Goal: Task Accomplishment & Management: Complete application form

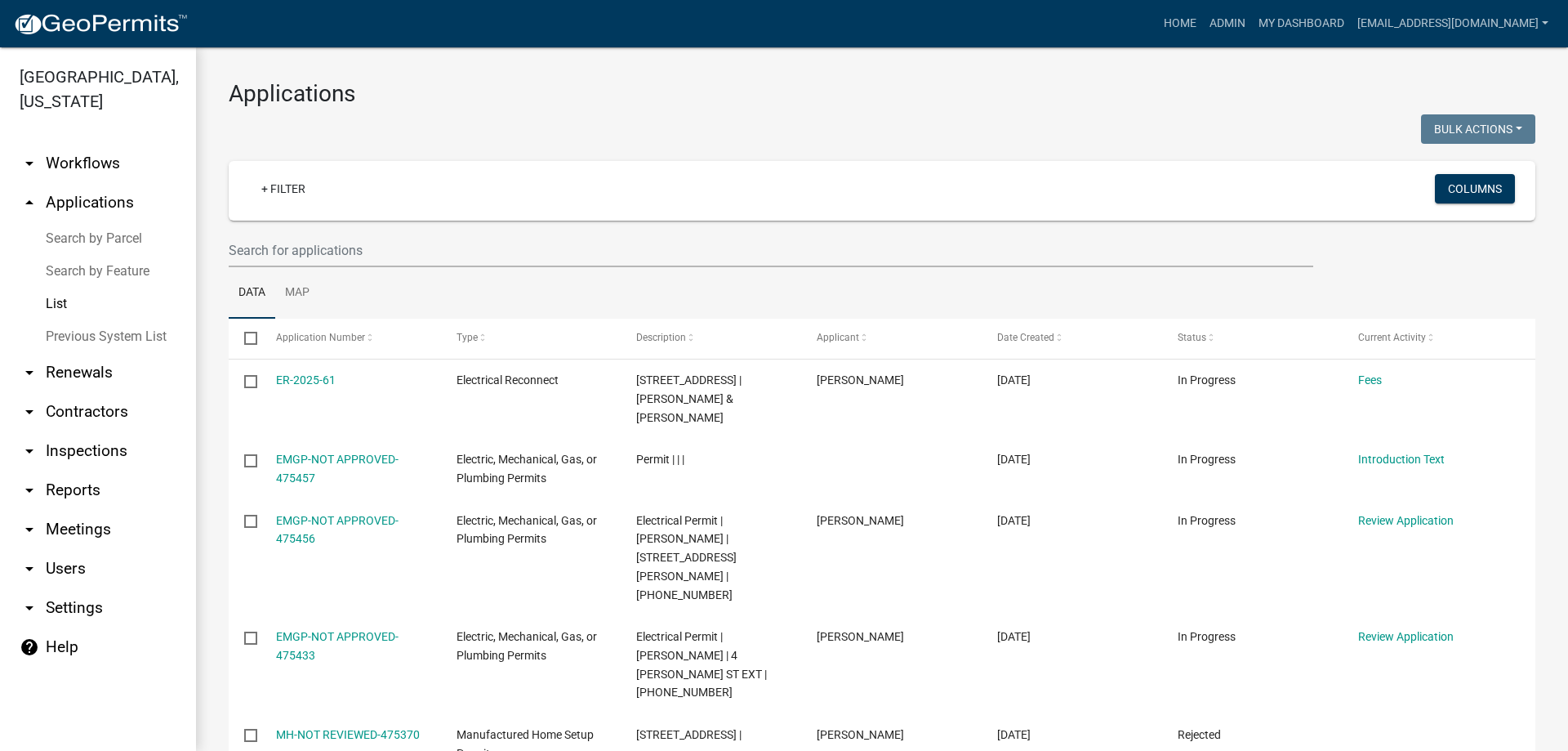
select select "3: 100"
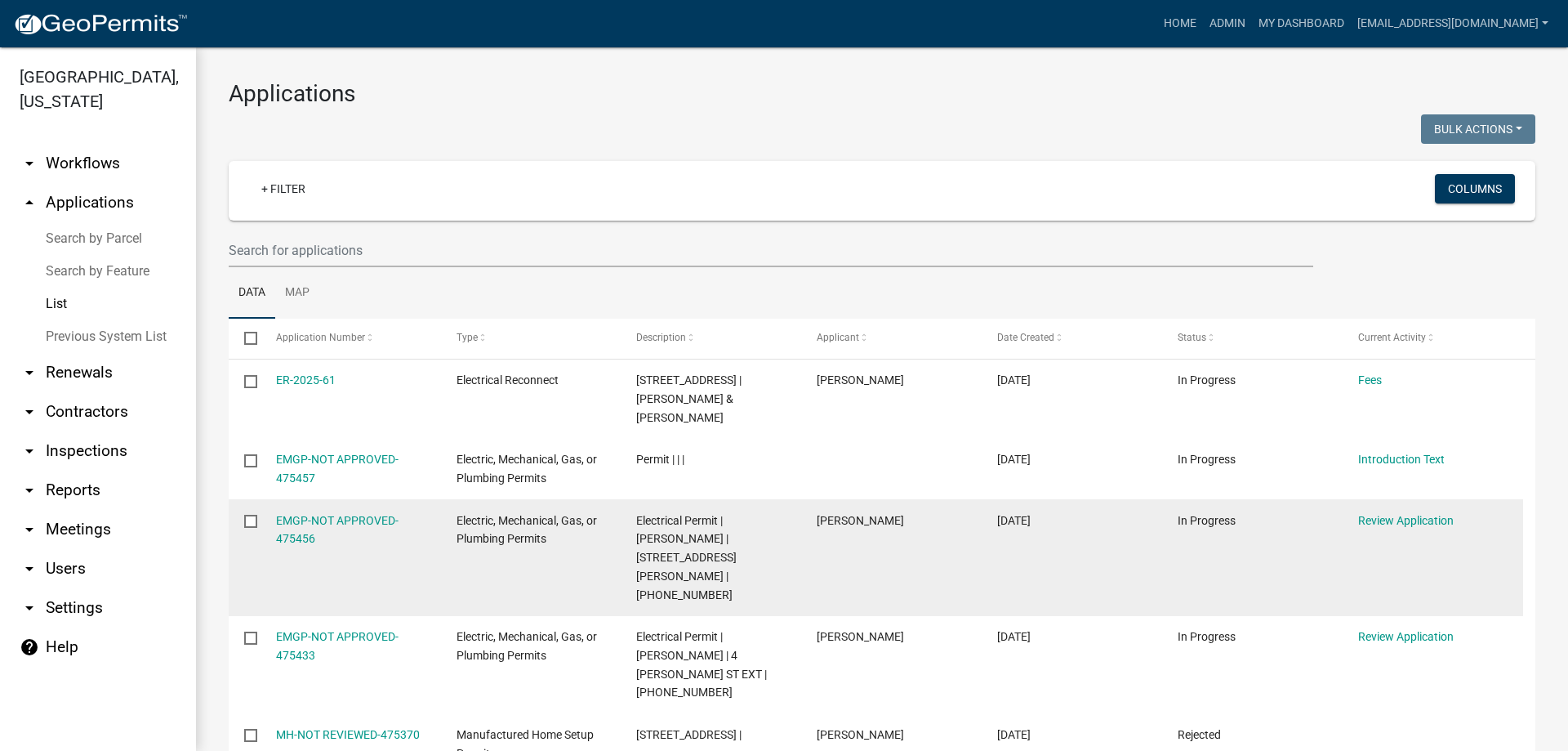
scroll to position [81, 0]
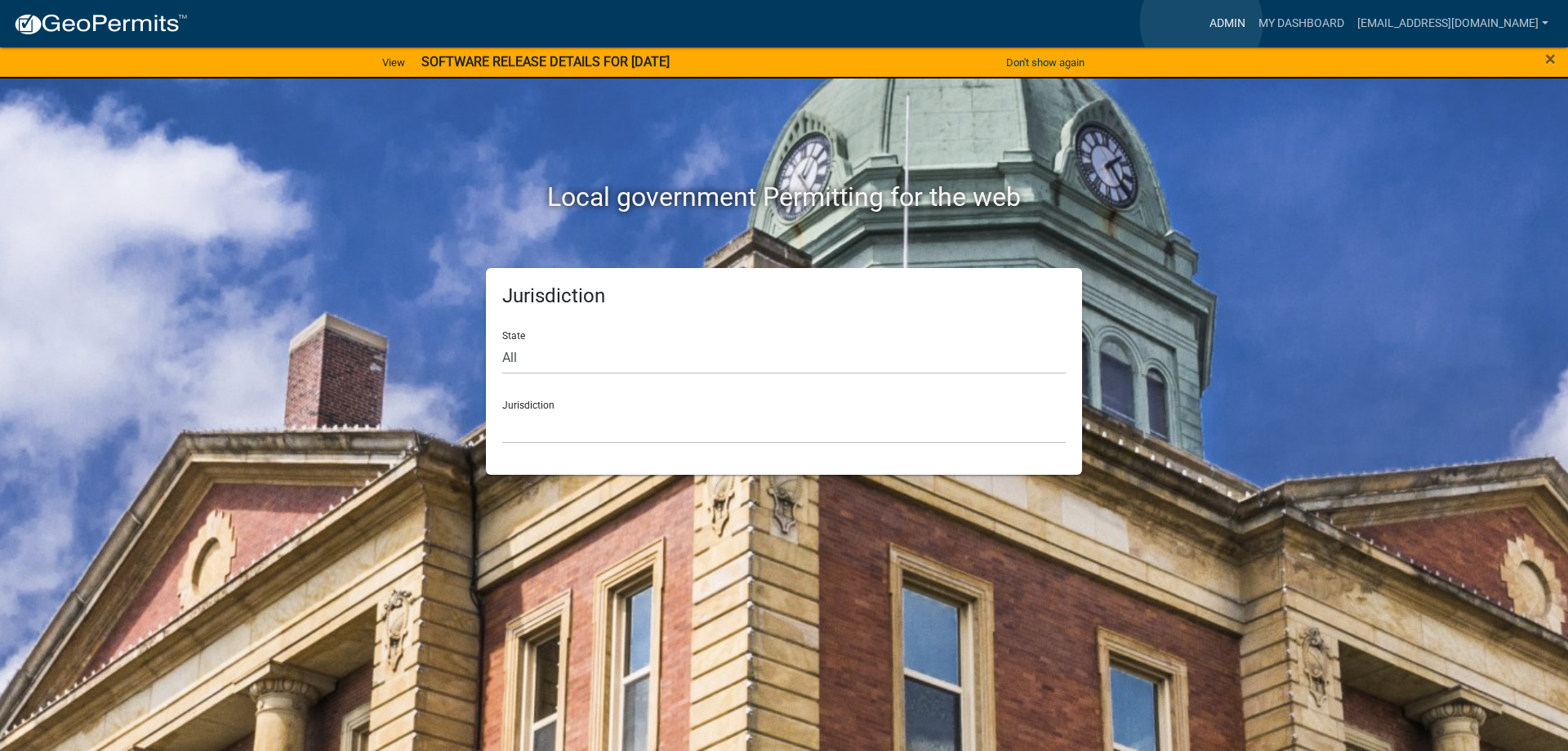
click at [1203, 23] on link "Admin" at bounding box center [1227, 23] width 49 height 31
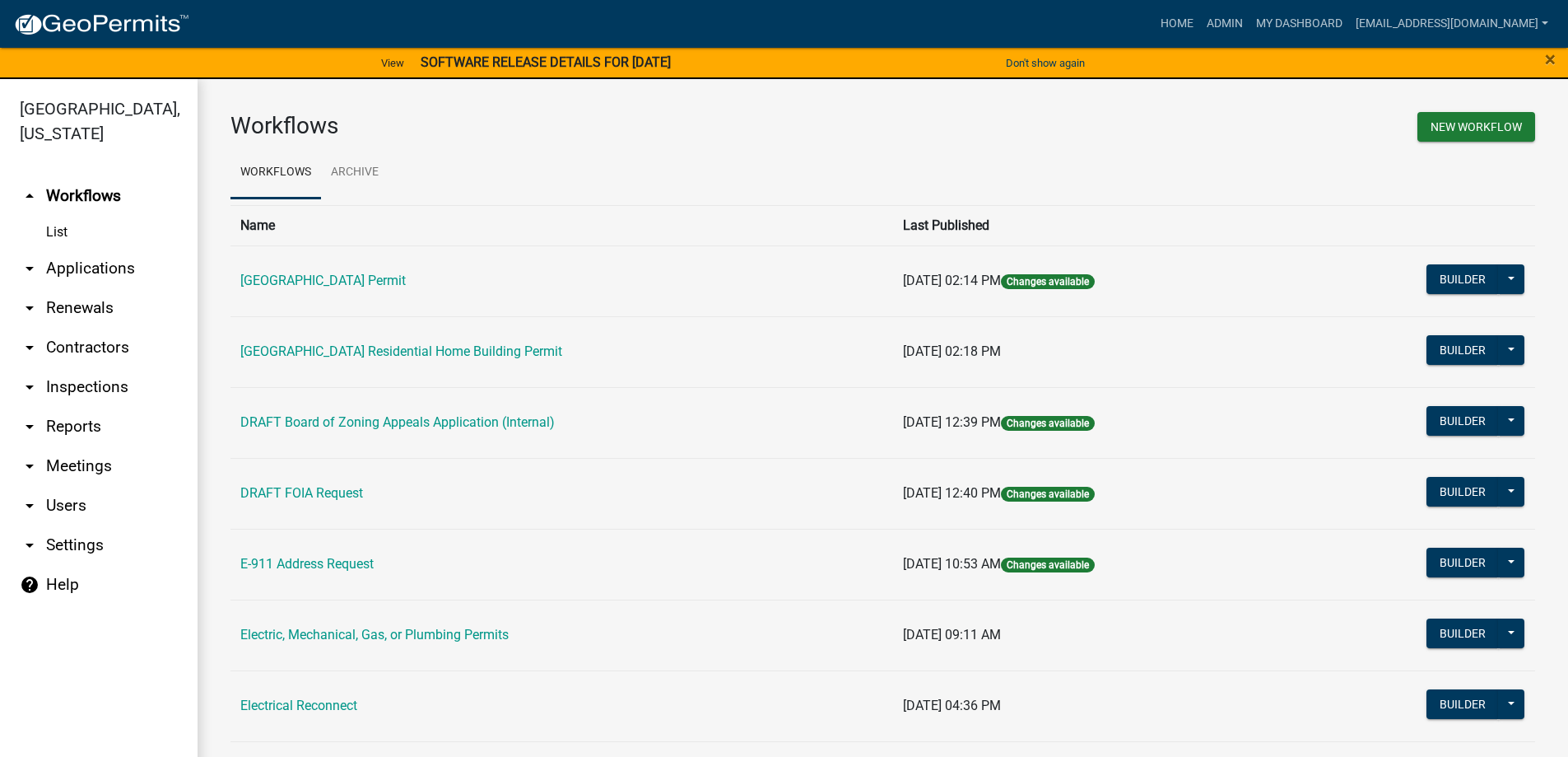
click at [97, 261] on link "arrow_drop_down Applications" at bounding box center [99, 268] width 198 height 39
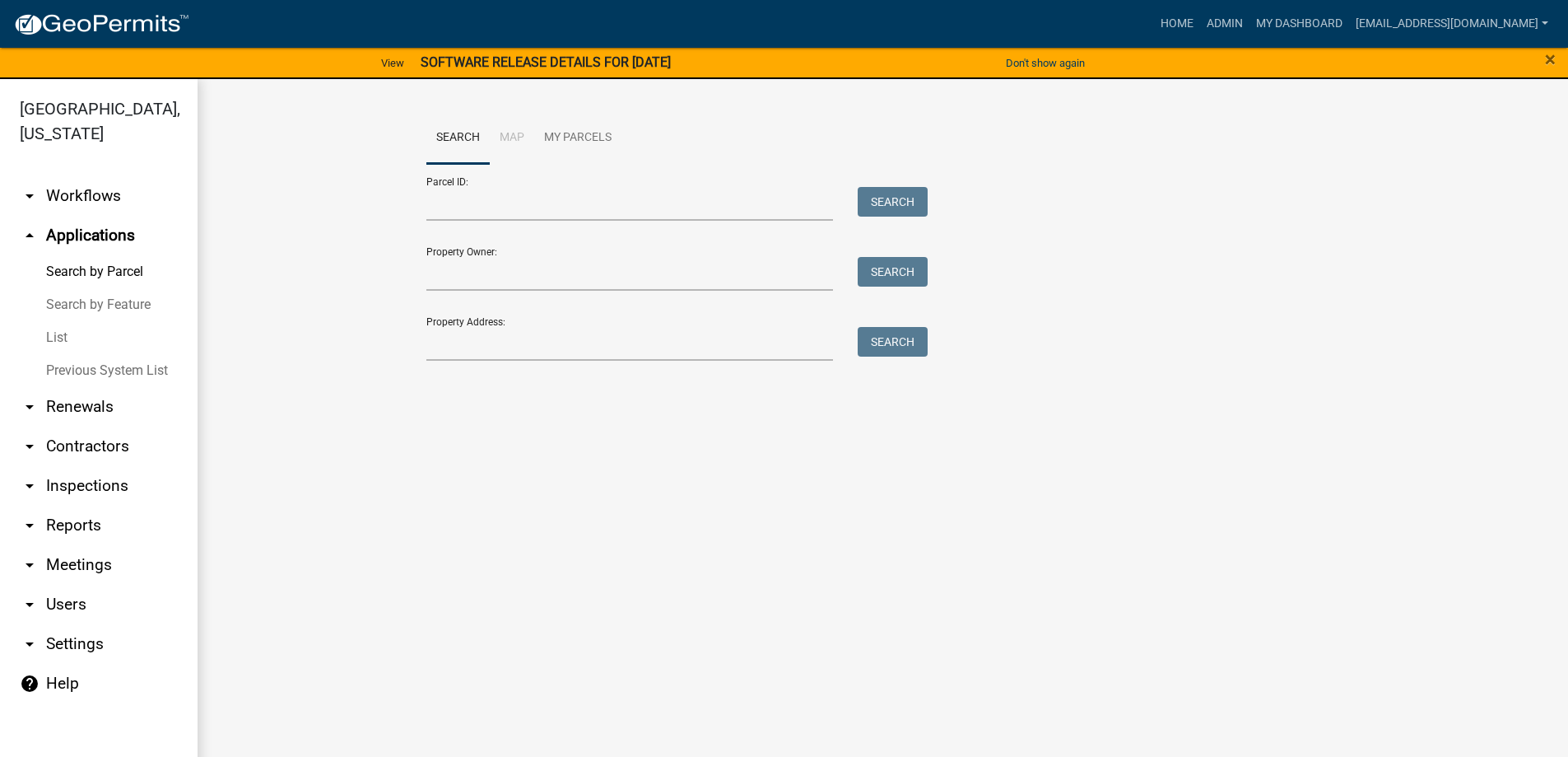
click at [60, 341] on link "List" at bounding box center [99, 337] width 198 height 33
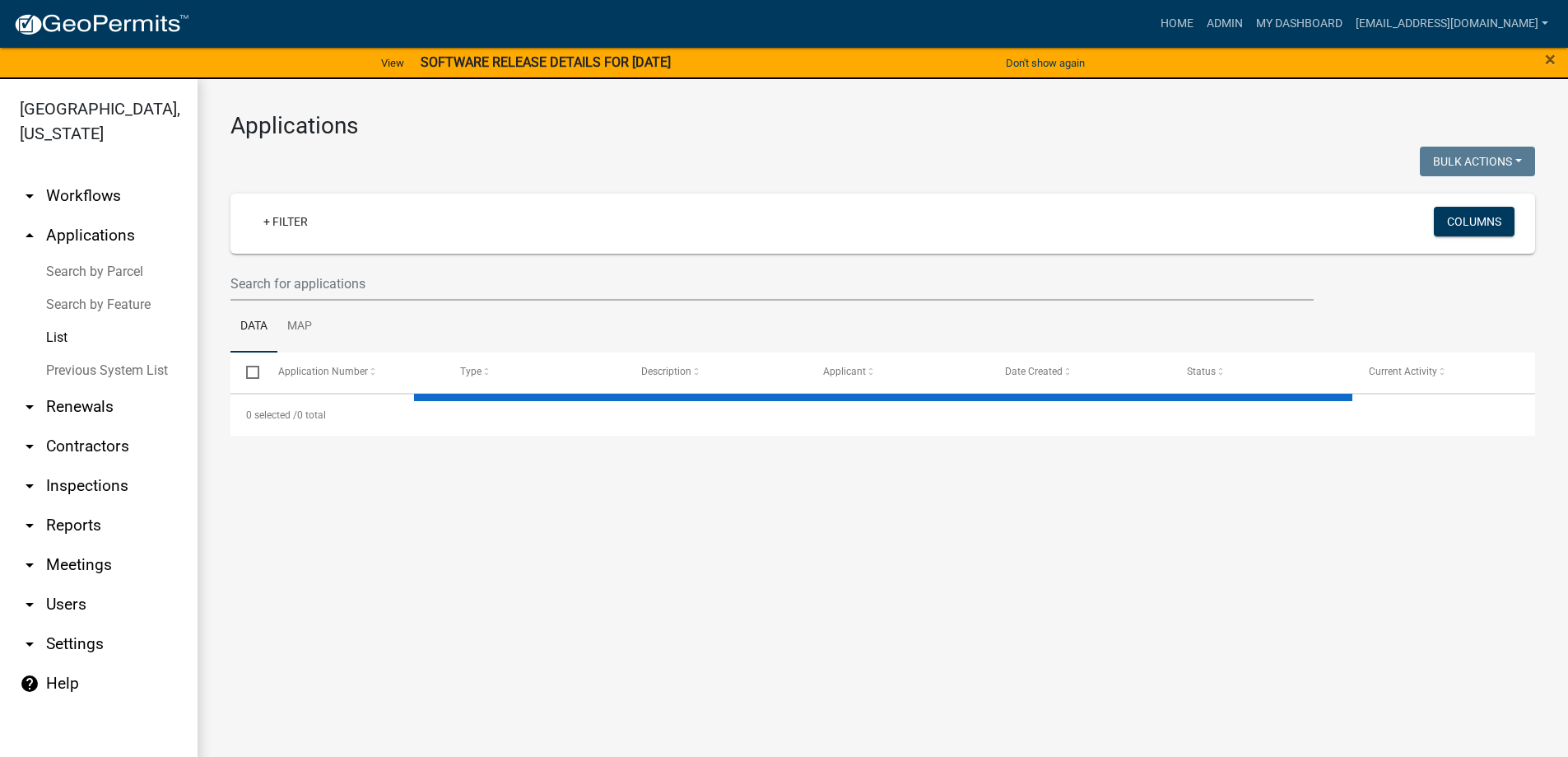
select select "3: 100"
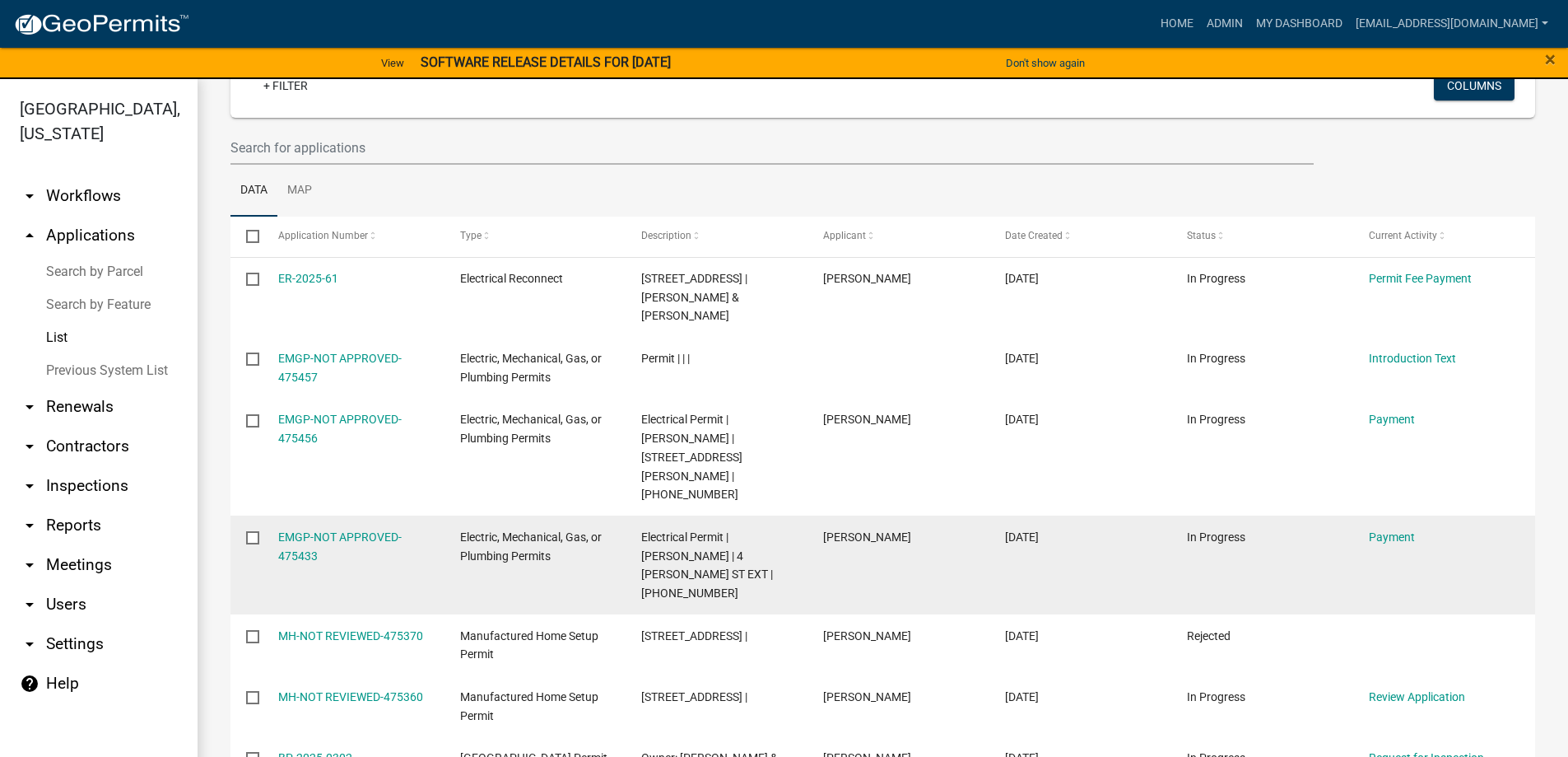
scroll to position [165, 0]
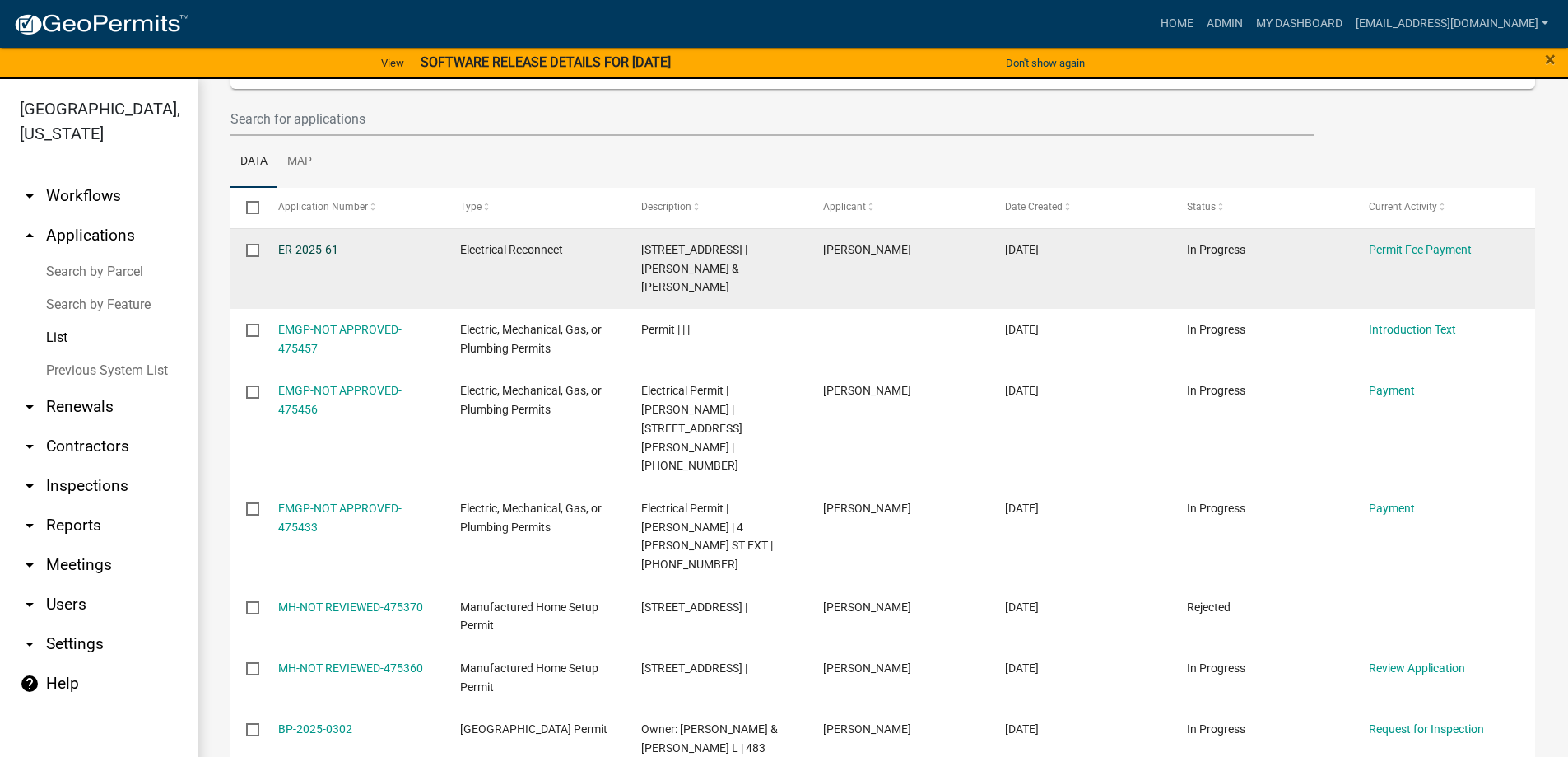
click at [295, 249] on link "ER-2025-61" at bounding box center [308, 250] width 60 height 13
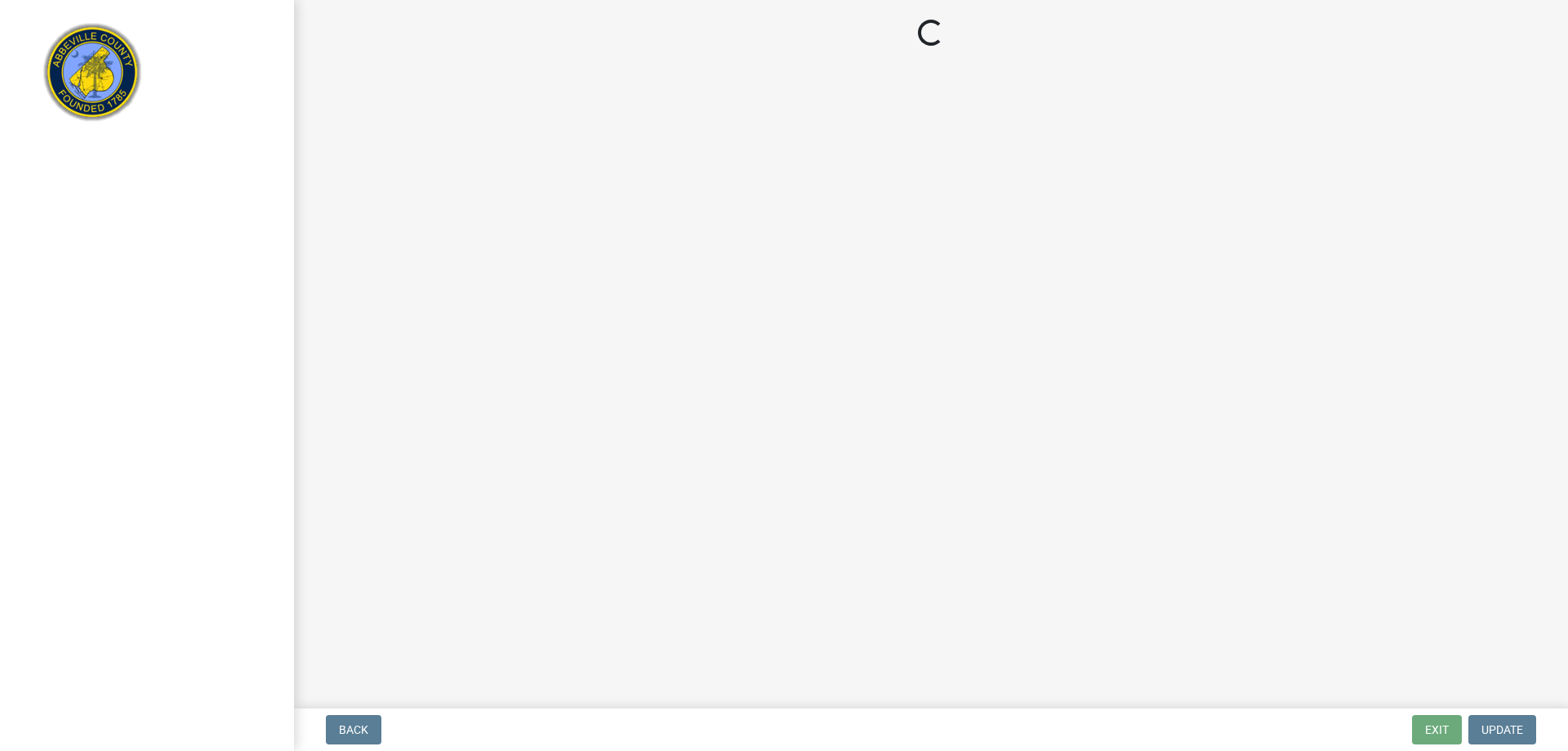
select select "3: 3"
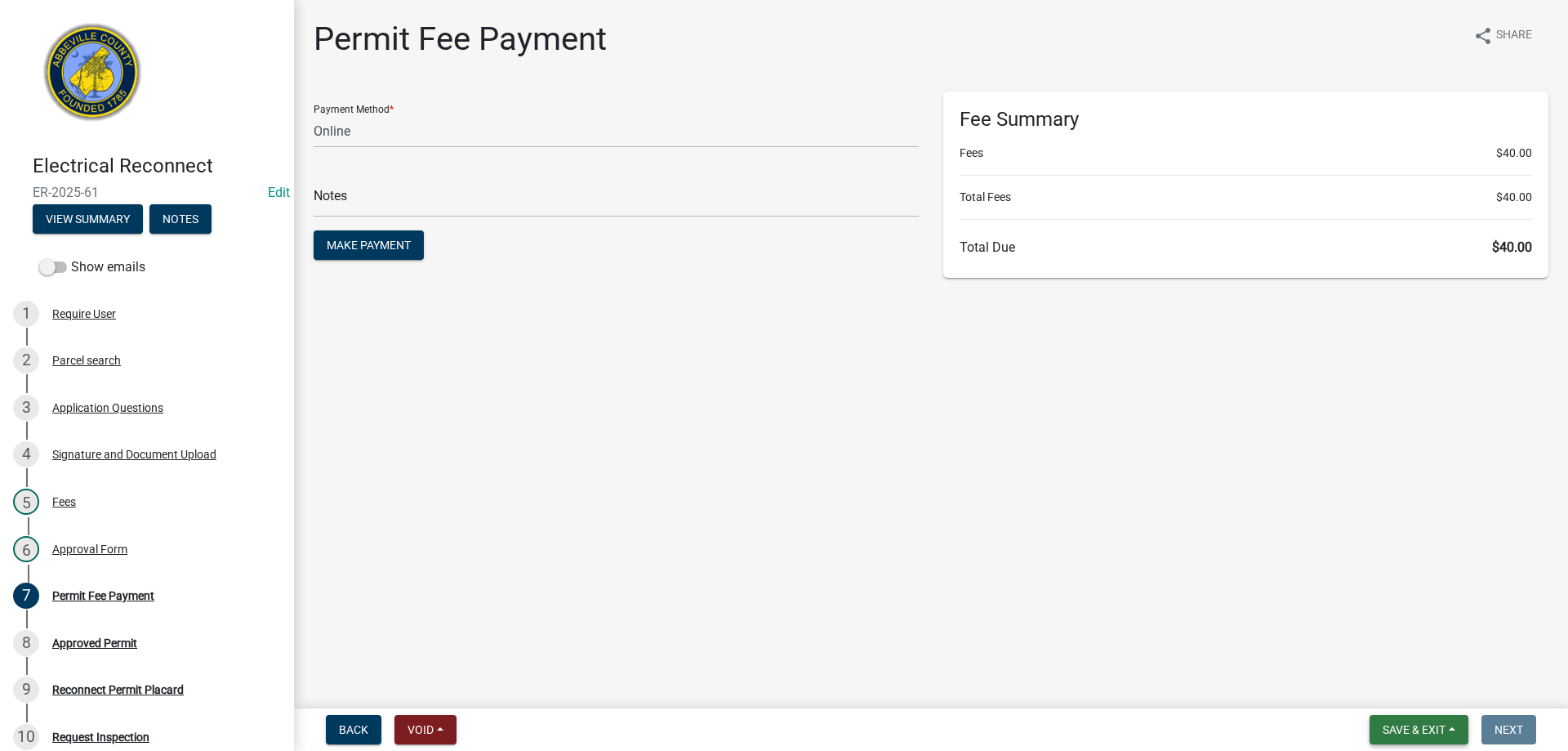
click at [1416, 730] on span "Save & Exit" at bounding box center [1414, 729] width 63 height 13
click at [1428, 688] on button "Save & Exit" at bounding box center [1402, 686] width 130 height 39
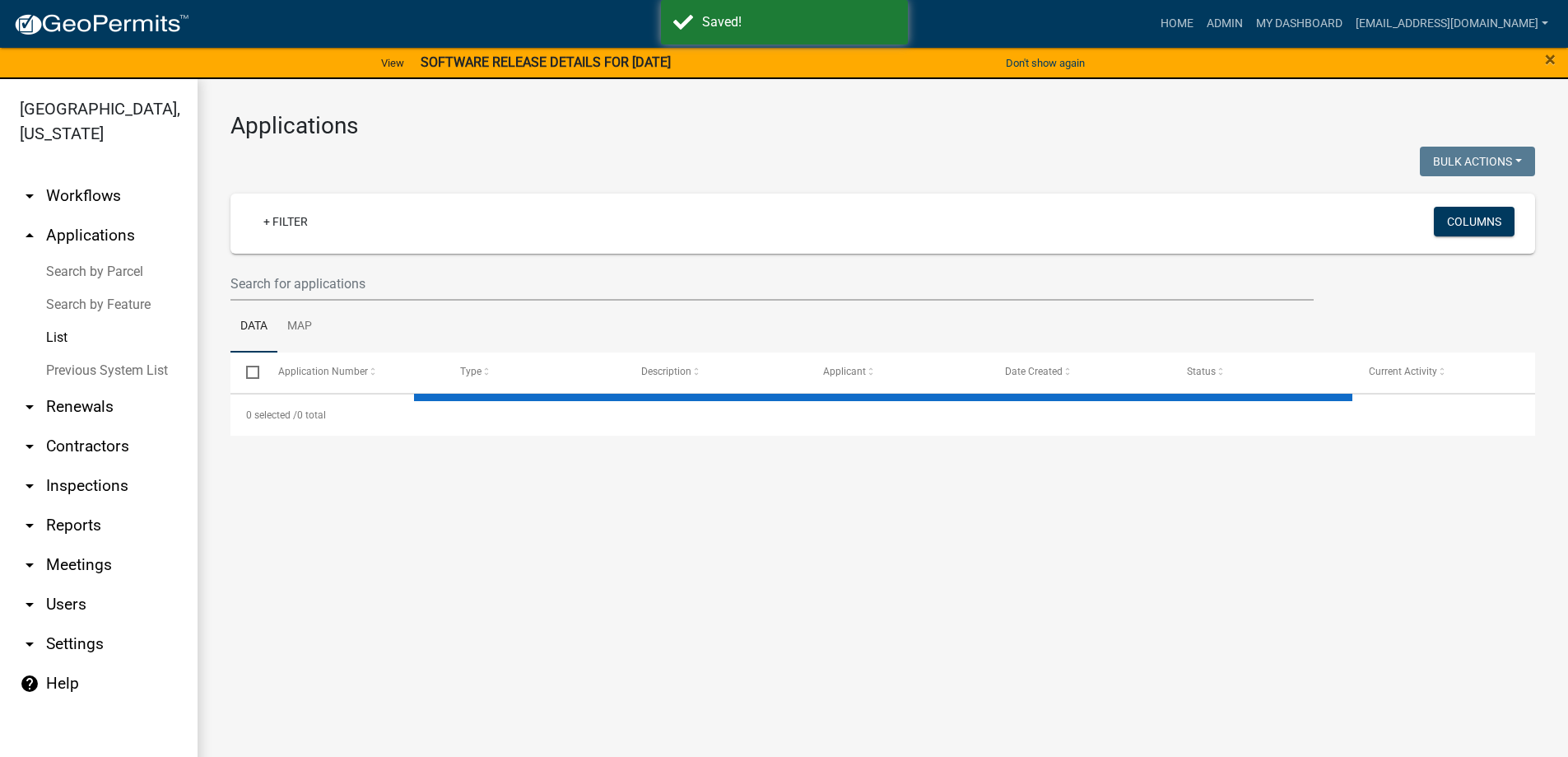
select select "3: 100"
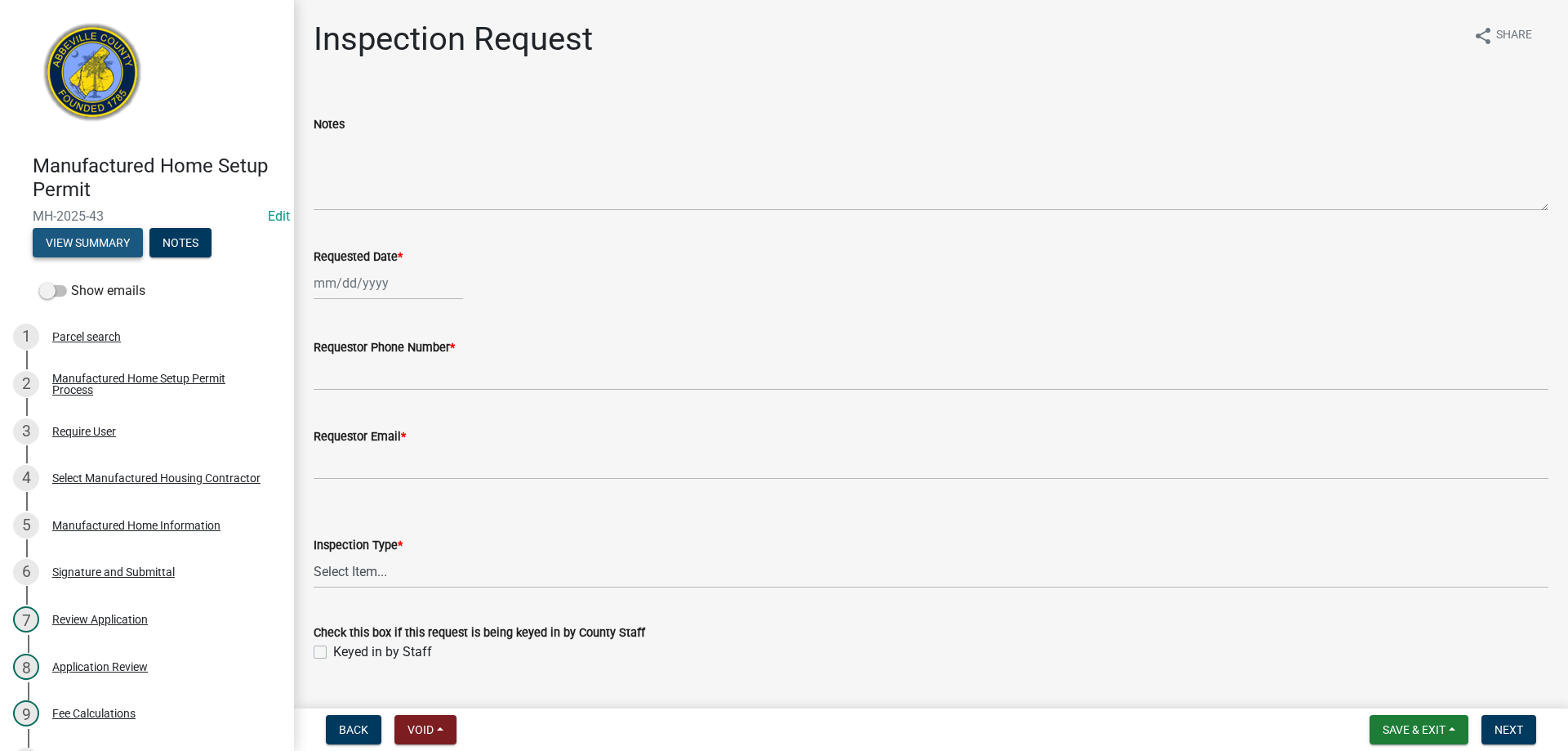
click at [96, 245] on button "View Summary" at bounding box center [87, 242] width 110 height 29
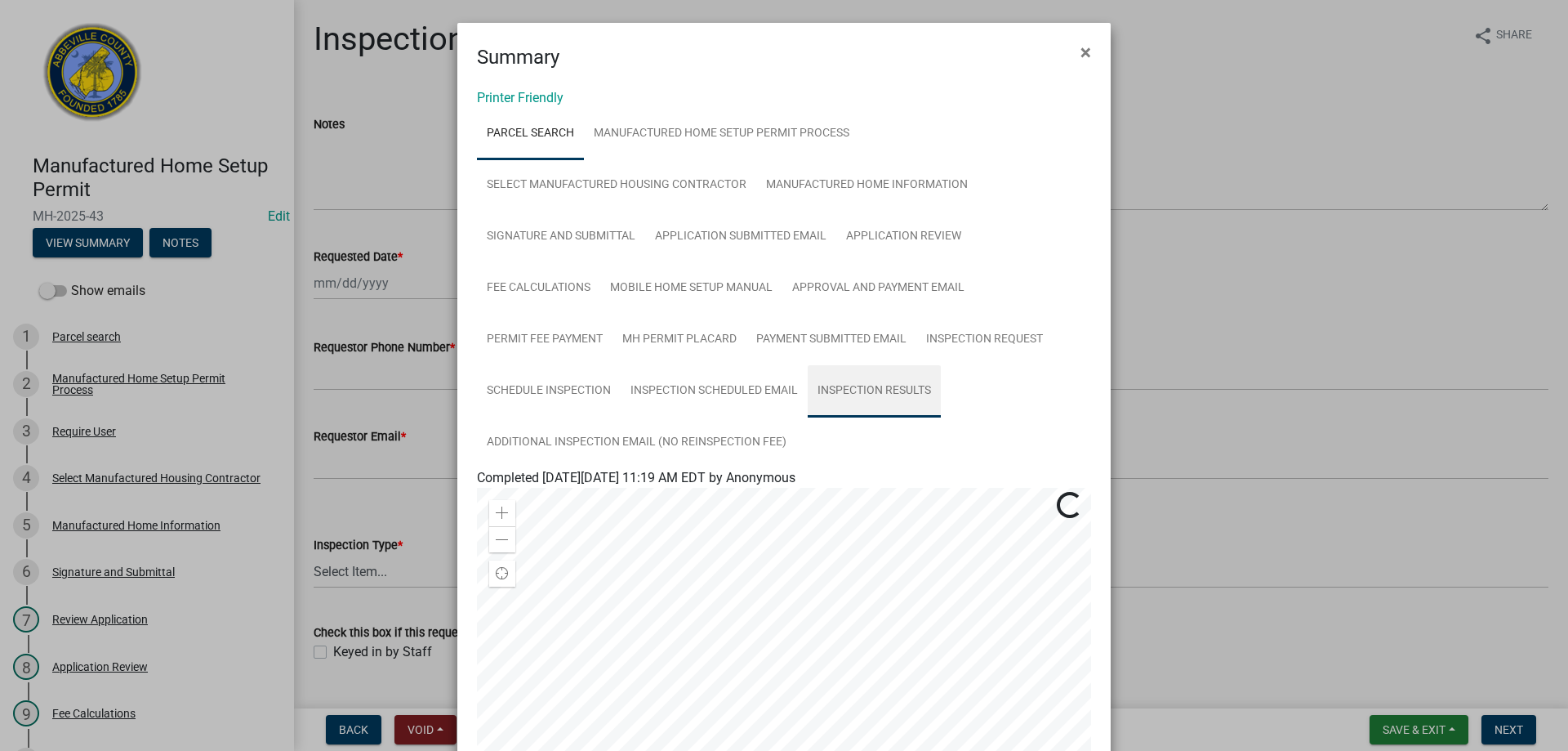
click at [896, 390] on link "Inspection Results" at bounding box center [874, 390] width 133 height 52
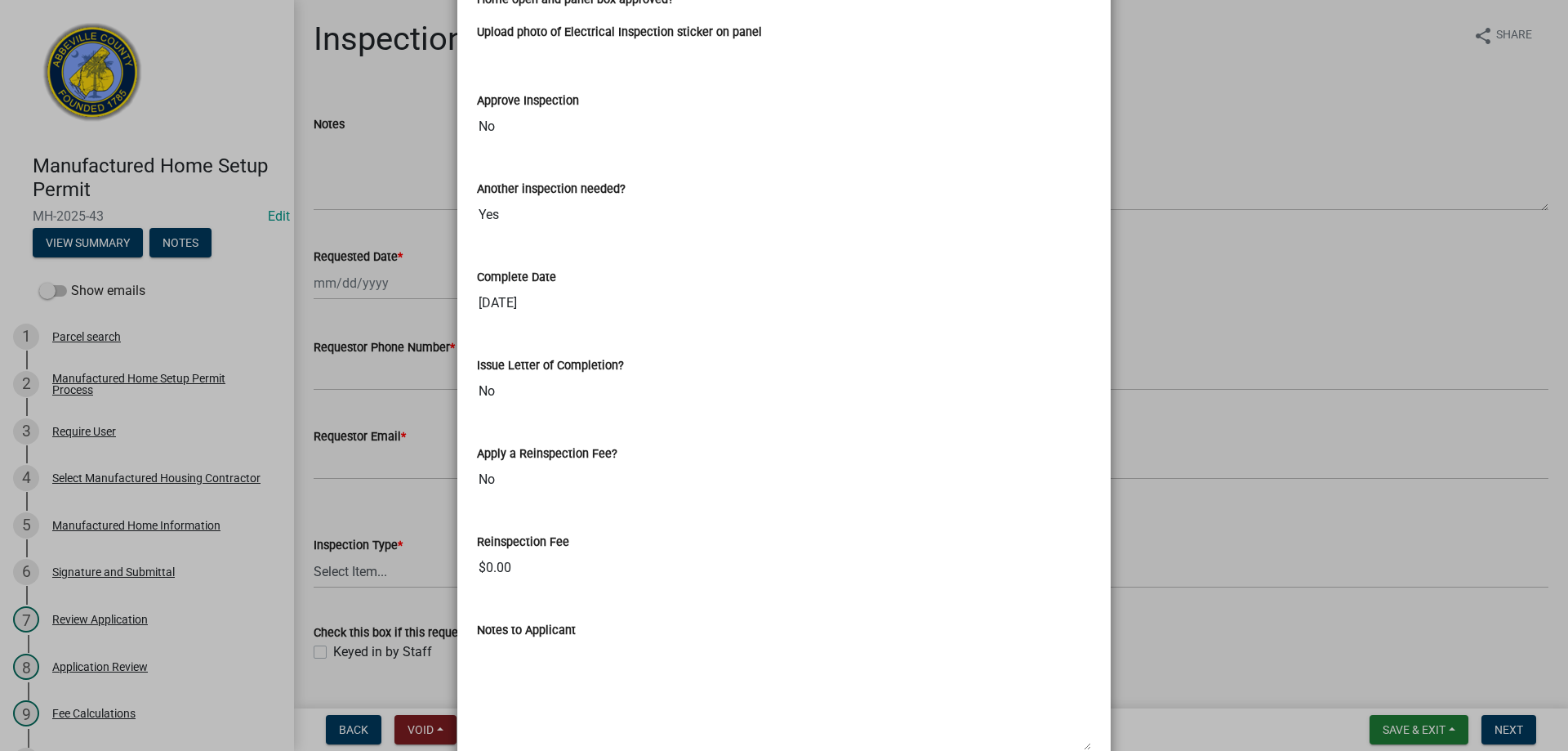
scroll to position [980, 0]
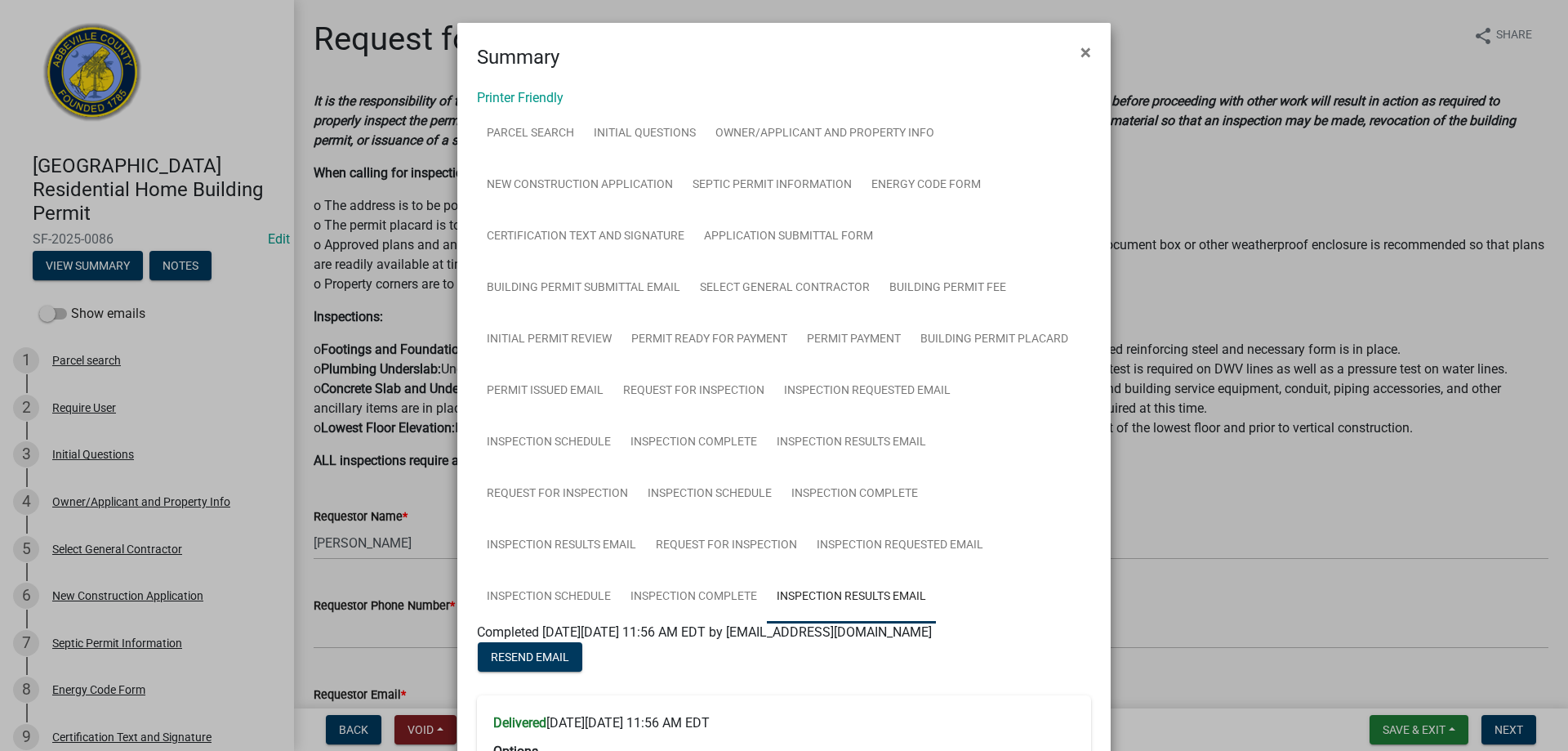
click at [1413, 730] on ngb-modal-window "Summary × Printer Friendly Parcel search Initial Questions Owner/Applicant and …" at bounding box center [784, 376] width 1568 height 751
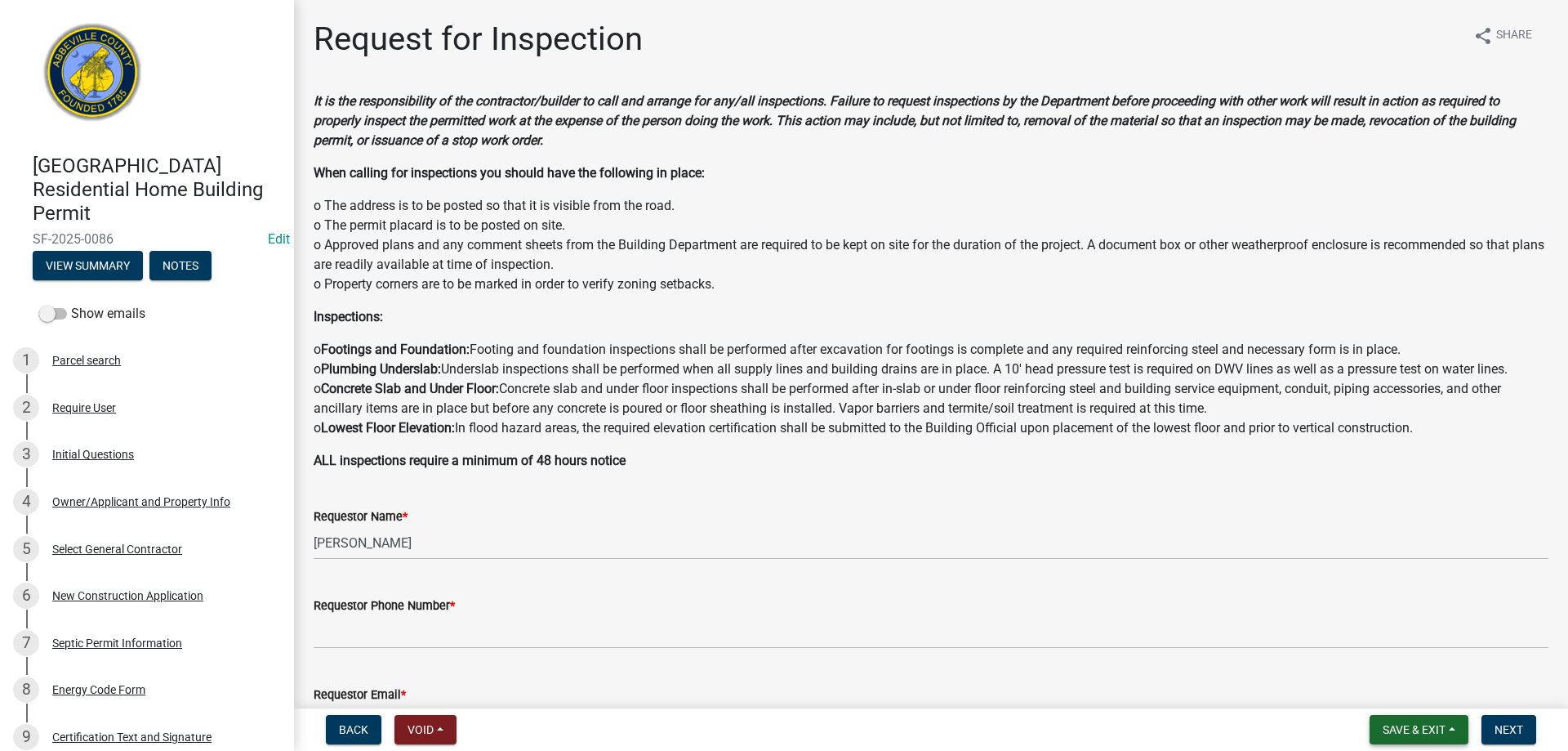
click at [1428, 738] on button "Save & Exit" at bounding box center [1419, 729] width 99 height 29
click at [1432, 695] on button "Save & Exit" at bounding box center [1402, 686] width 130 height 39
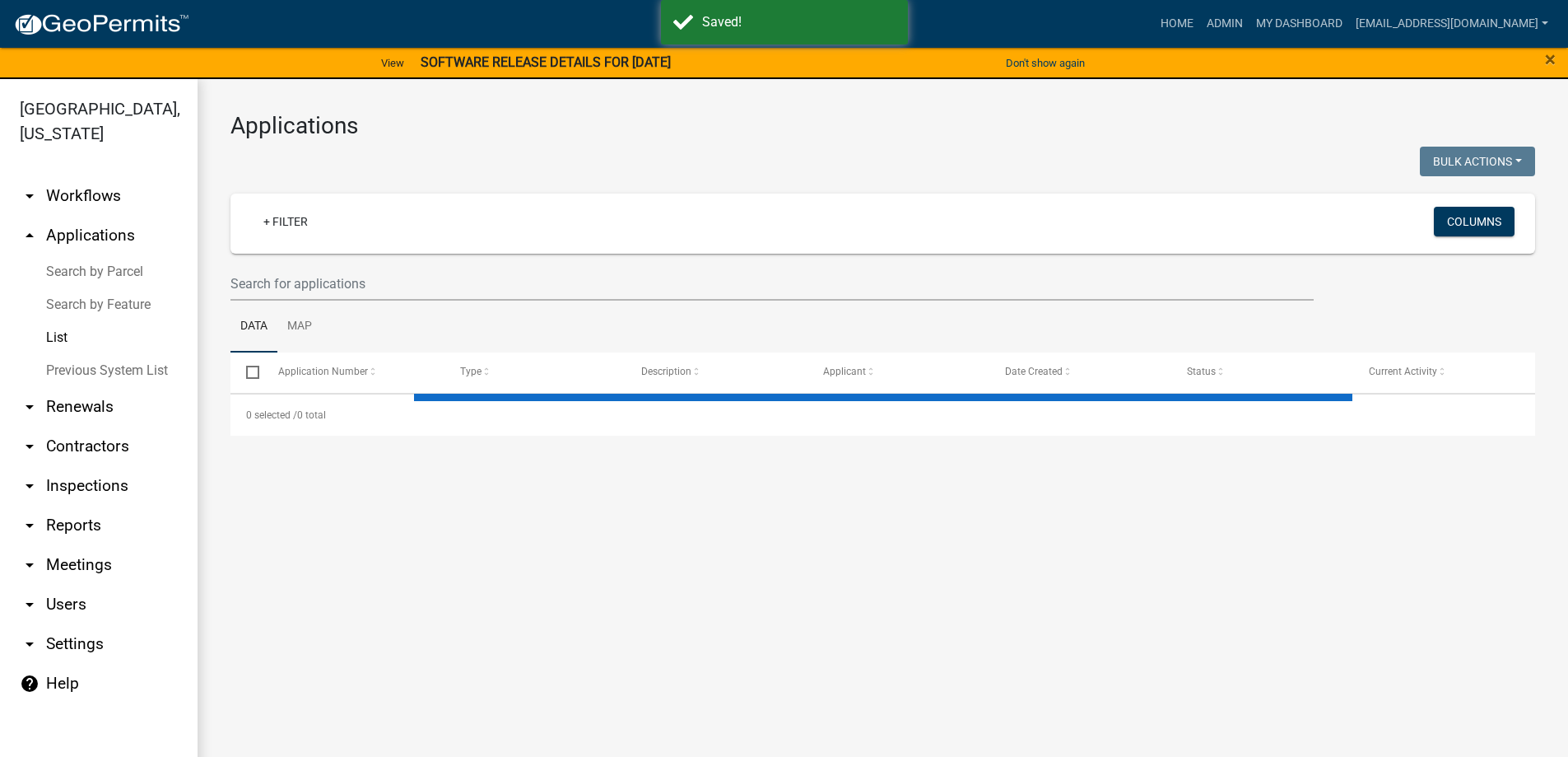
select select "3: 100"
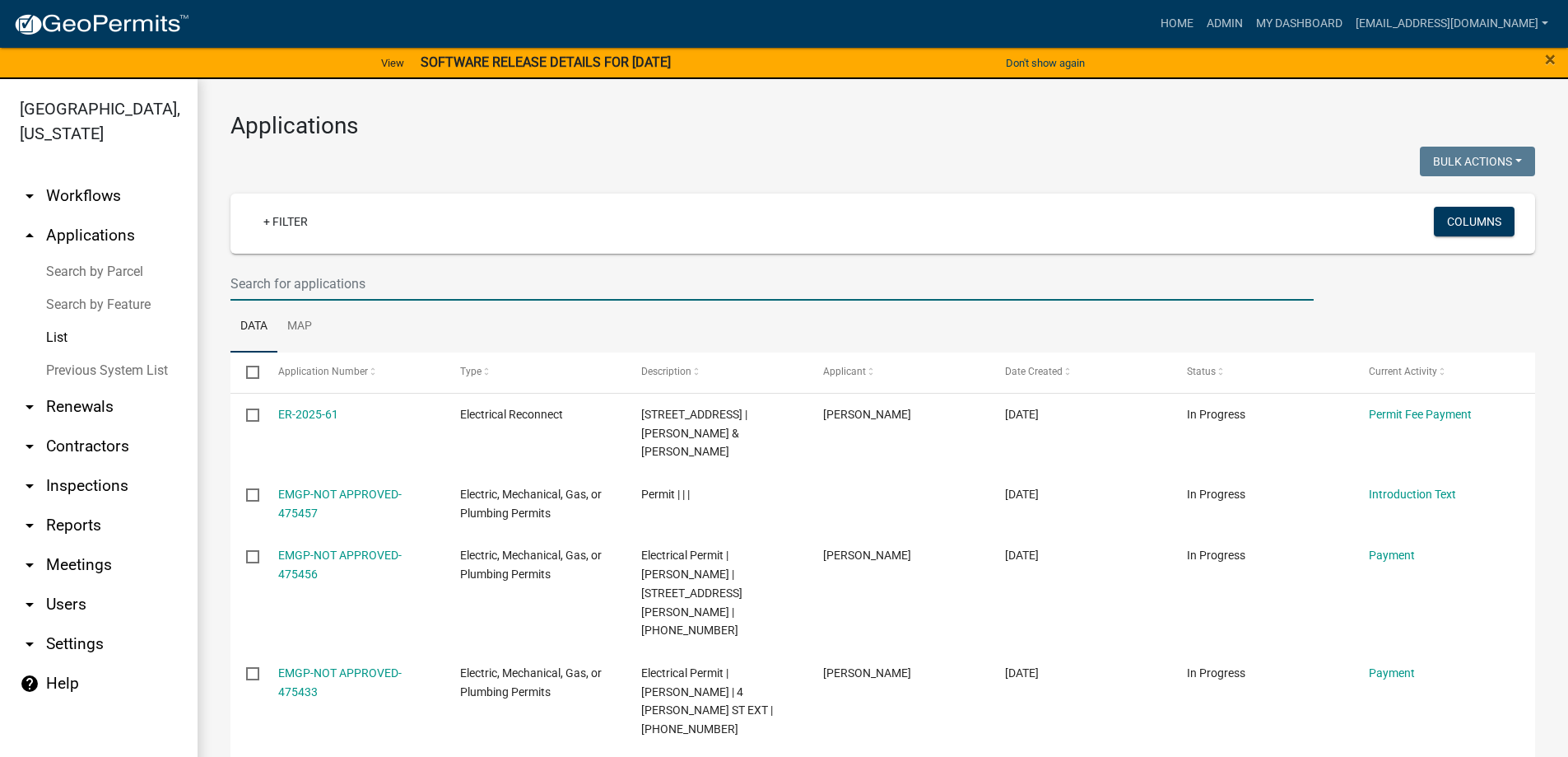
click at [444, 286] on input "text" at bounding box center [772, 284] width 1083 height 33
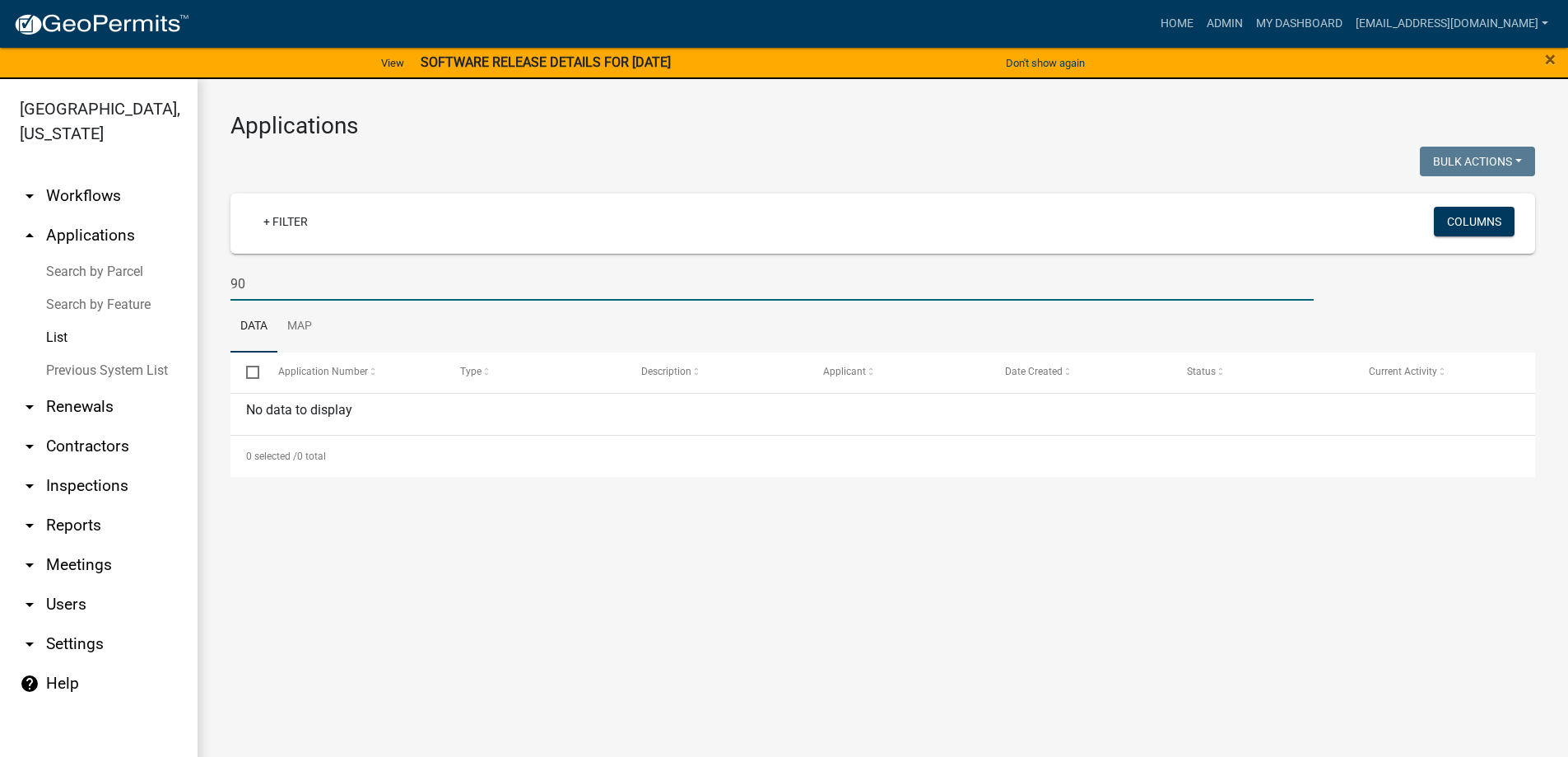
type input "9"
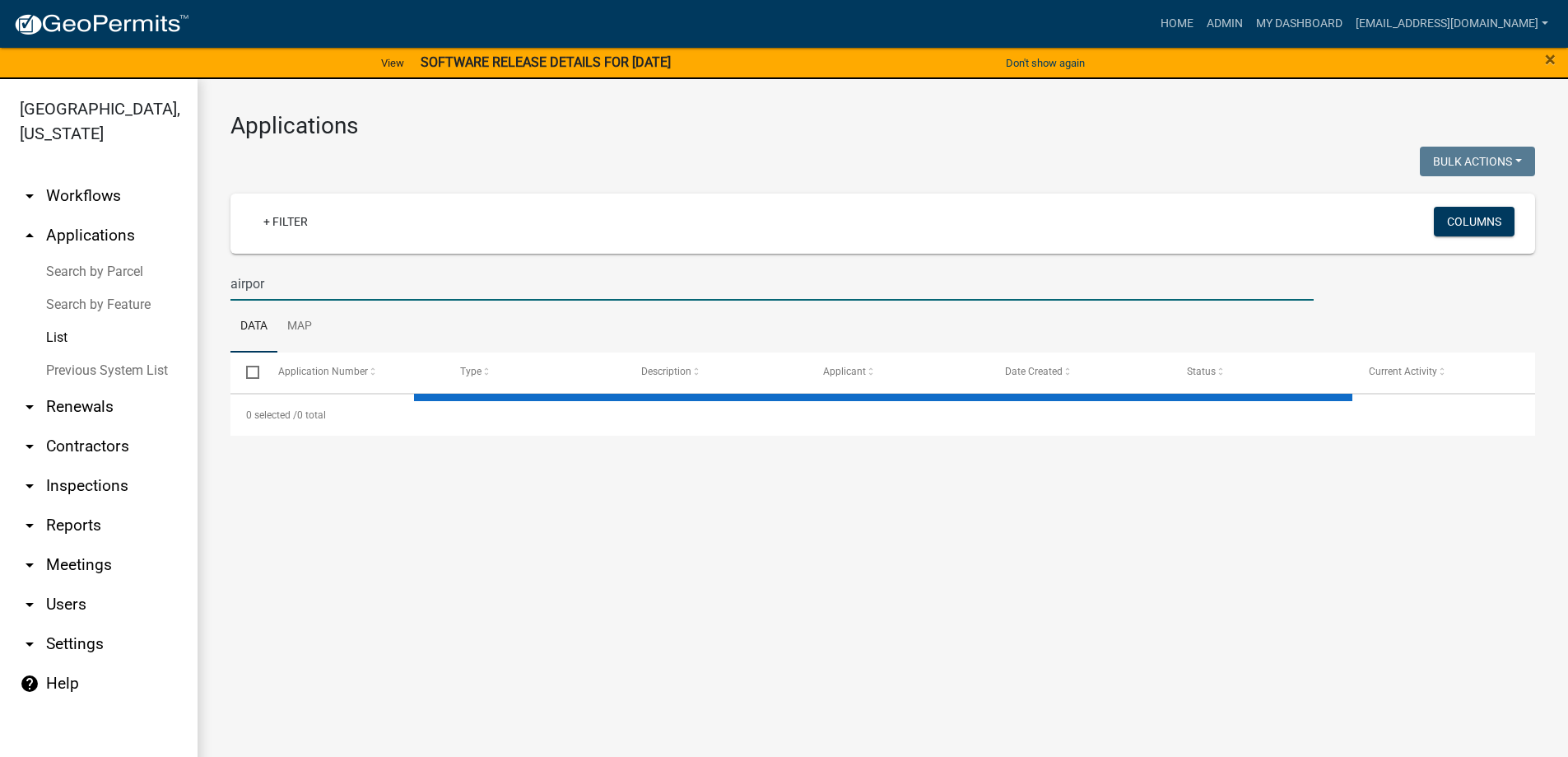
type input "airport"
select select "3: 100"
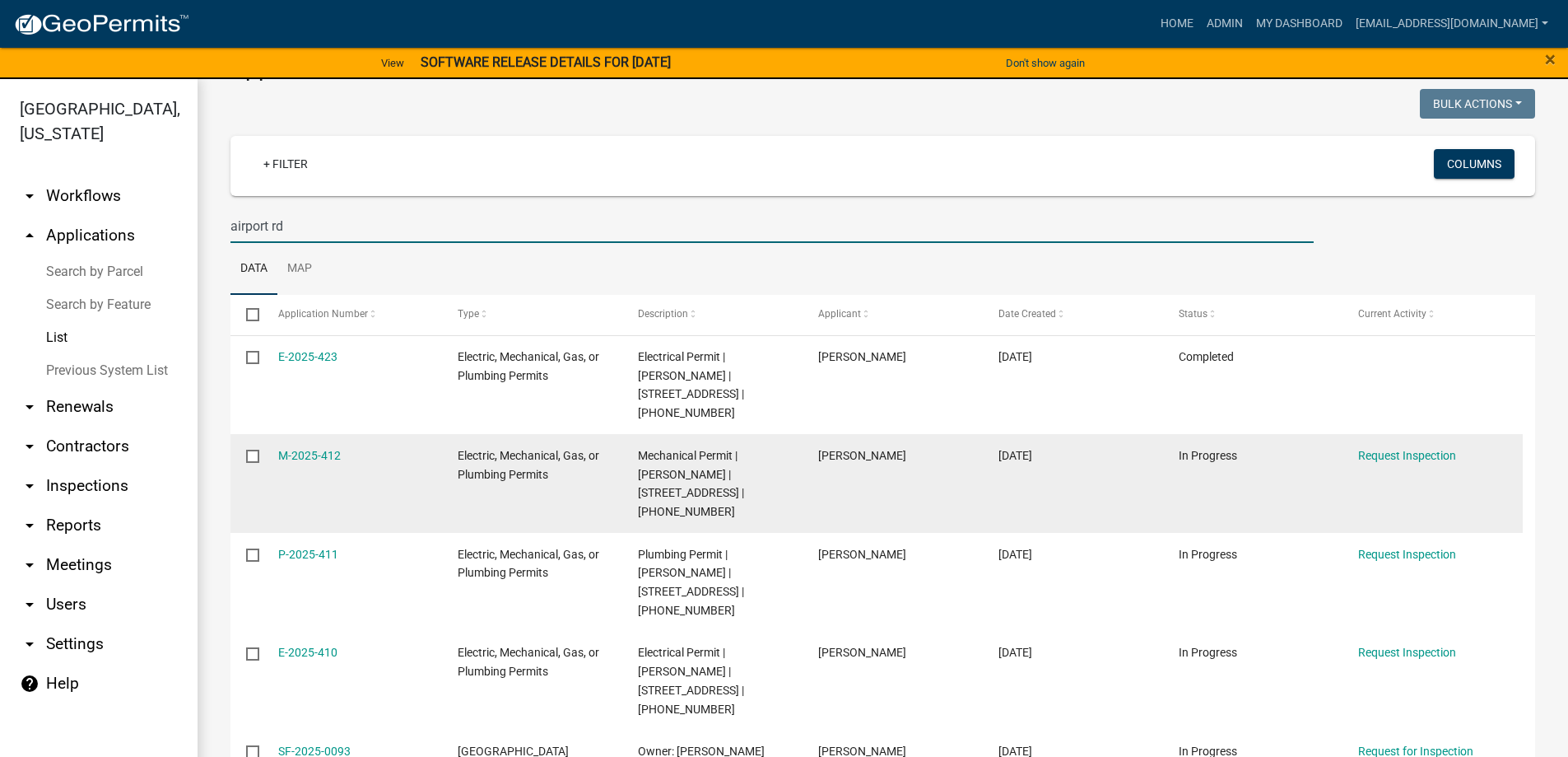
scroll to position [82, 0]
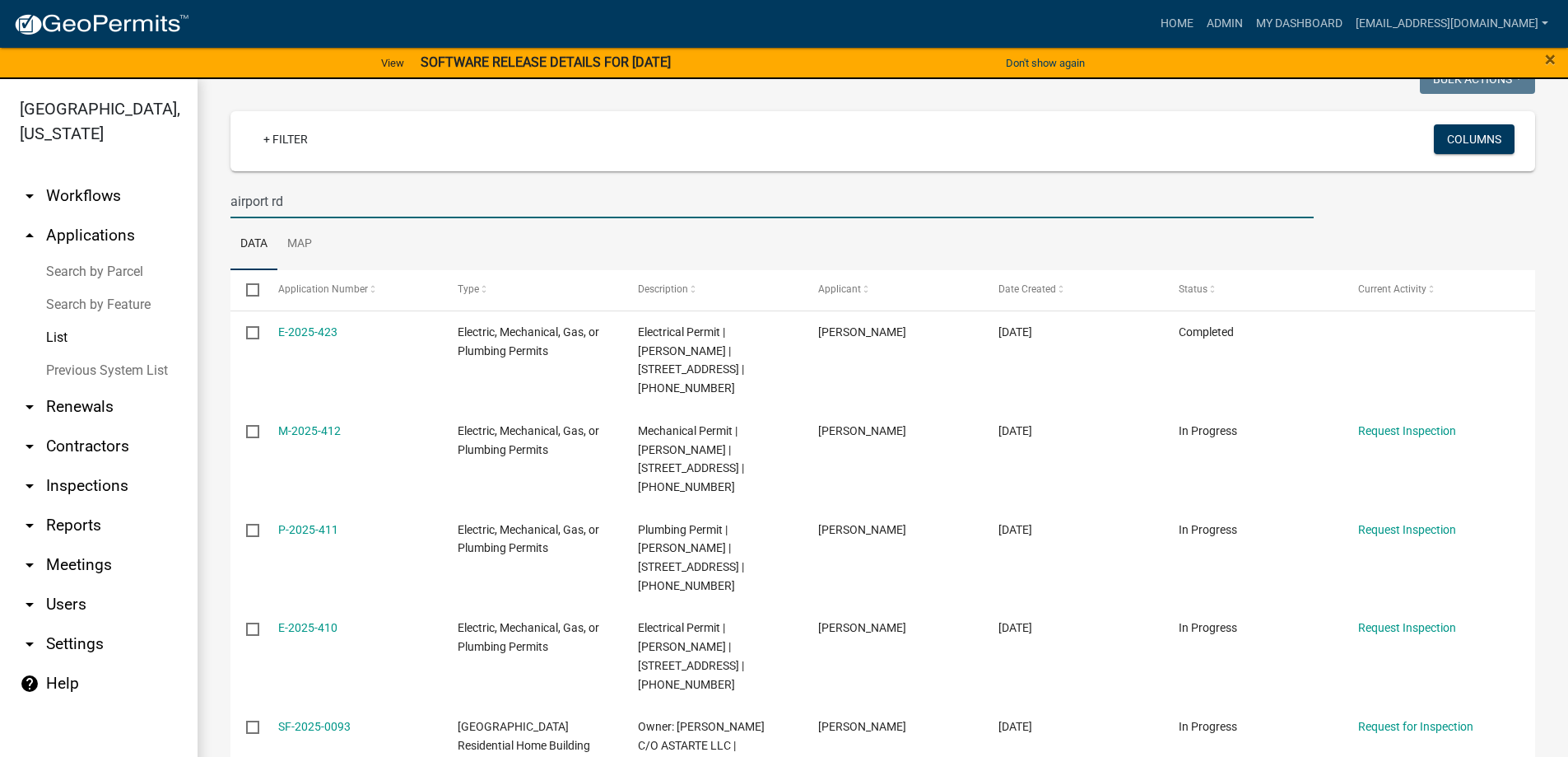
type input "airport rd"
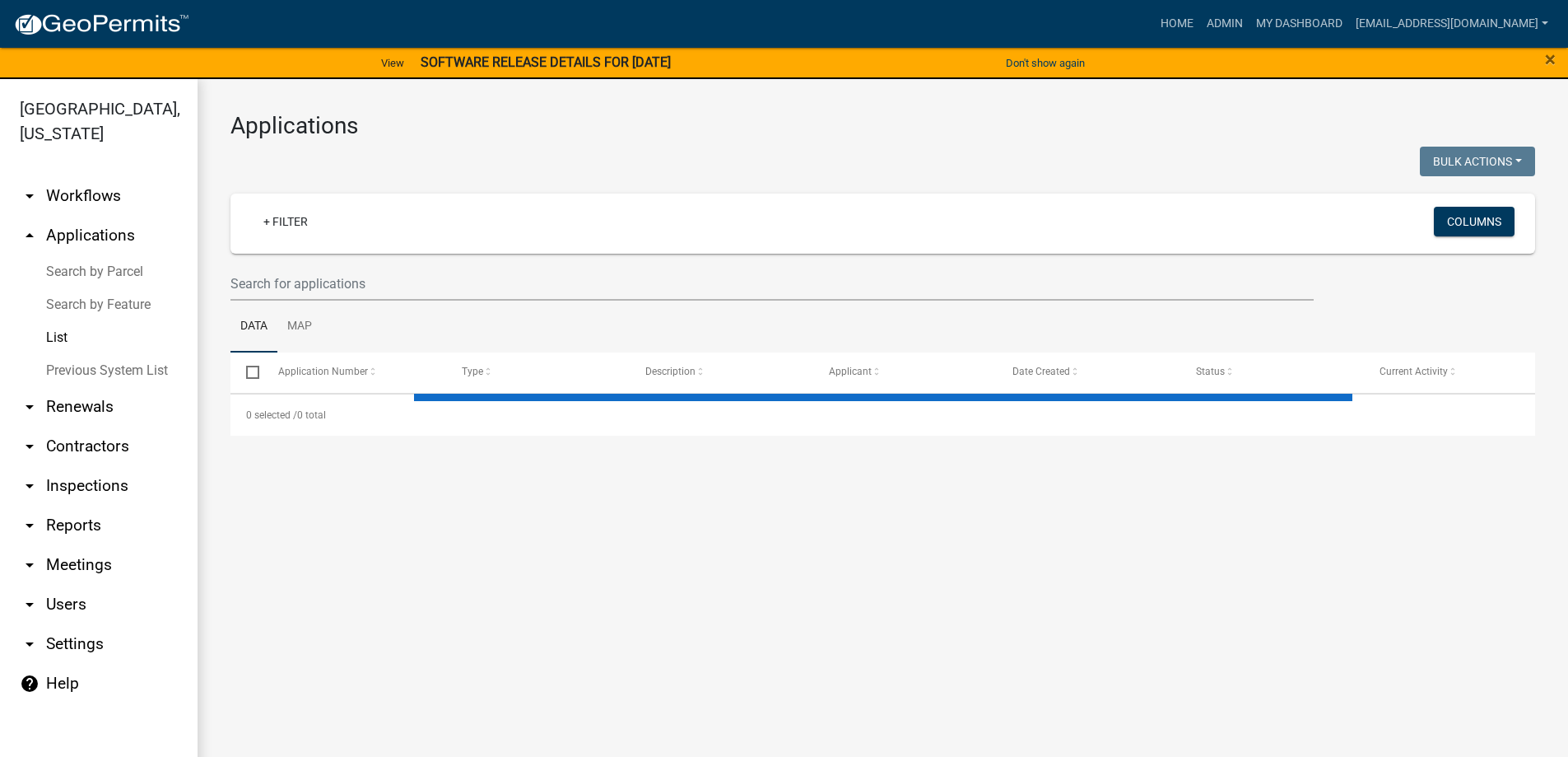
select select "3: 100"
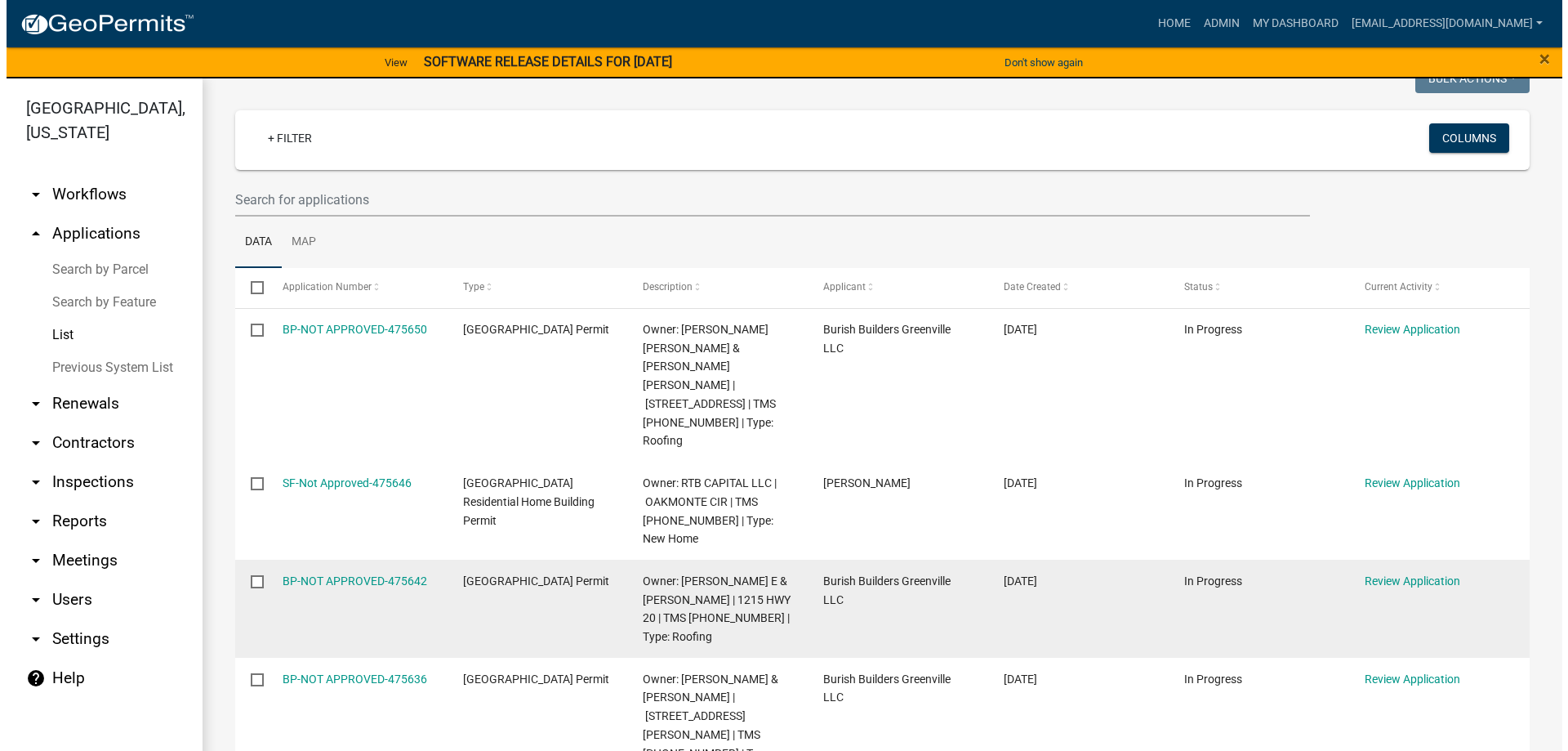
scroll to position [326, 0]
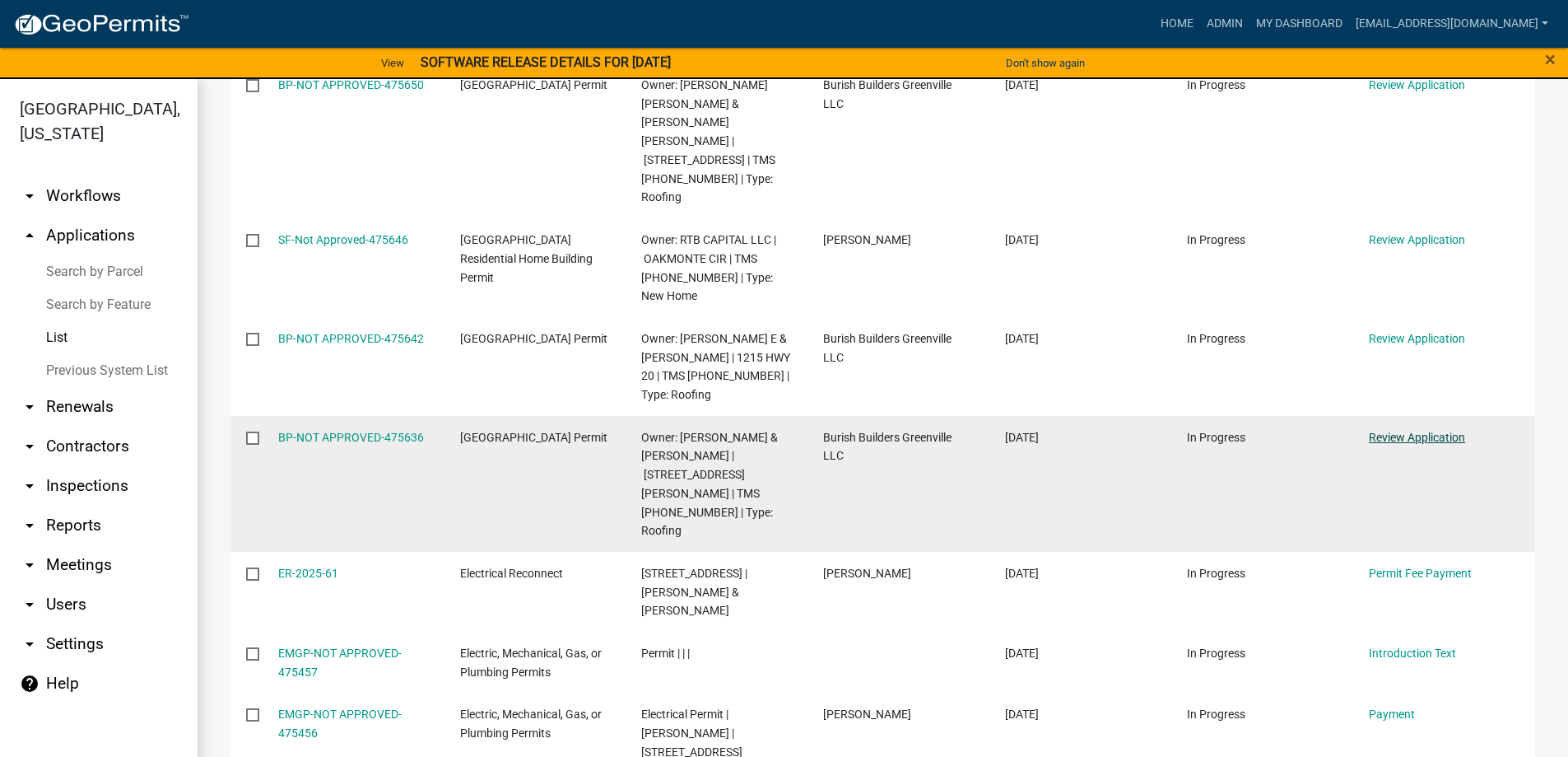
click at [1402, 430] on link "Review Application" at bounding box center [1416, 437] width 96 height 13
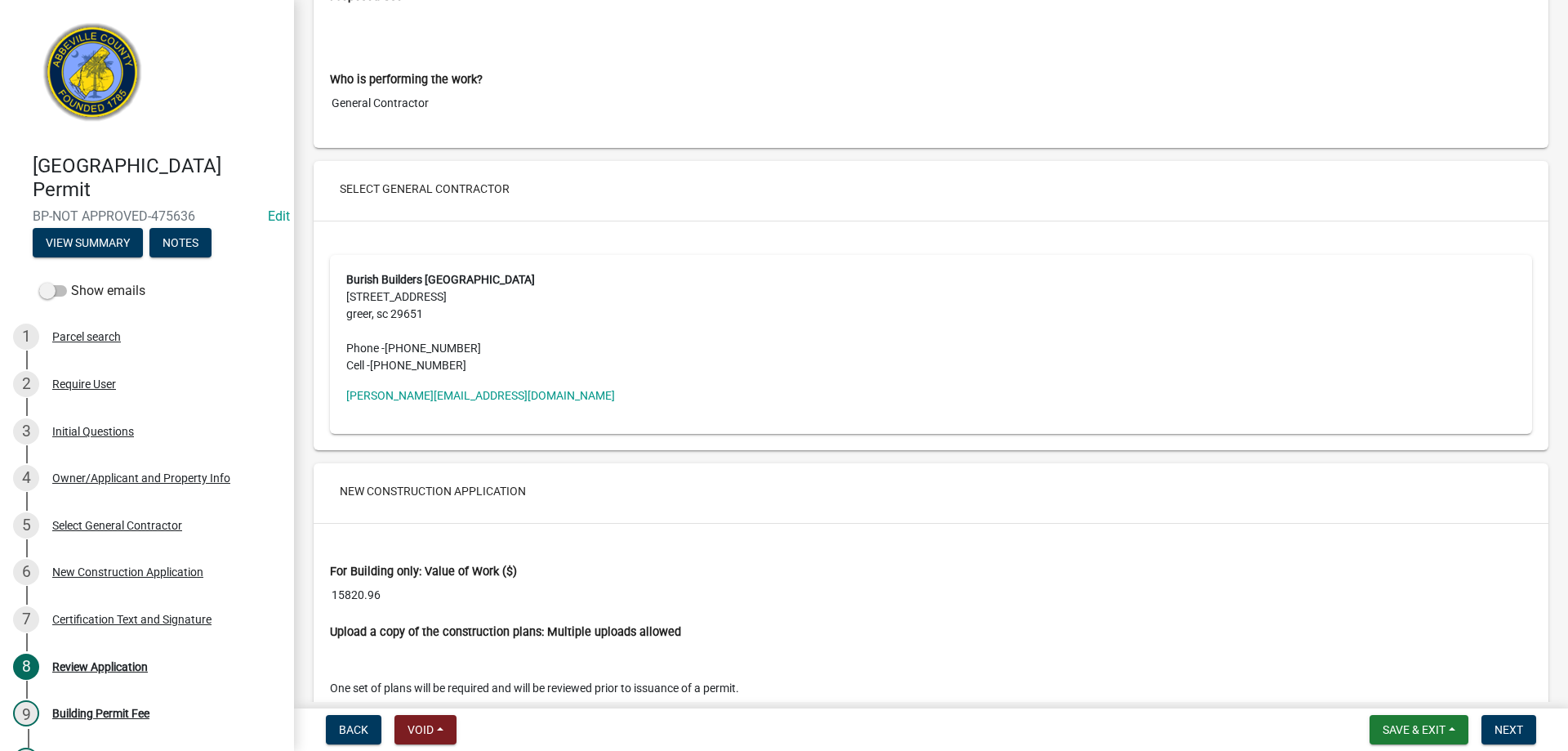
scroll to position [2859, 0]
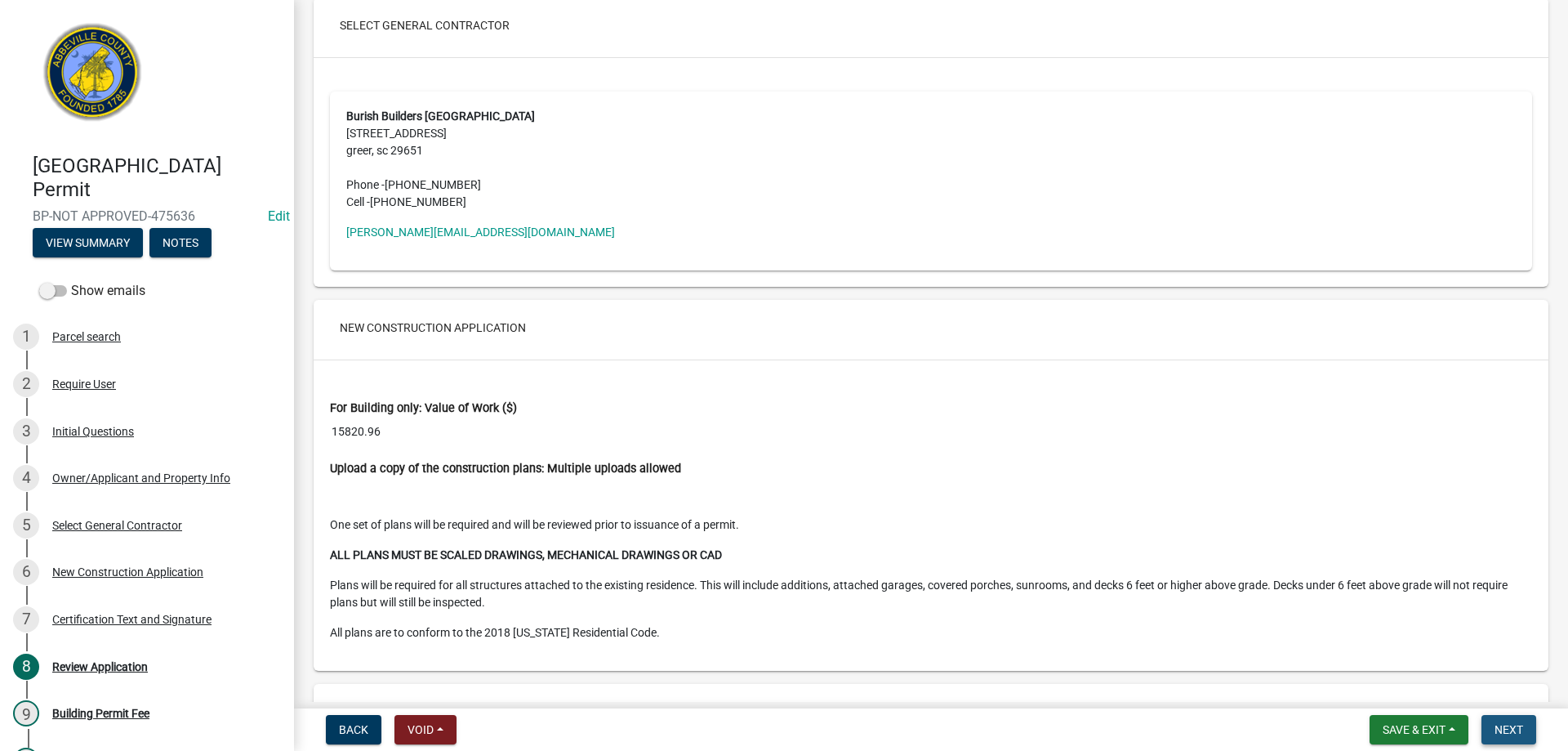
click at [1510, 727] on span "Next" at bounding box center [1508, 729] width 28 height 13
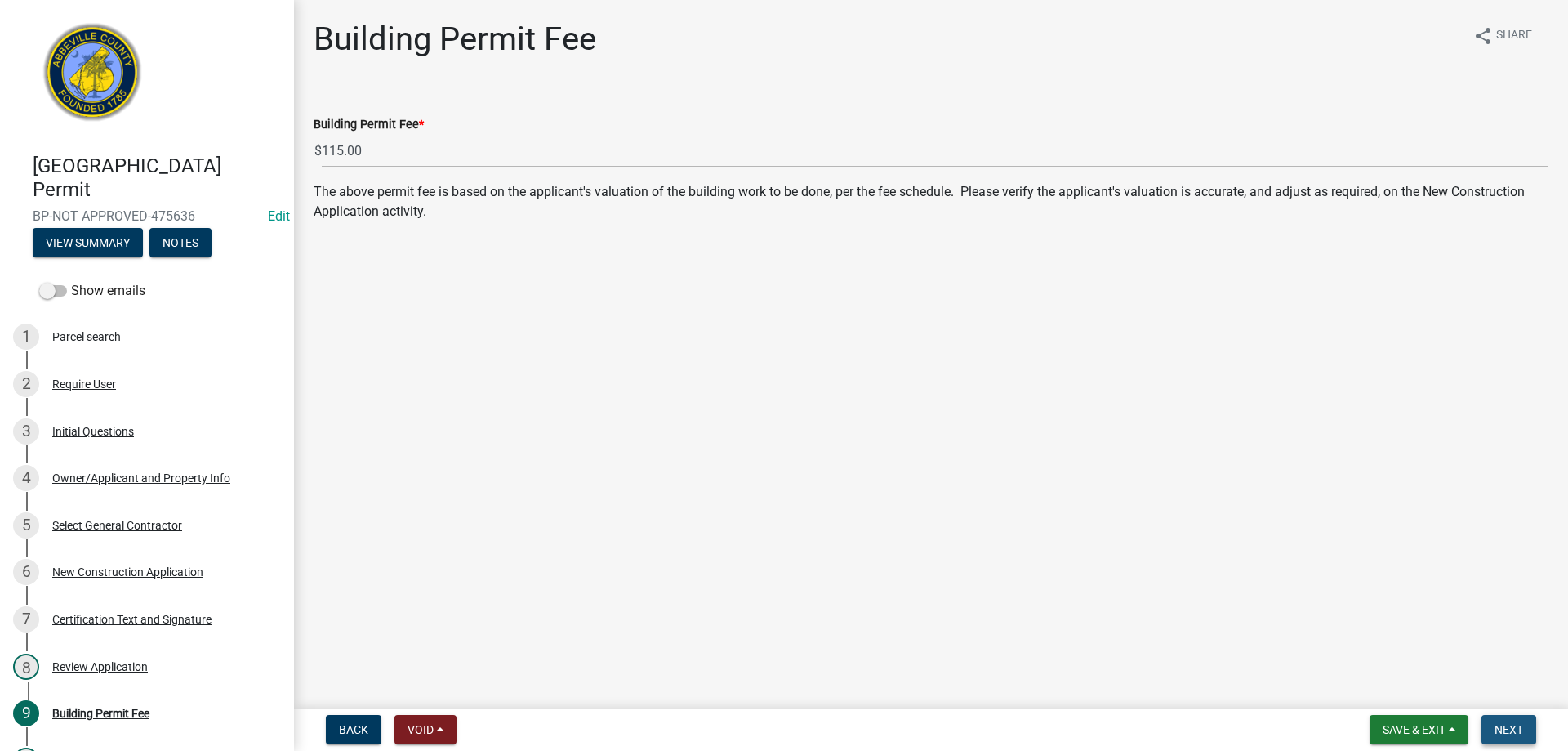
click at [1510, 727] on span "Next" at bounding box center [1508, 729] width 28 height 13
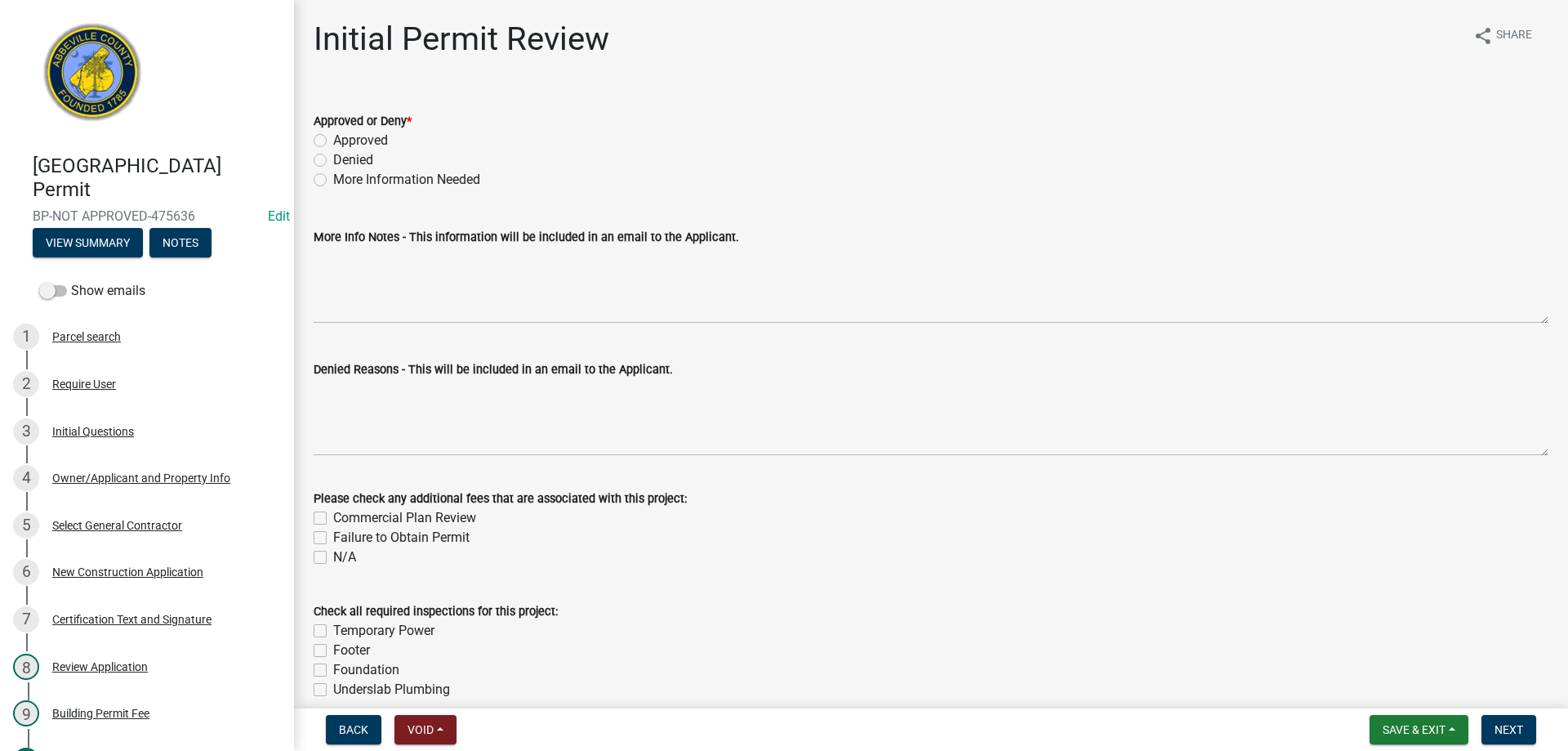
click at [333, 141] on label "Approved" at bounding box center [360, 140] width 55 height 20
click at [333, 141] on input "Approved" at bounding box center [338, 135] width 11 height 11
radio input "true"
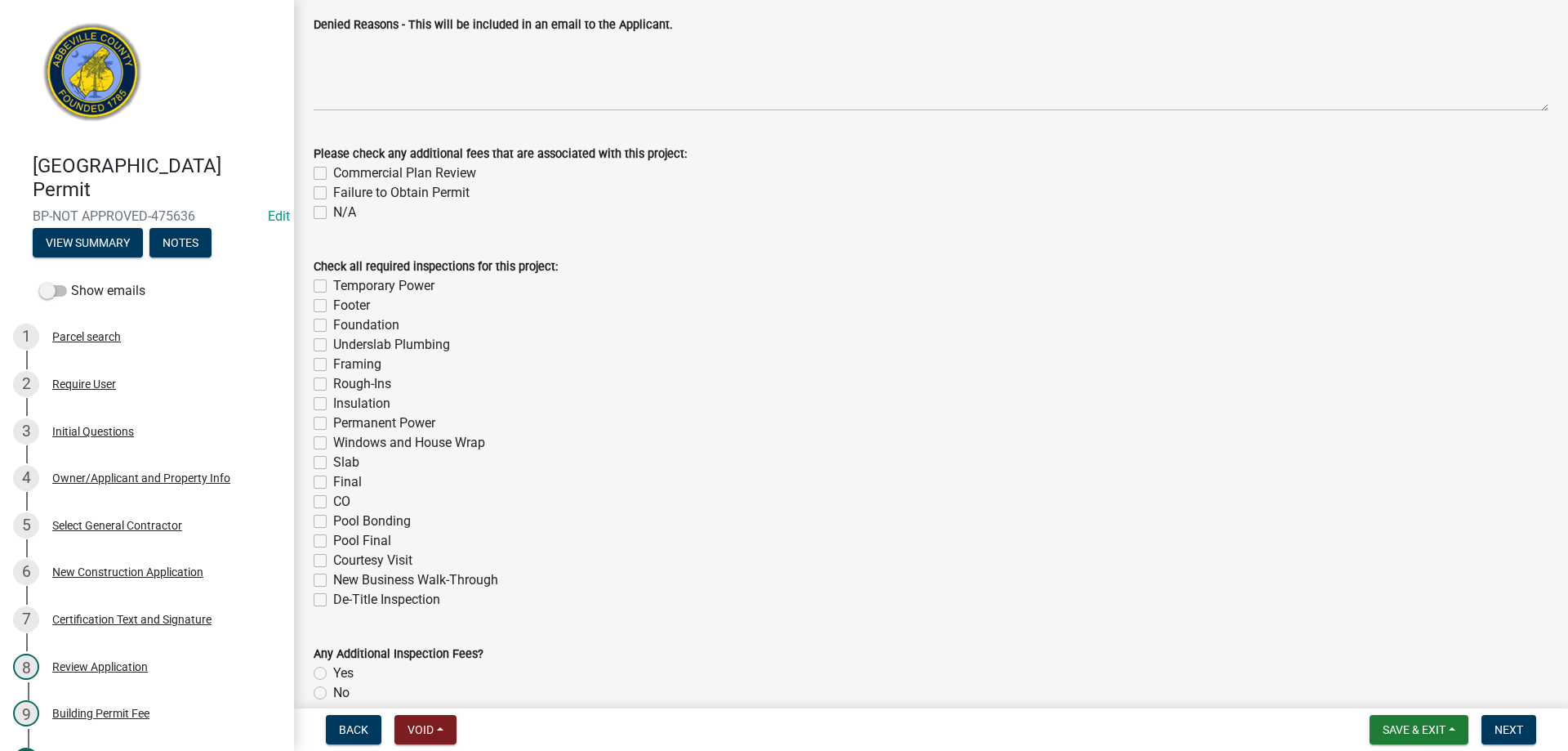
scroll to position [424, 0]
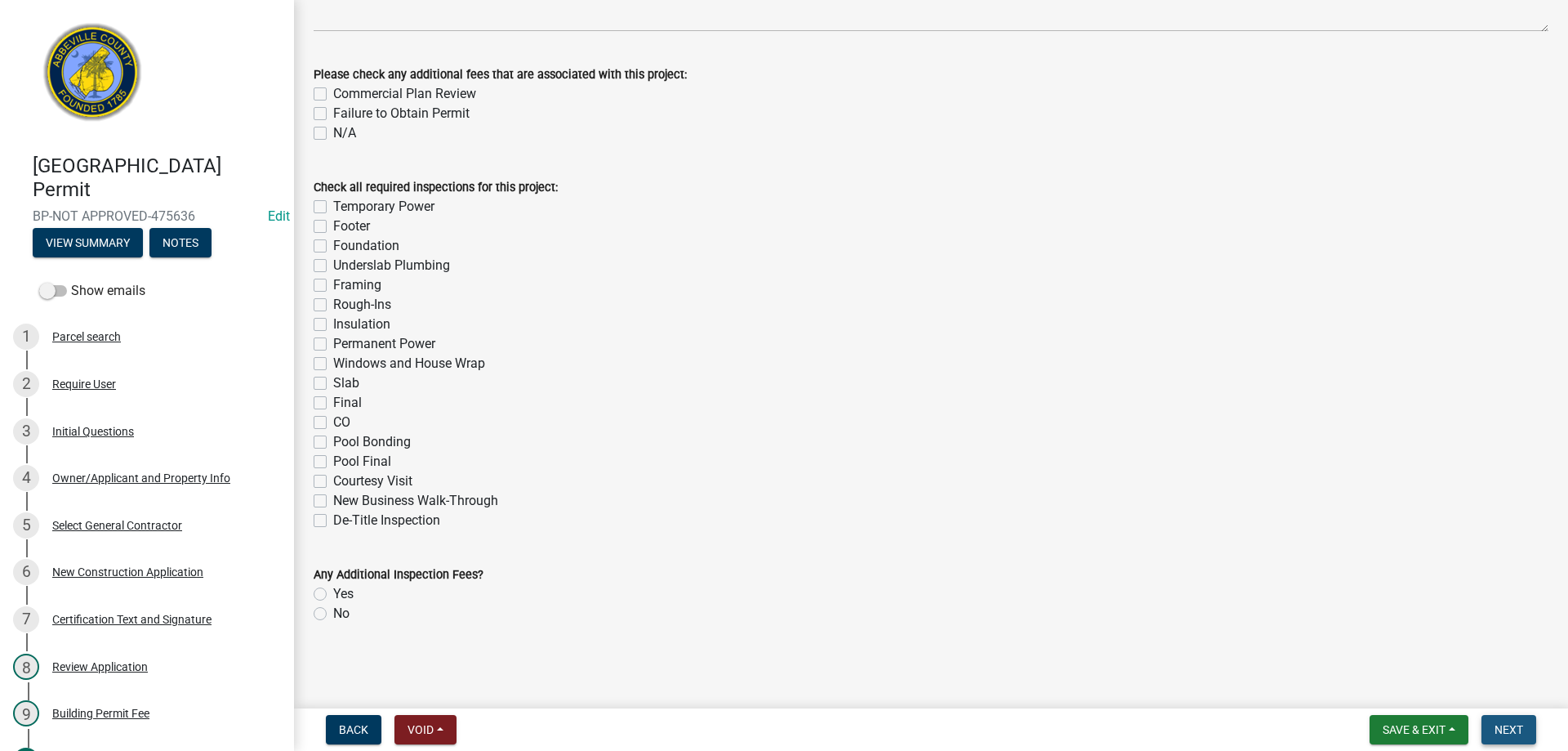
click at [1510, 724] on span "Next" at bounding box center [1508, 729] width 28 height 13
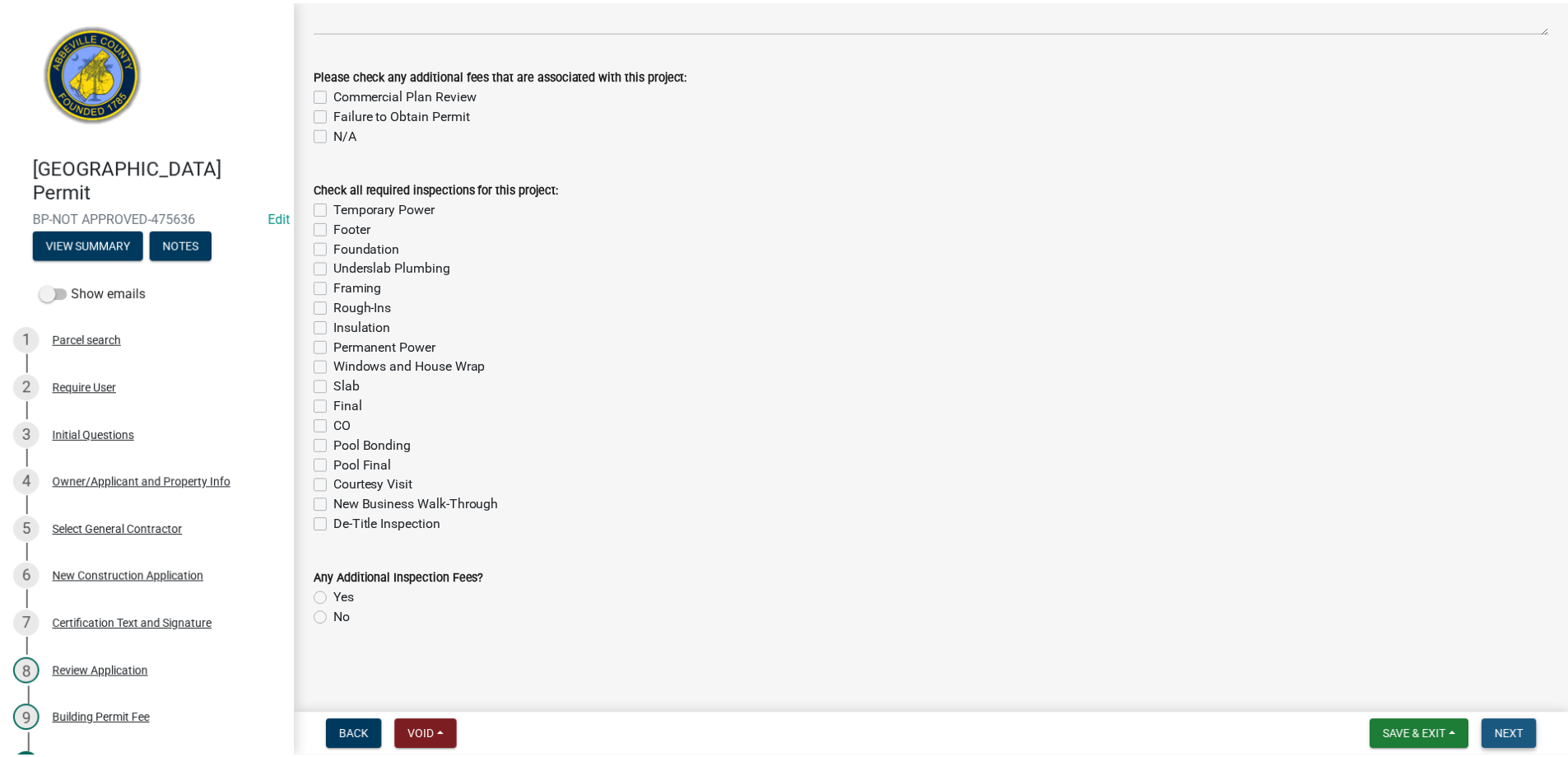
scroll to position [0, 0]
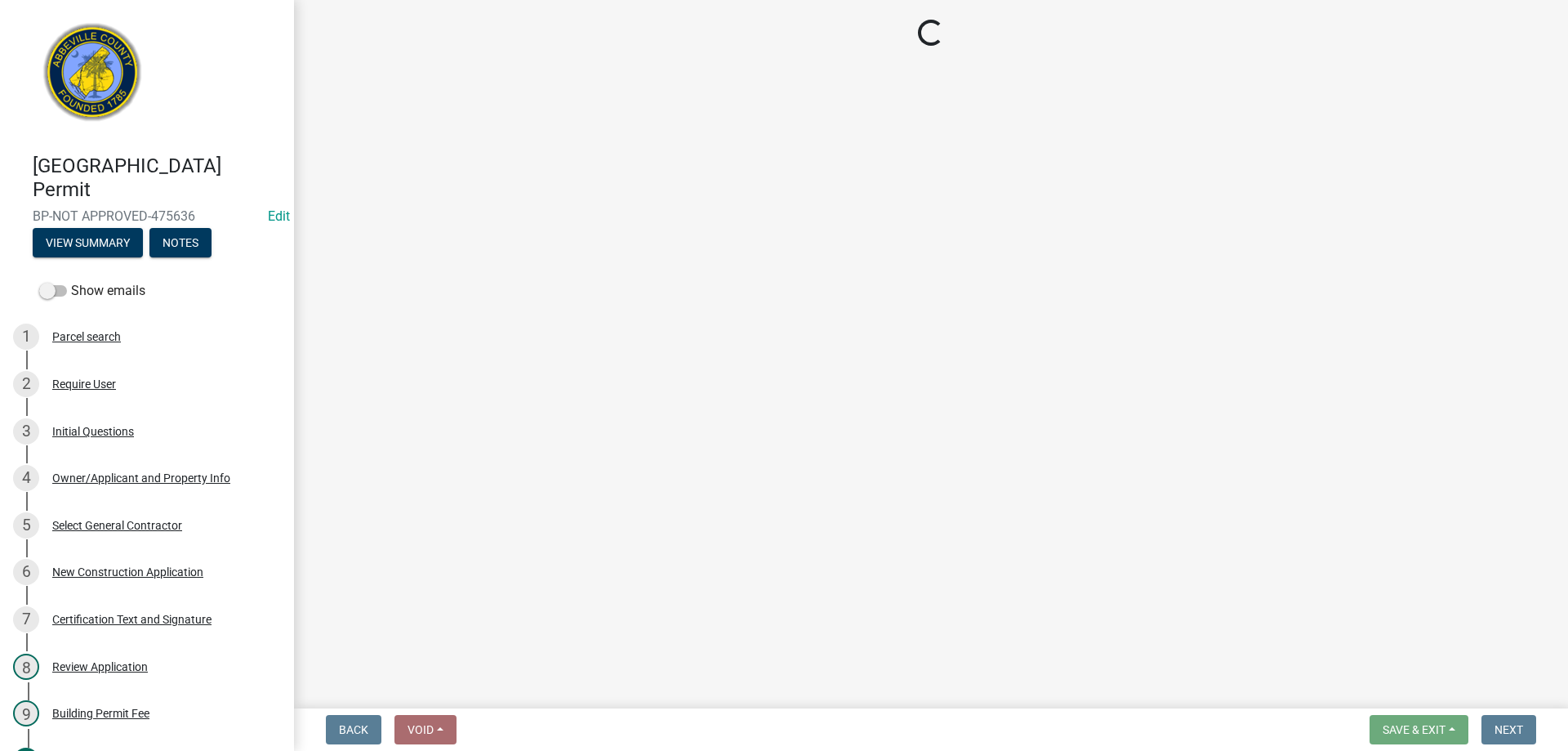
select select "3: 3"
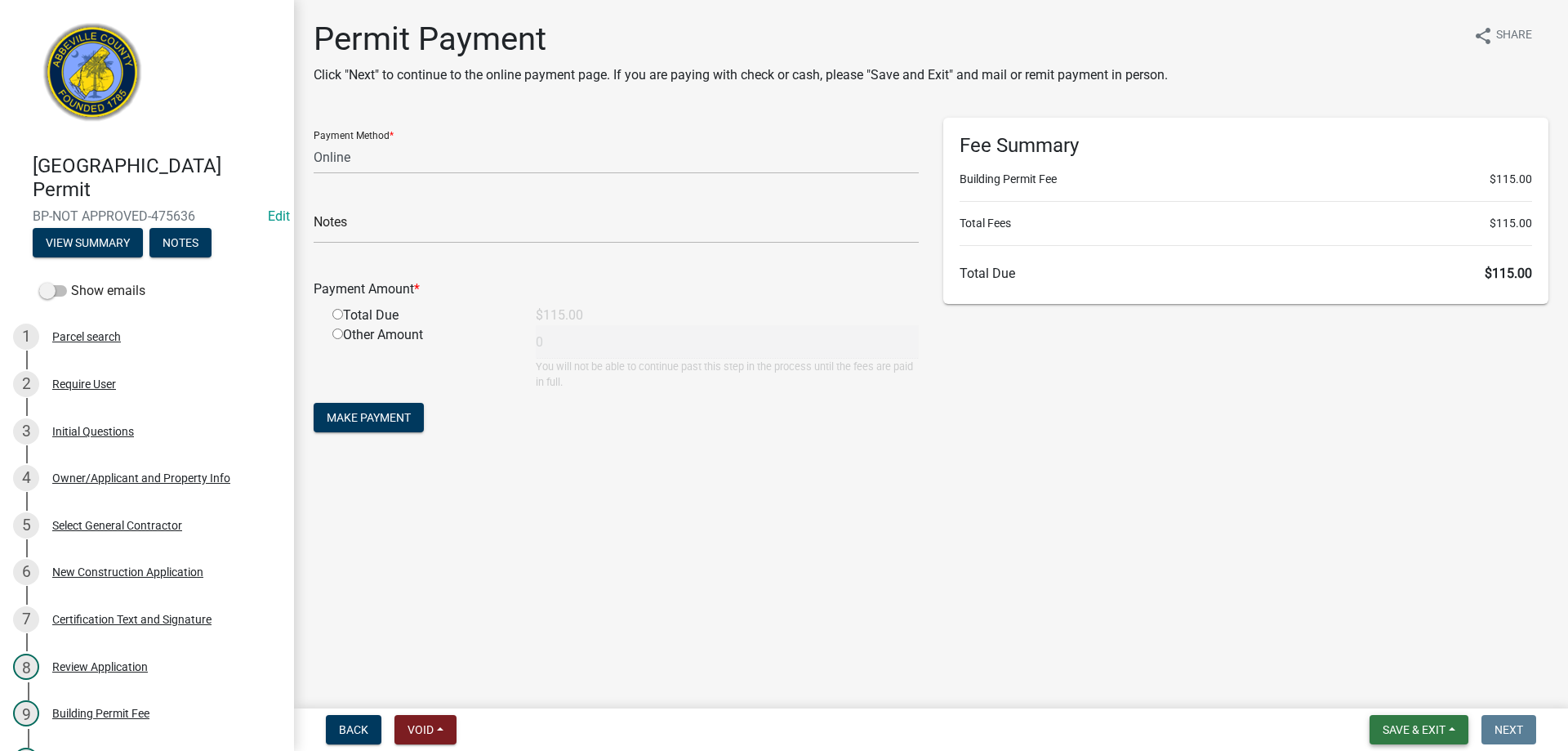
click at [1379, 732] on button "Save & Exit" at bounding box center [1419, 729] width 99 height 29
click at [1381, 686] on button "Save & Exit" at bounding box center [1402, 686] width 130 height 39
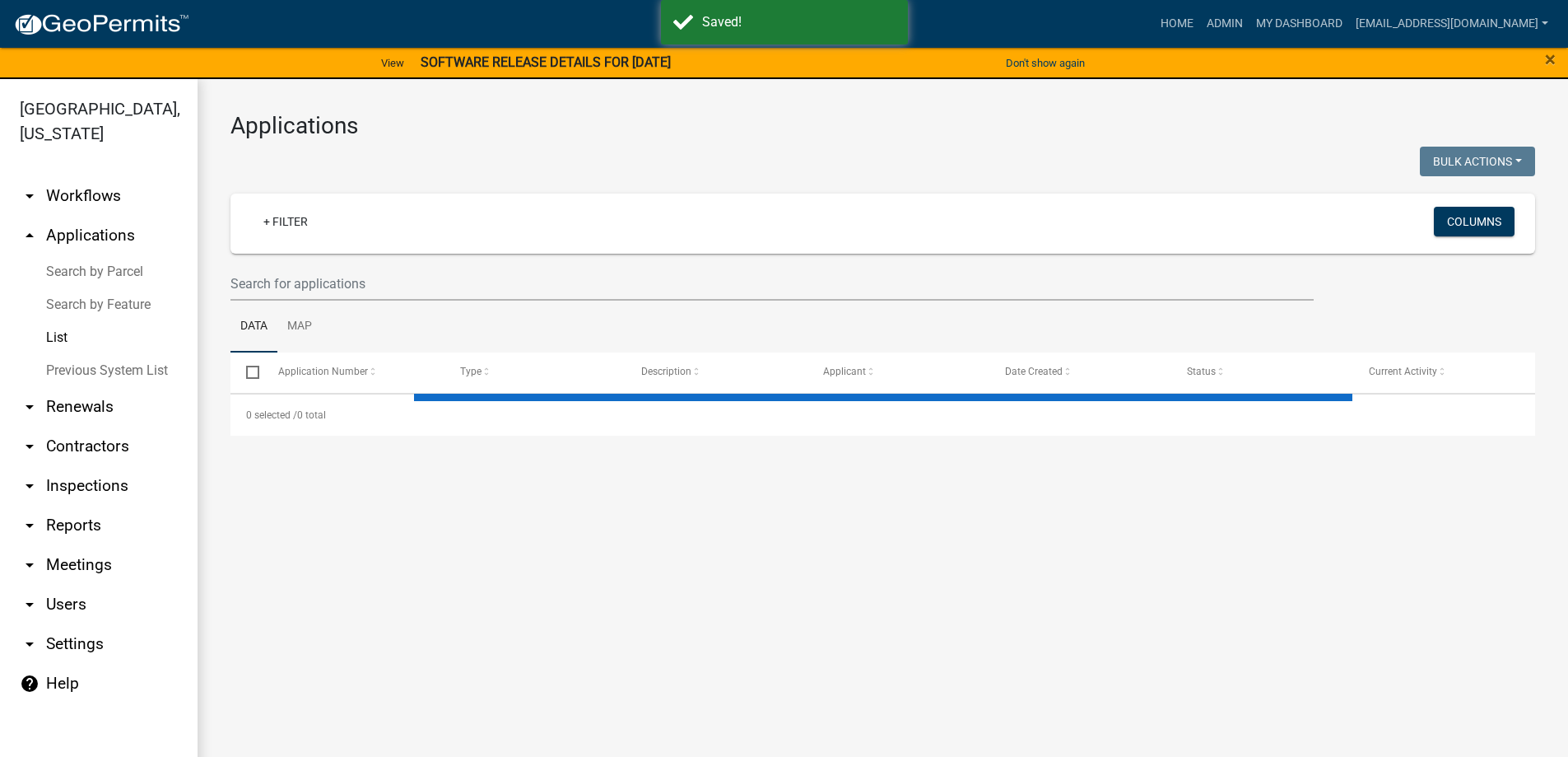
select select "3: 100"
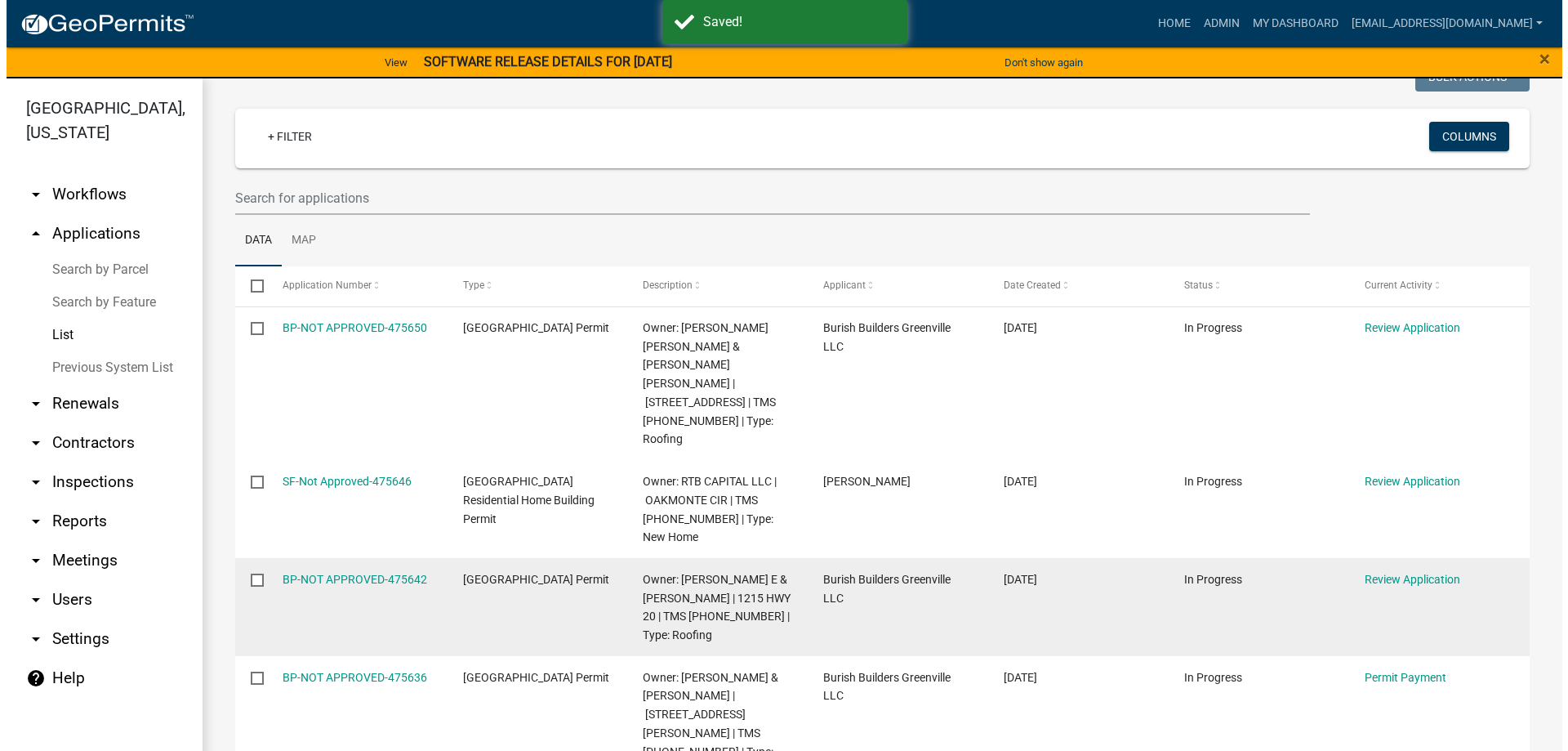
scroll to position [81, 0]
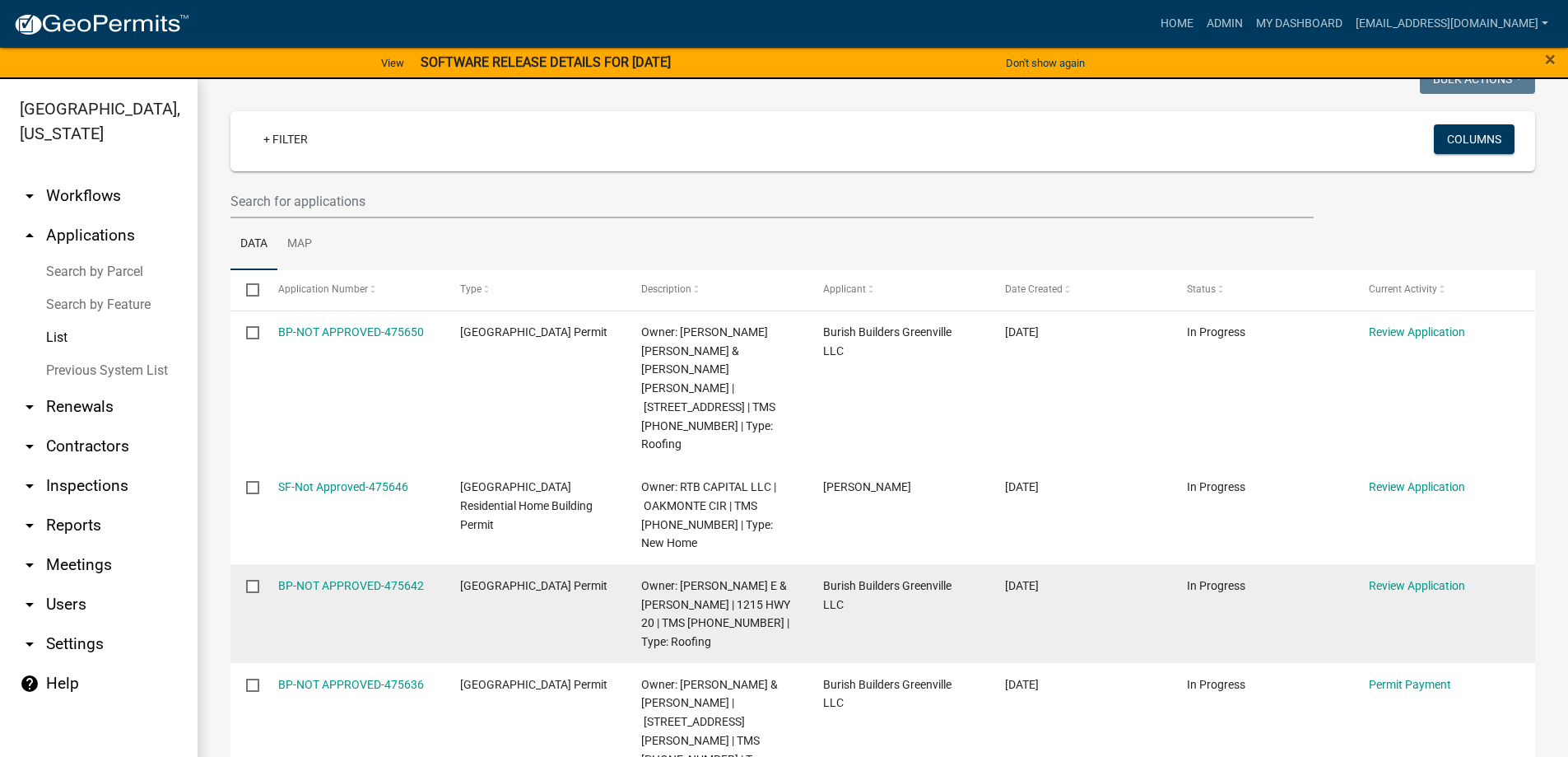
click at [1415, 576] on div "Review Application" at bounding box center [1444, 585] width 151 height 19
click at [1411, 579] on link "Review Application" at bounding box center [1416, 585] width 96 height 13
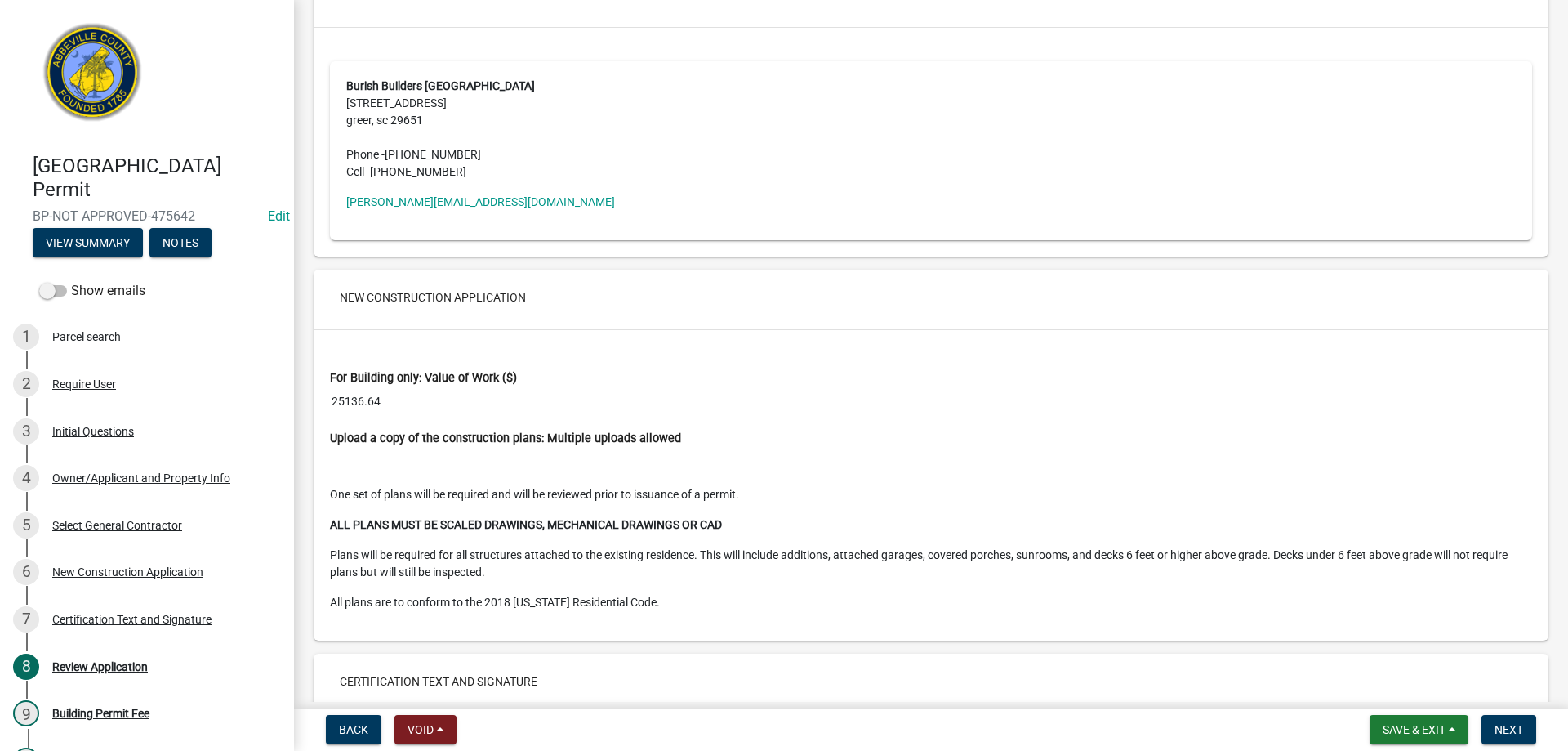
scroll to position [2940, 0]
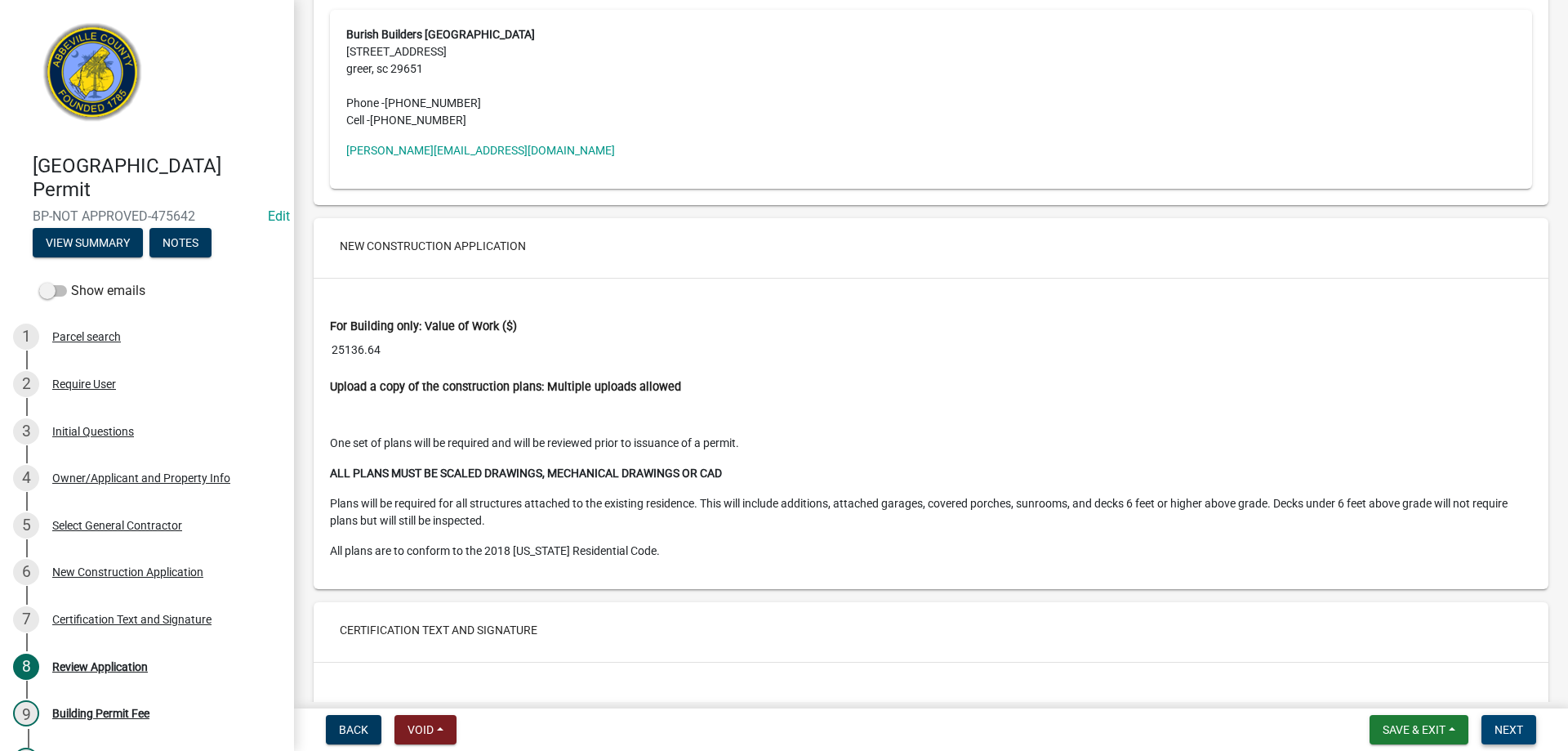
click at [1506, 724] on span "Next" at bounding box center [1508, 729] width 28 height 13
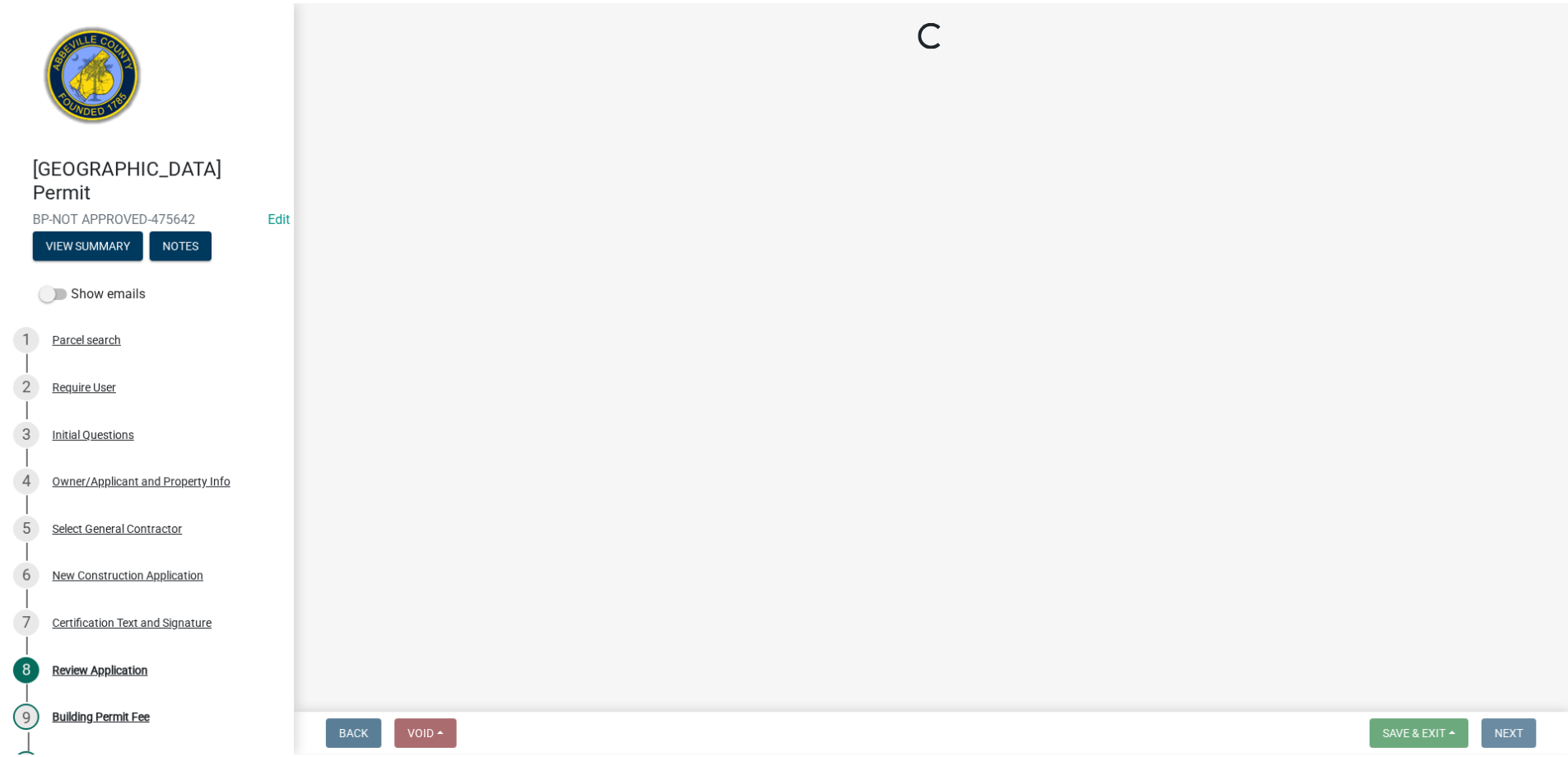
scroll to position [0, 0]
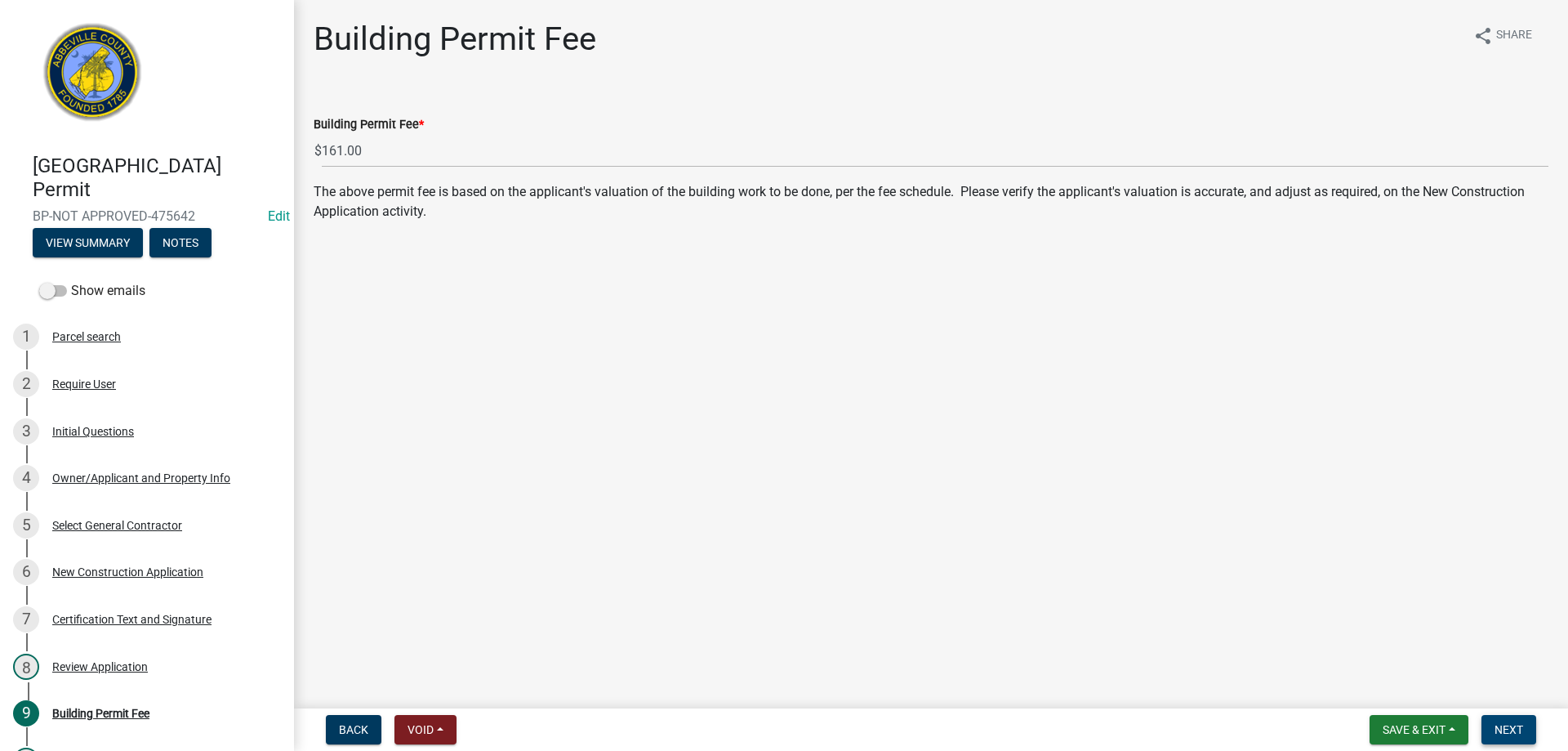
click at [1493, 724] on button "Next" at bounding box center [1508, 729] width 55 height 29
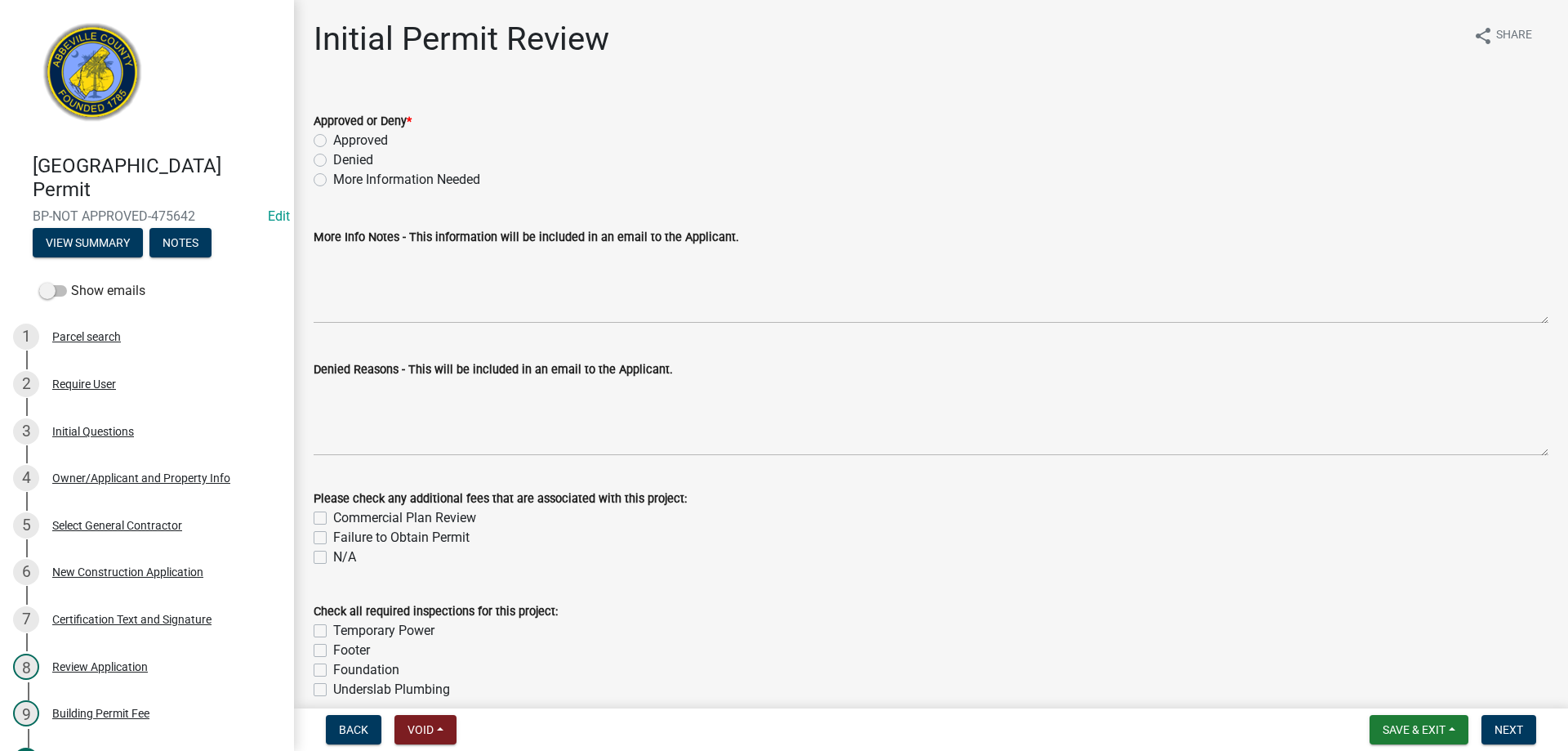
click at [333, 145] on label "Approved" at bounding box center [360, 140] width 55 height 20
click at [333, 141] on input "Approved" at bounding box center [338, 135] width 11 height 11
radio input "true"
click at [1508, 720] on button "Next" at bounding box center [1508, 729] width 55 height 29
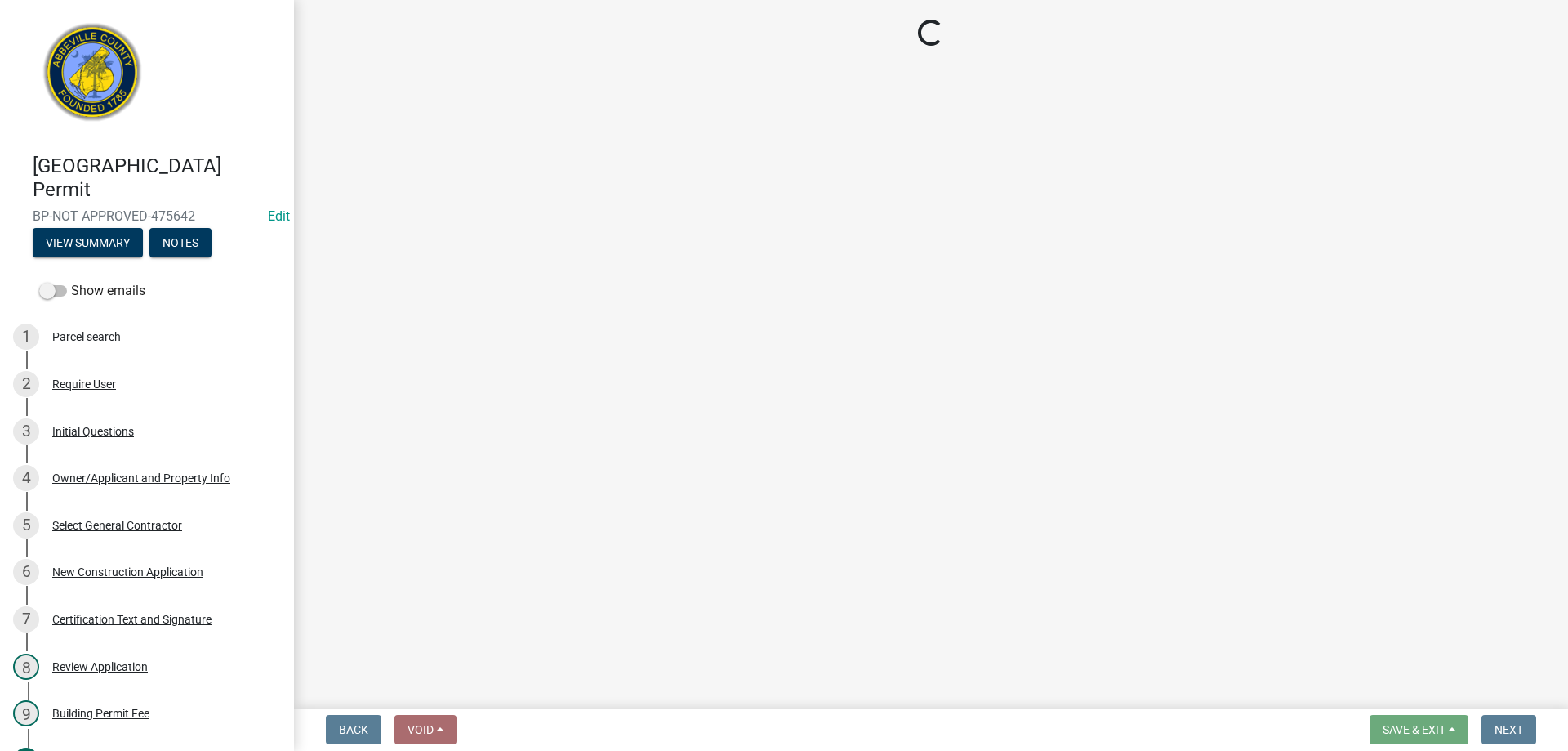
select select "3: 3"
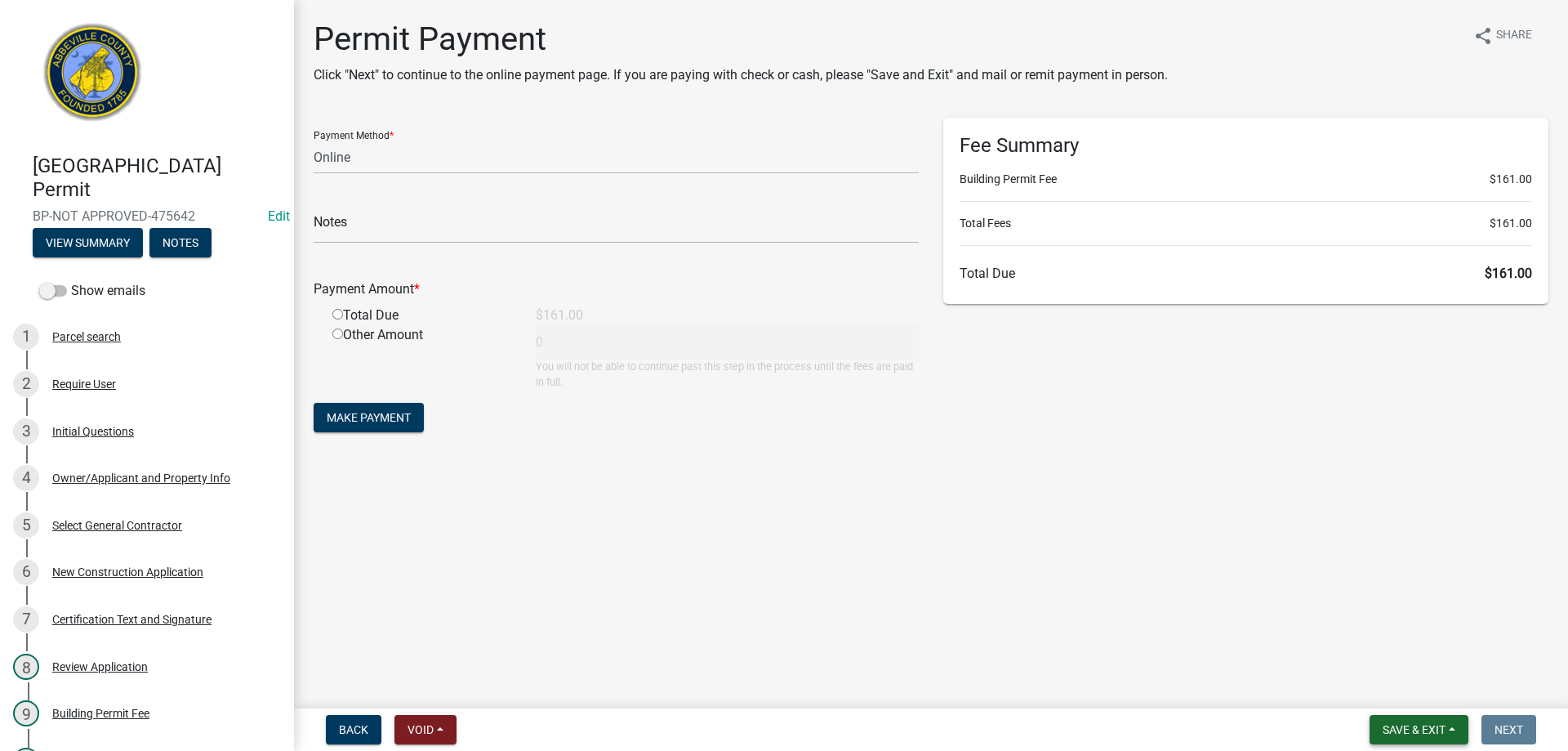
click at [1450, 729] on button "Save & Exit" at bounding box center [1419, 729] width 99 height 29
click at [1433, 699] on button "Save & Exit" at bounding box center [1402, 686] width 130 height 39
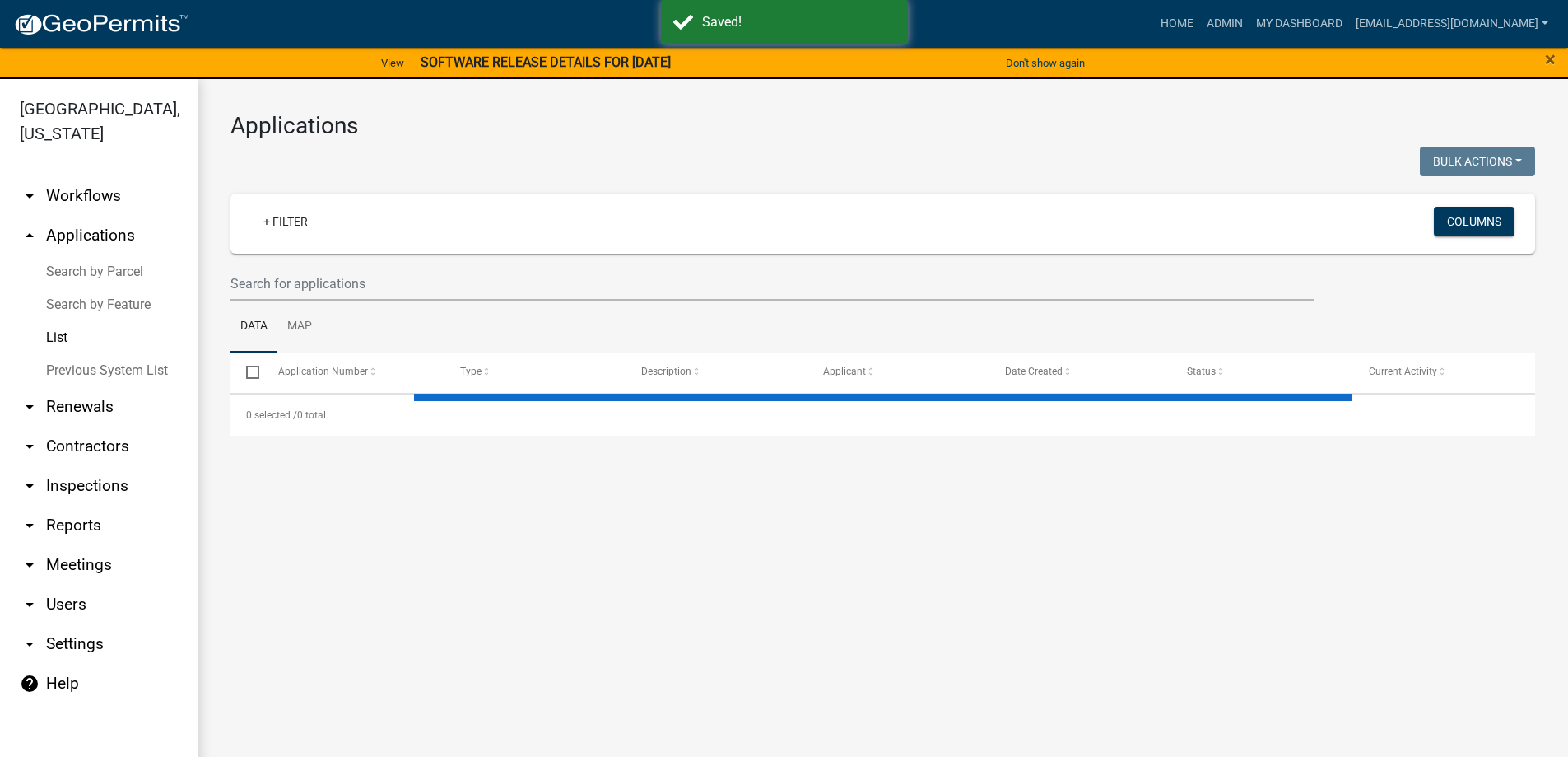
select select "3: 100"
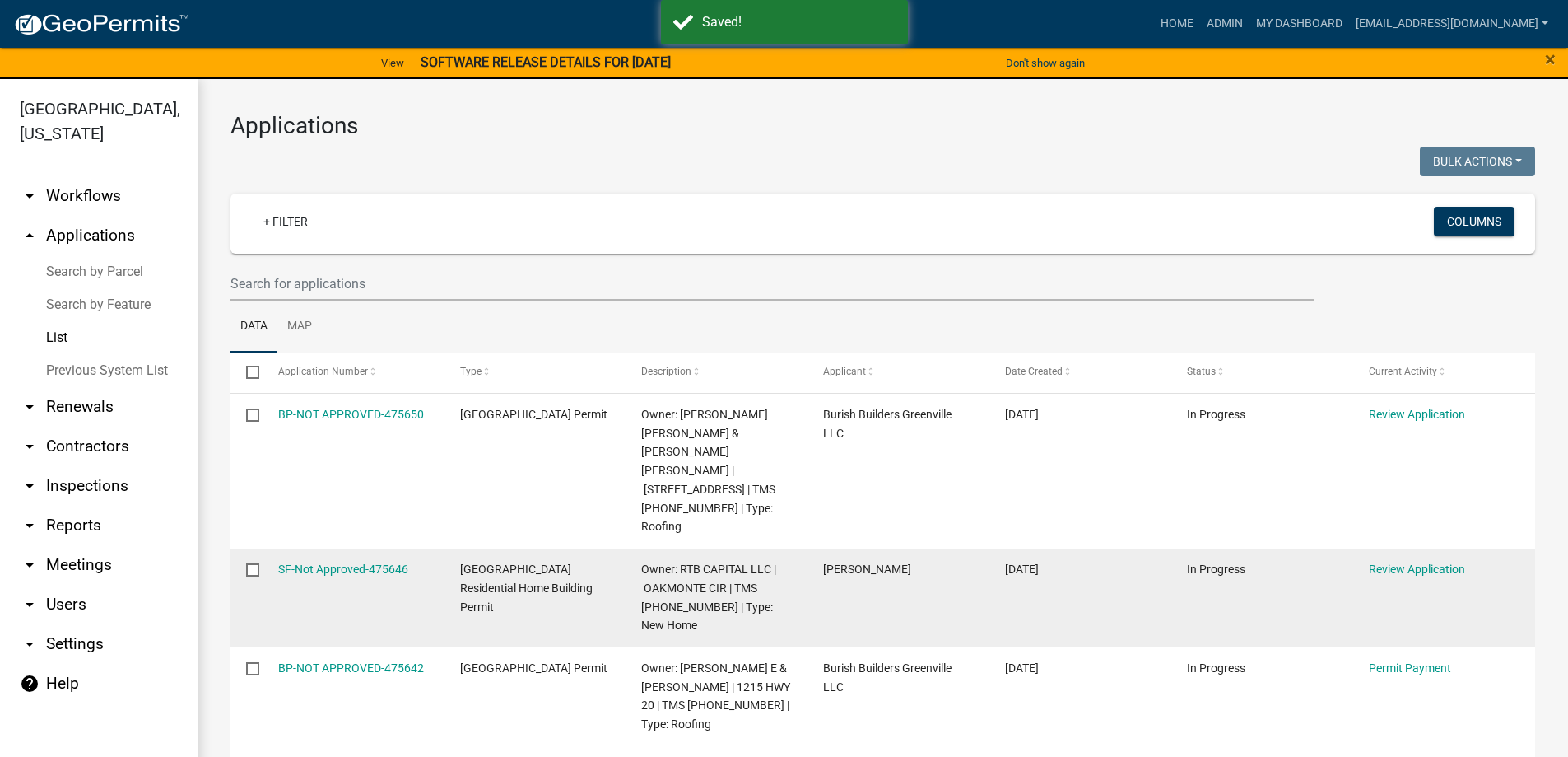
click at [1410, 548] on datatable-body-cell "Review Application" at bounding box center [1443, 598] width 182 height 99
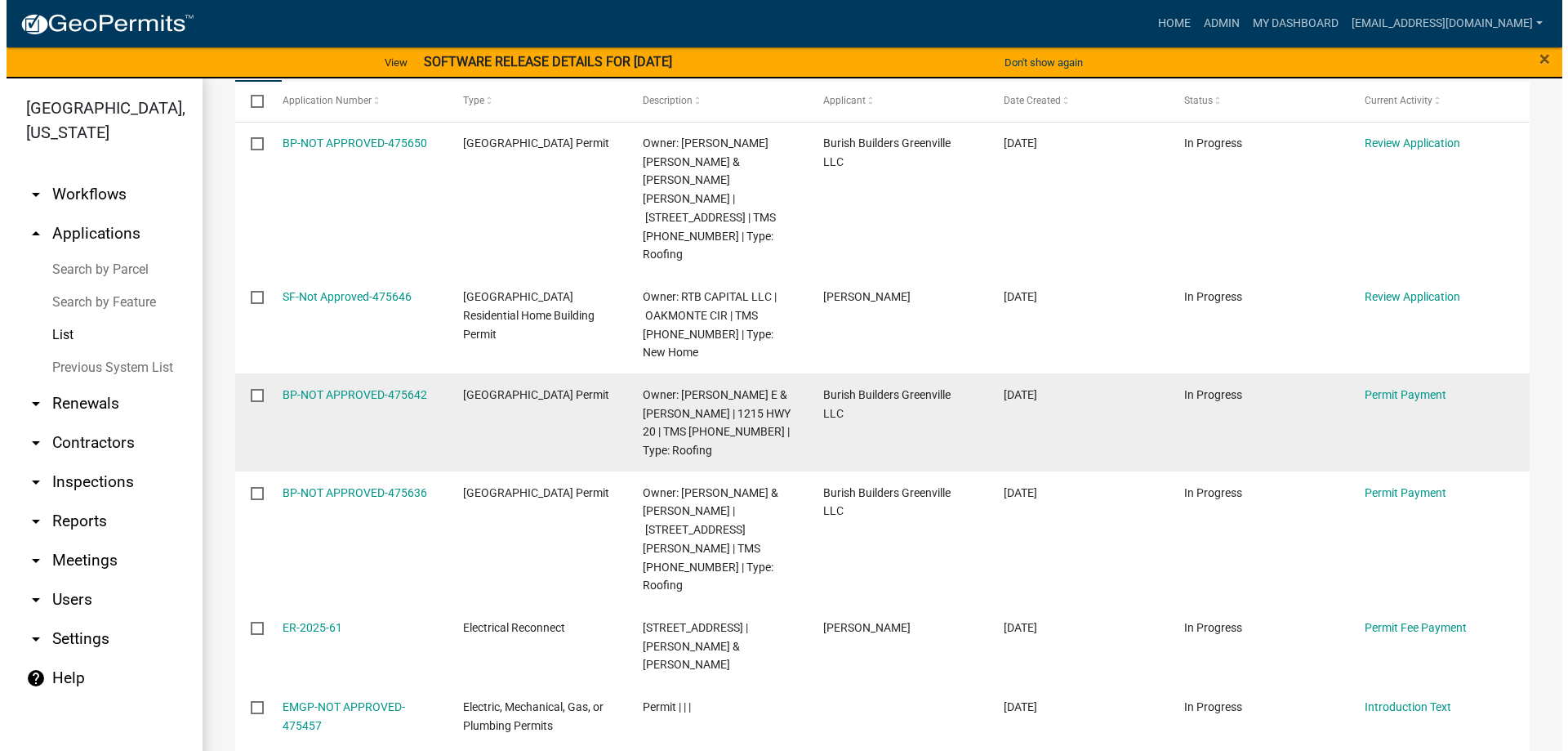
scroll to position [164, 0]
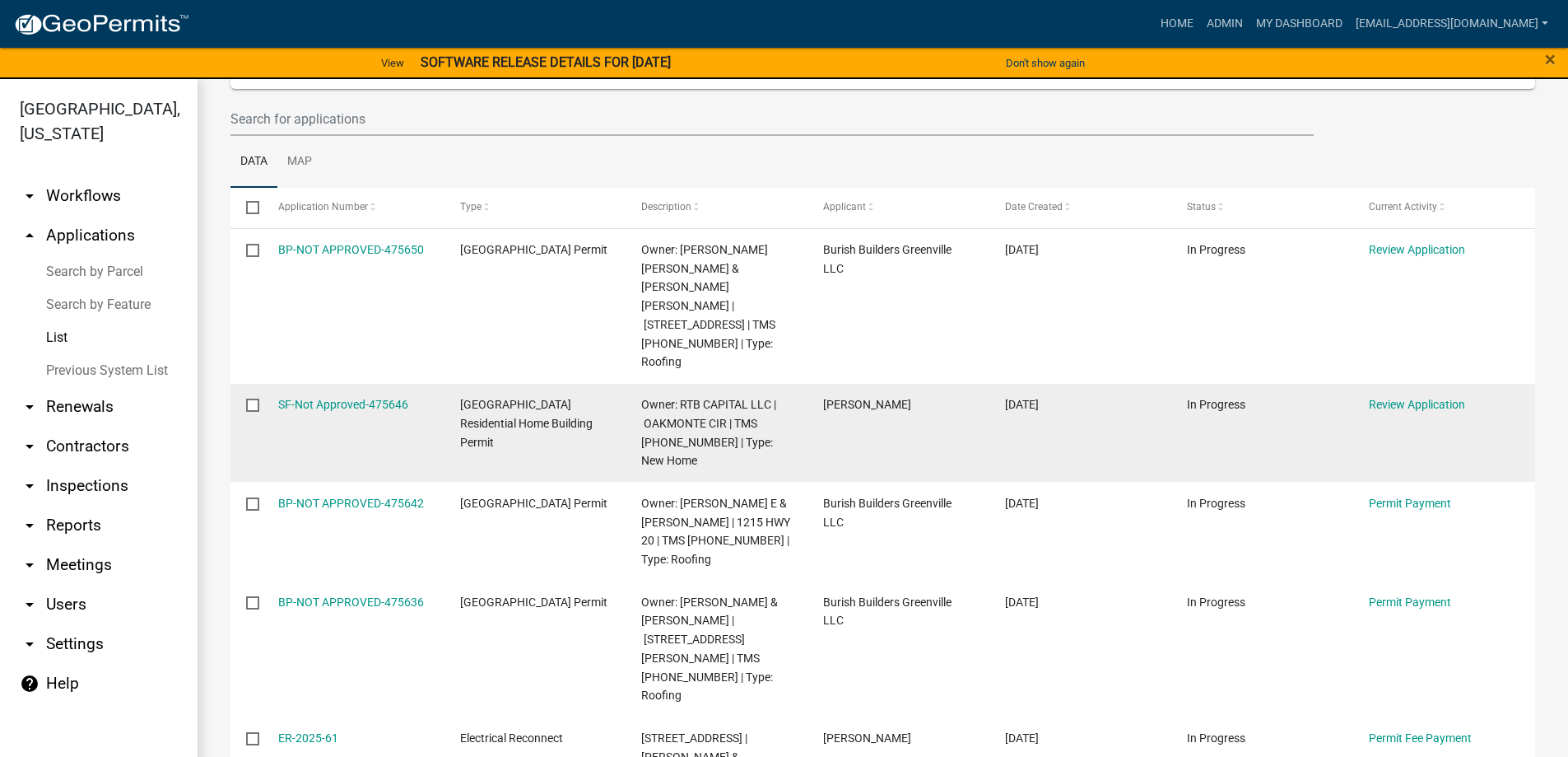
click at [1406, 395] on div "Review Application" at bounding box center [1444, 404] width 151 height 19
click at [1407, 398] on link "Review Application" at bounding box center [1416, 404] width 96 height 13
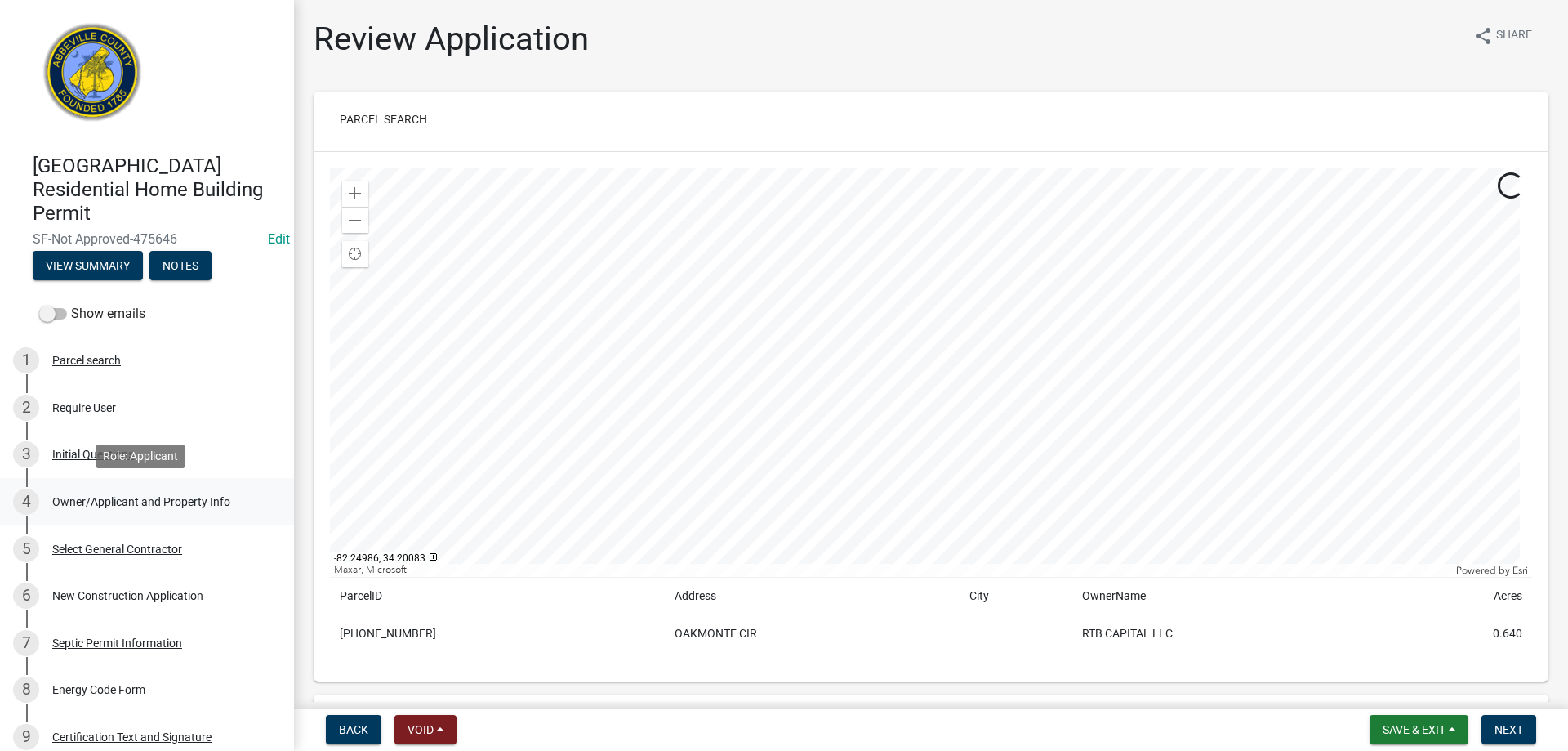
click at [135, 496] on div "Owner/Applicant and Property Info" at bounding box center [141, 502] width 178 height 12
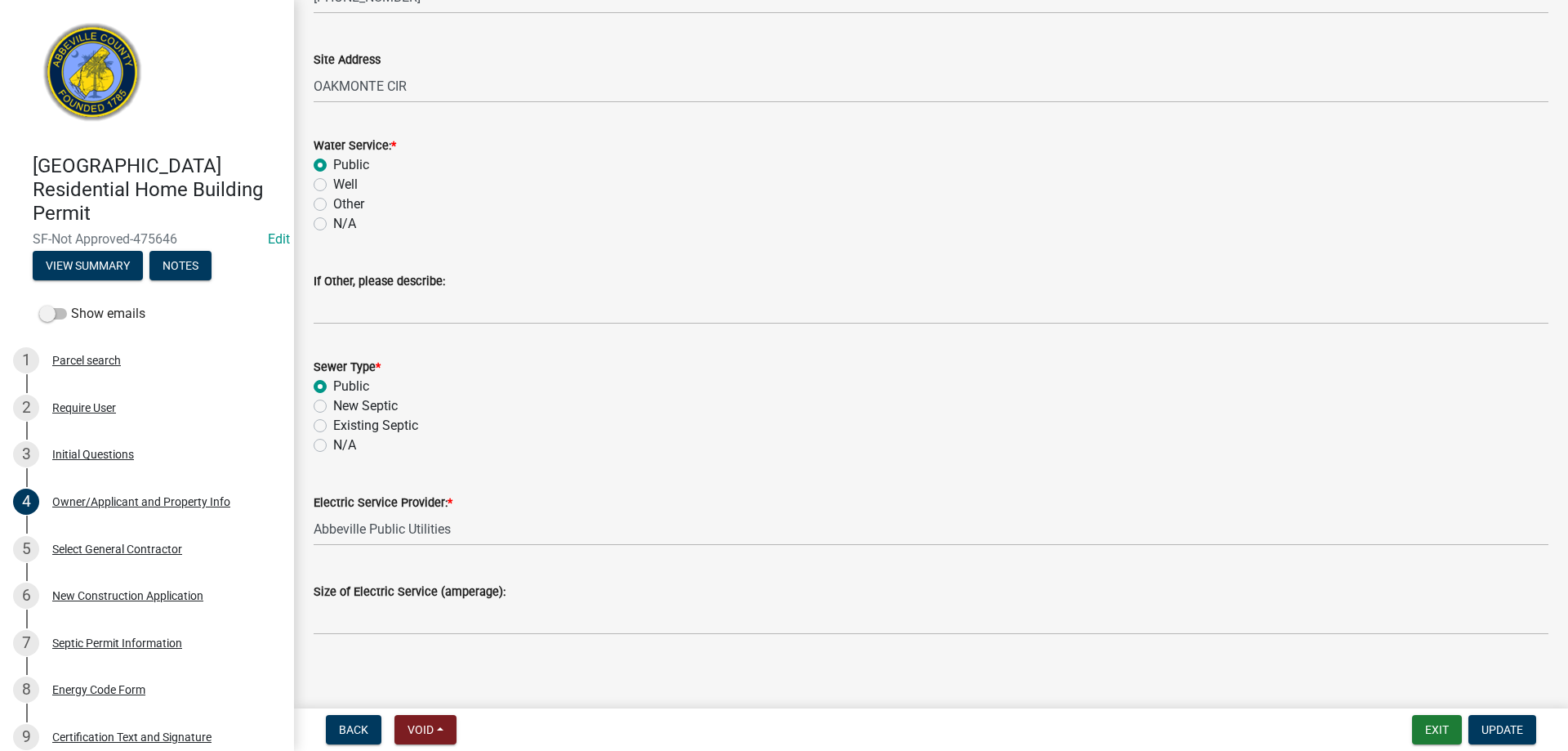
scroll to position [930, 0]
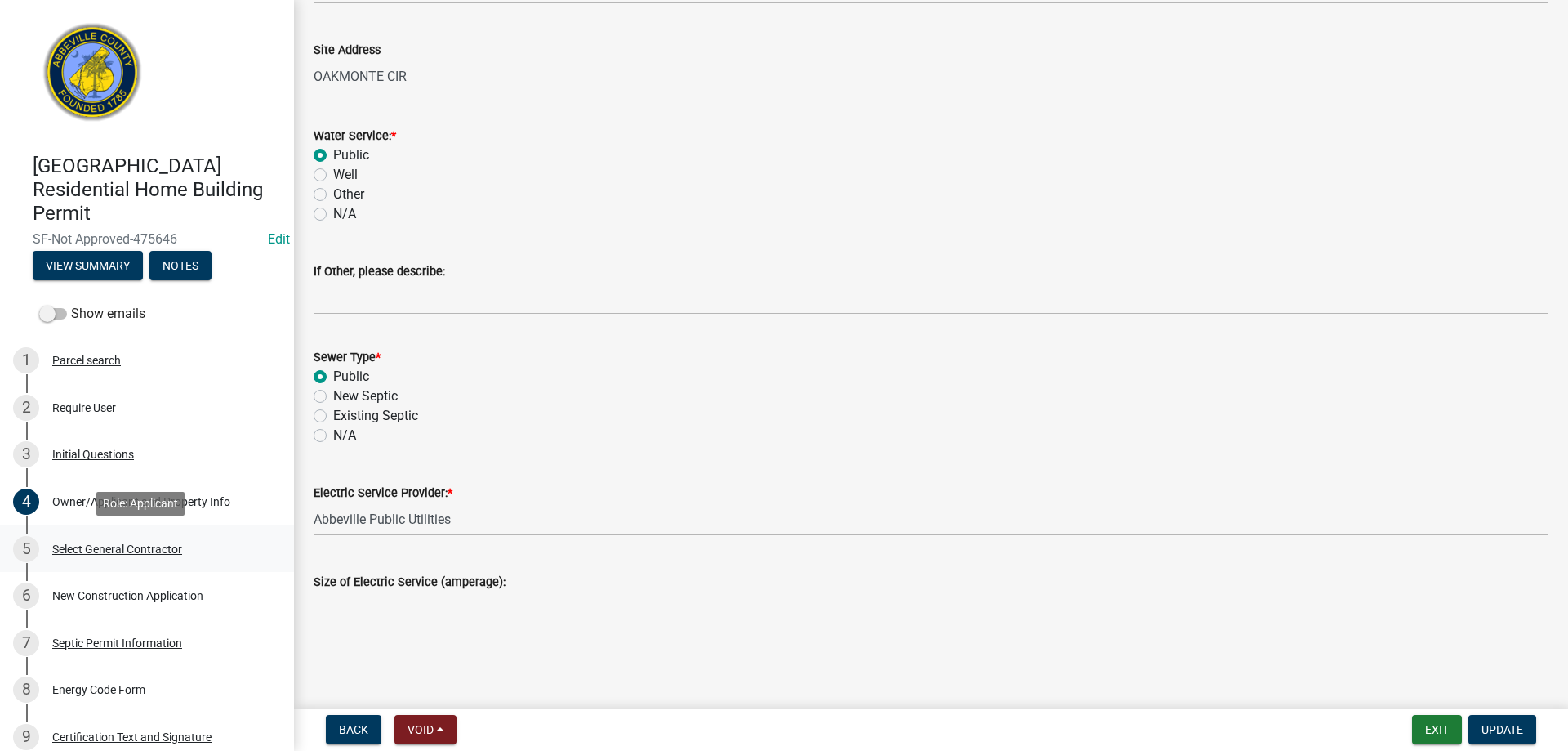
click at [179, 541] on div "5 Select General Contractor" at bounding box center [140, 548] width 255 height 26
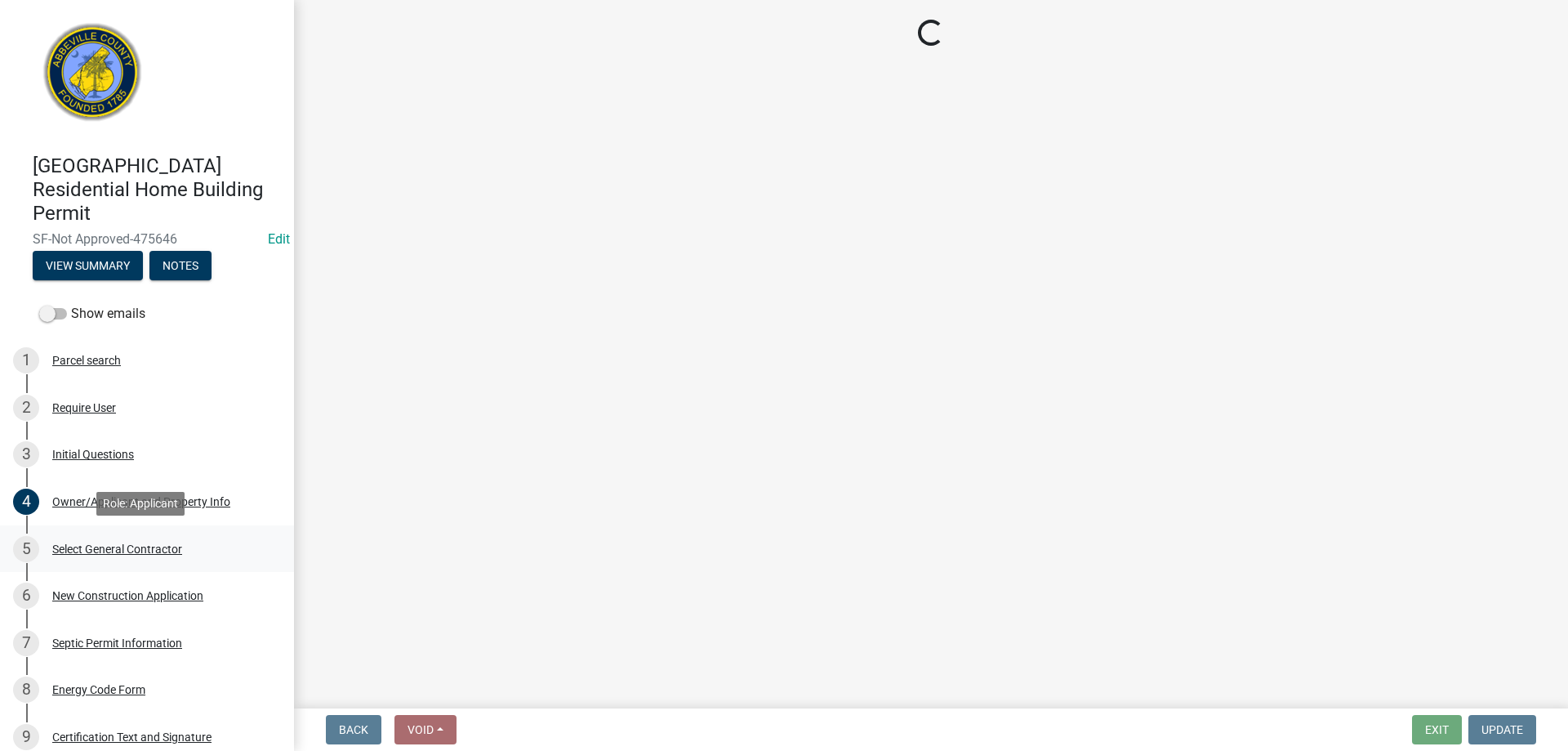
scroll to position [0, 0]
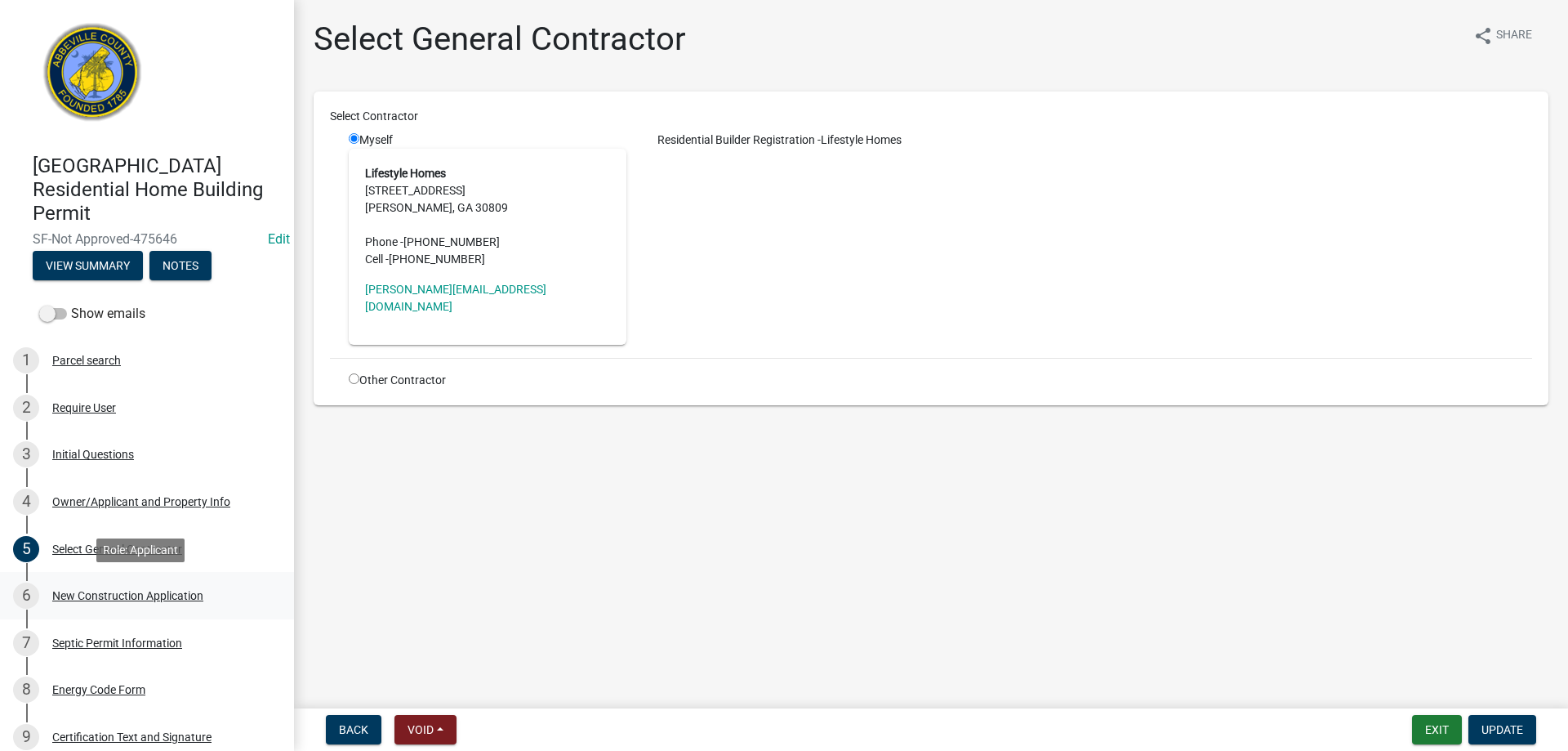
click at [140, 590] on div "New Construction Application" at bounding box center [128, 596] width 151 height 12
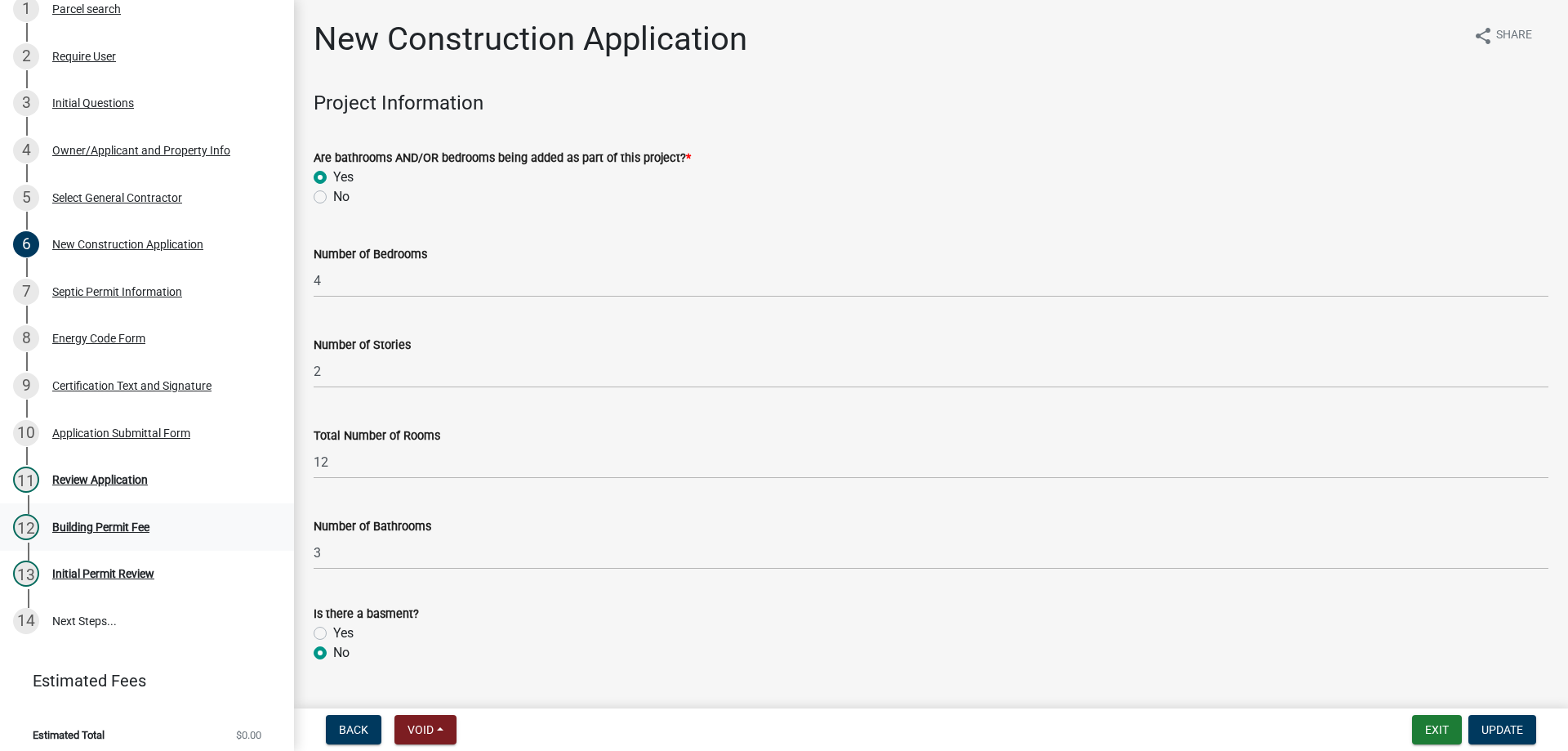
scroll to position [361, 0]
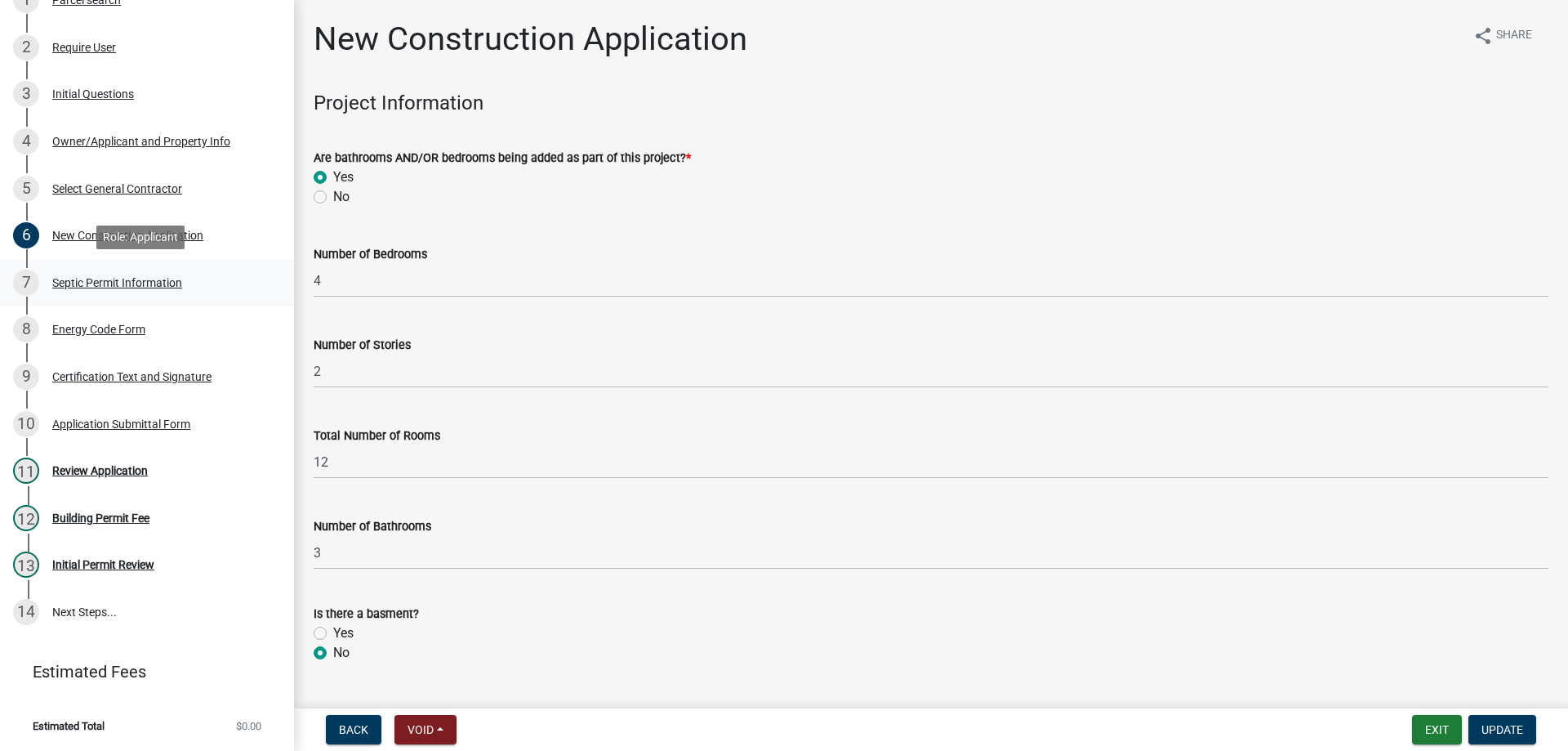
click at [119, 284] on div "Septic Permit Information" at bounding box center [117, 282] width 130 height 12
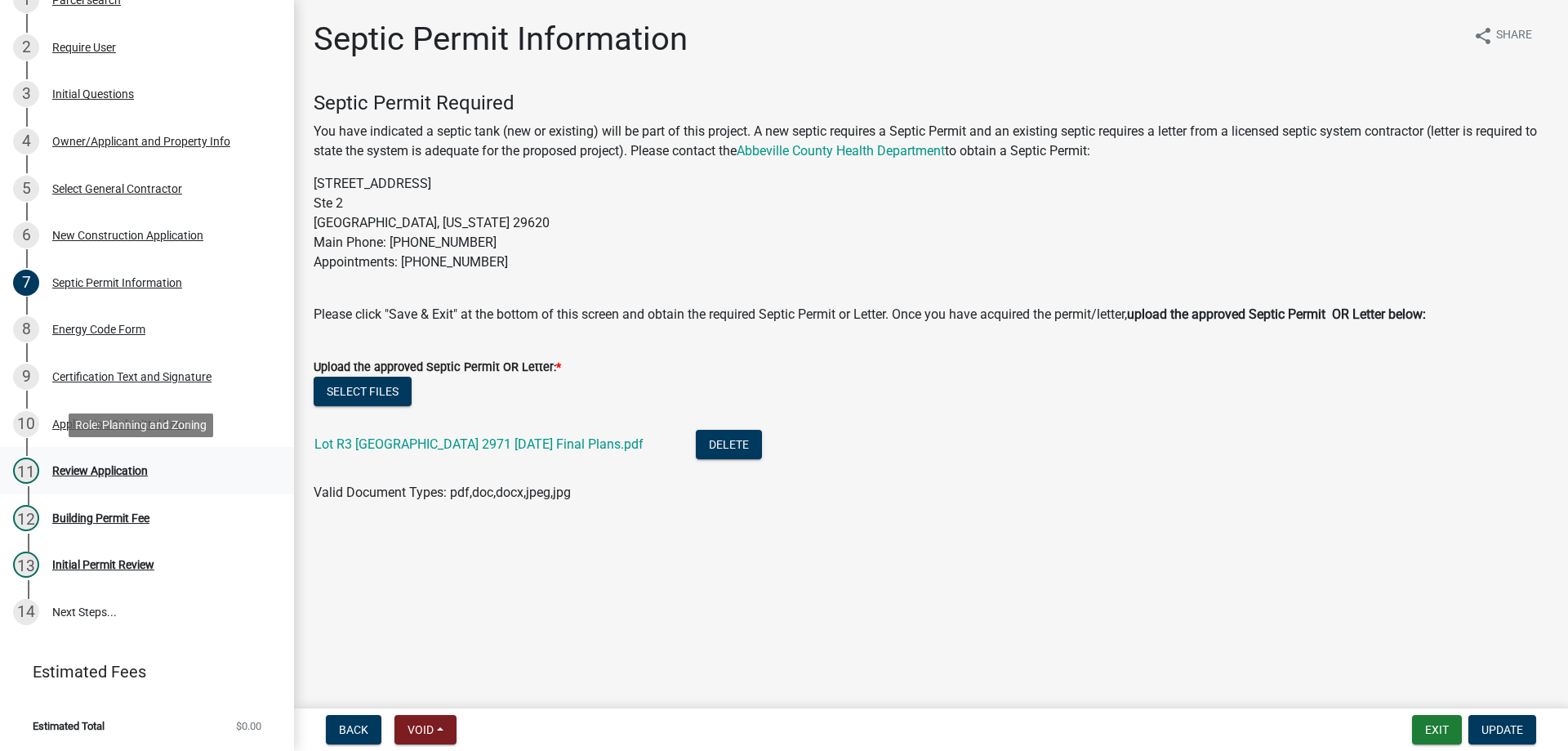
click at [91, 462] on div "11 Review Application" at bounding box center [140, 470] width 255 height 26
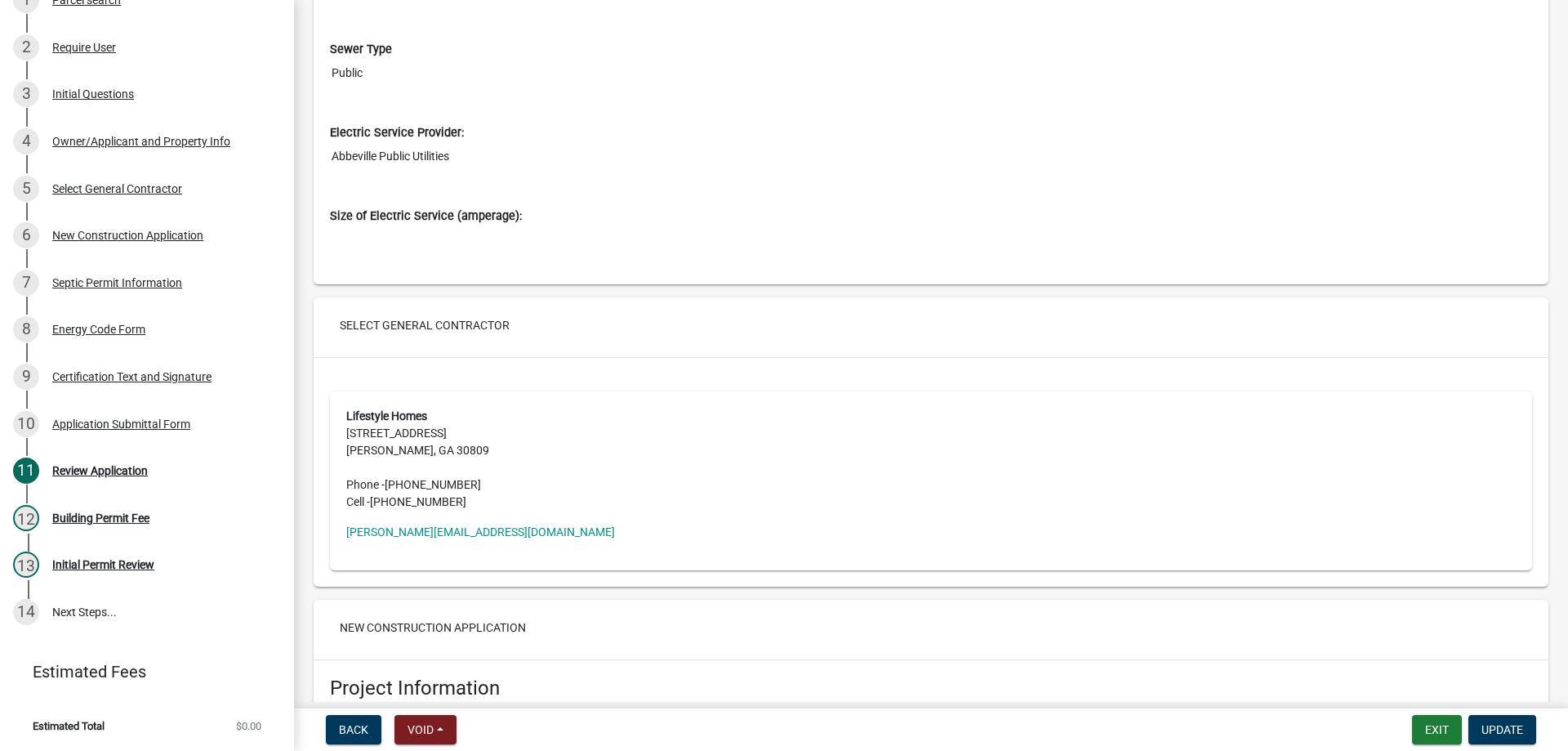
scroll to position [2859, 0]
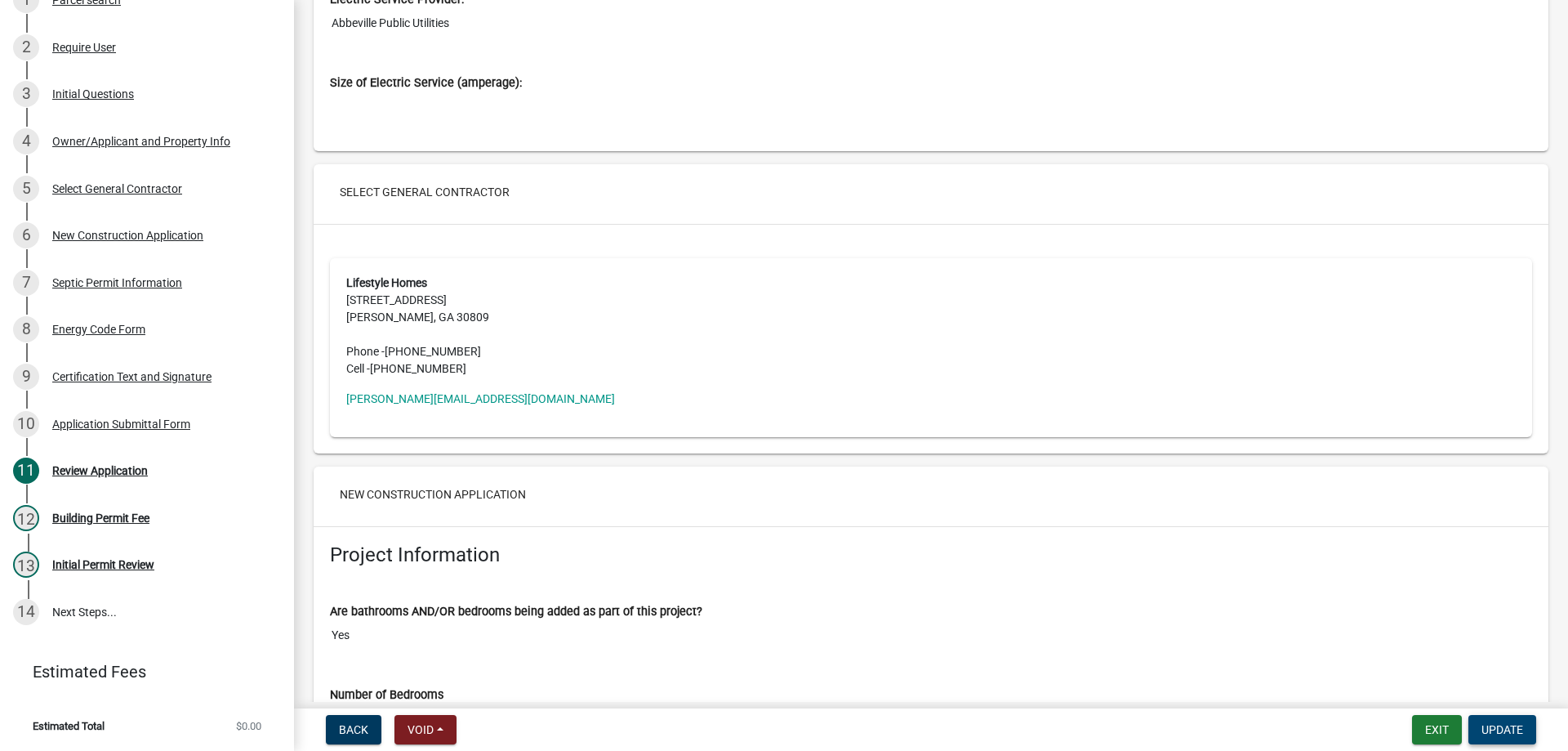
click at [1493, 729] on span "Update" at bounding box center [1502, 729] width 42 height 13
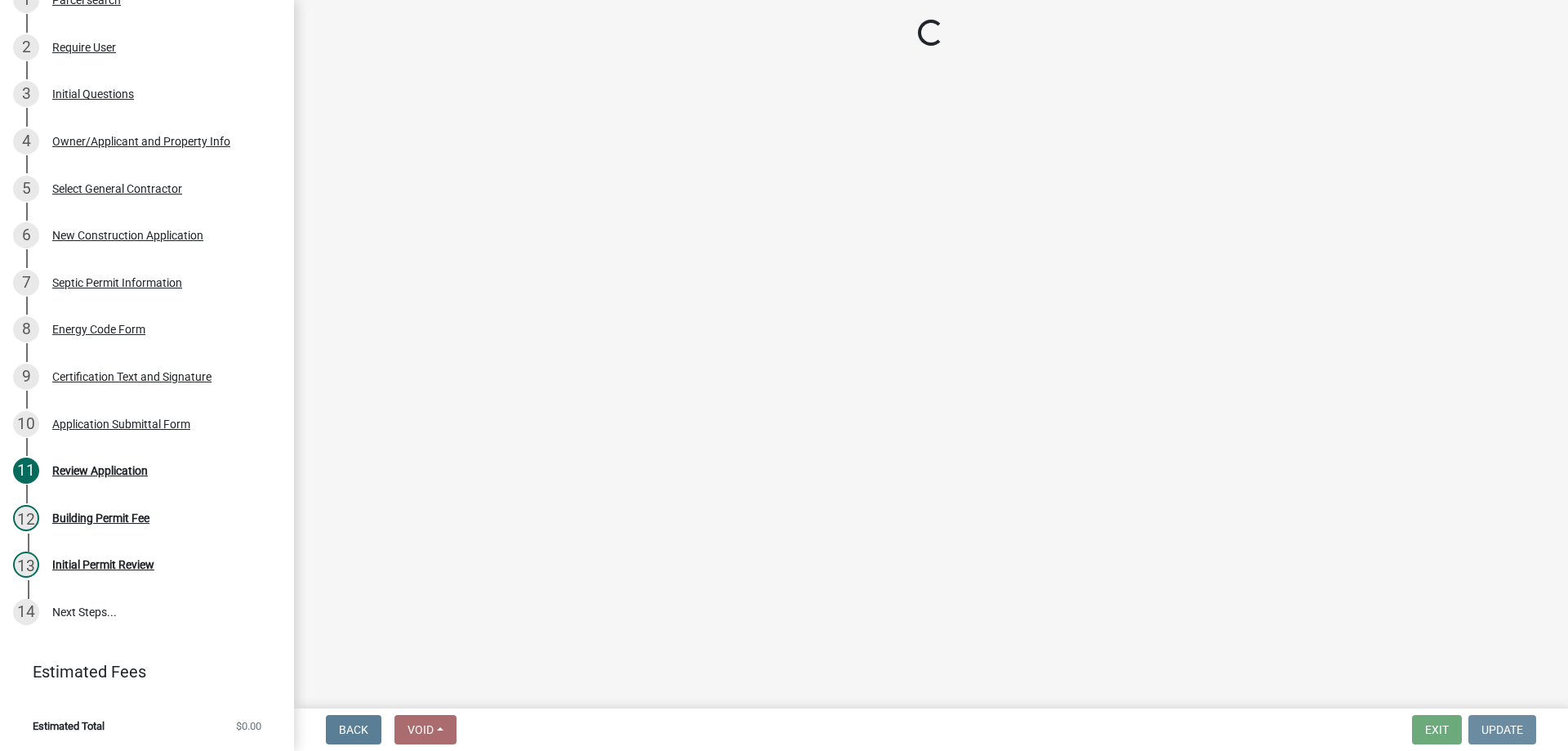
scroll to position [0, 0]
select select "3: 3"
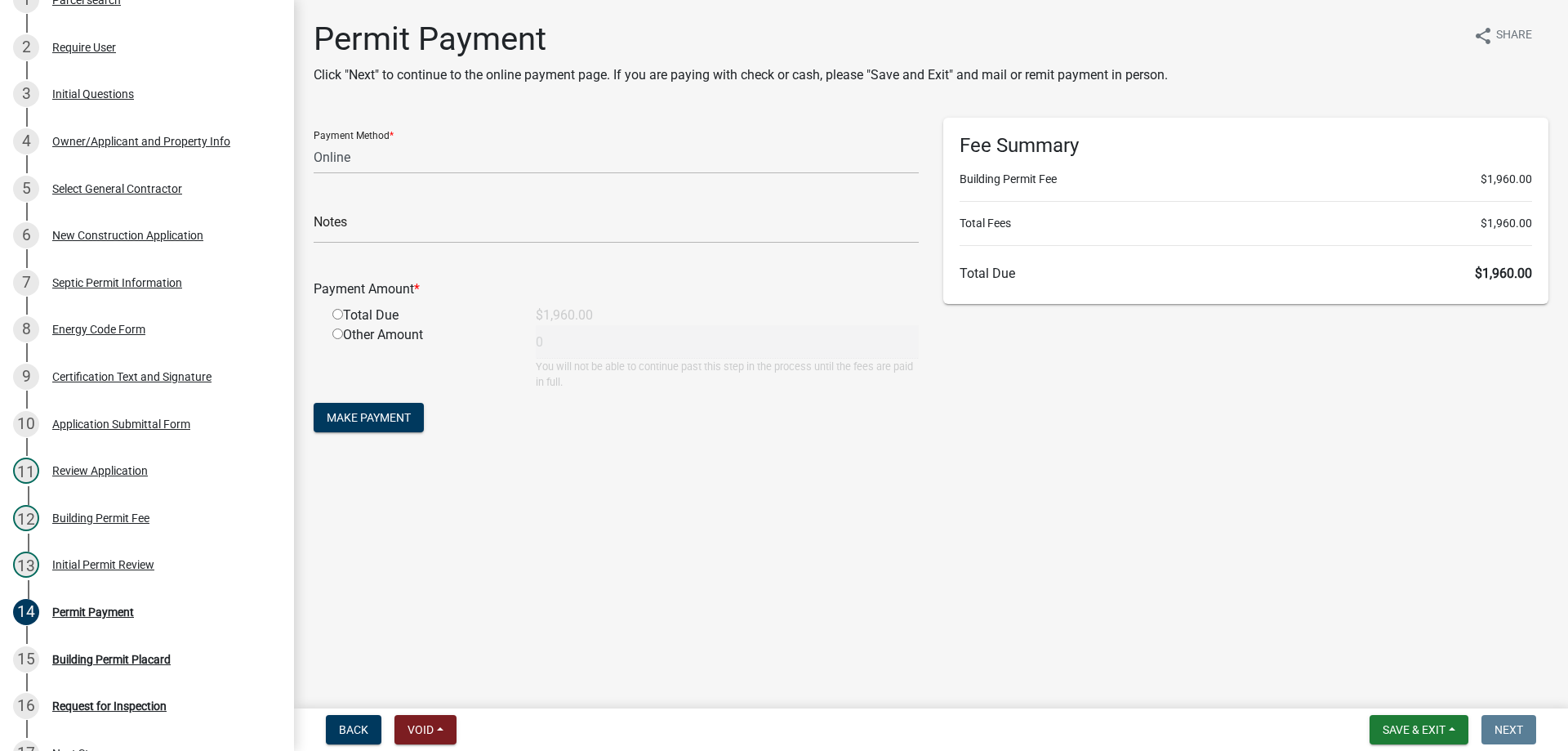
scroll to position [502, 0]
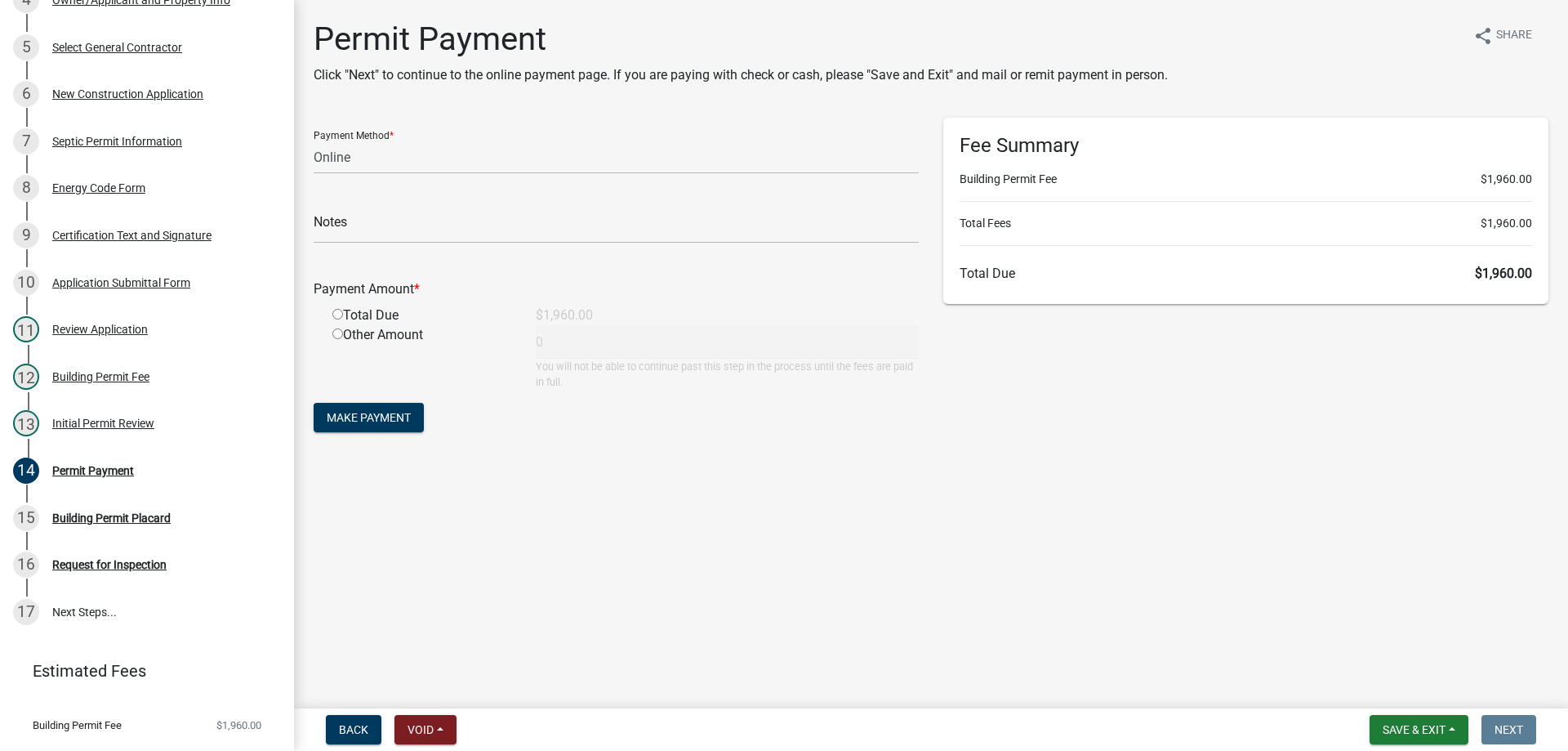
click at [565, 750] on html "Internet Explorer does NOT work with GeoPermits. Get a new browser for more sec…" at bounding box center [784, 376] width 1568 height 751
click at [375, 729] on button "Back" at bounding box center [353, 729] width 56 height 29
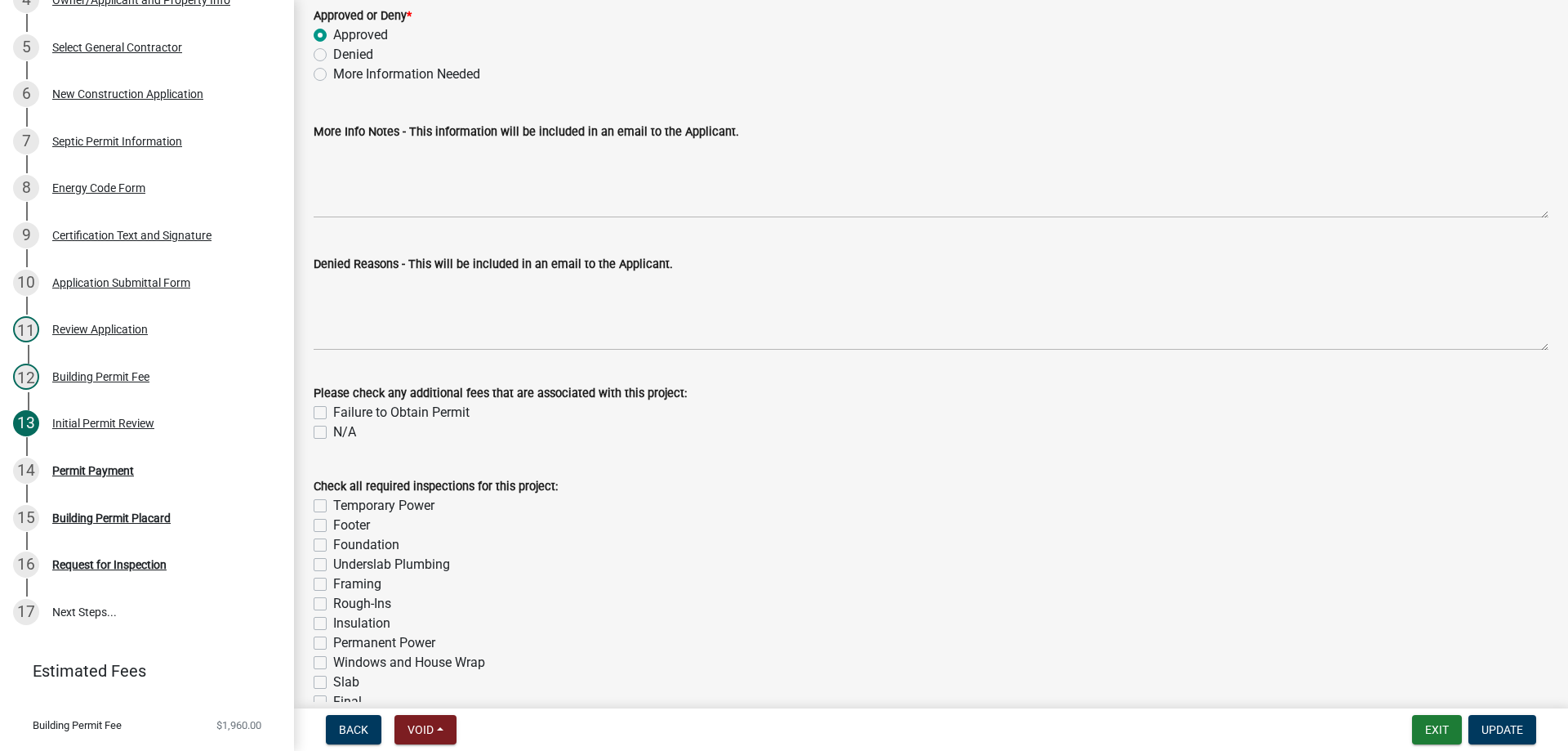
scroll to position [326, 0]
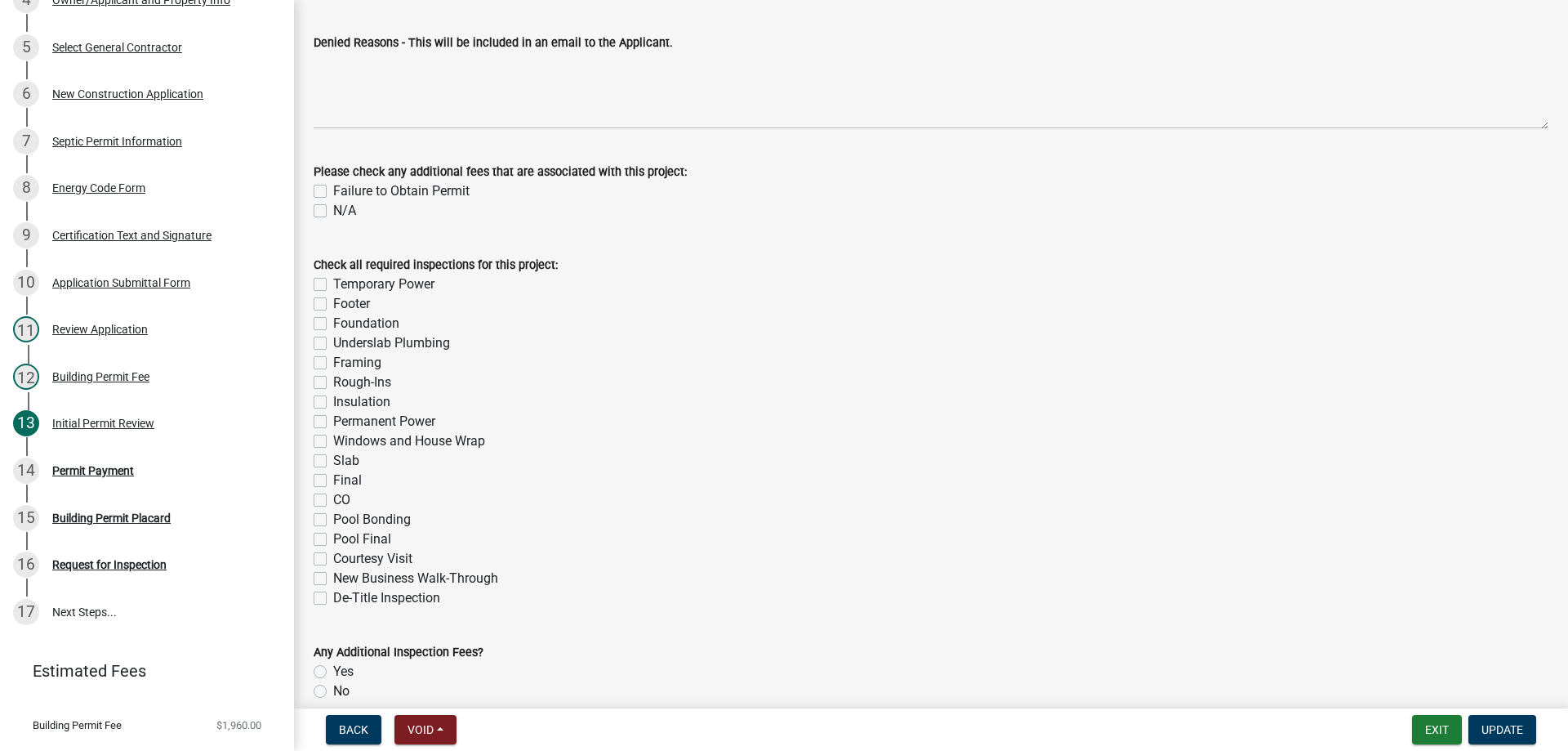
click at [333, 305] on label "Footer" at bounding box center [351, 304] width 37 height 20
click at [333, 305] on input "Footer" at bounding box center [338, 299] width 11 height 11
checkbox input "true"
checkbox input "false"
checkbox input "true"
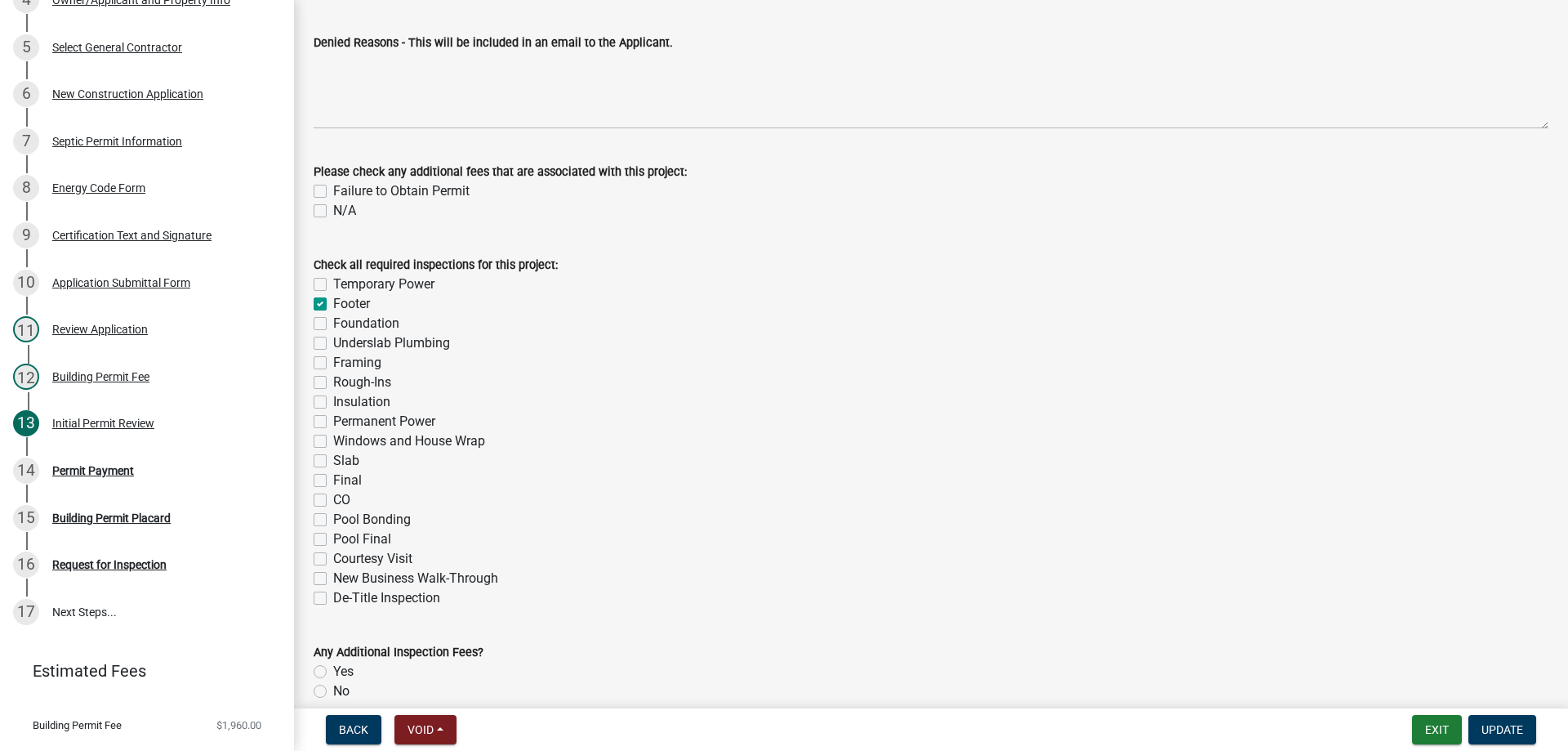
checkbox input "false"
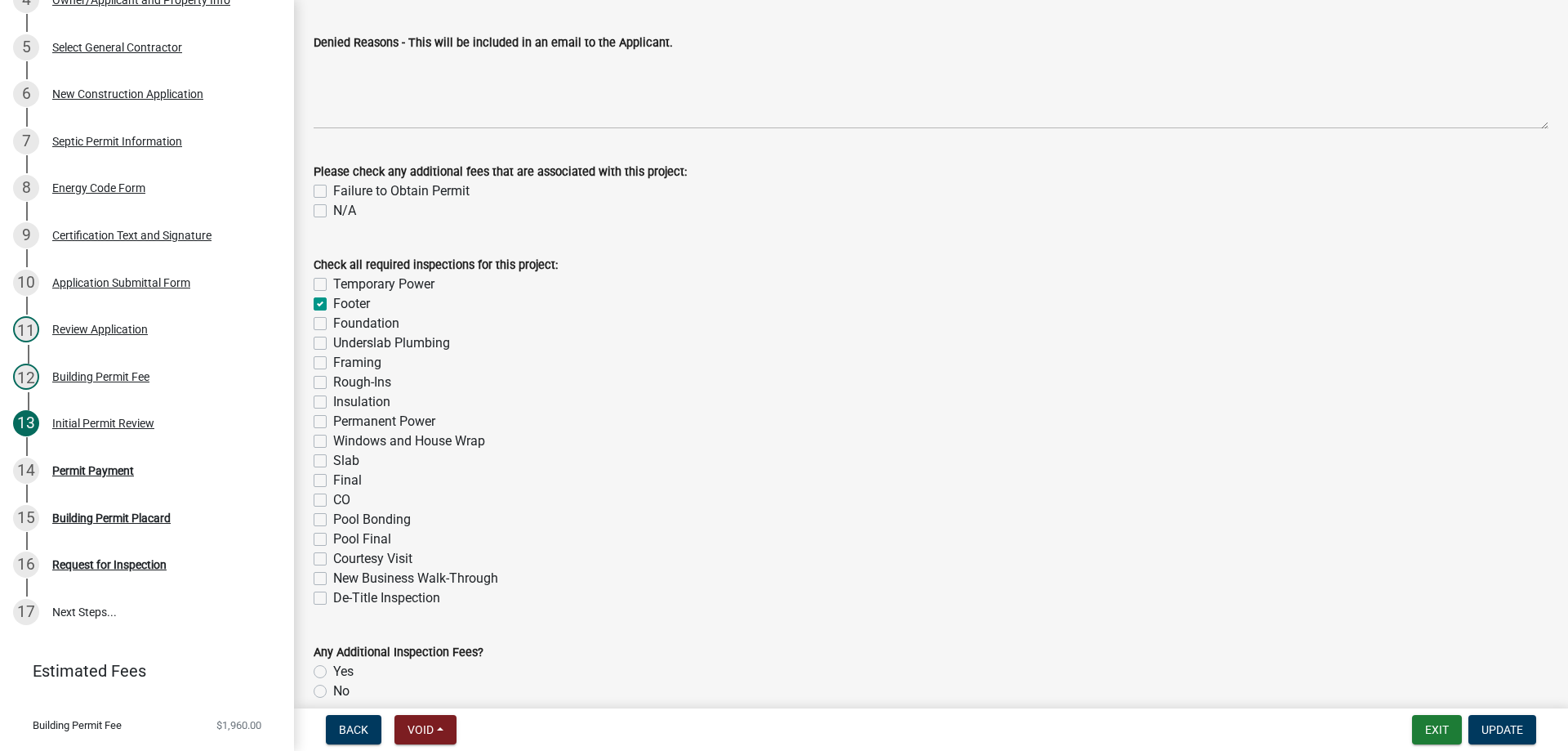
checkbox input "false"
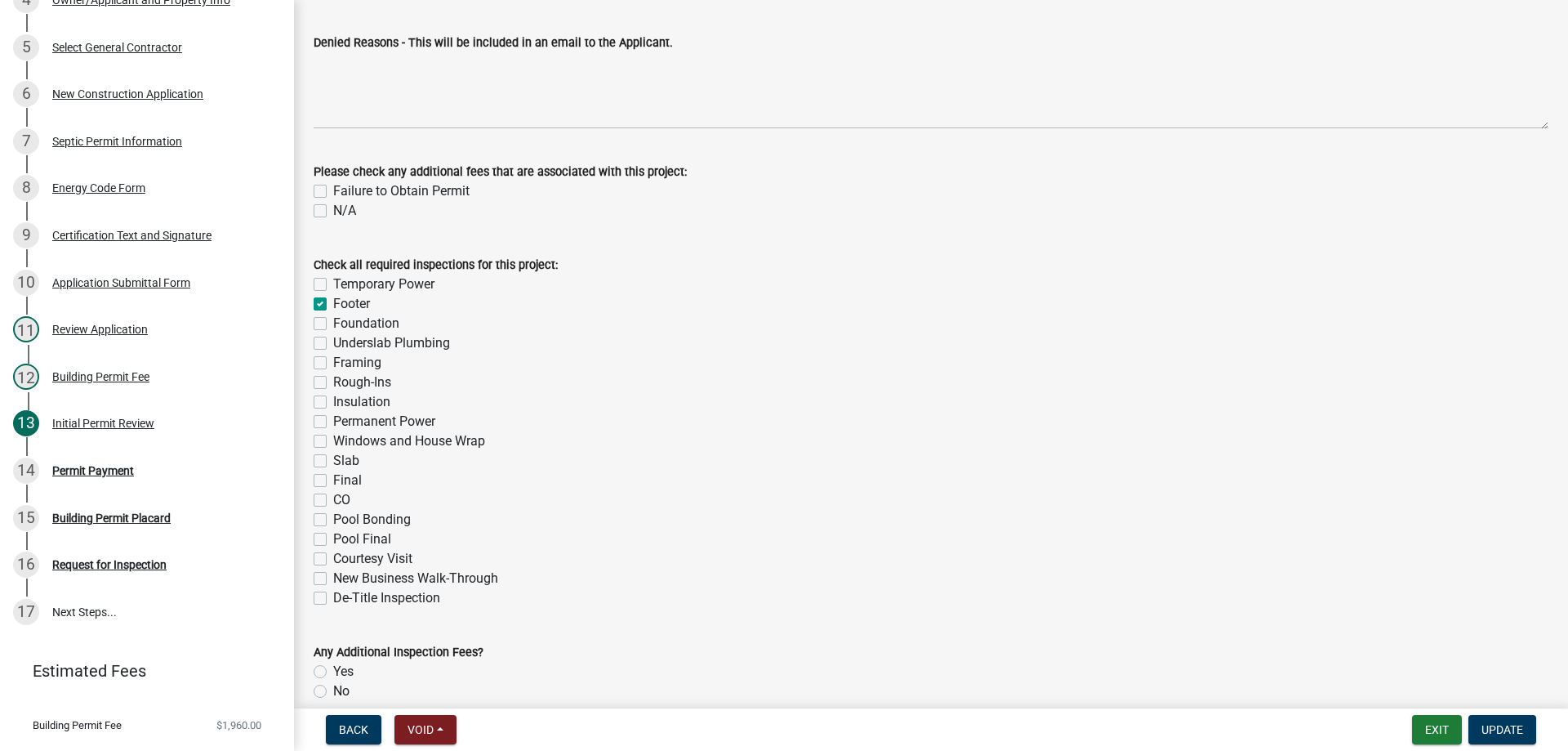
checkbox input "false"
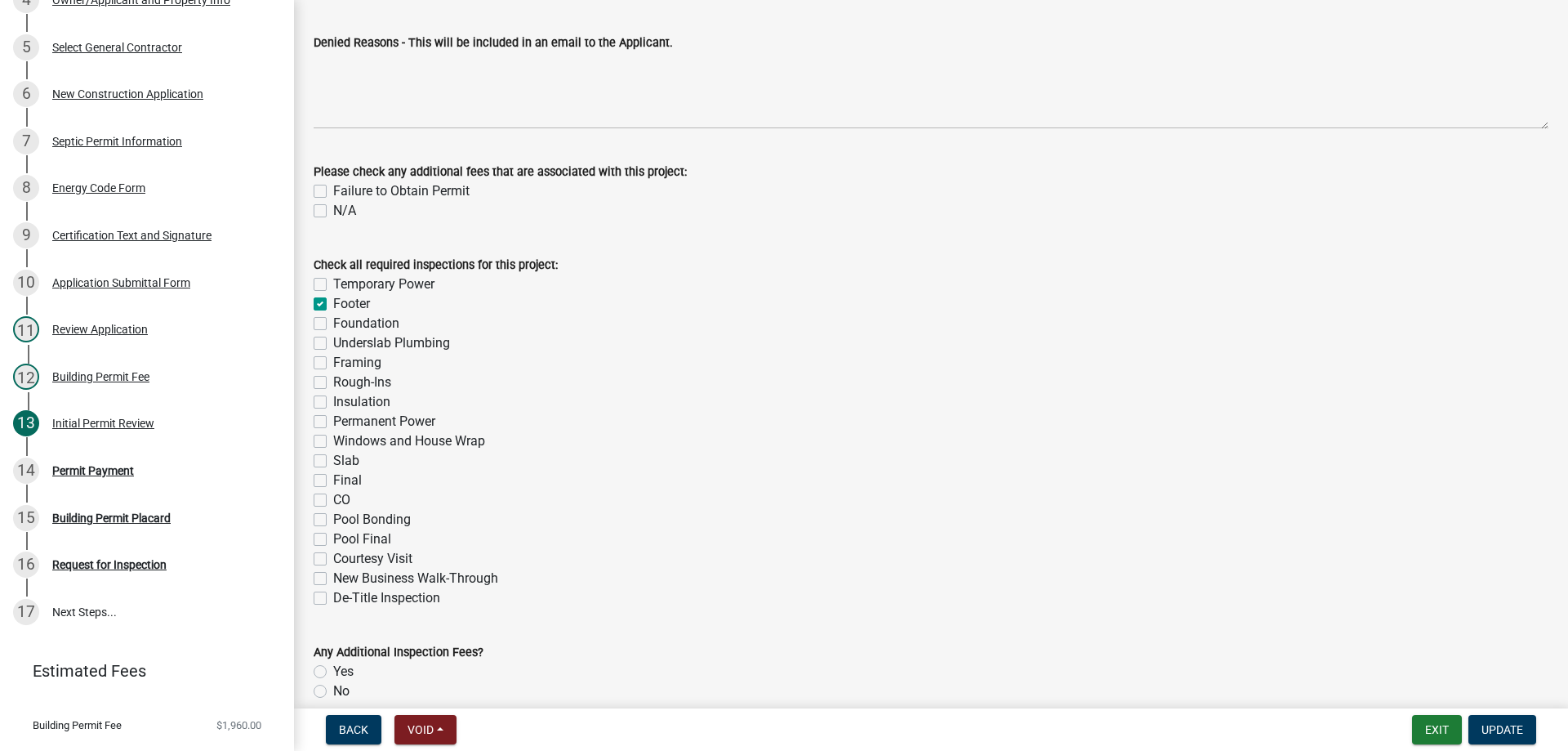
click at [333, 287] on label "Temporary Power" at bounding box center [384, 284] width 101 height 20
click at [333, 285] on input "Temporary Power" at bounding box center [338, 279] width 11 height 11
checkbox input "true"
checkbox input "false"
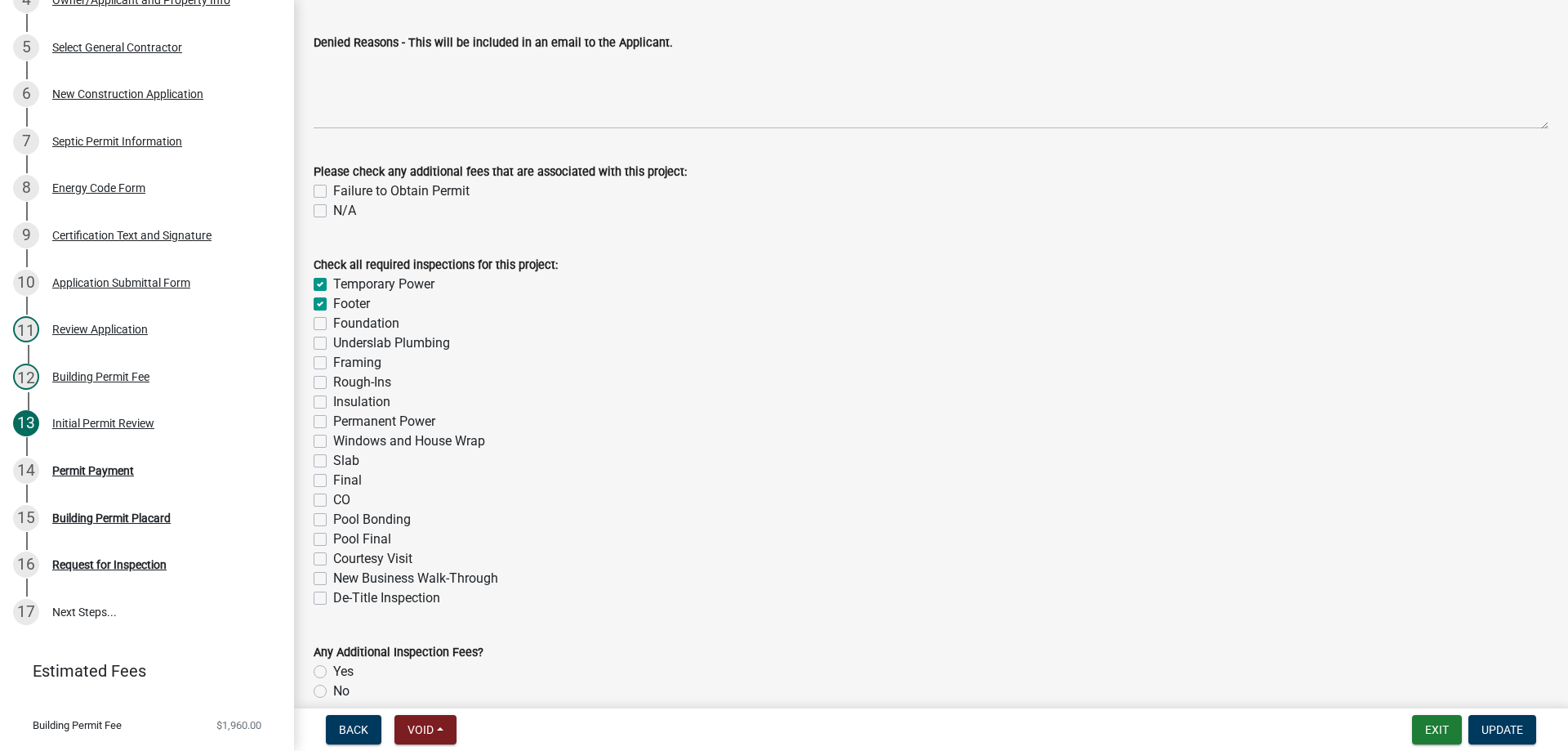
checkbox input "false"
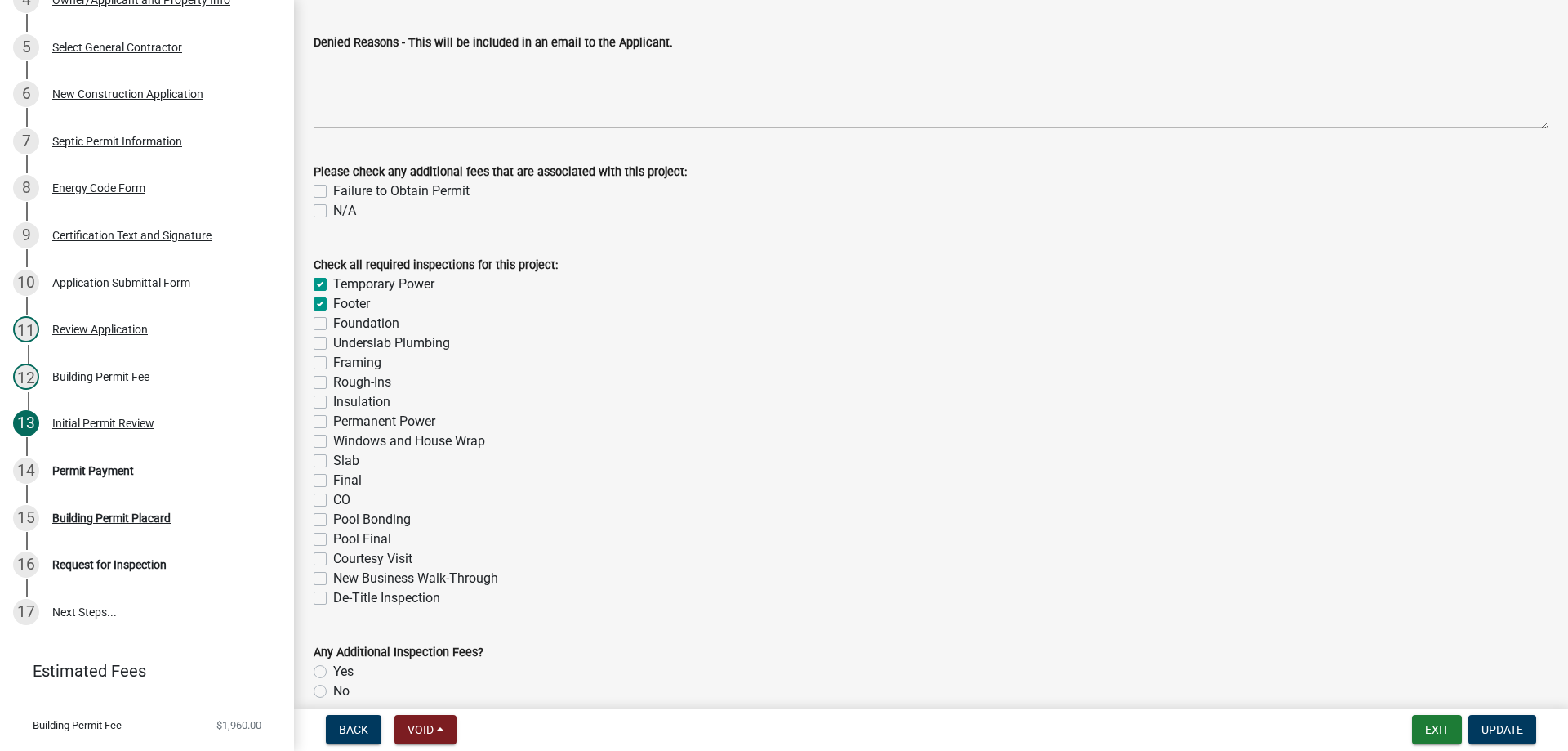
checkbox input "false"
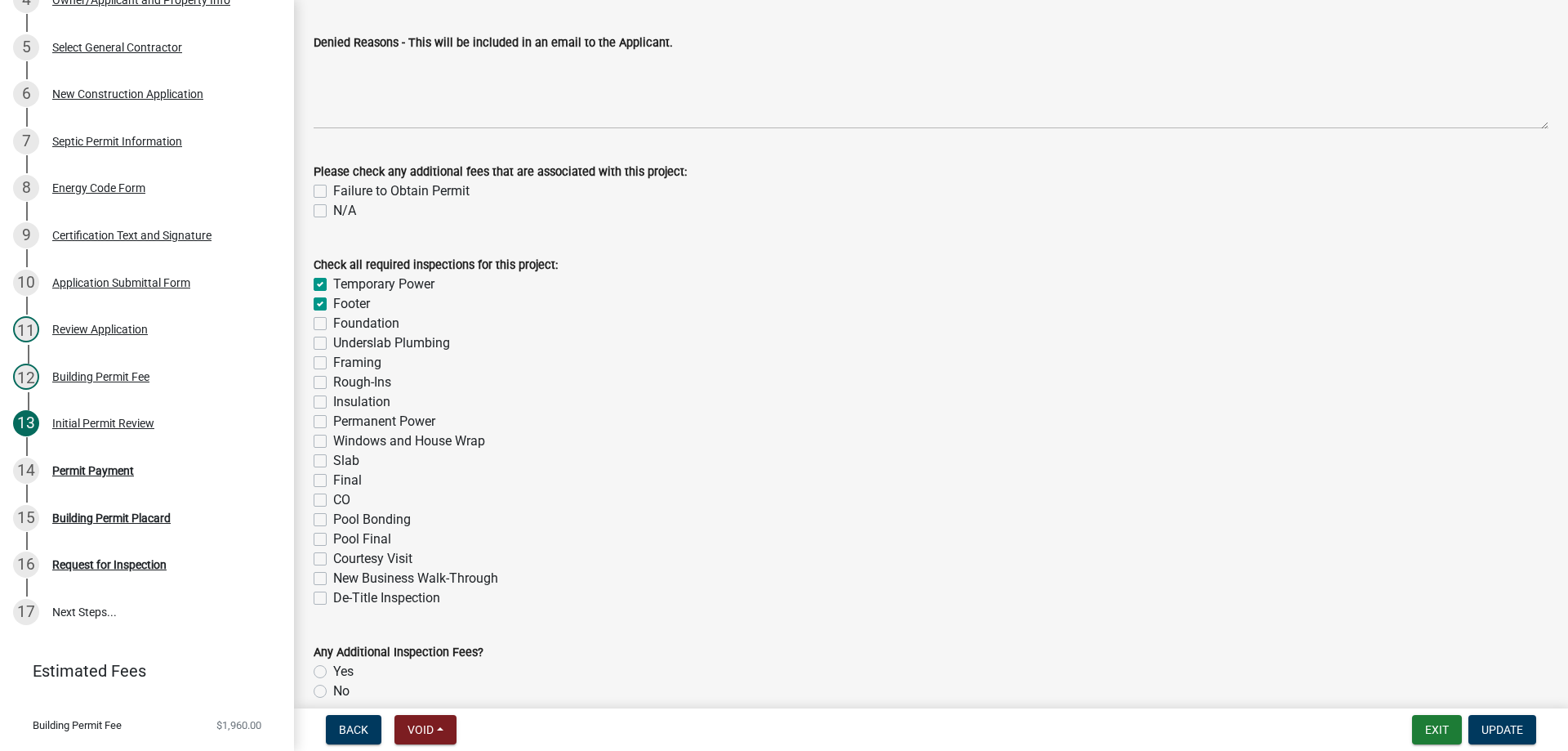
checkbox input "false"
click at [313, 322] on div "Check all required inspections for this project: Temporary Power Footer Foundat…" at bounding box center [931, 421] width 1259 height 372
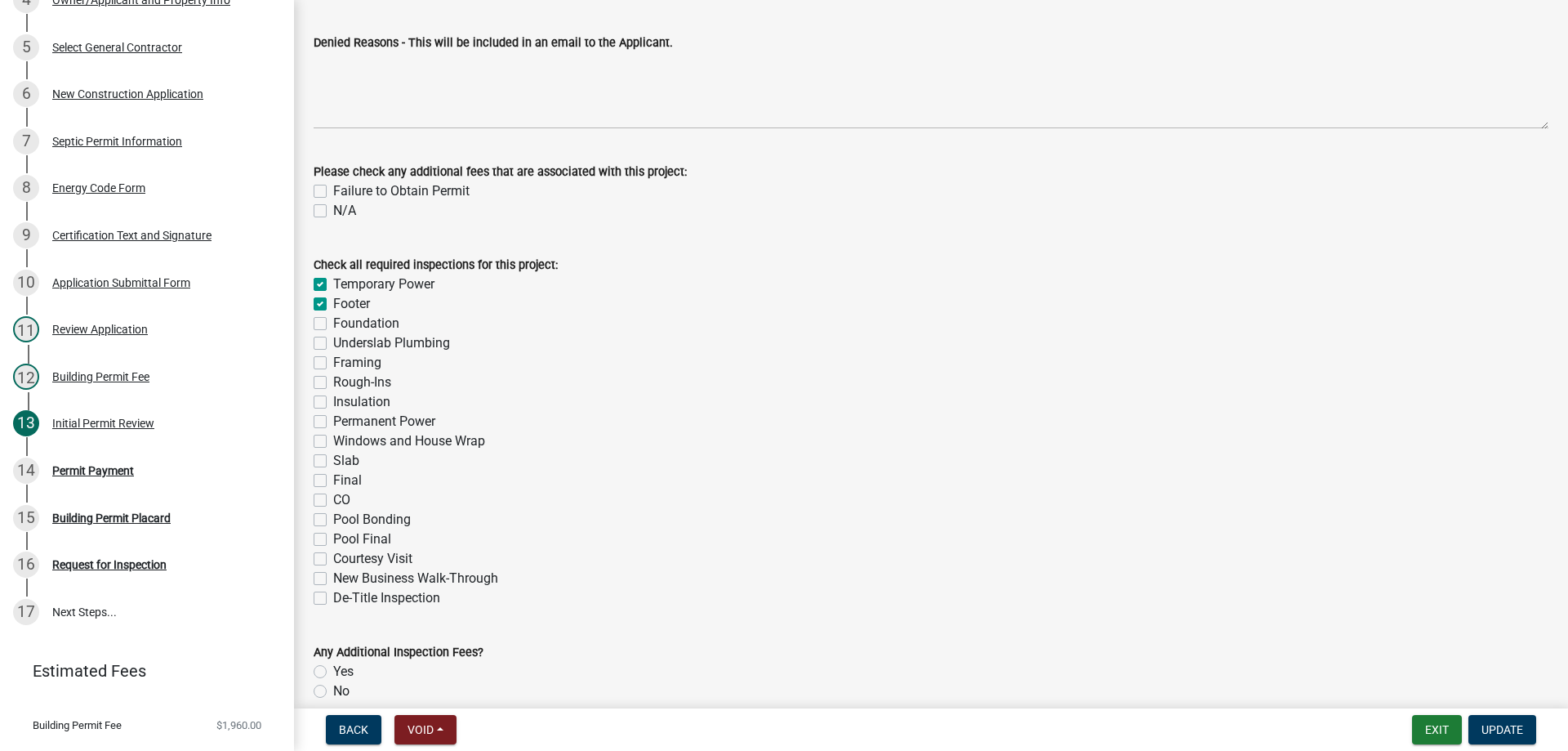
click at [311, 341] on div "Check all required inspections for this project: Temporary Power Footer Foundat…" at bounding box center [931, 421] width 1259 height 372
click at [333, 347] on label "Underslab Plumbing" at bounding box center [391, 343] width 117 height 20
click at [333, 344] on input "Underslab Plumbing" at bounding box center [338, 338] width 11 height 11
checkbox input "true"
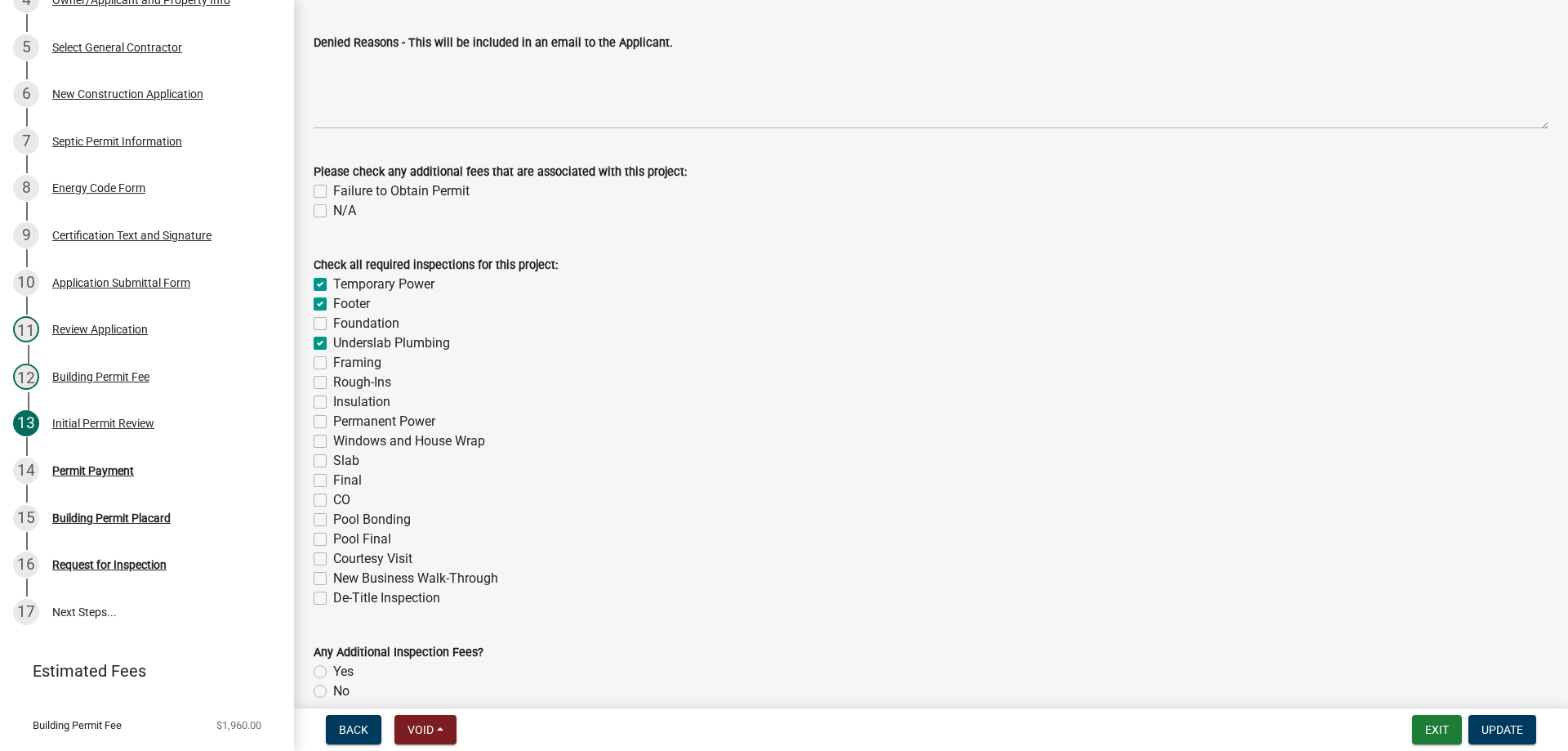
checkbox input "true"
checkbox input "false"
checkbox input "true"
checkbox input "false"
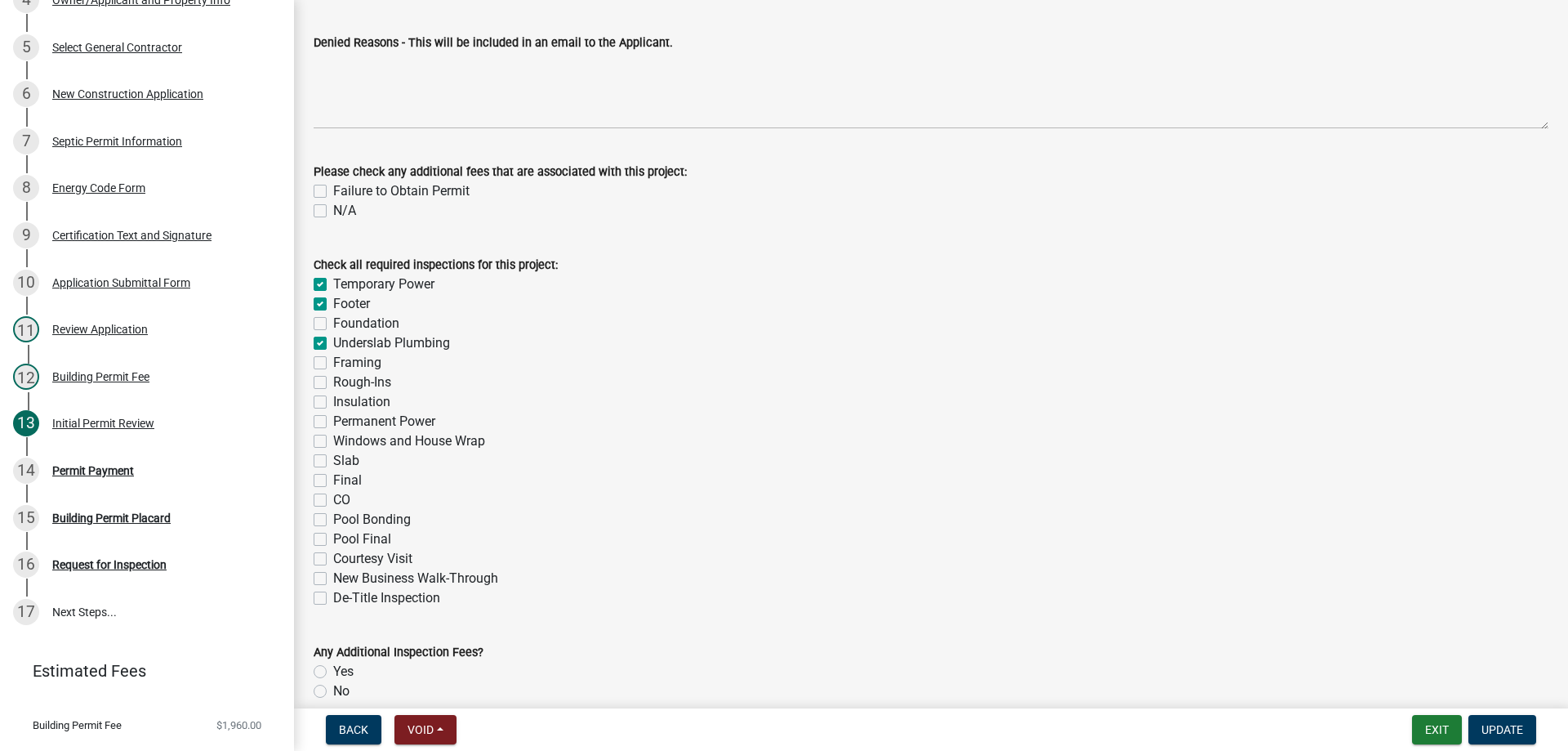
checkbox input "false"
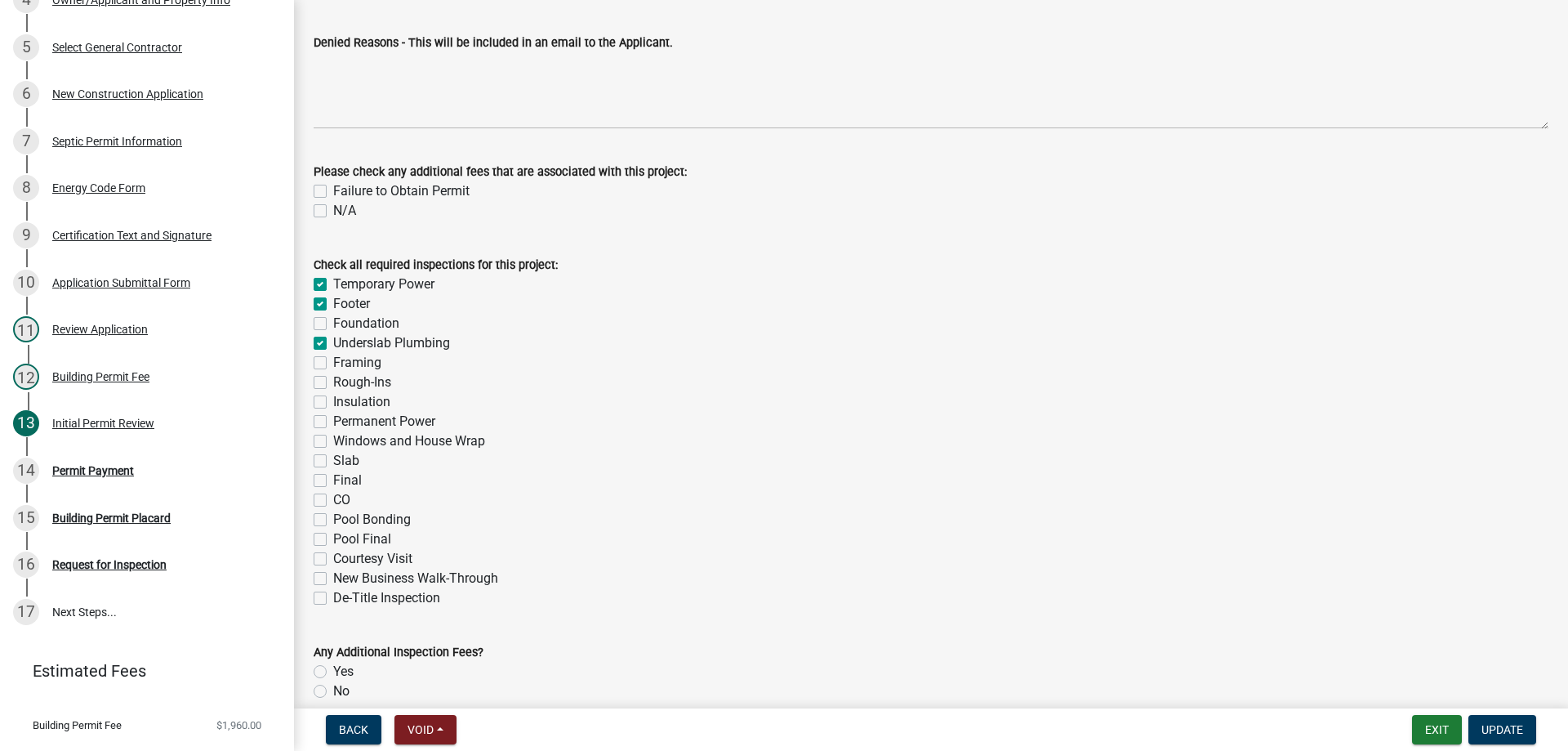
checkbox input "false"
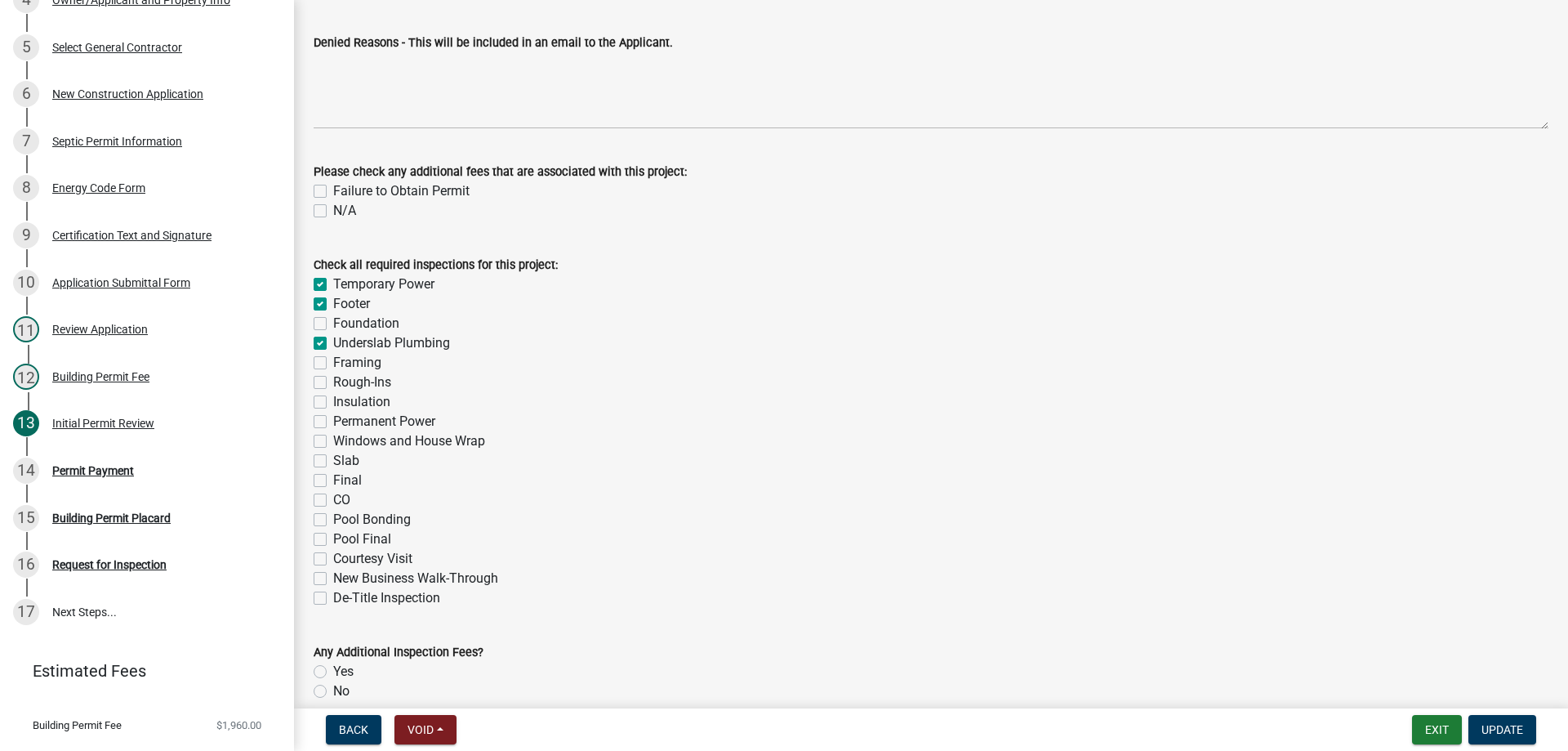
checkbox input "false"
click at [318, 331] on div "Foundation" at bounding box center [931, 324] width 1235 height 20
click at [333, 327] on label "Foundation" at bounding box center [366, 324] width 66 height 20
click at [333, 324] on input "Foundation" at bounding box center [338, 319] width 11 height 11
checkbox input "true"
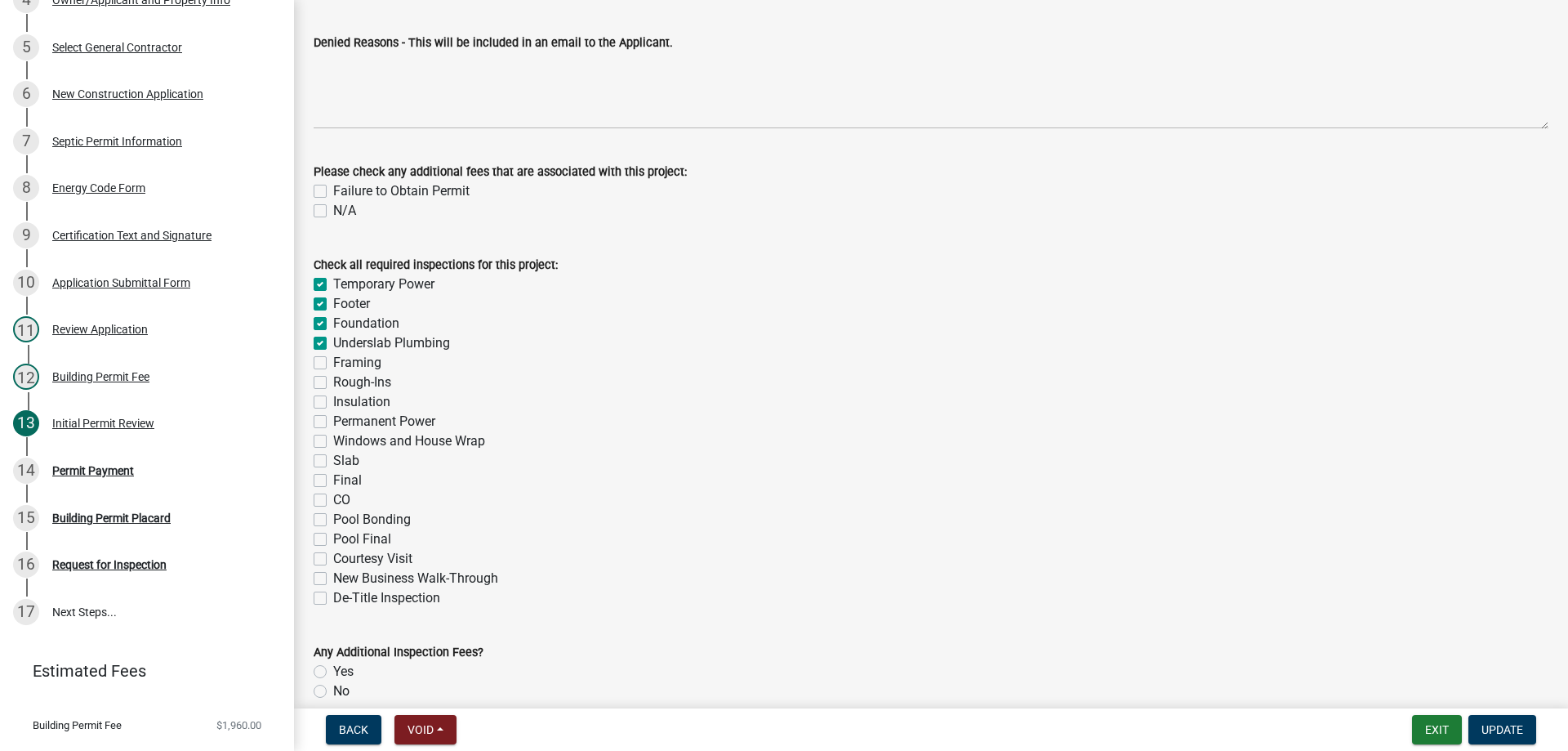
checkbox input "true"
checkbox input "false"
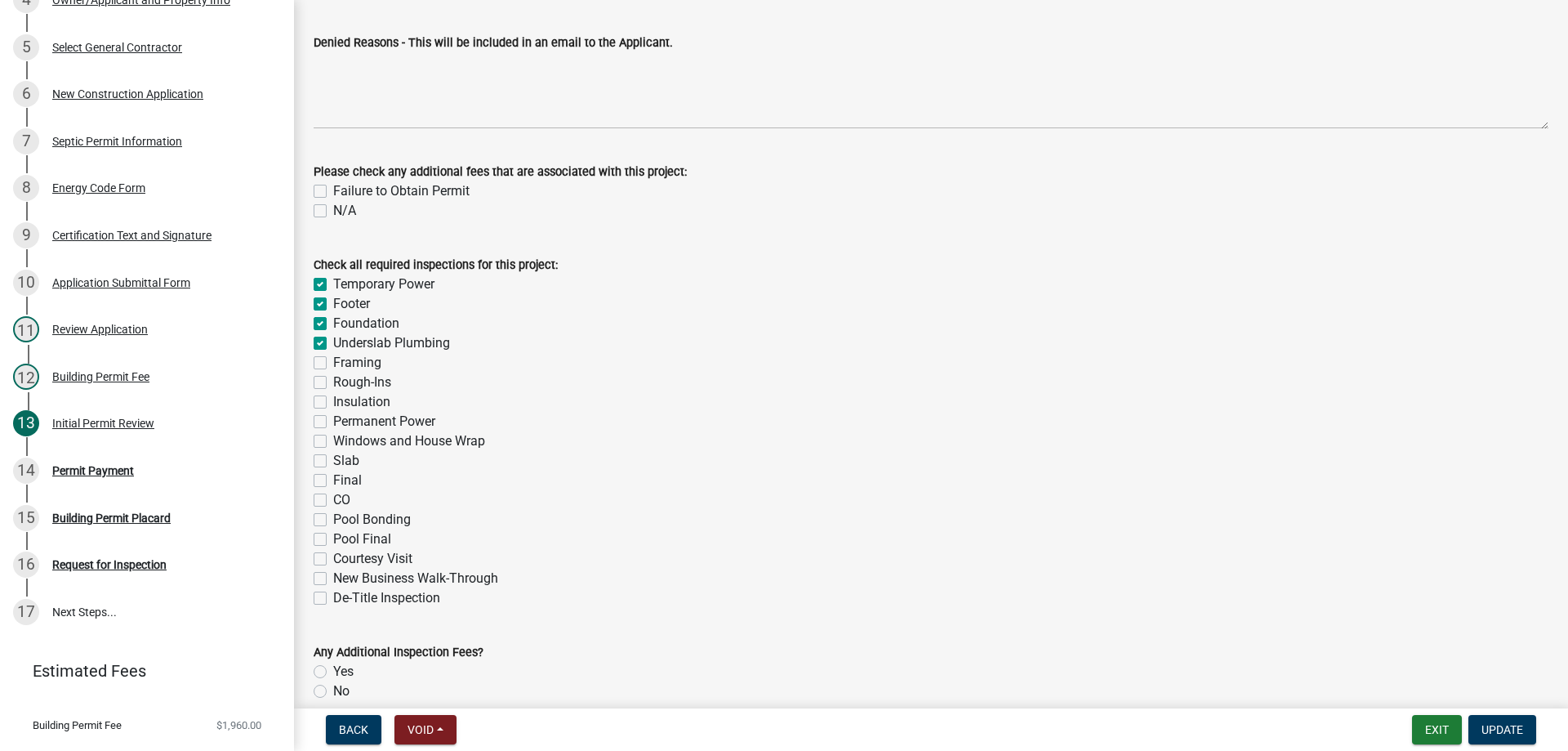
checkbox input "false"
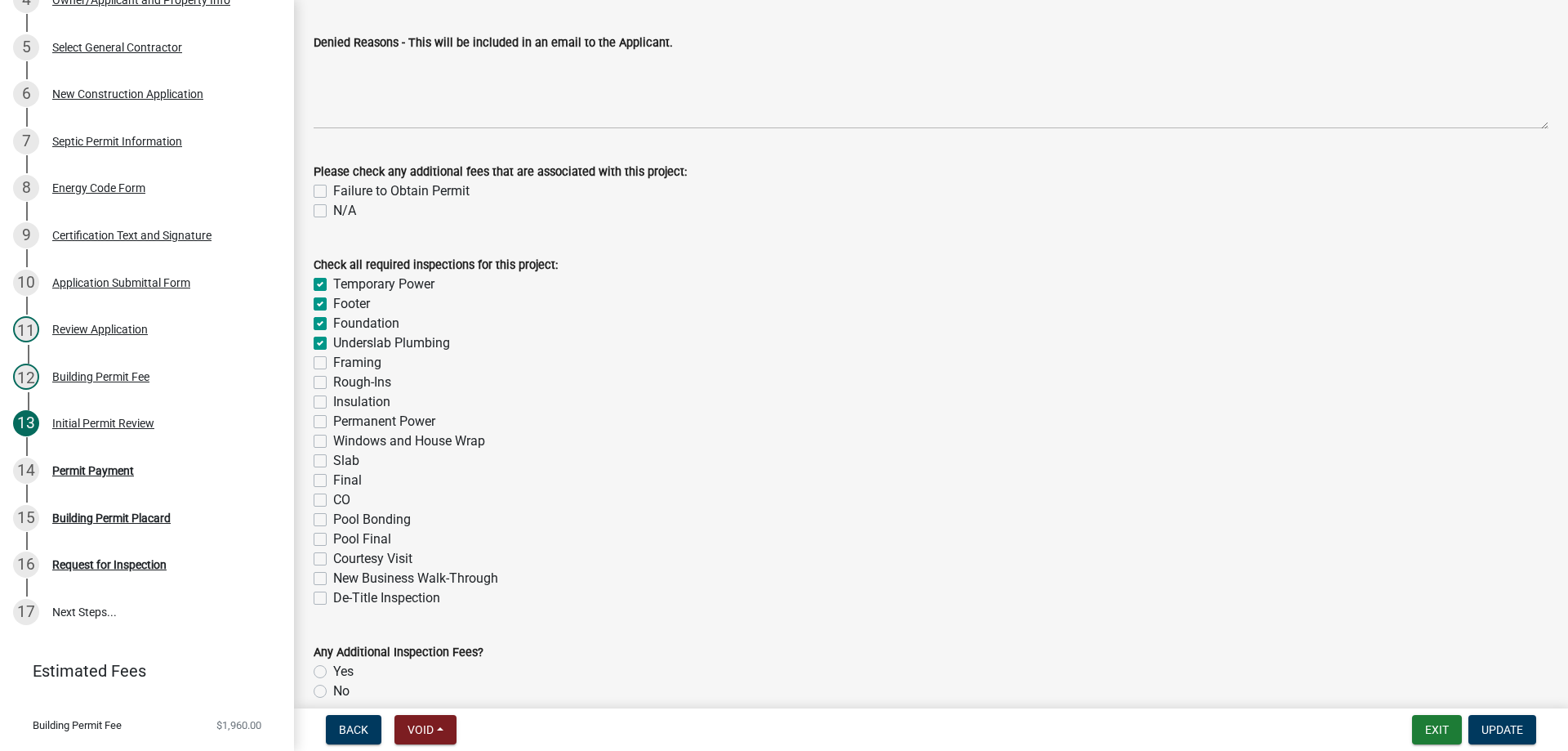
checkbox input "false"
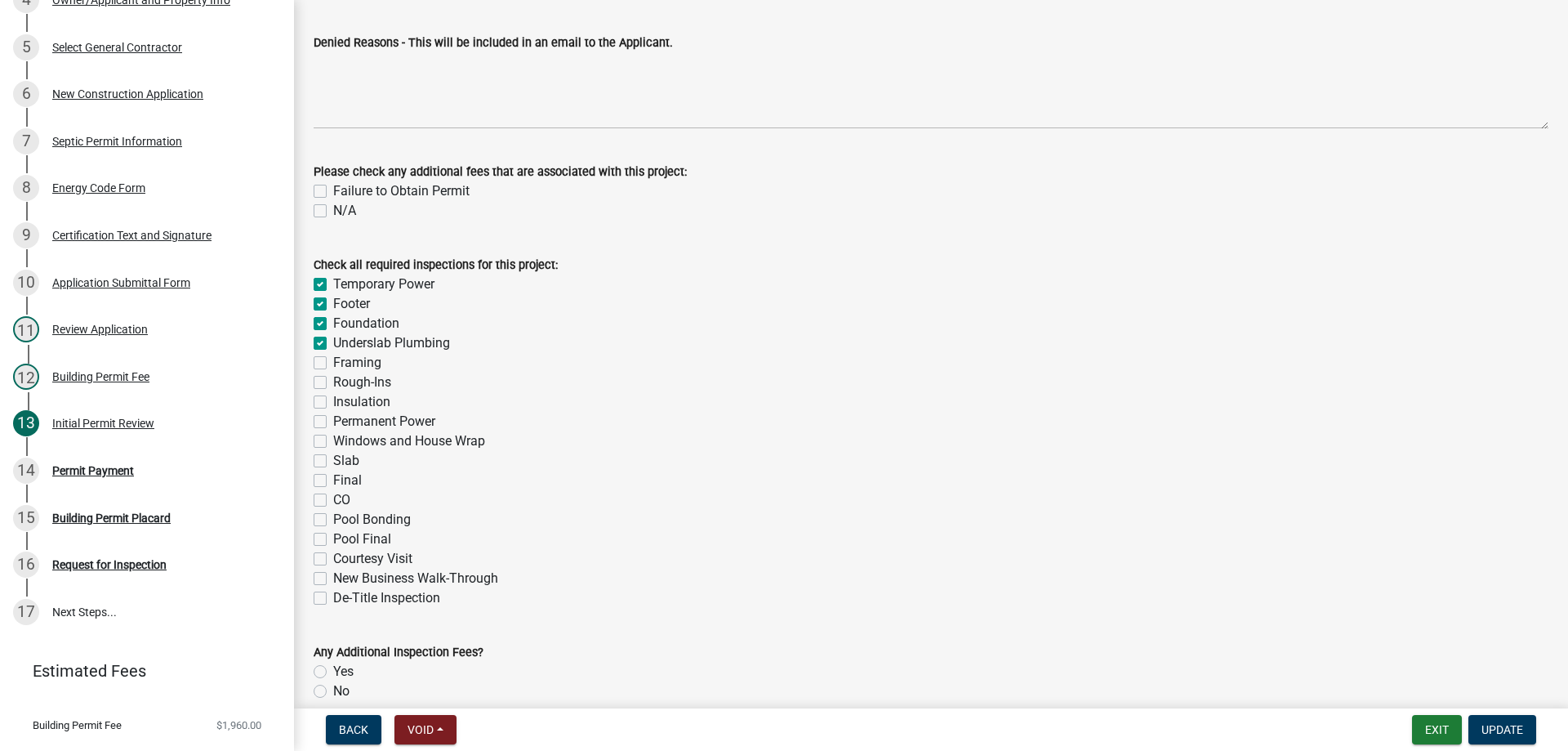
checkbox input "false"
click at [316, 356] on div "Framing" at bounding box center [931, 363] width 1235 height 20
click at [316, 374] on div "Rough-Ins" at bounding box center [931, 382] width 1235 height 20
click at [333, 381] on label "Rough-Ins" at bounding box center [362, 382] width 58 height 20
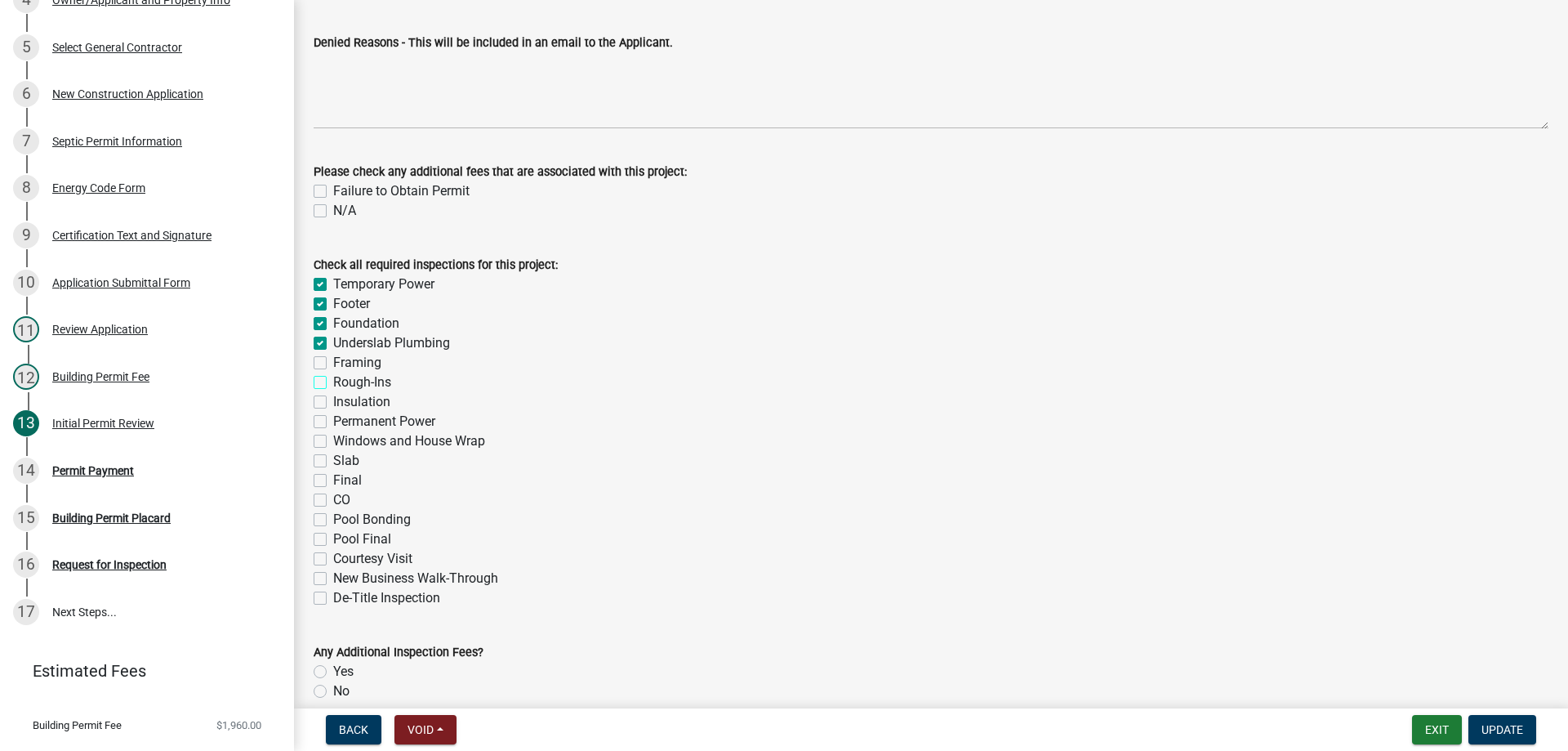
click at [333, 381] on input "Rough-Ins" at bounding box center [338, 377] width 11 height 11
checkbox input "true"
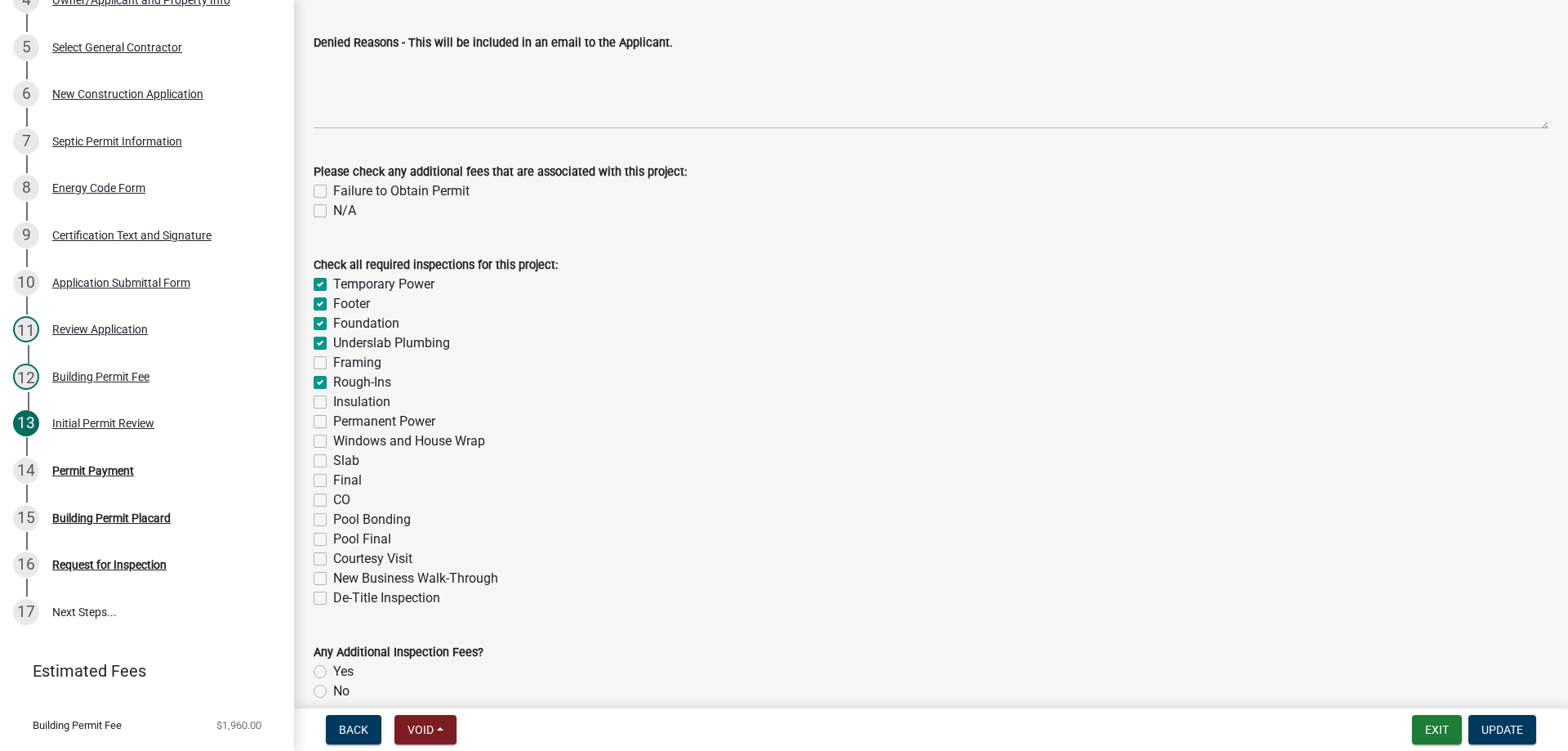
checkbox input "true"
checkbox input "false"
checkbox input "true"
checkbox input "false"
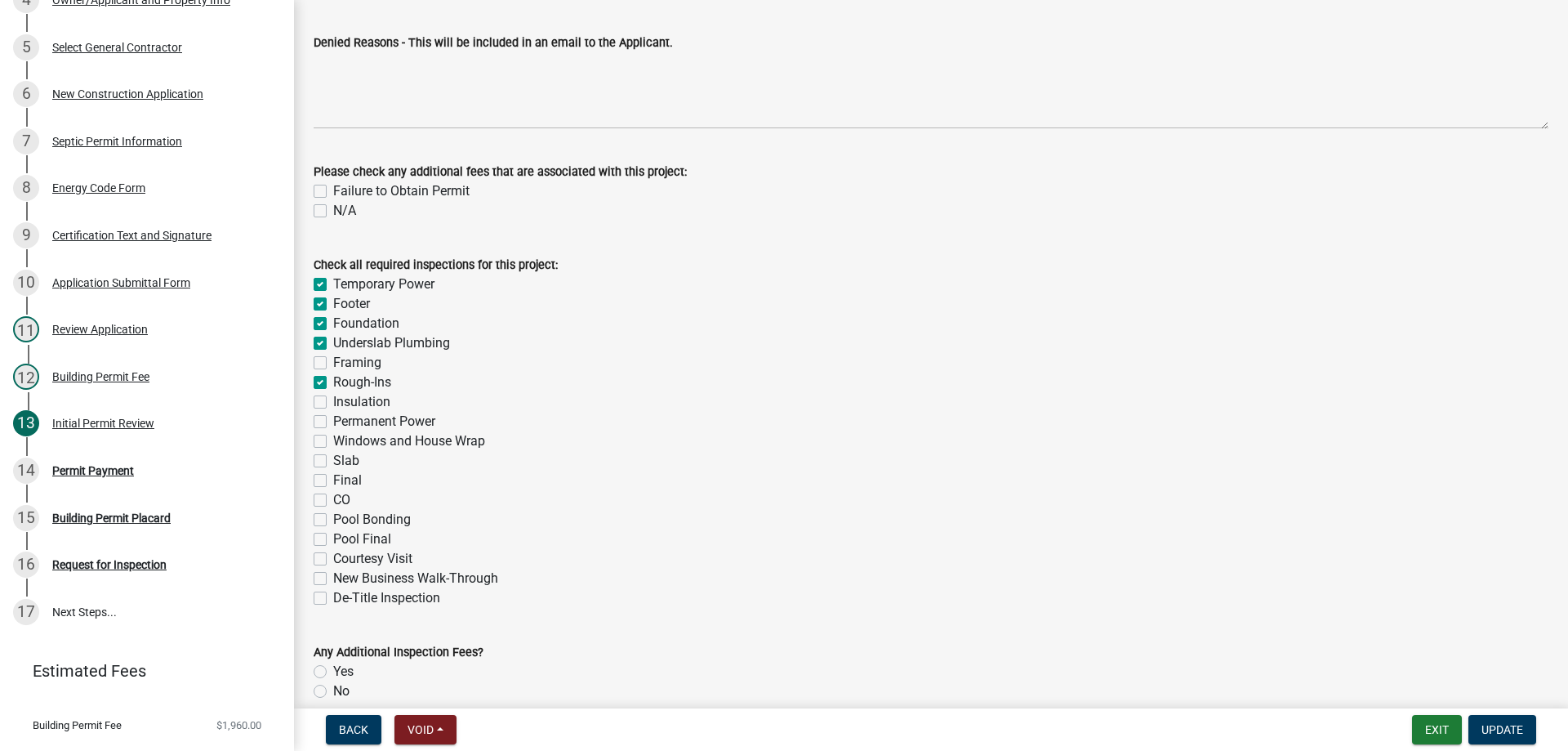
checkbox input "false"
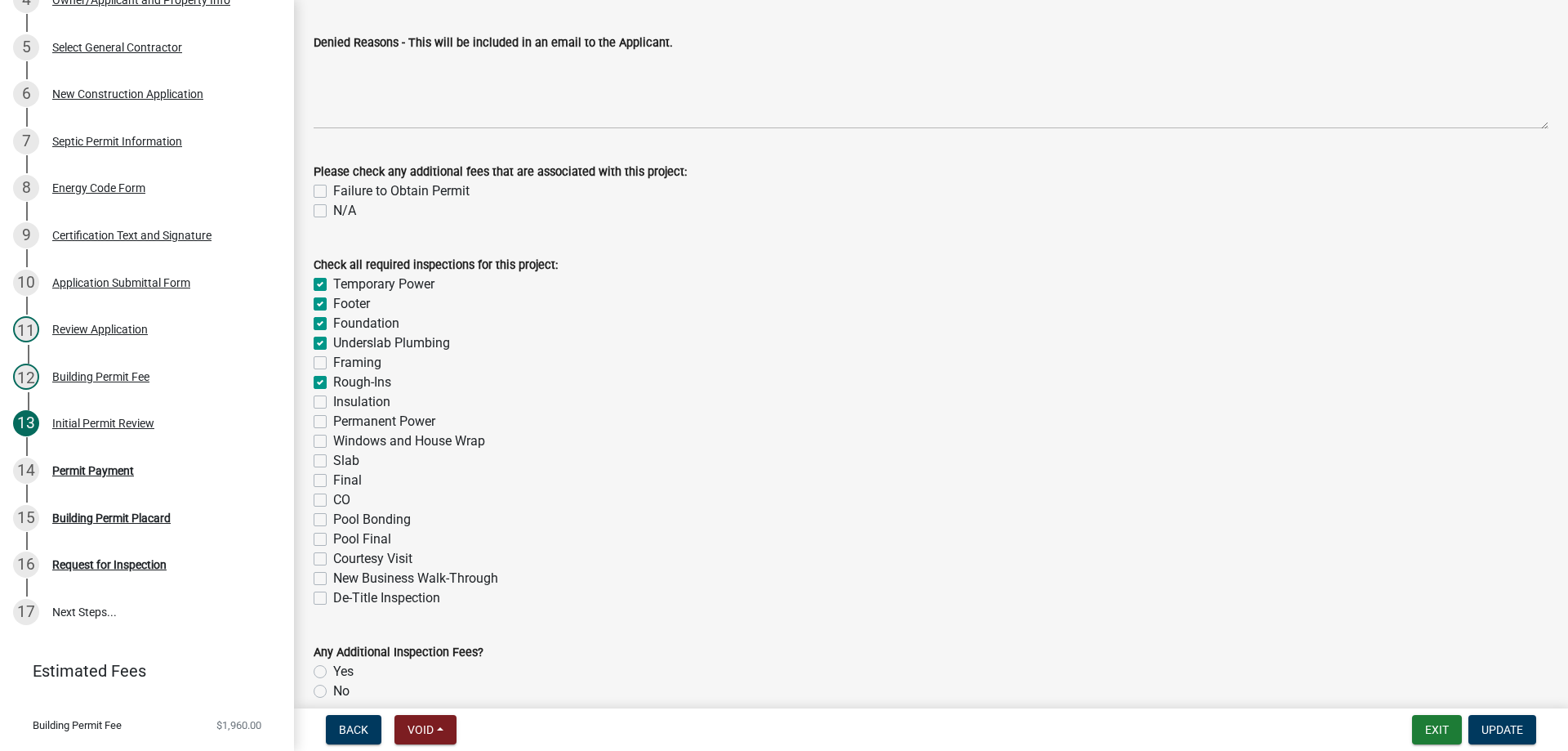
checkbox input "false"
click at [333, 363] on label "Framing" at bounding box center [357, 363] width 48 height 20
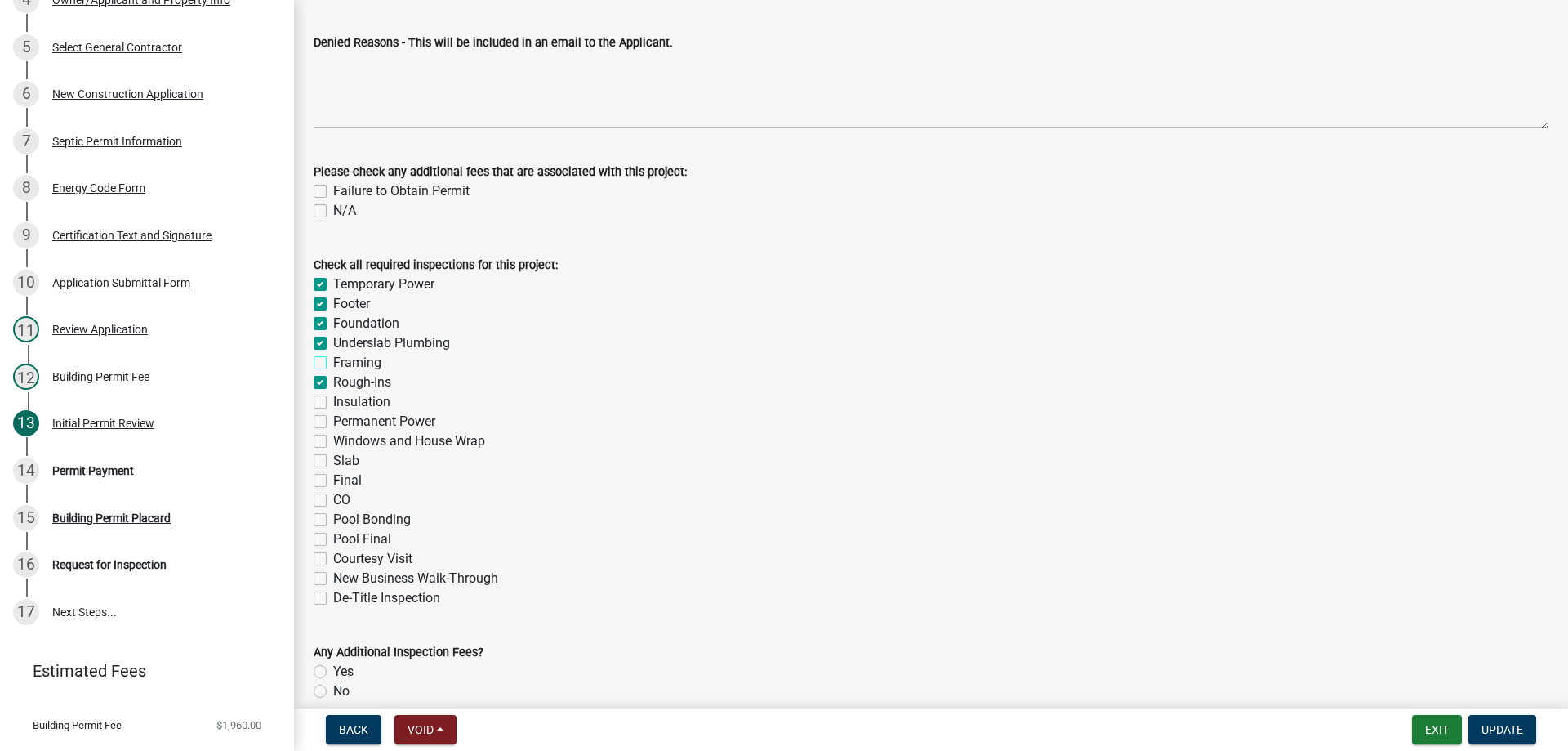
click at [333, 363] on input "Framing" at bounding box center [338, 358] width 11 height 11
checkbox input "true"
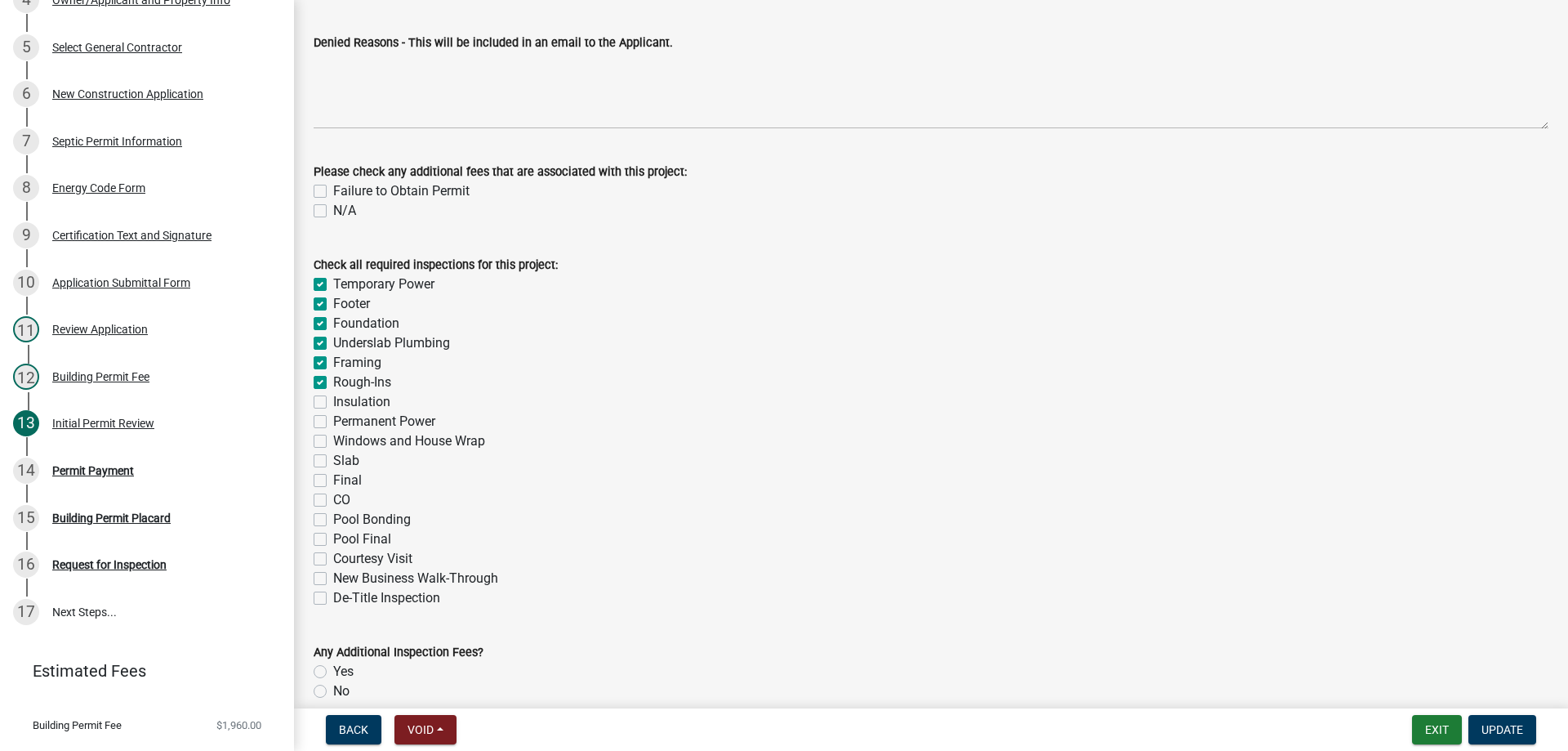
checkbox input "true"
checkbox input "false"
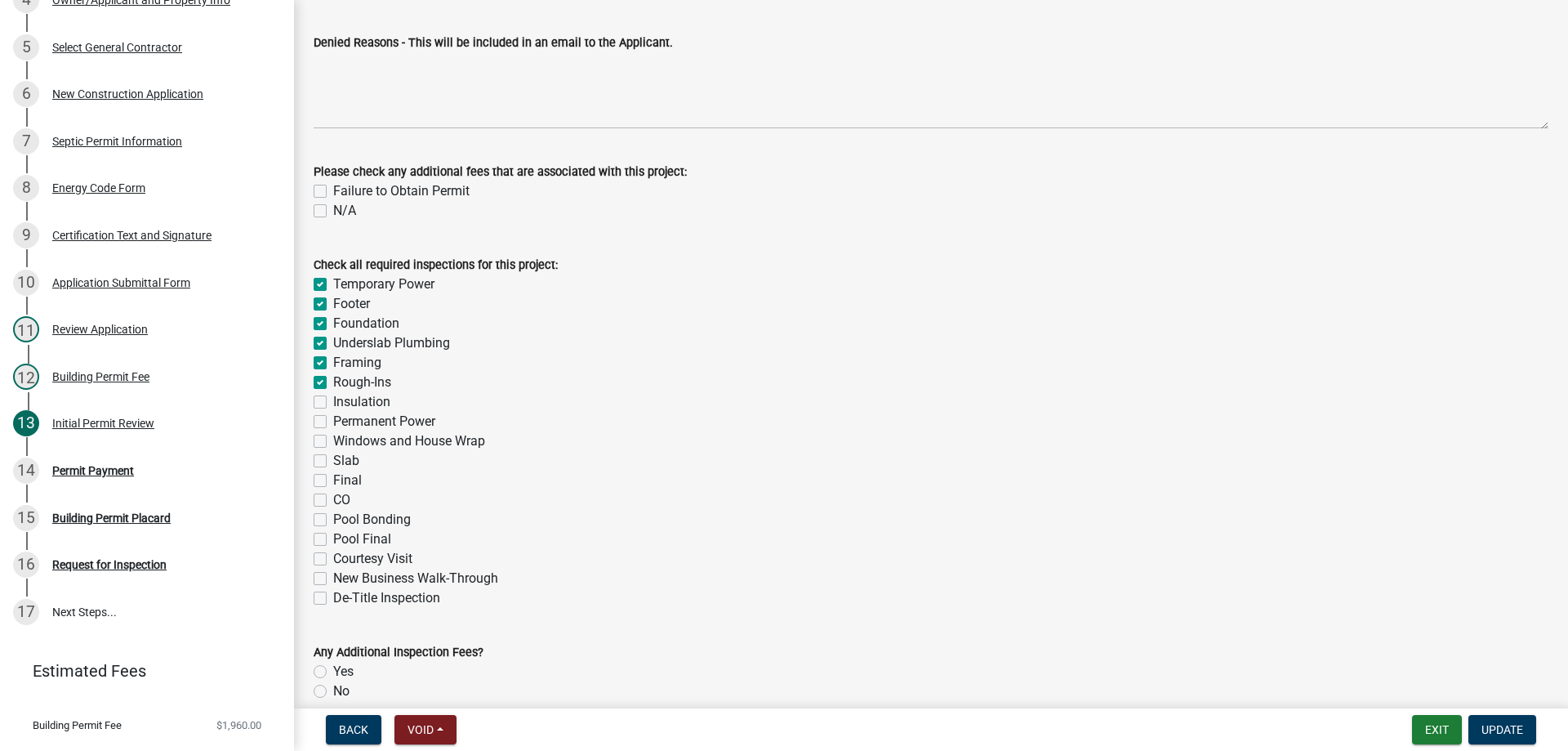
checkbox input "false"
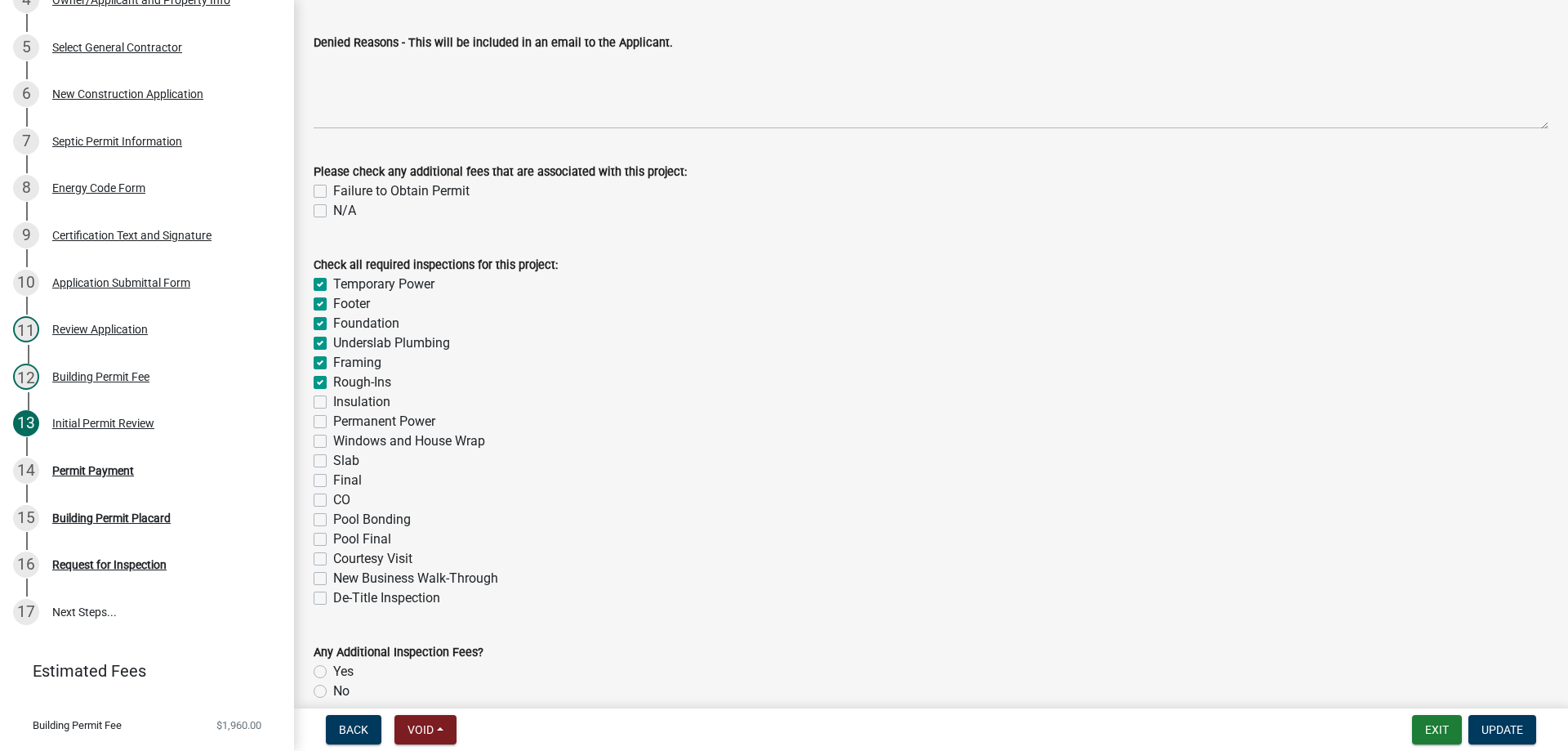
checkbox input "false"
click at [333, 397] on label "Insulation" at bounding box center [361, 402] width 57 height 20
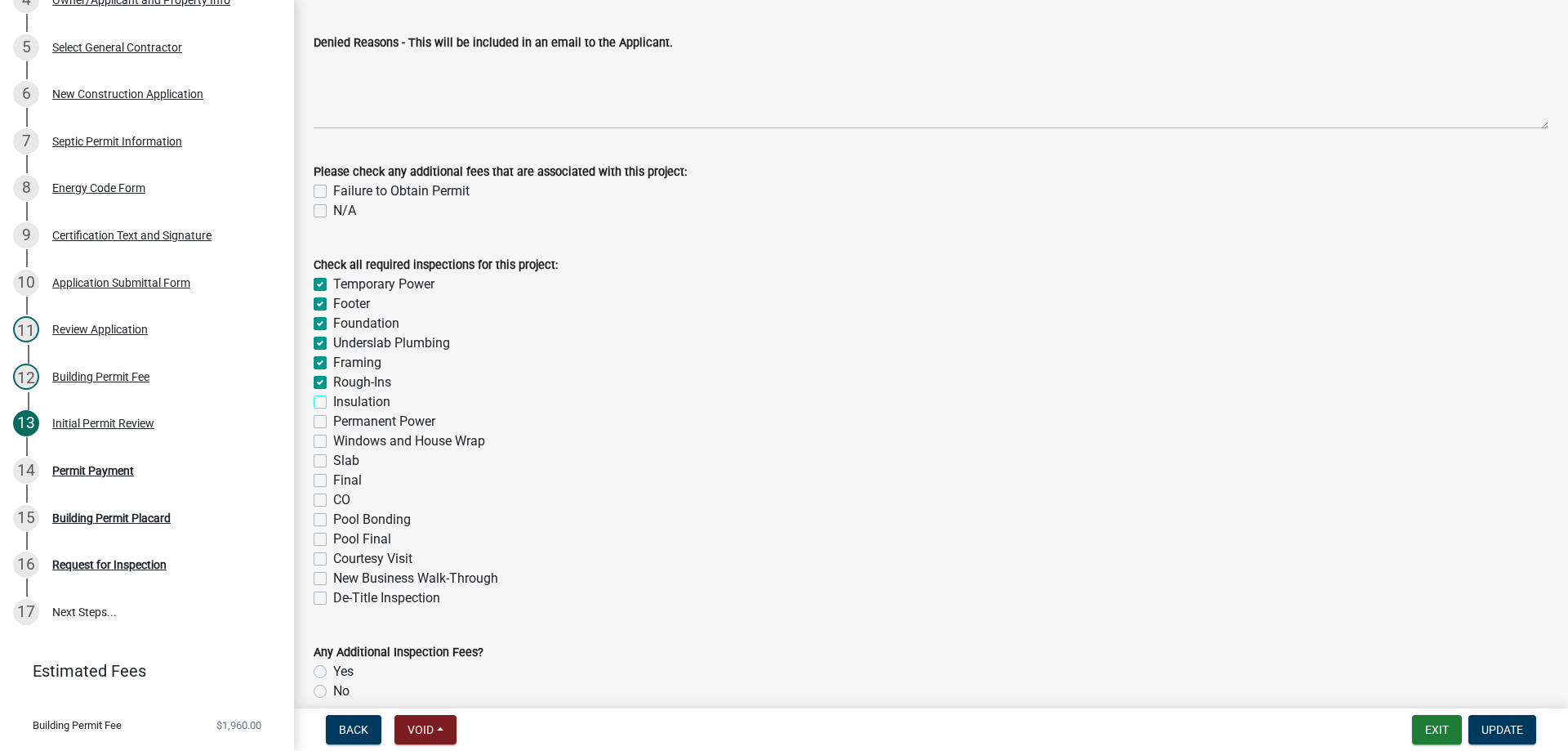
click at [333, 397] on input "Insulation" at bounding box center [338, 397] width 11 height 11
checkbox input "true"
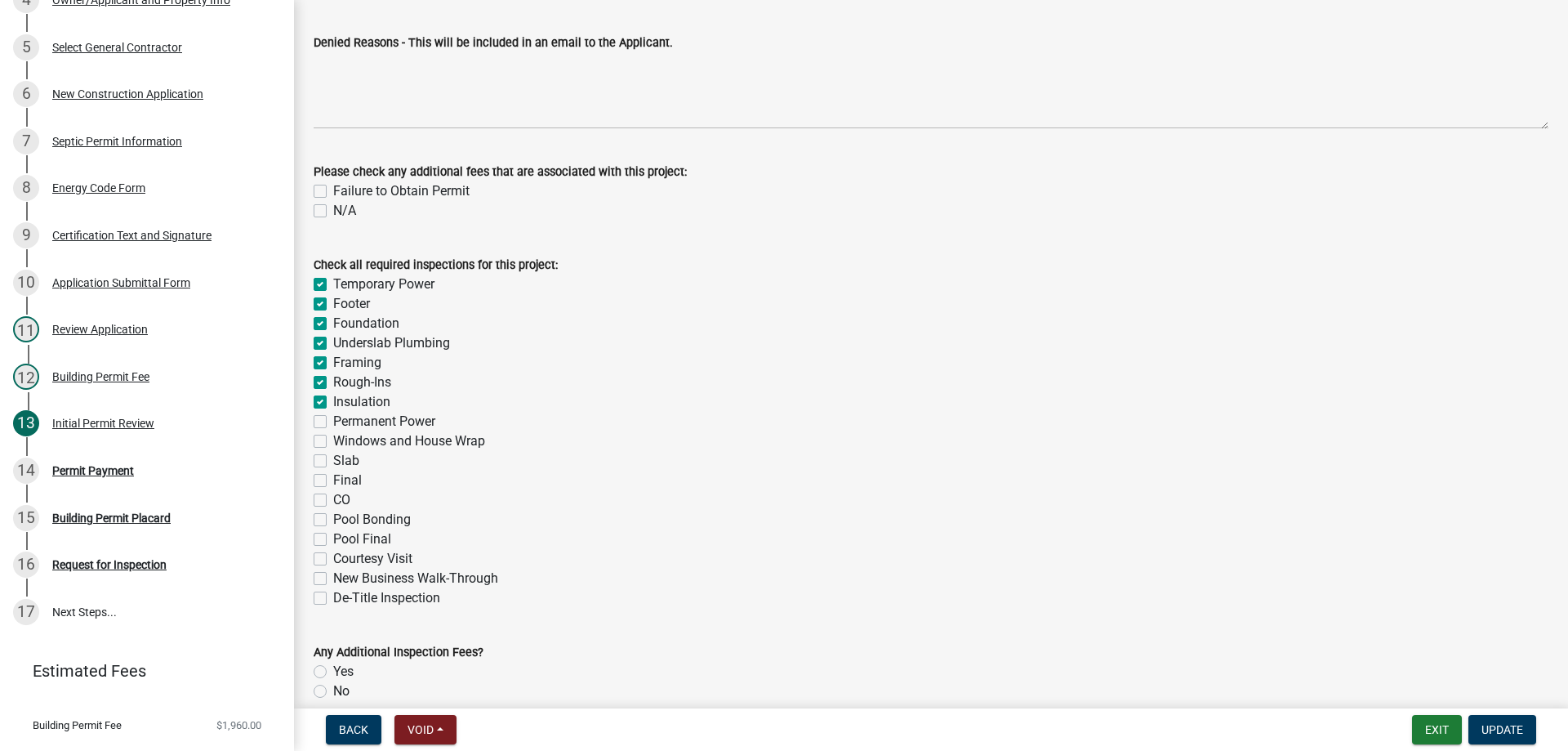
checkbox input "true"
checkbox input "false"
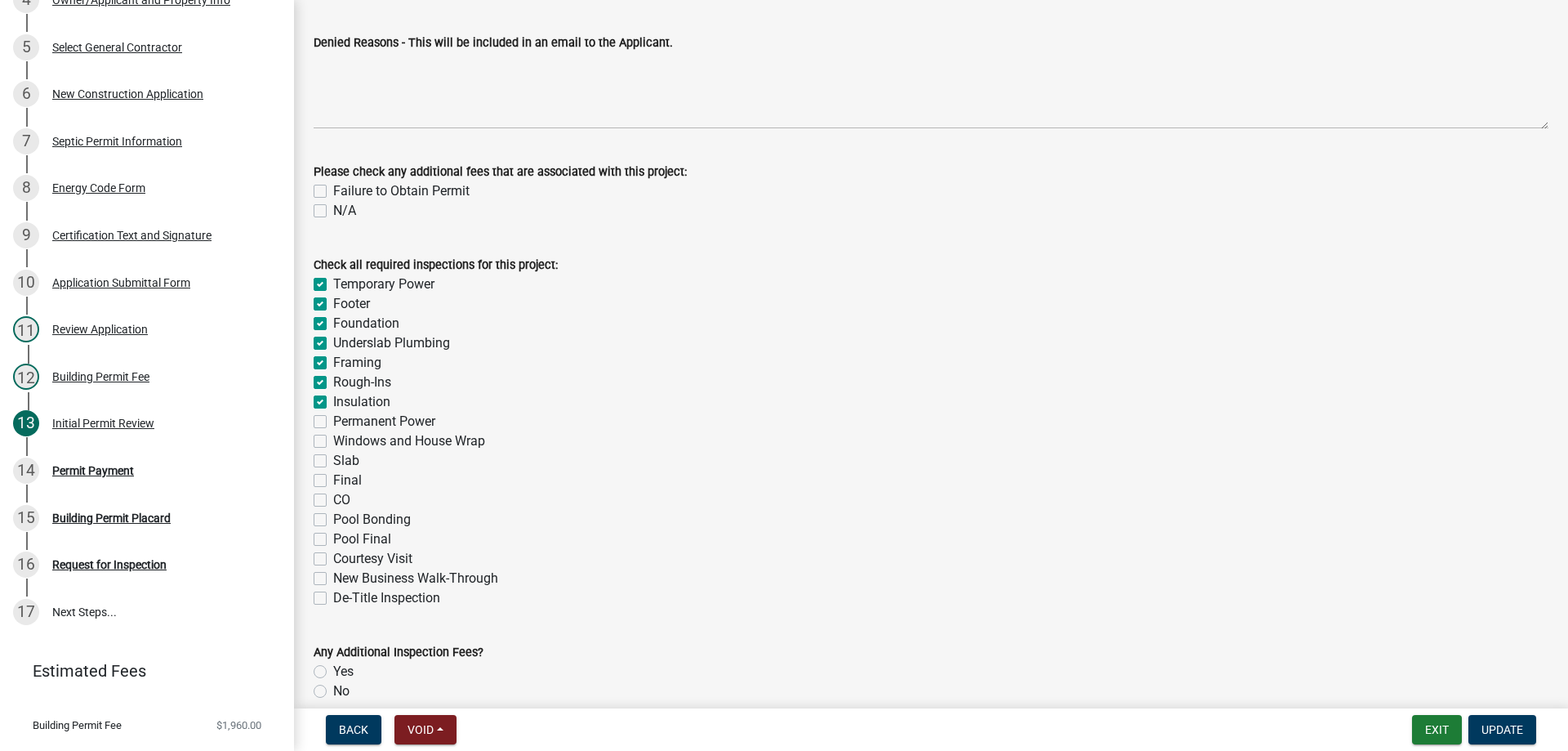
checkbox input "false"
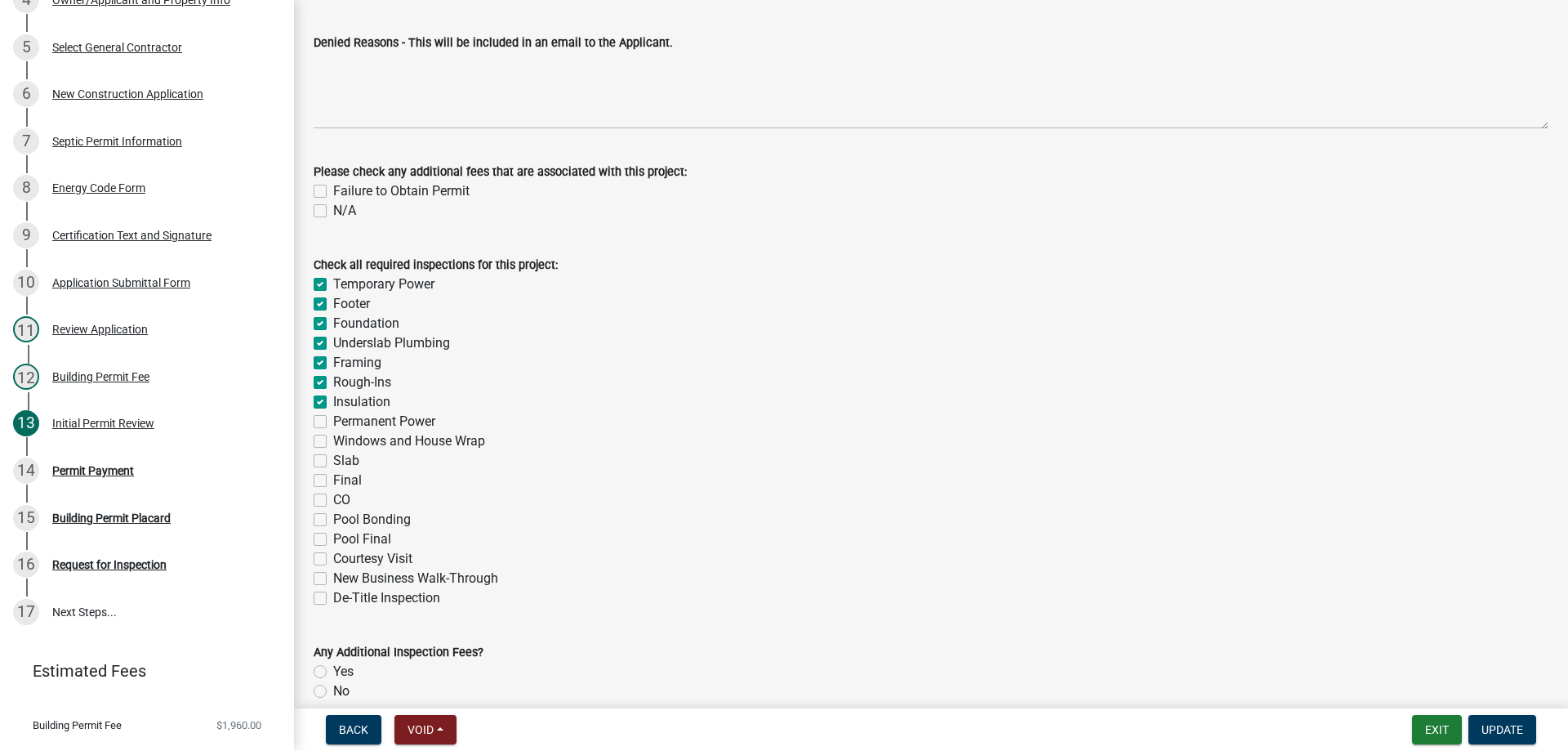
checkbox input "false"
click at [333, 418] on label "Permanent Power" at bounding box center [384, 422] width 102 height 20
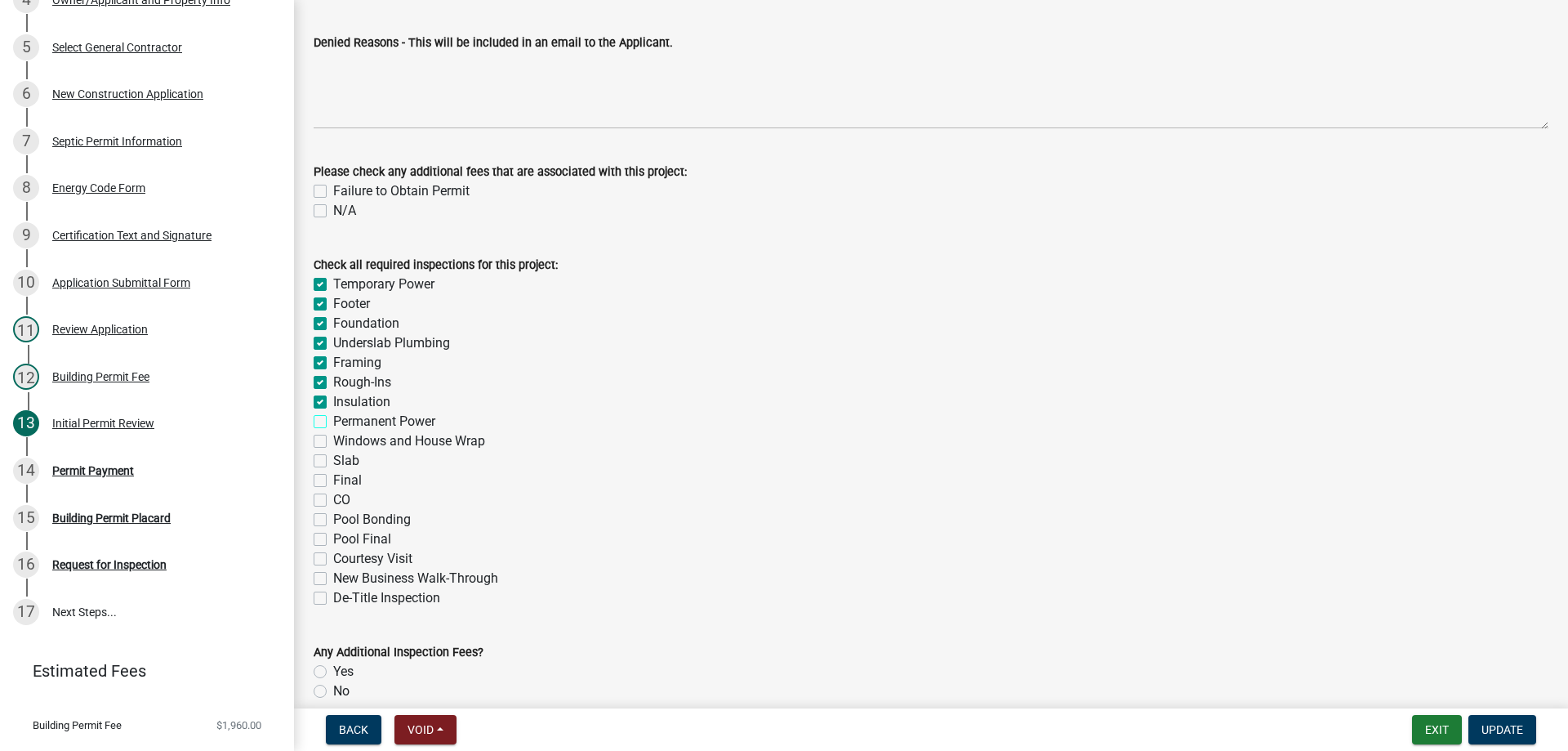
click at [333, 418] on input "Permanent Power" at bounding box center [338, 417] width 11 height 11
checkbox input "true"
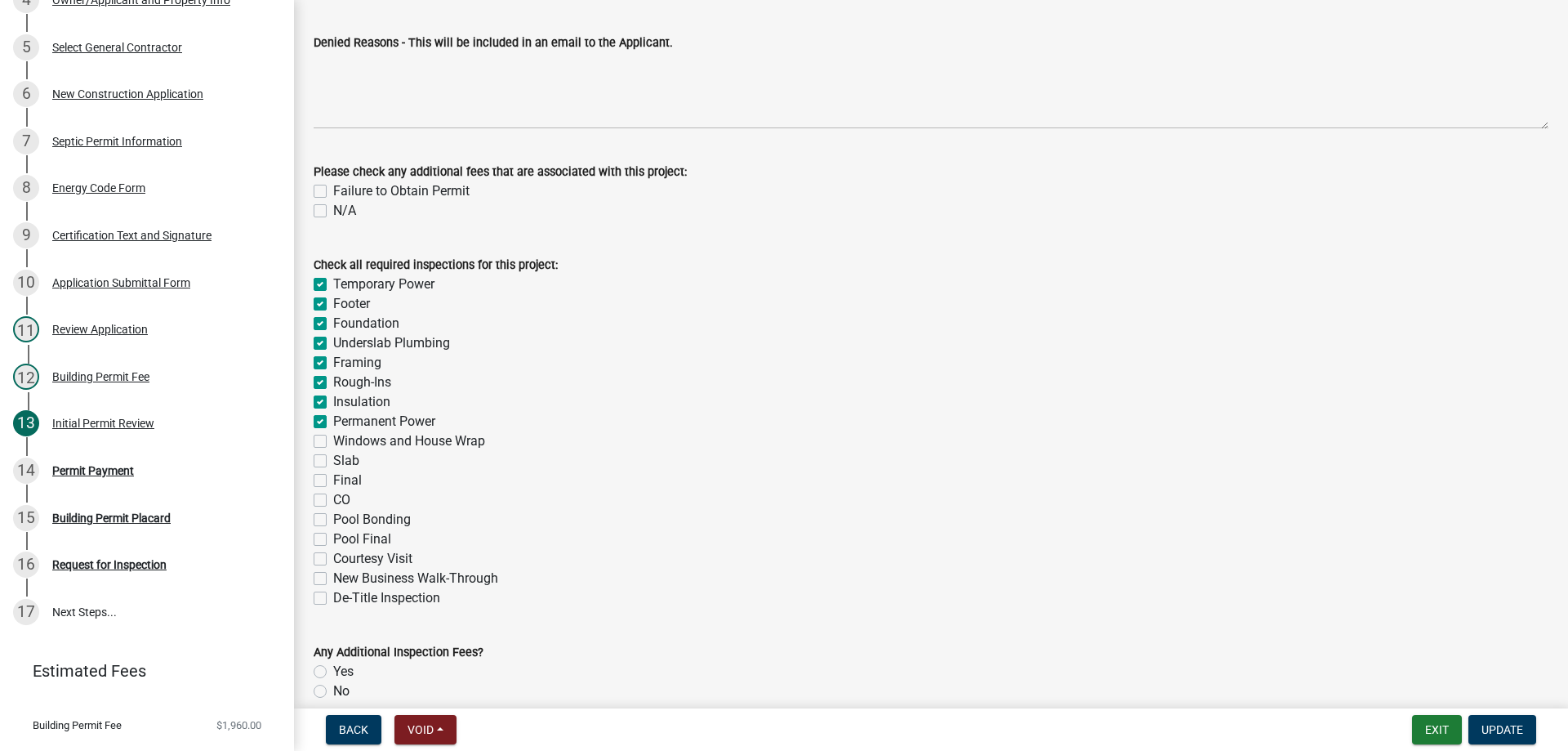
checkbox input "true"
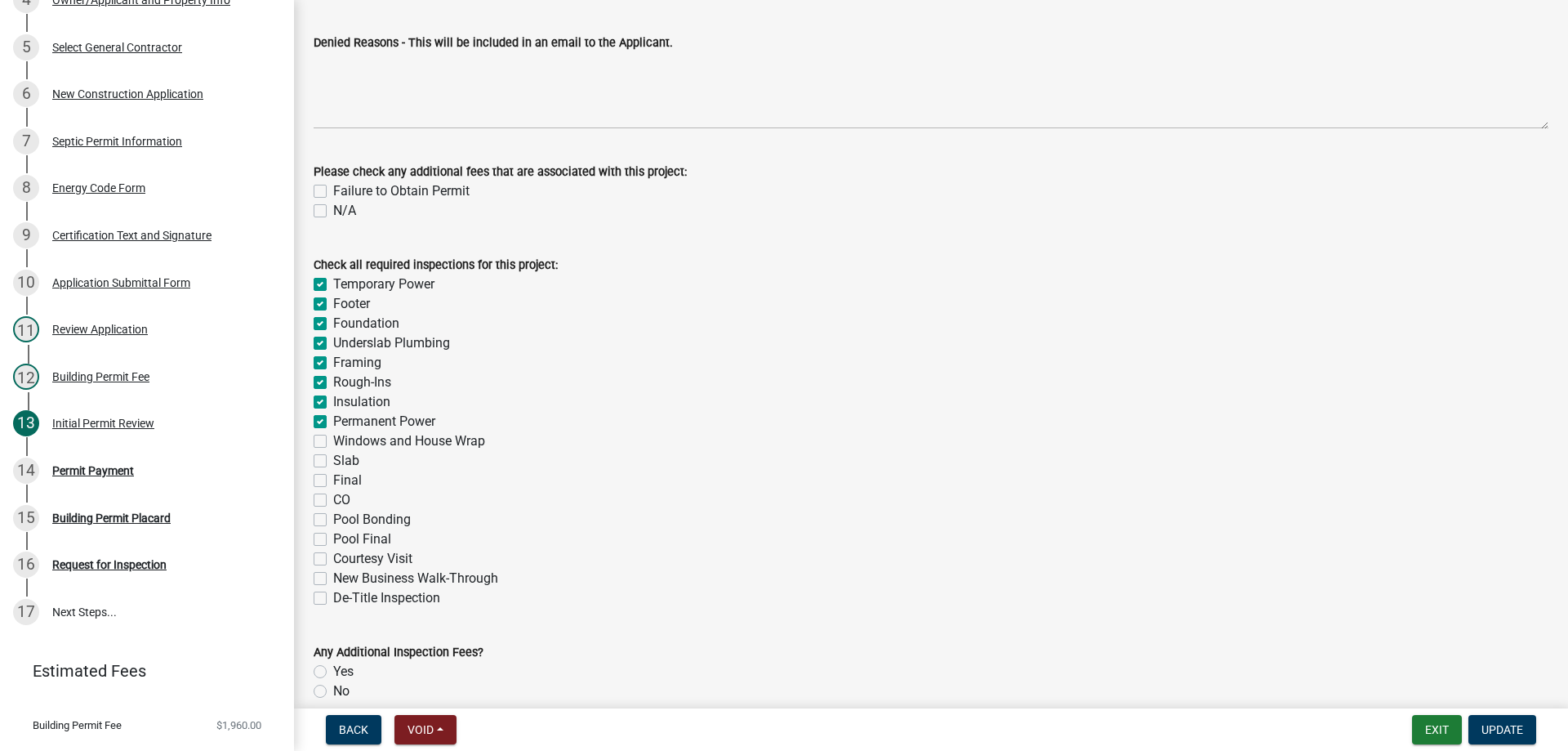
checkbox input "false"
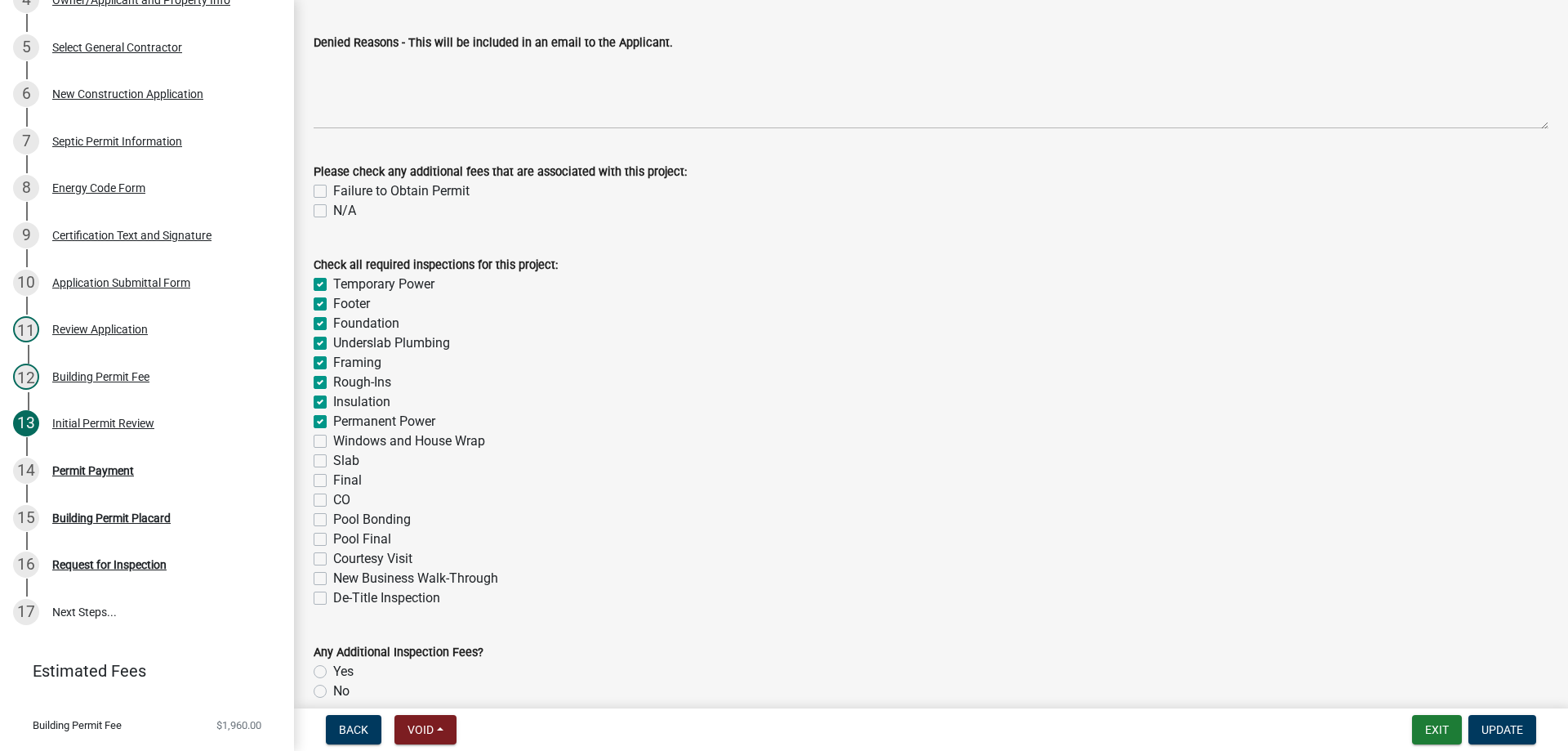
checkbox input "false"
click at [333, 438] on label "Windows and House Wrap" at bounding box center [409, 441] width 152 height 20
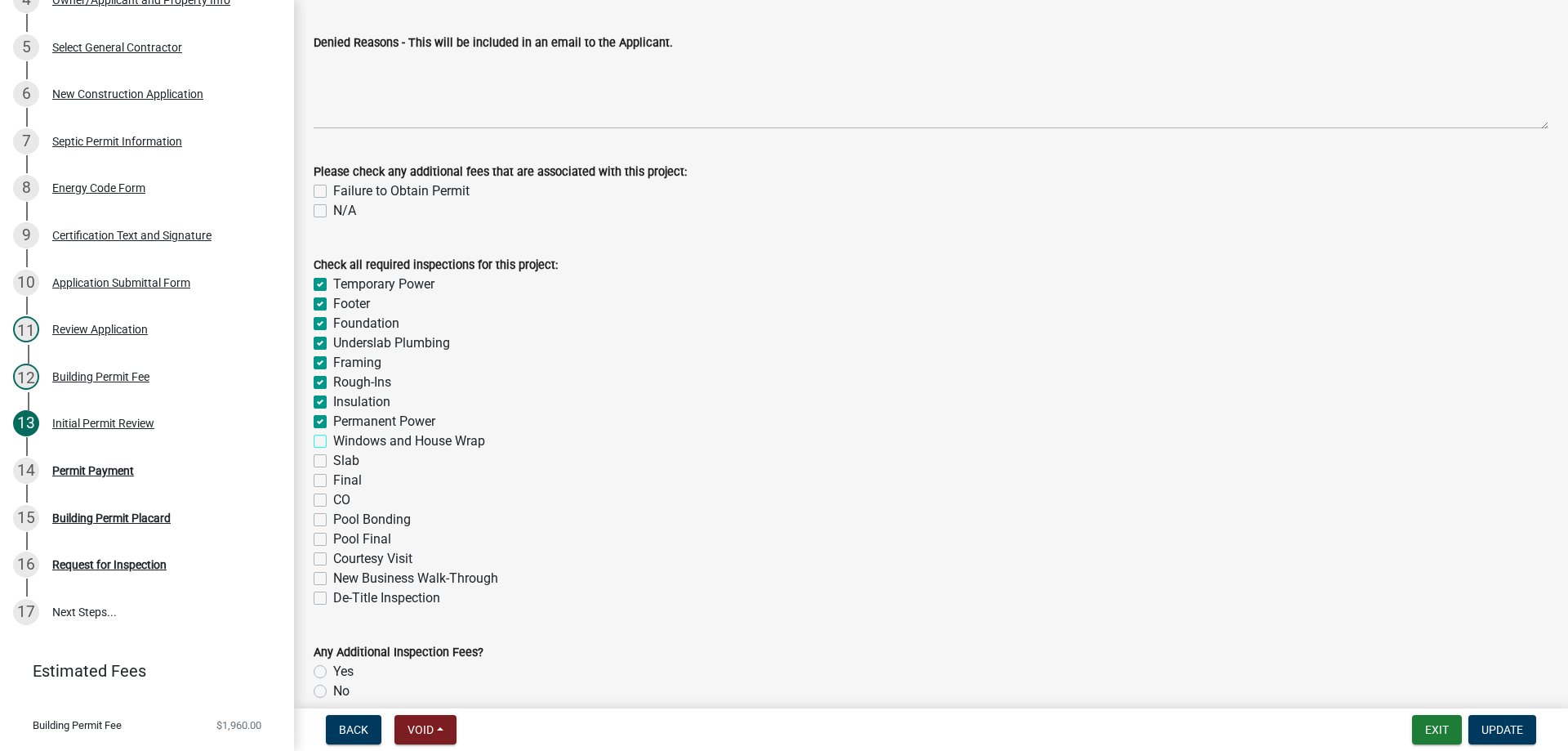
click at [333, 438] on input "Windows and House Wrap" at bounding box center [338, 436] width 11 height 11
checkbox input "true"
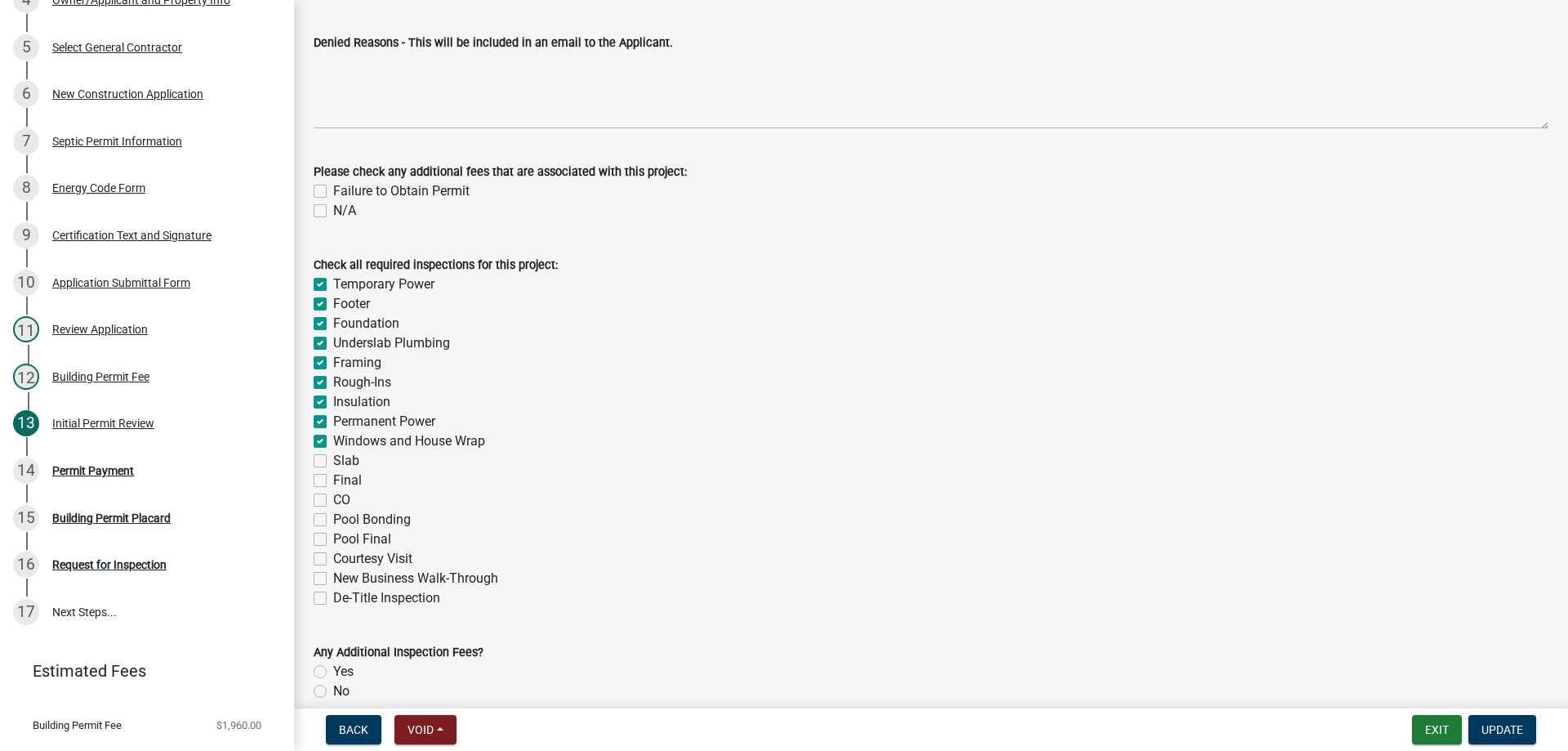
checkbox input "true"
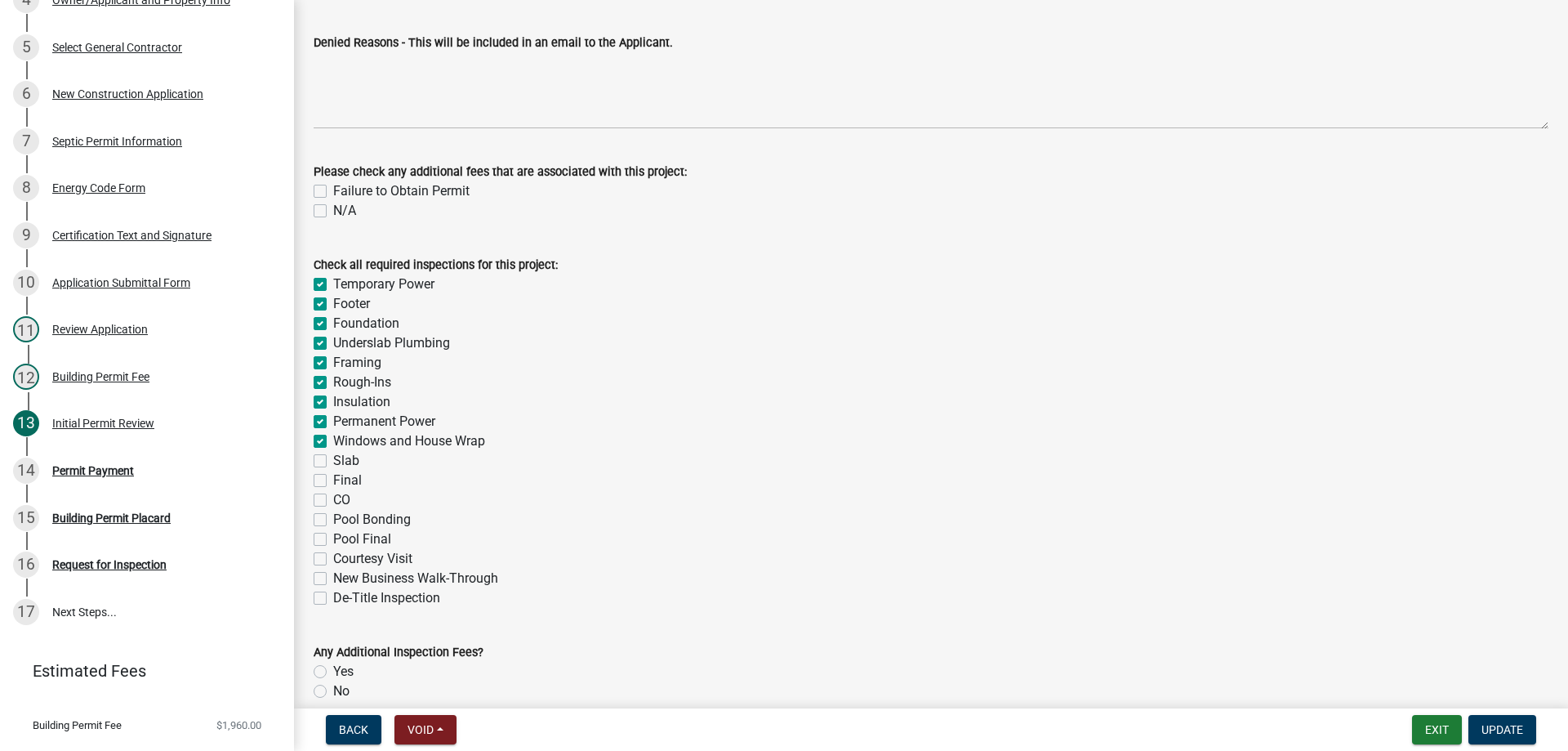
checkbox input "true"
checkbox input "false"
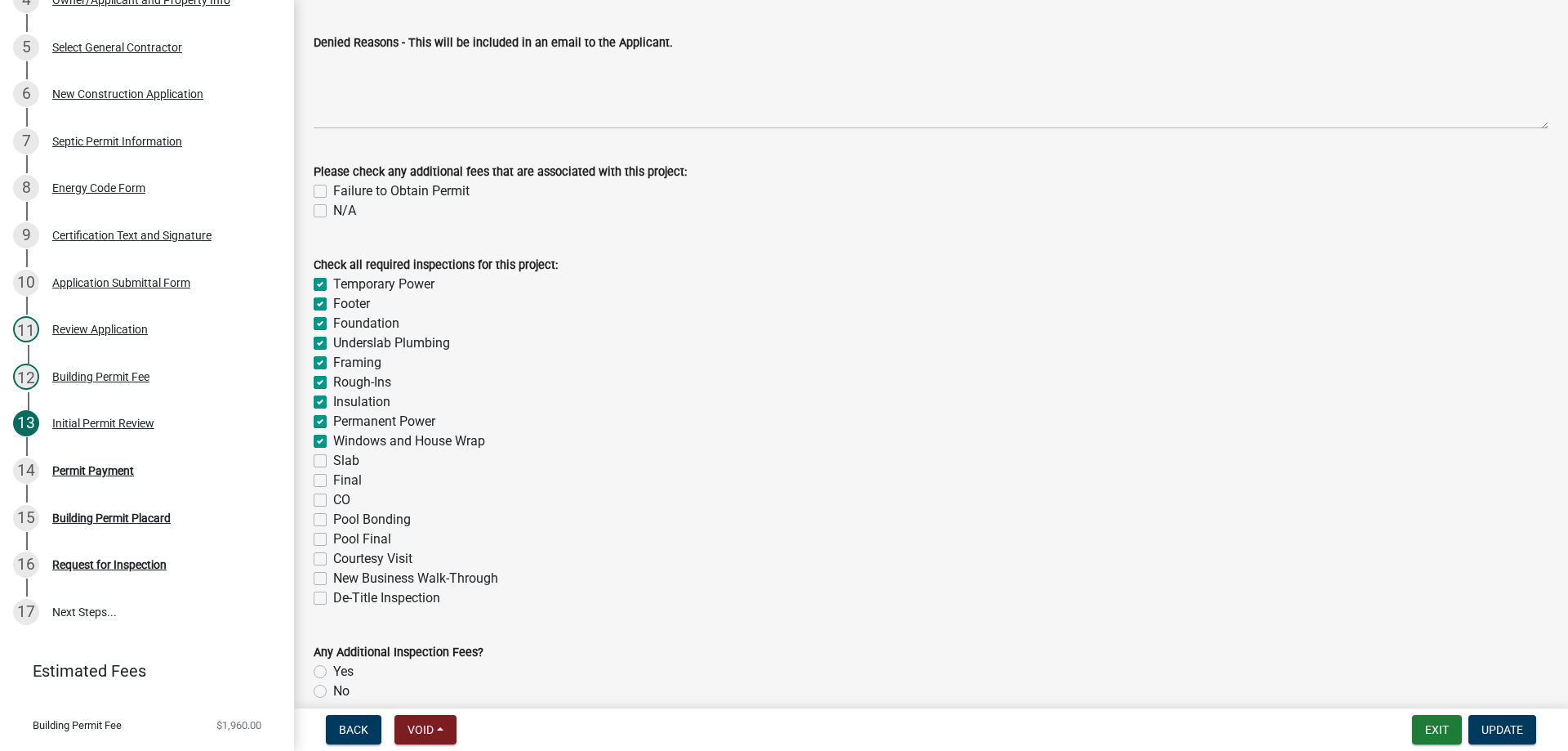
checkbox input "false"
click at [333, 456] on label "Slab" at bounding box center [345, 461] width 26 height 20
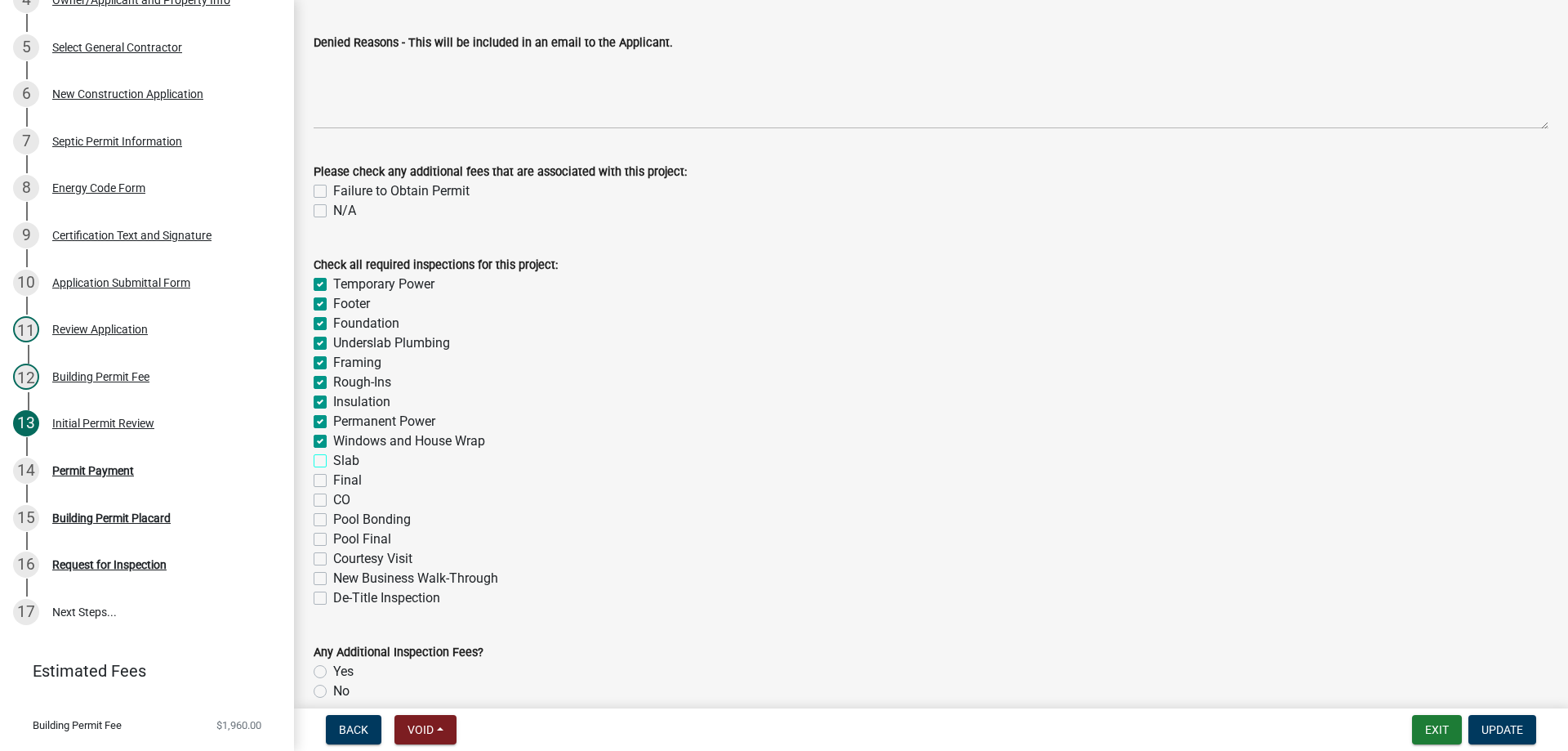
click at [333, 456] on input "Slab" at bounding box center [338, 456] width 11 height 11
checkbox input "true"
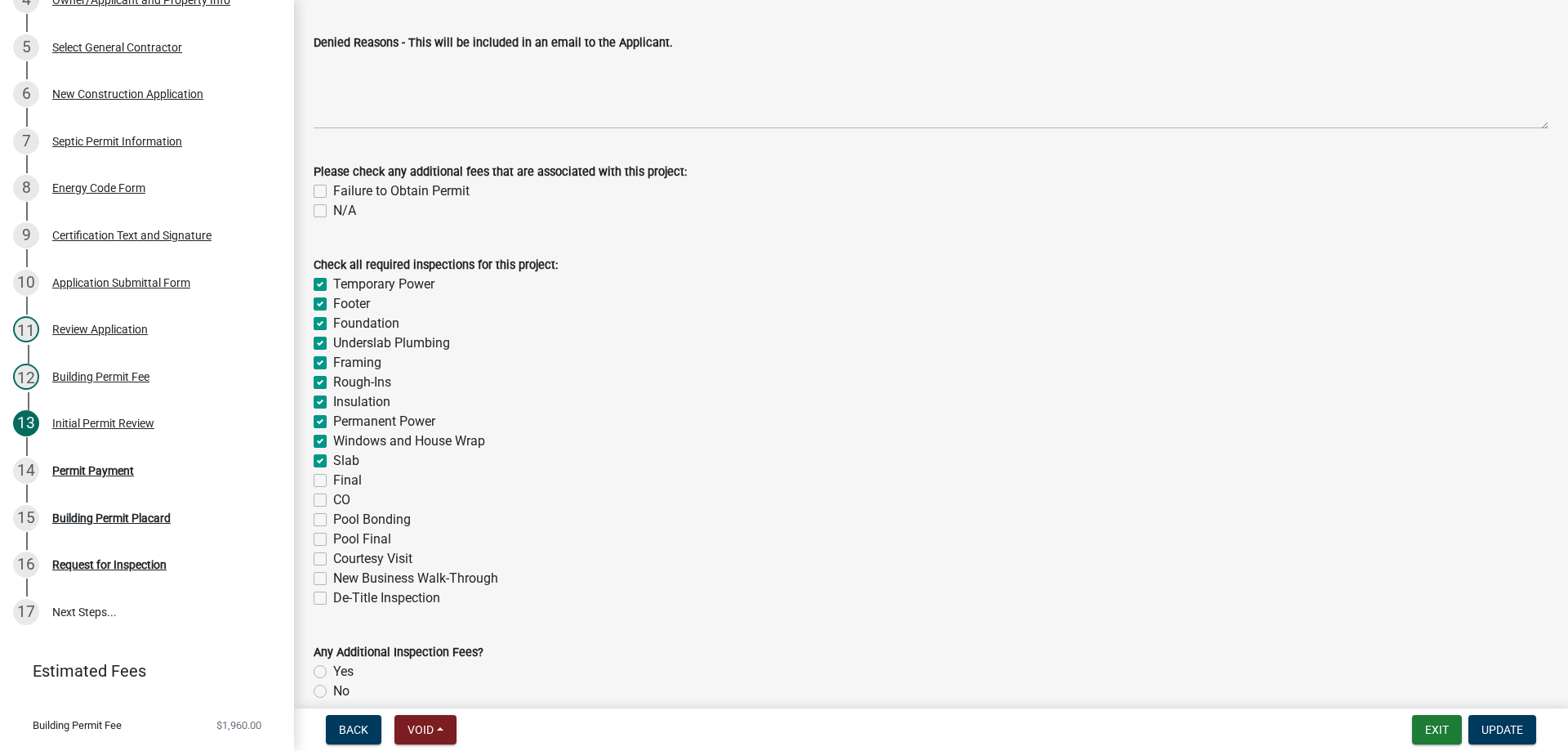
checkbox input "true"
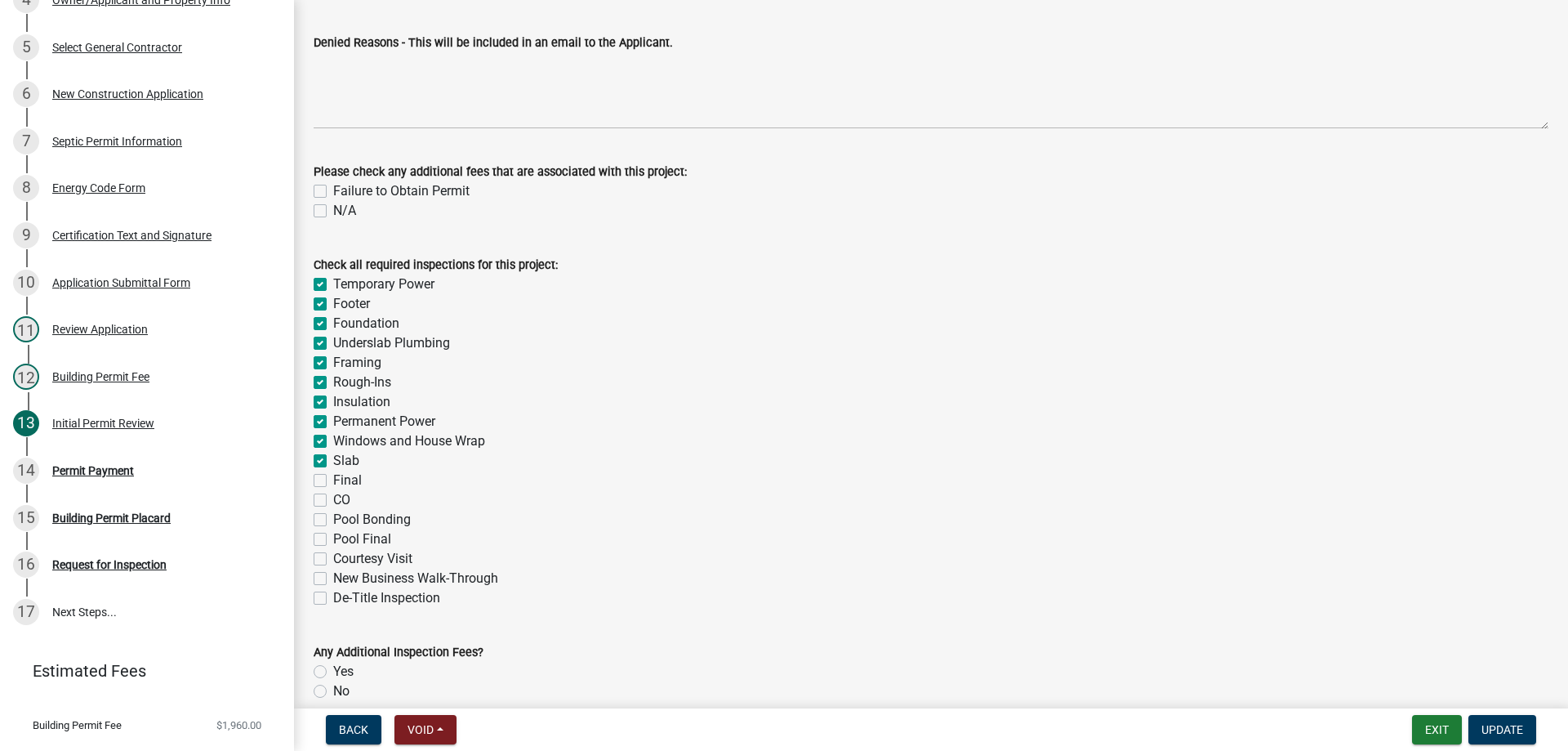
checkbox input "true"
checkbox input "false"
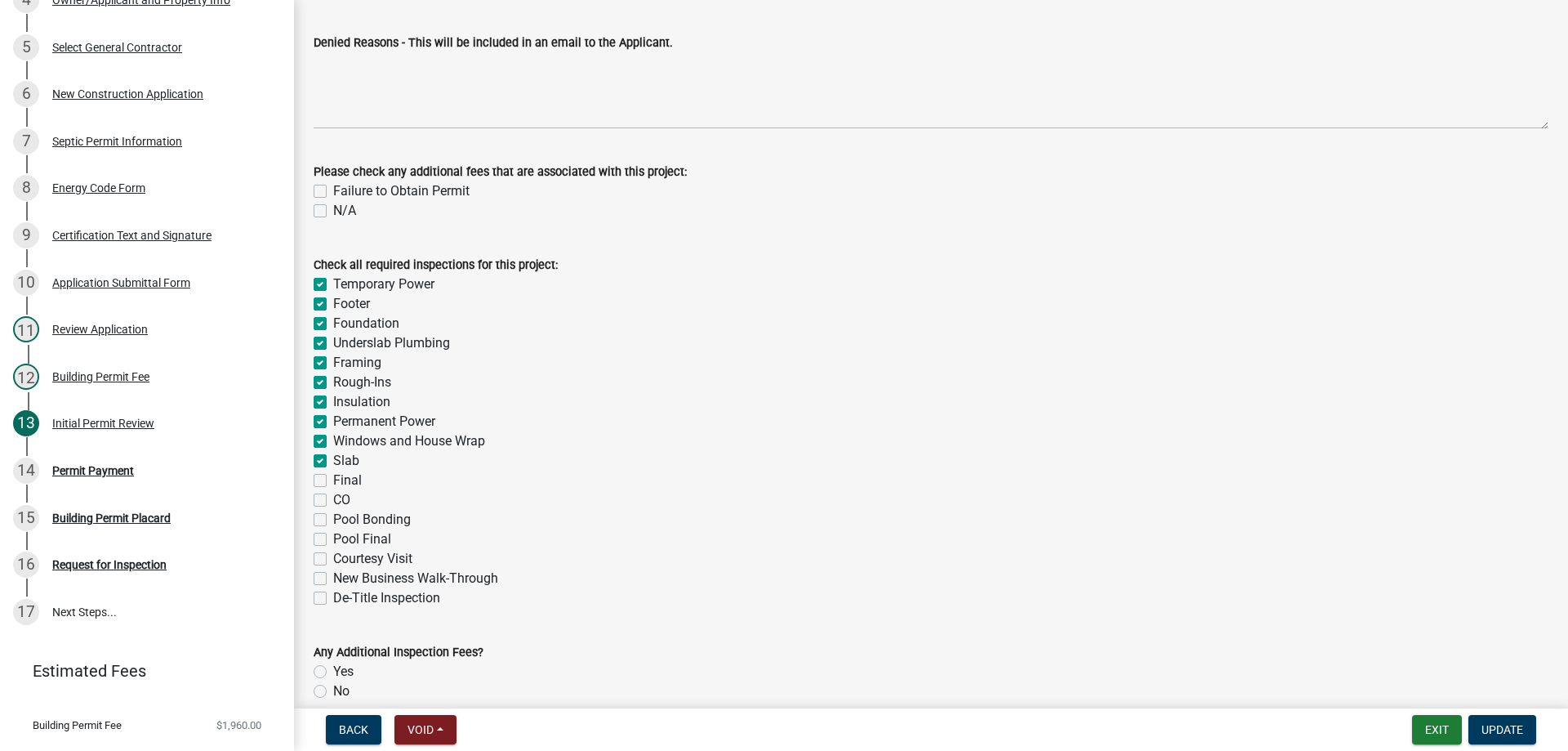
checkbox input "false"
click at [333, 475] on label "Final" at bounding box center [347, 480] width 28 height 20
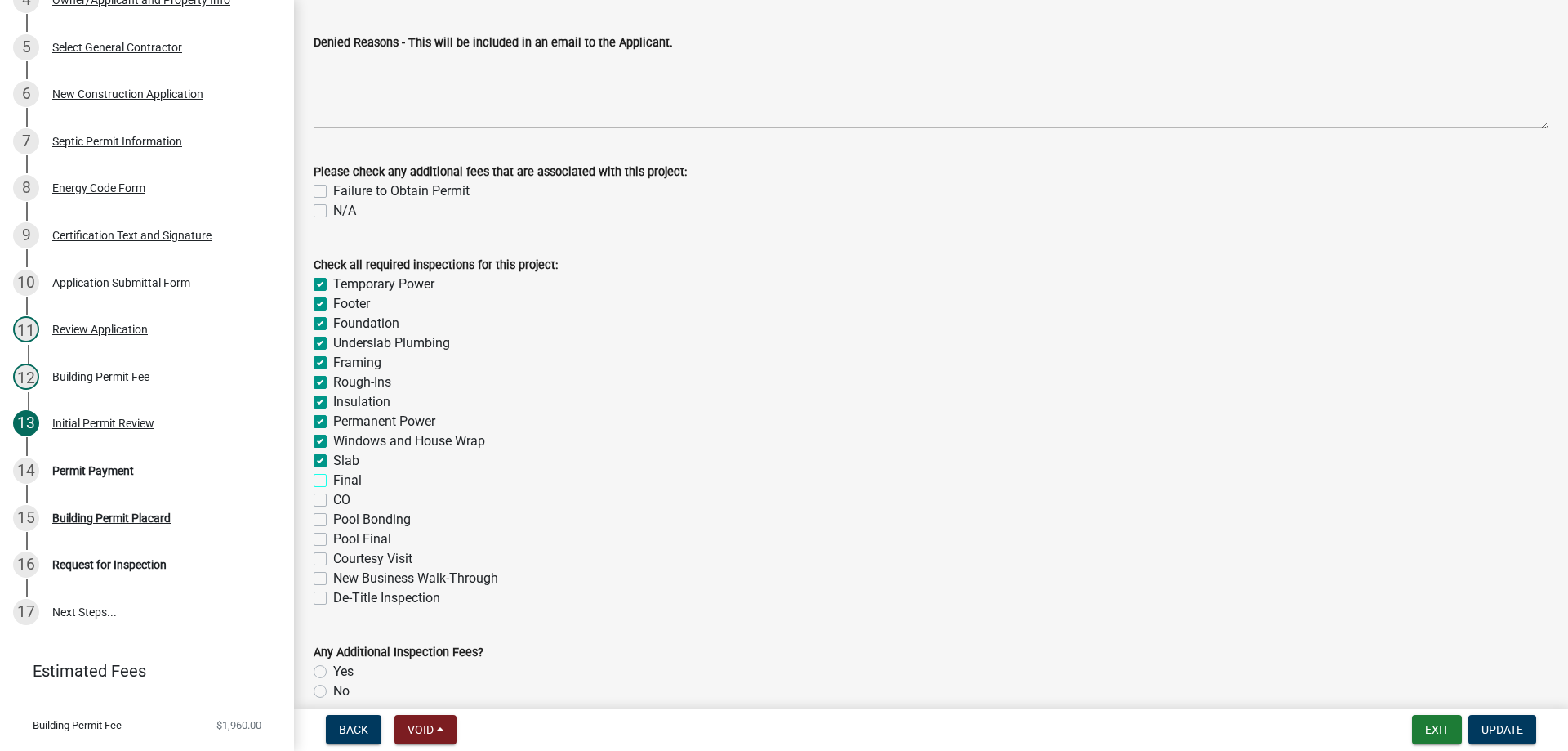
click at [333, 475] on input "Final" at bounding box center [338, 475] width 11 height 11
checkbox input "true"
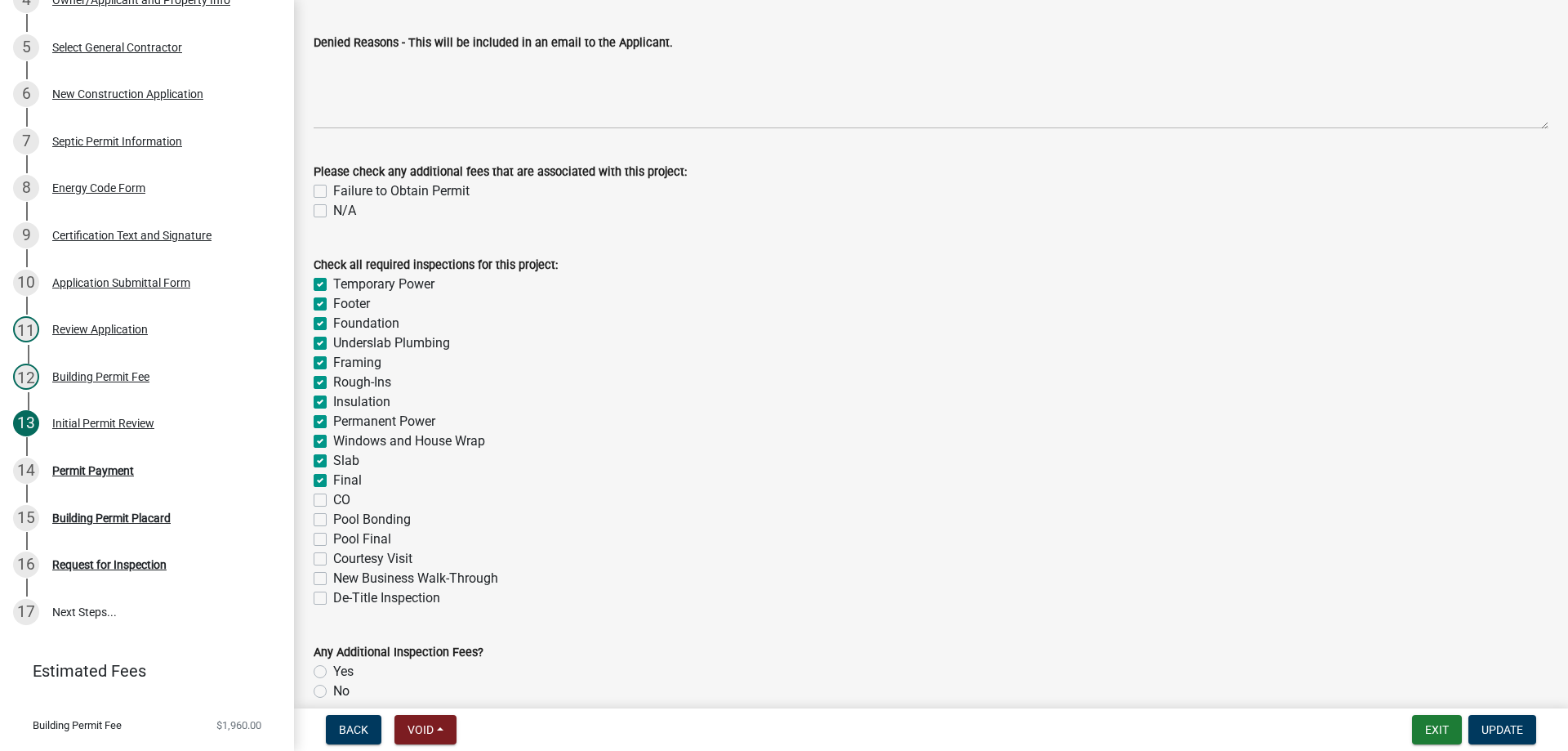
checkbox input "true"
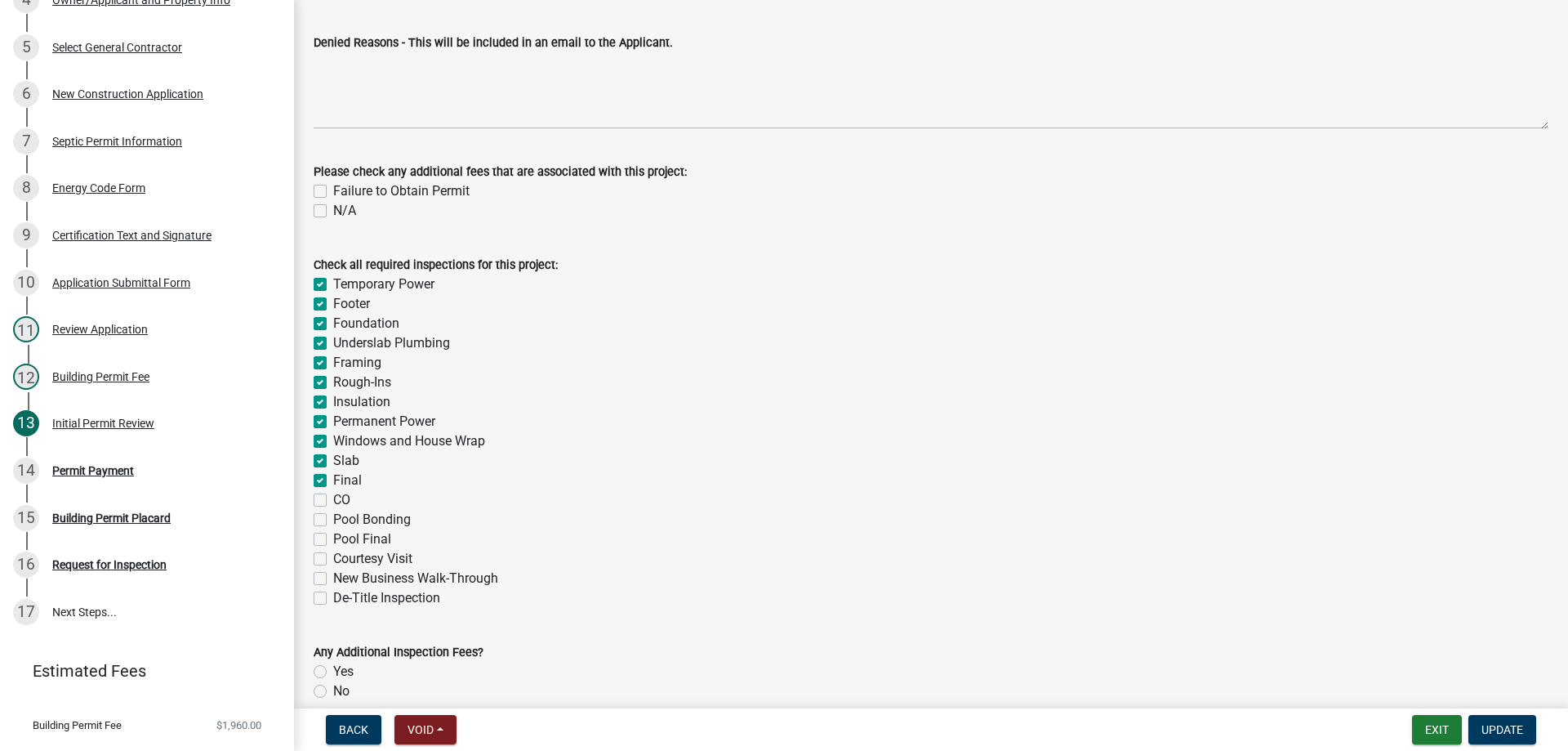
checkbox input "true"
checkbox input "false"
click at [333, 502] on label "CO" at bounding box center [341, 500] width 17 height 20
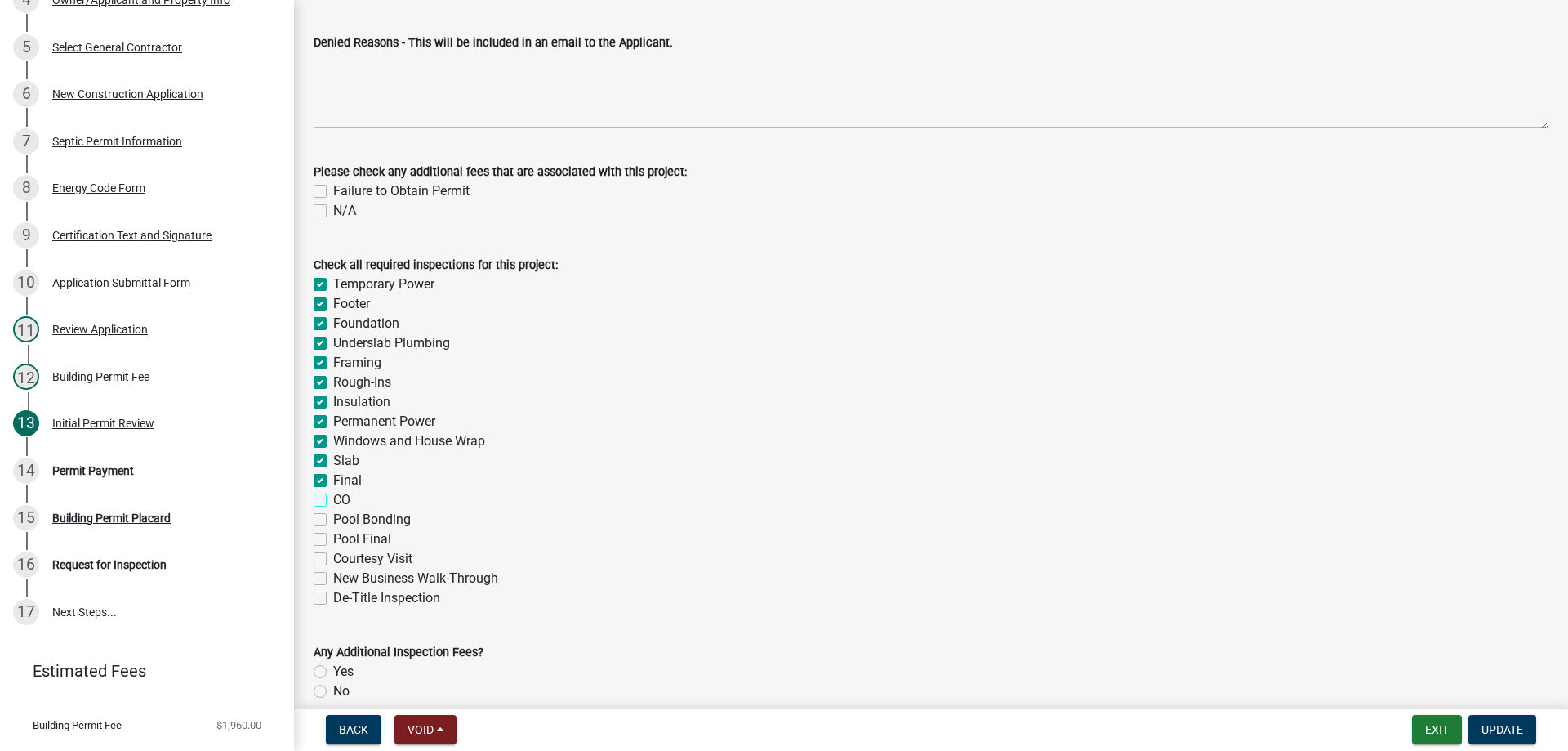
click at [333, 501] on input "CO" at bounding box center [338, 495] width 11 height 11
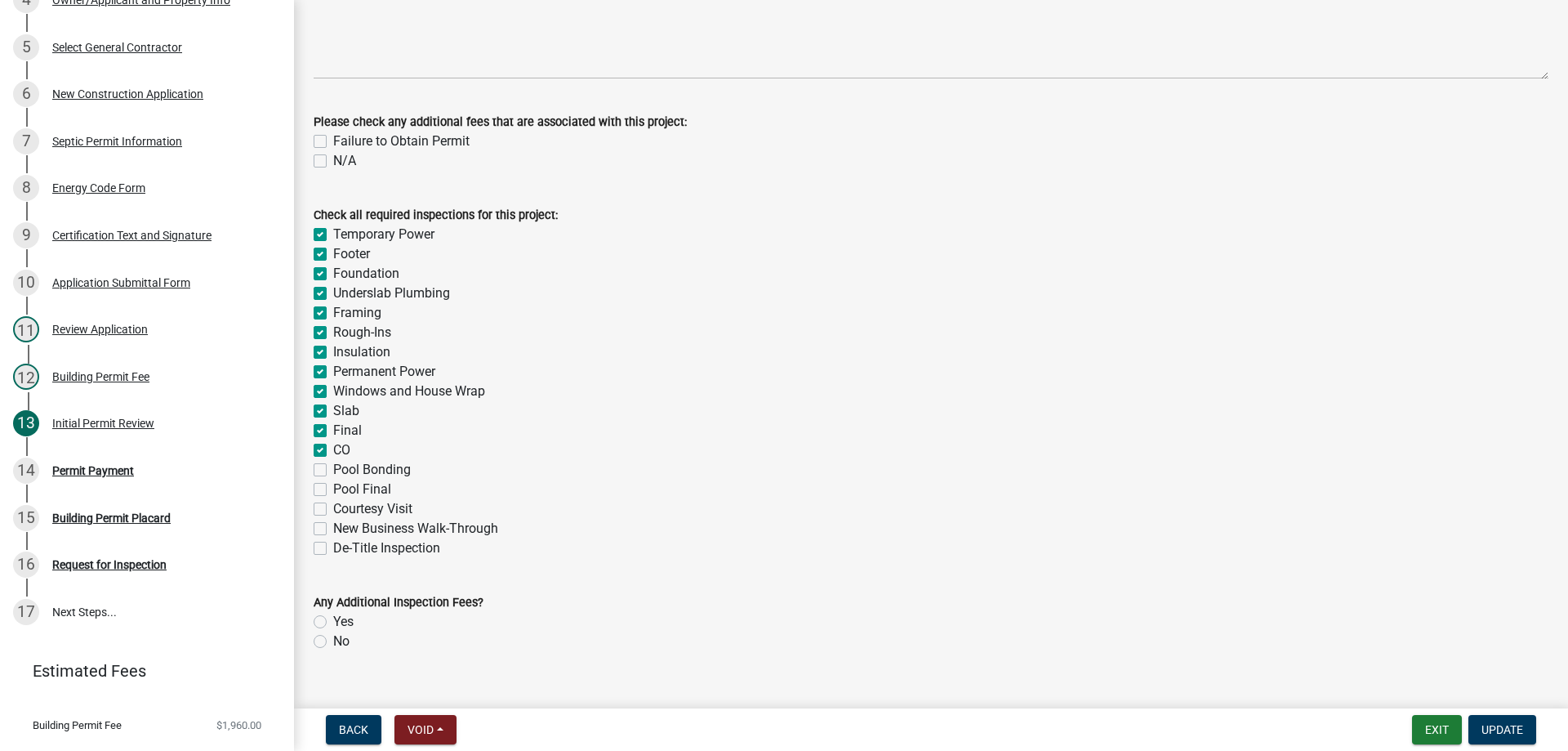
scroll to position [405, 0]
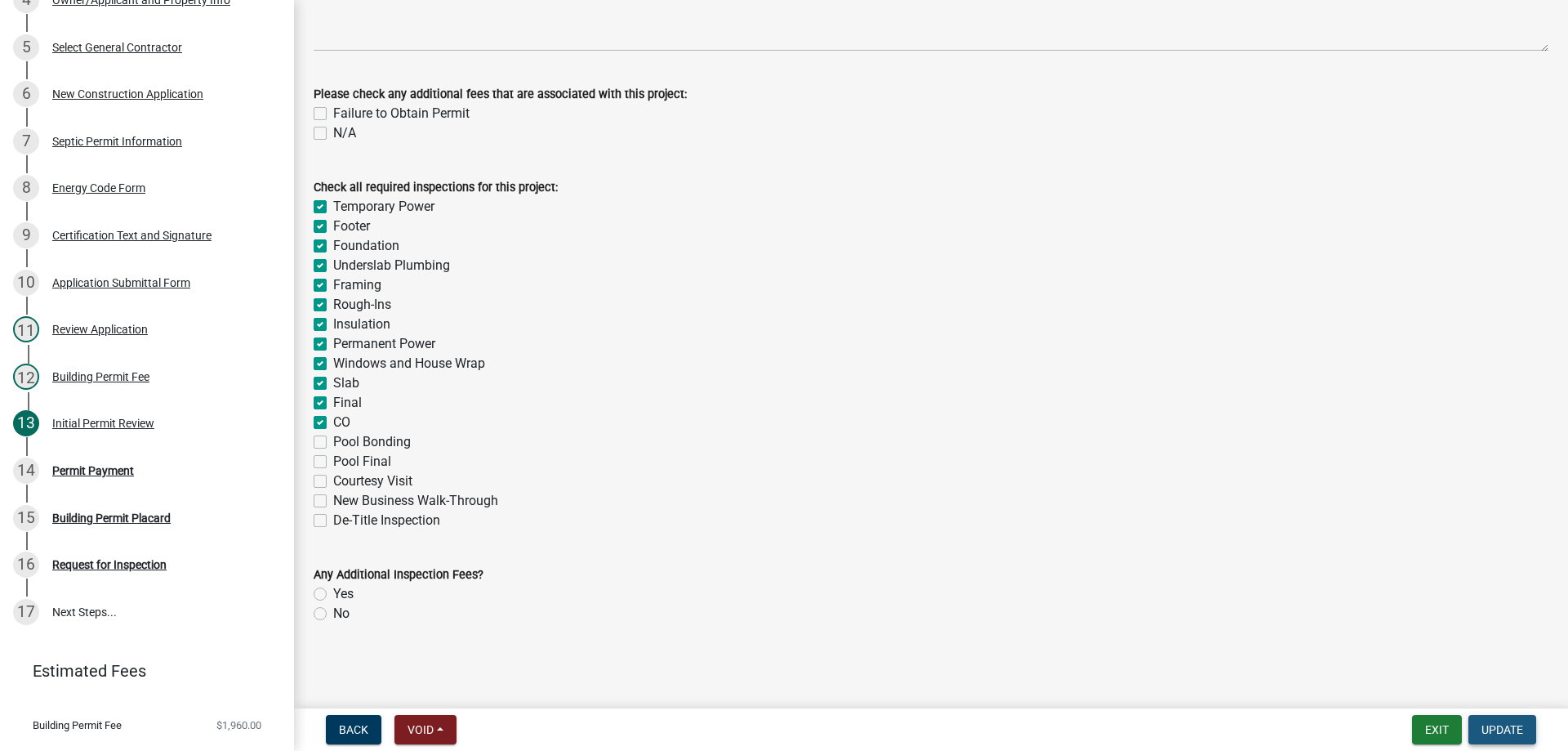
click at [1499, 726] on span "Update" at bounding box center [1502, 729] width 42 height 13
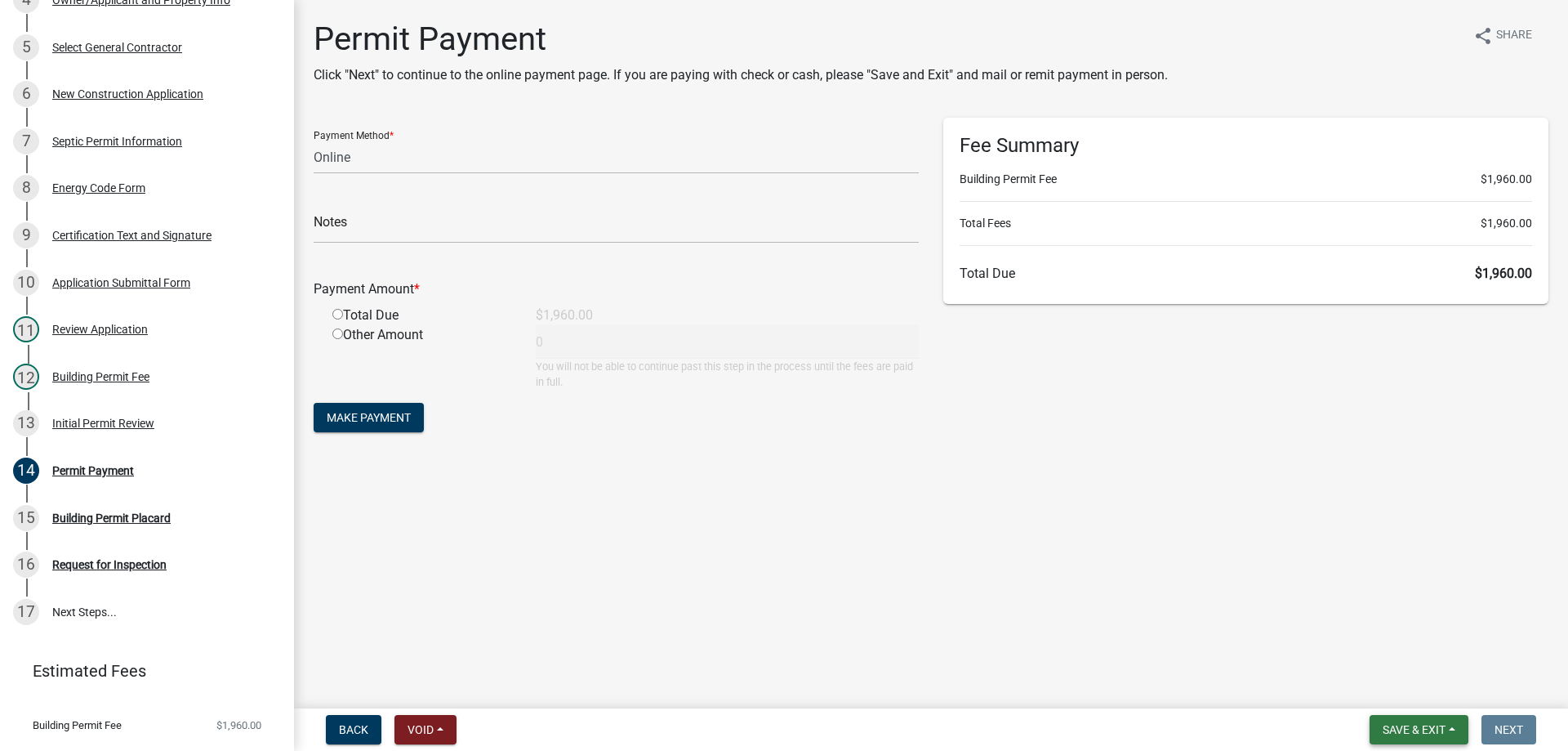
click at [1426, 729] on span "Save & Exit" at bounding box center [1414, 729] width 63 height 13
click at [1419, 692] on button "Save & Exit" at bounding box center [1402, 686] width 130 height 39
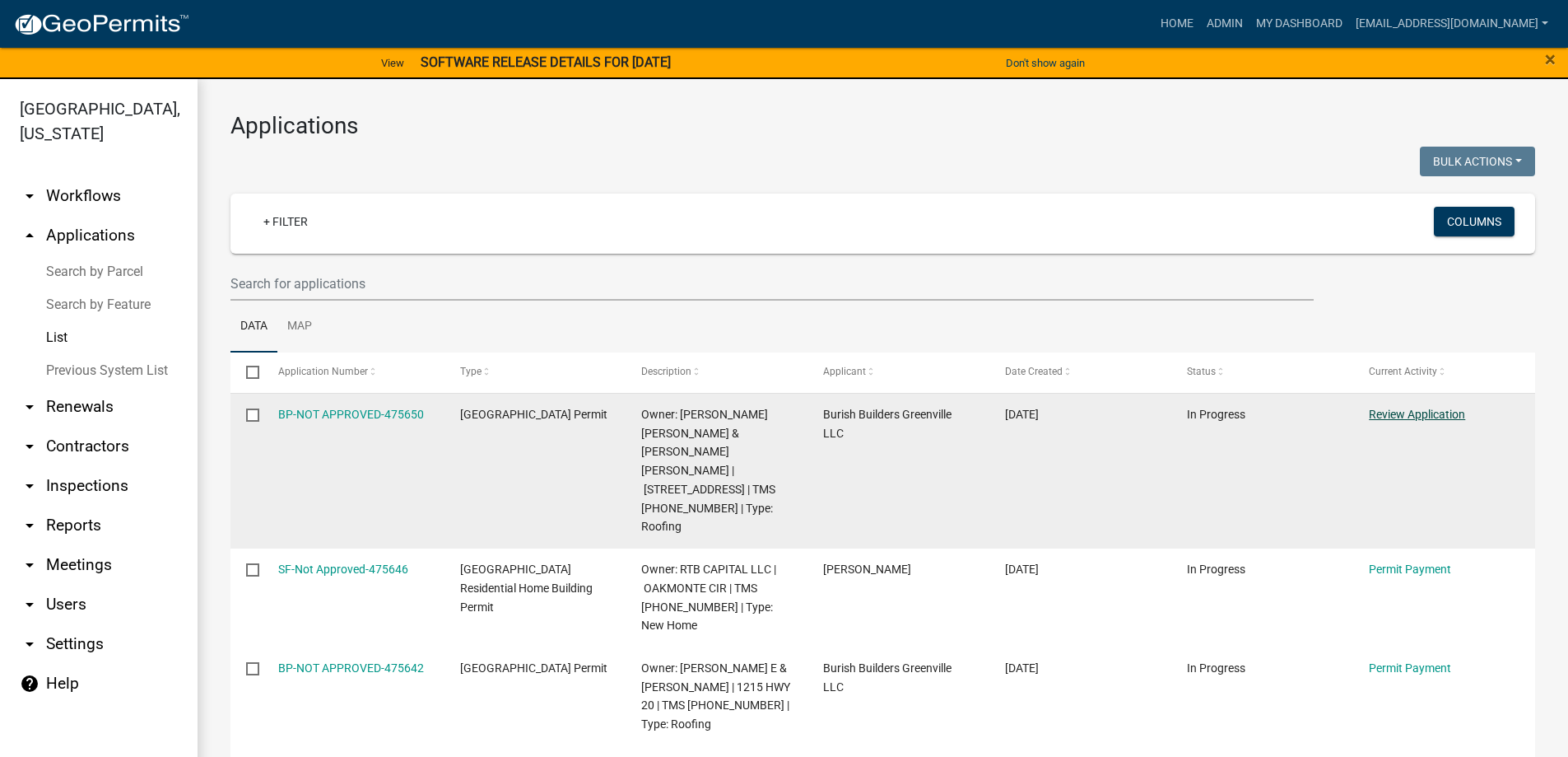
click at [1391, 420] on link "Review Application" at bounding box center [1416, 415] width 96 height 13
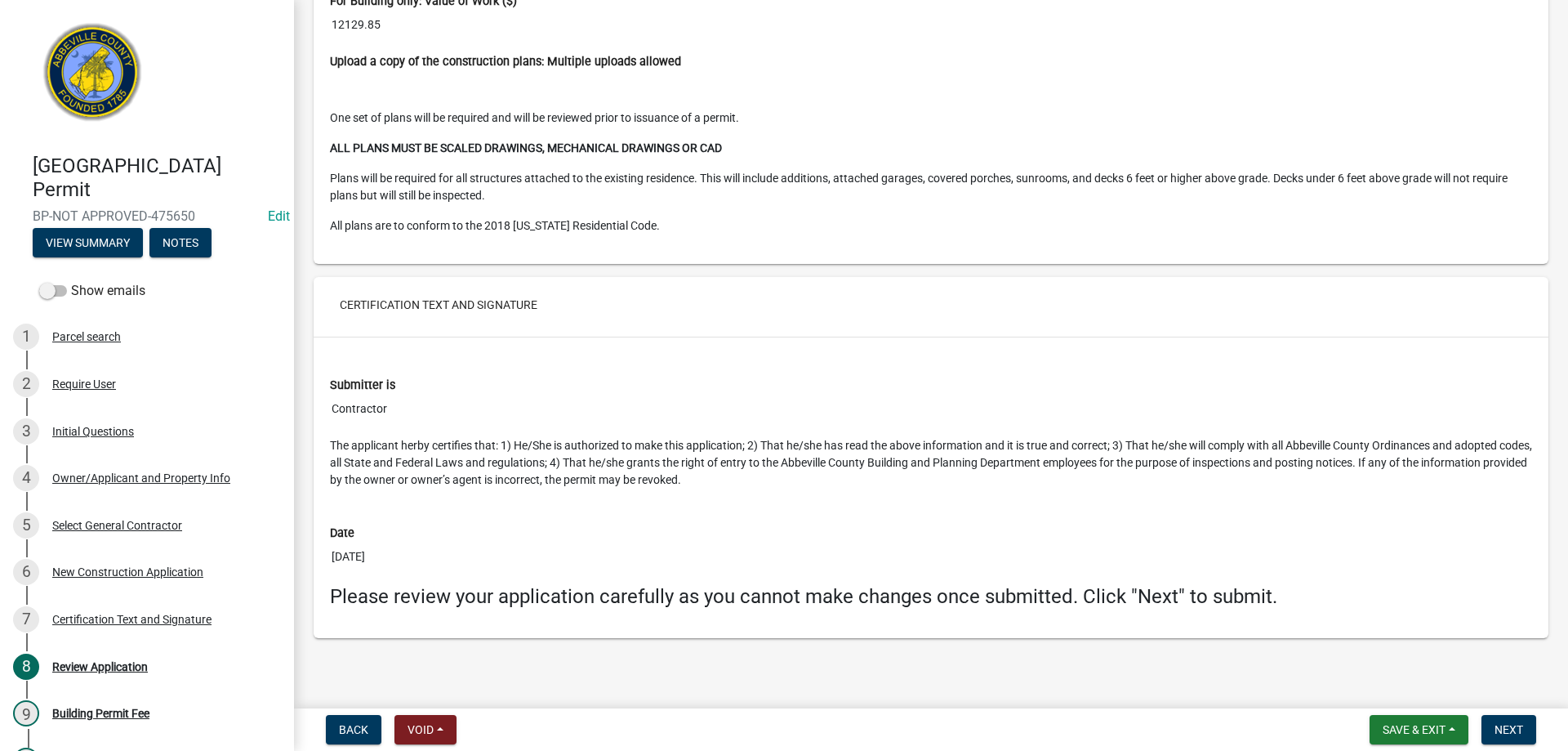
scroll to position [3282, 0]
click at [1504, 728] on span "Next" at bounding box center [1508, 729] width 28 height 13
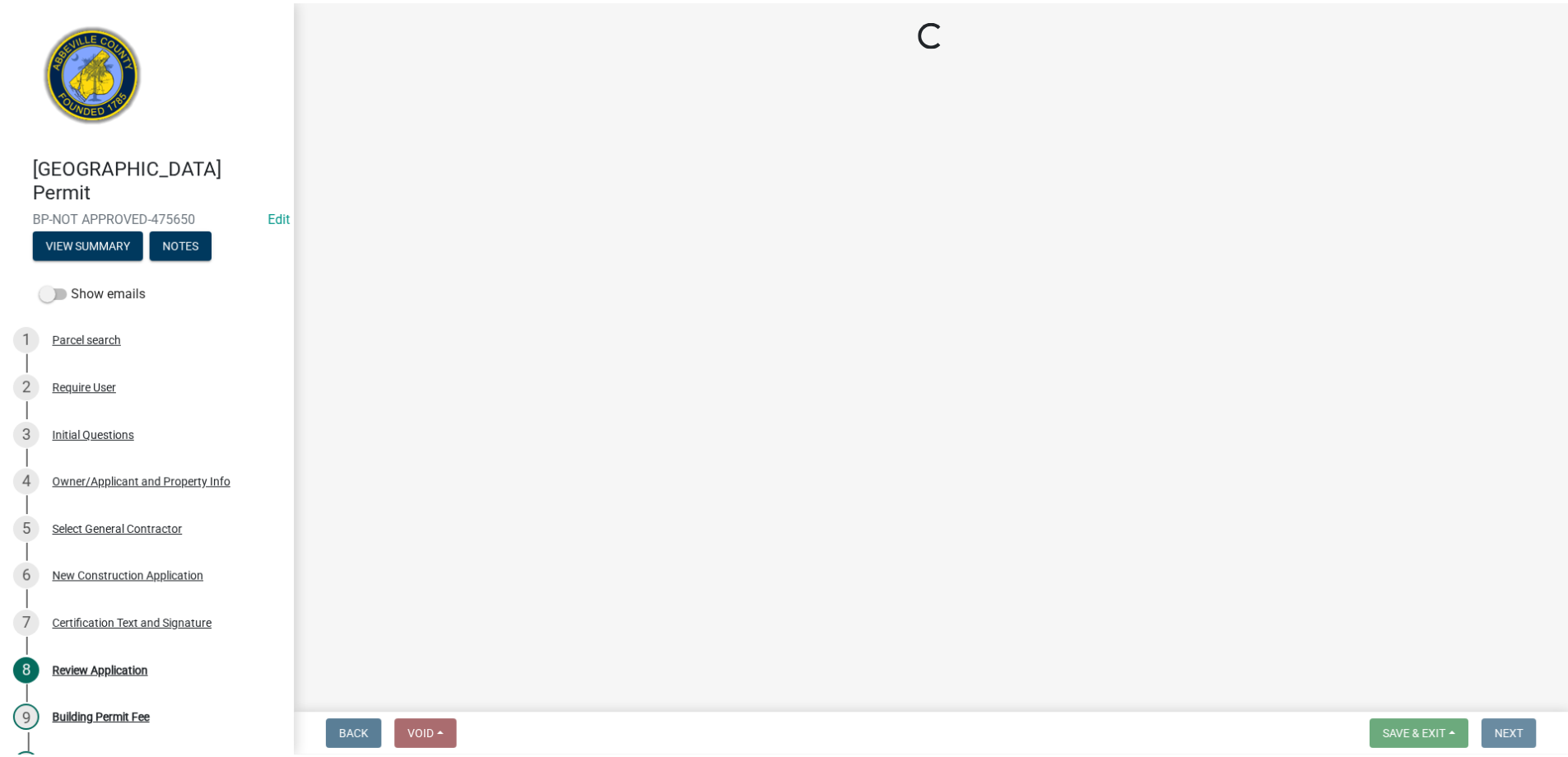
scroll to position [0, 0]
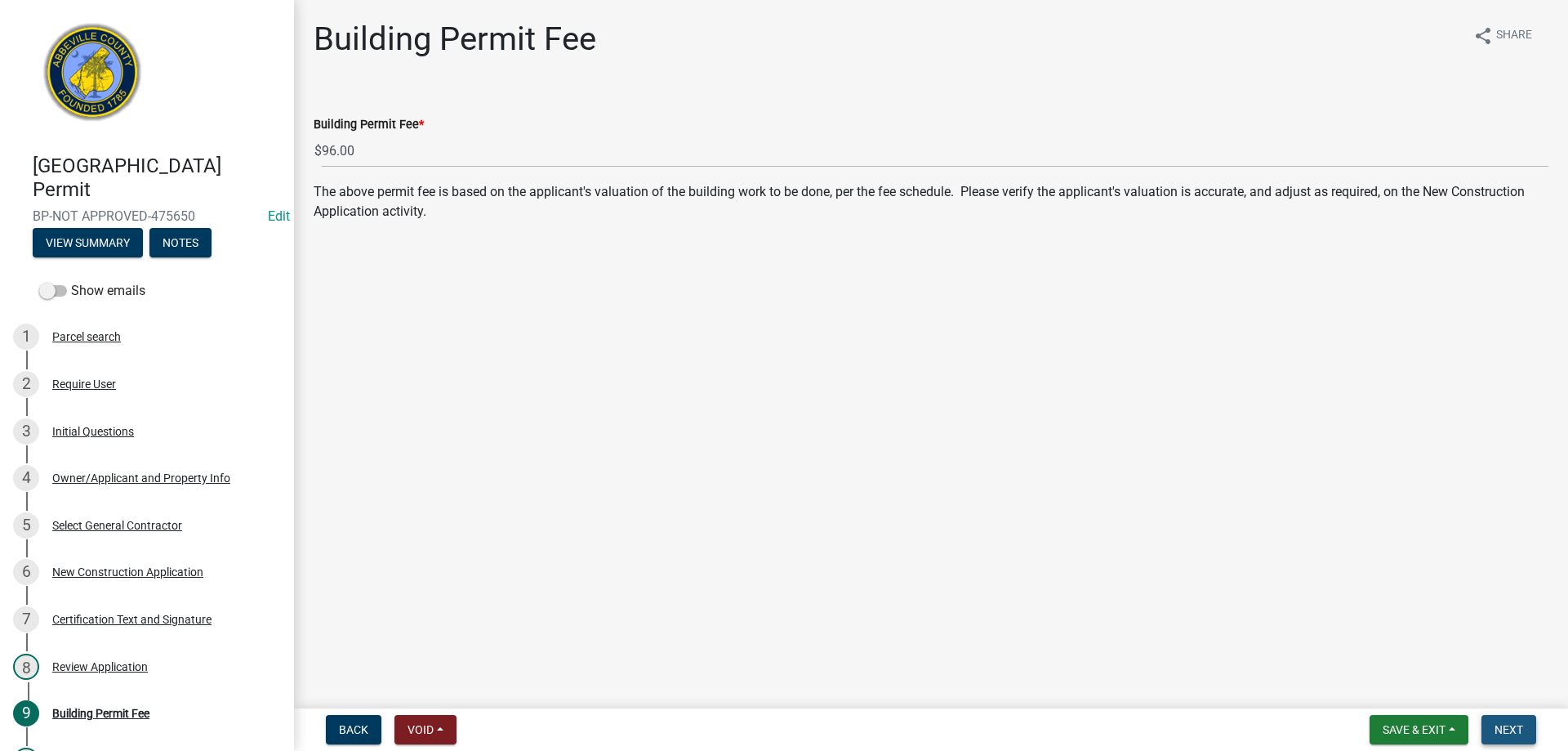
click at [1518, 723] on span "Next" at bounding box center [1508, 729] width 28 height 13
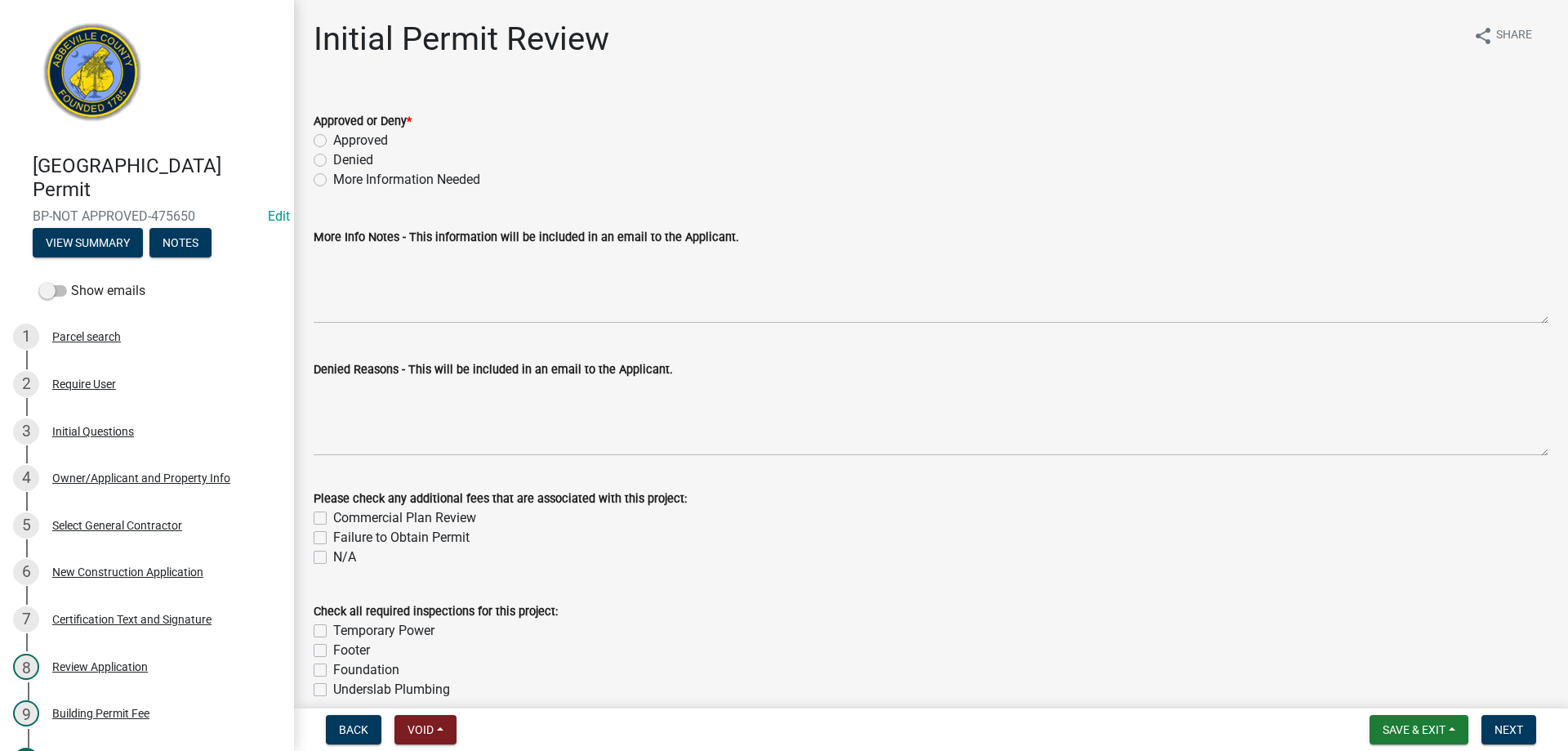
click at [333, 140] on label "Approved" at bounding box center [360, 140] width 55 height 20
click at [333, 140] on input "Approved" at bounding box center [338, 135] width 11 height 11
click at [1510, 726] on span "Next" at bounding box center [1508, 729] width 28 height 13
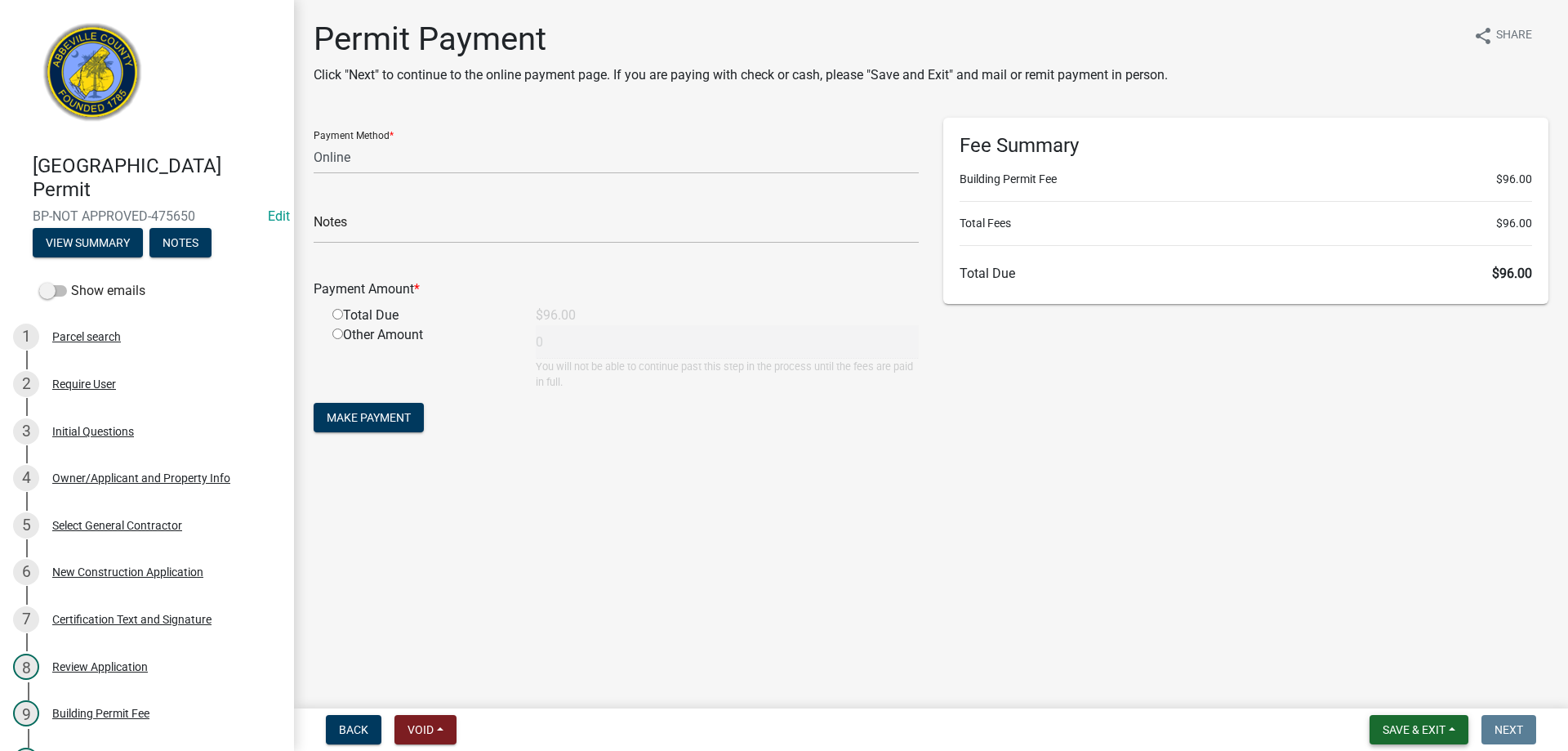
click at [1440, 724] on span "Save & Exit" at bounding box center [1414, 729] width 63 height 13
click at [1438, 697] on button "Save & Exit" at bounding box center [1402, 686] width 130 height 39
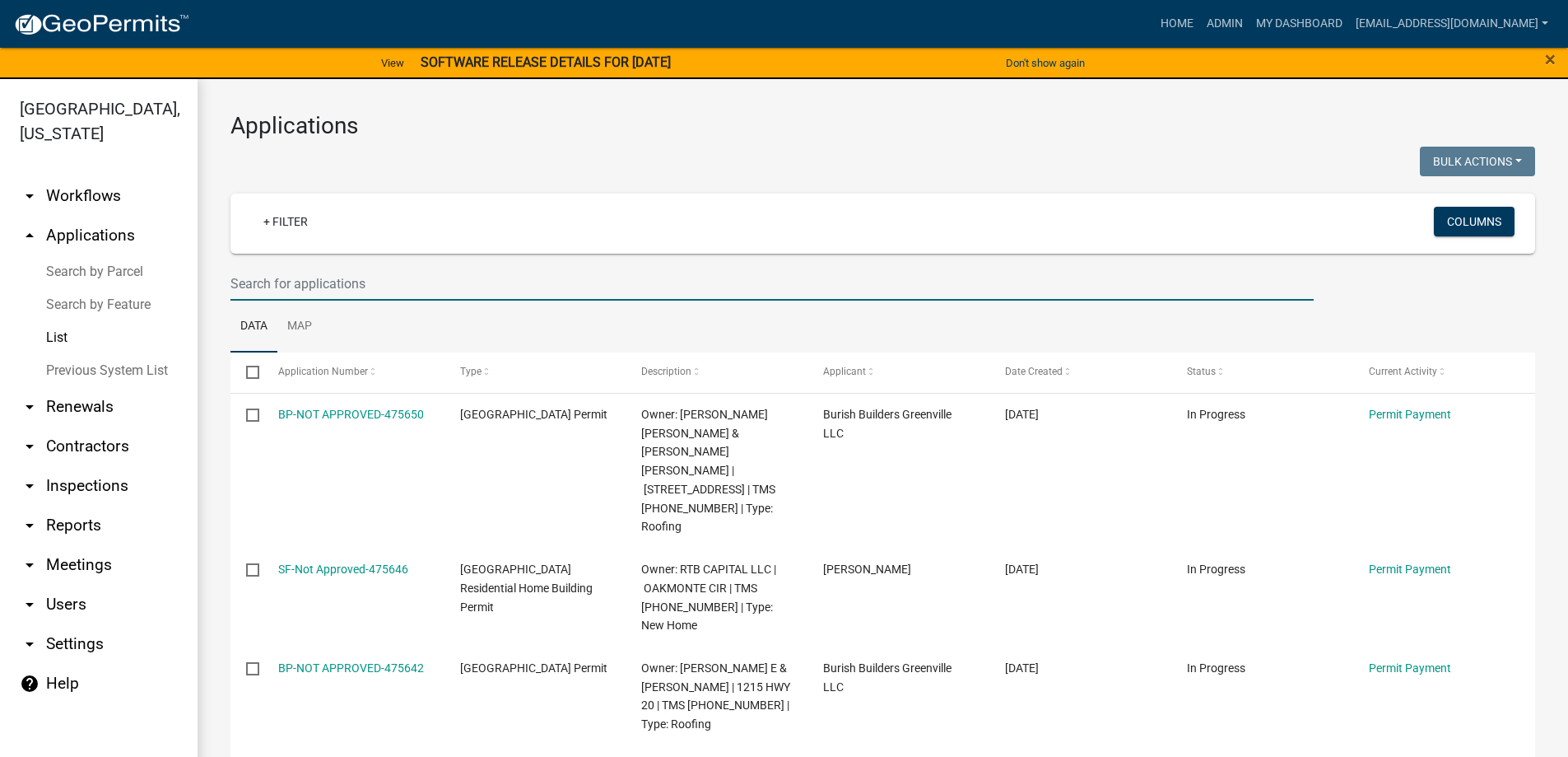
click at [465, 284] on input "text" at bounding box center [772, 284] width 1083 height 33
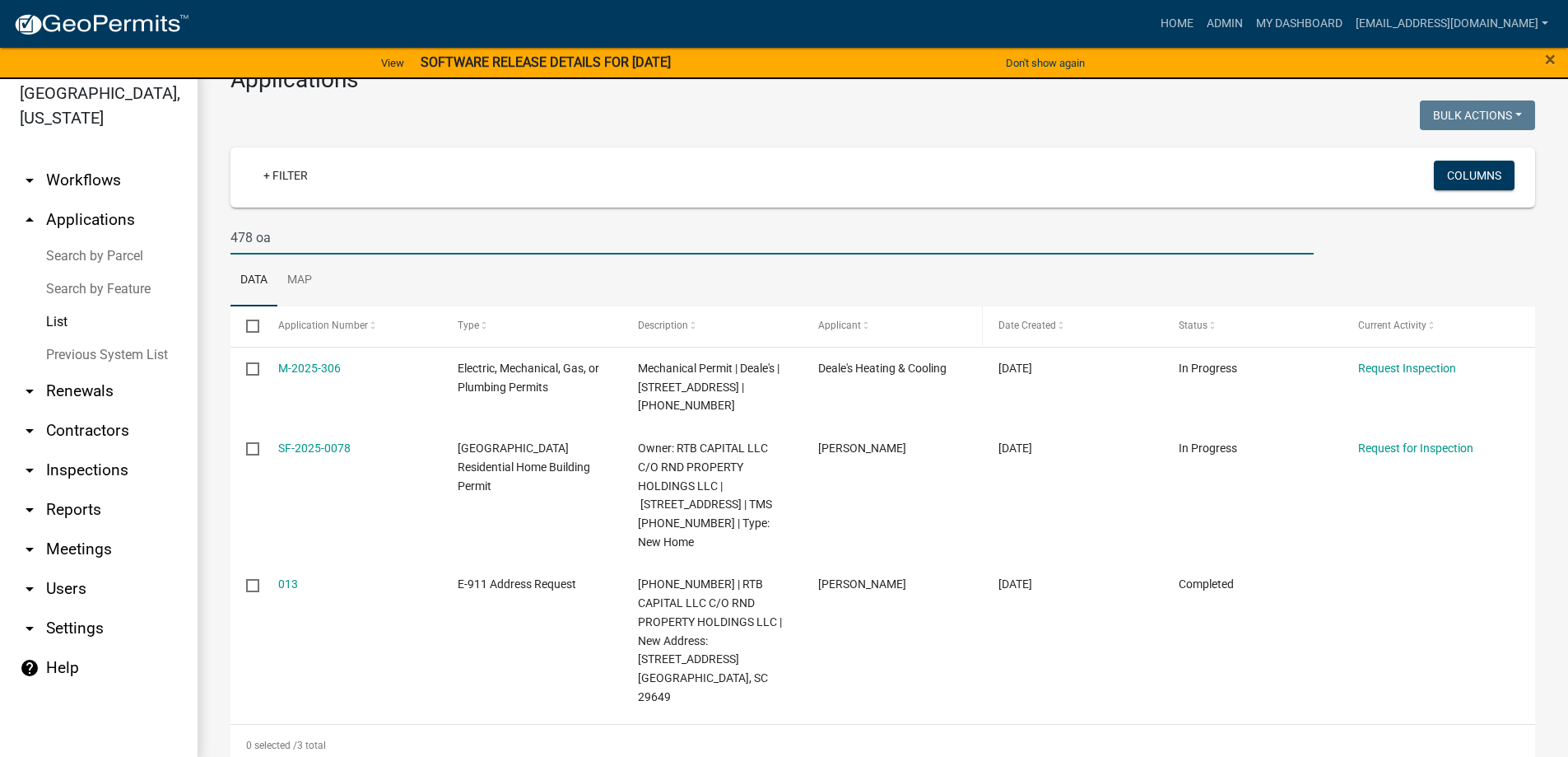
scroll to position [20, 0]
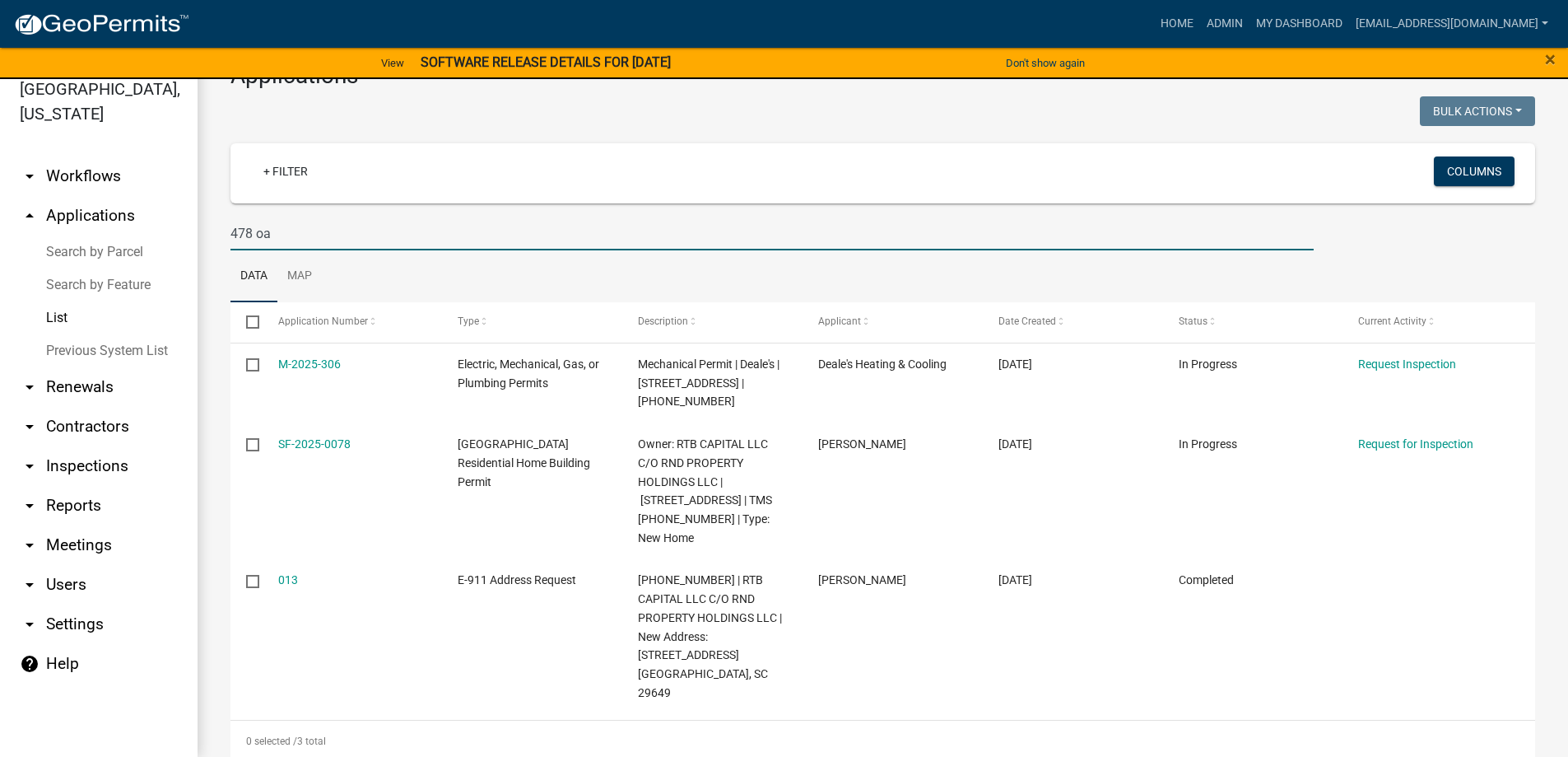
drag, startPoint x: 327, startPoint y: 222, endPoint x: 36, endPoint y: 219, distance: 291.0
click at [55, 221] on div "Abbeville County, South Carolina arrow_drop_down Workflows List arrow_drop_up A…" at bounding box center [784, 408] width 1568 height 698
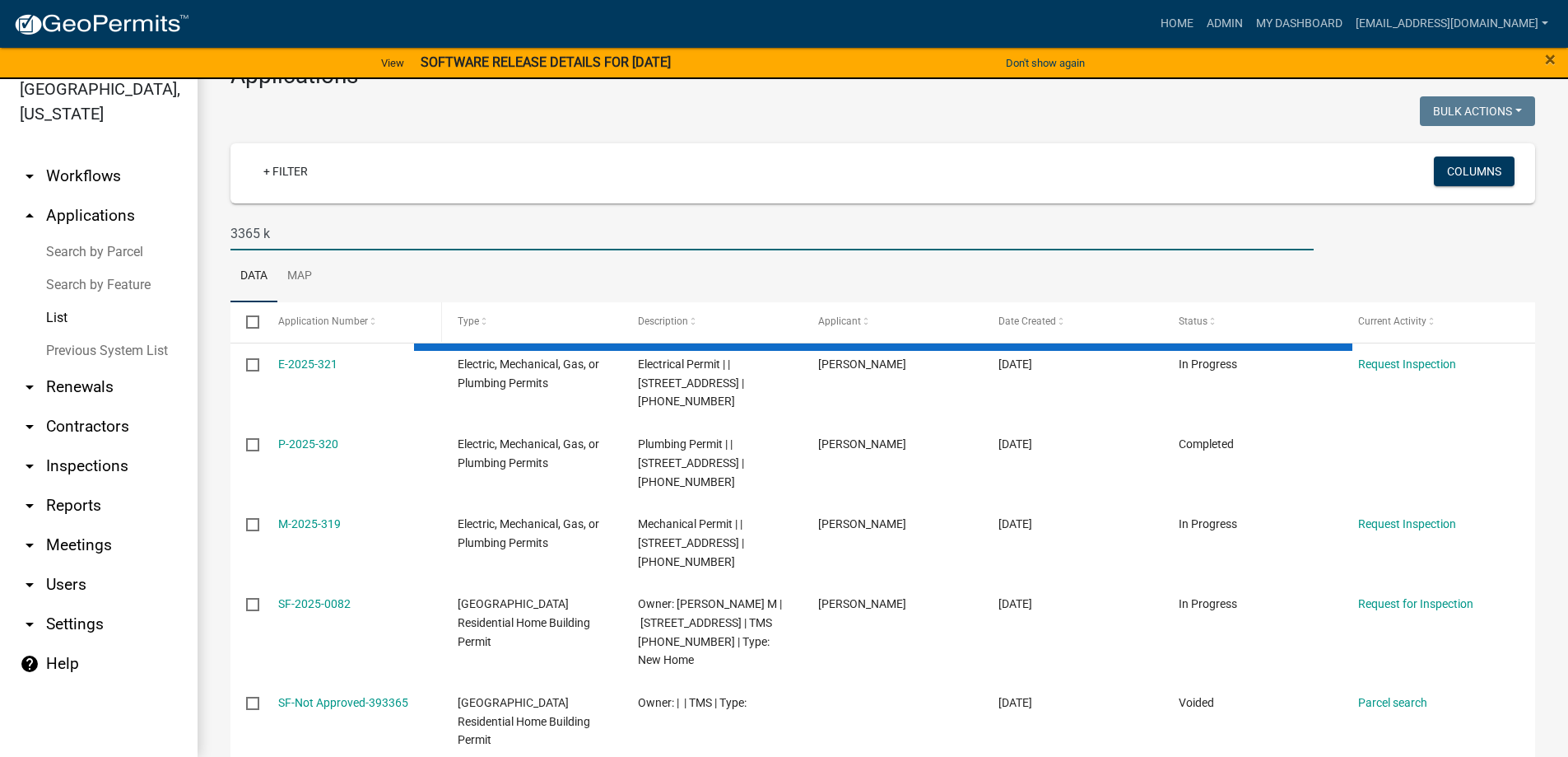
scroll to position [0, 0]
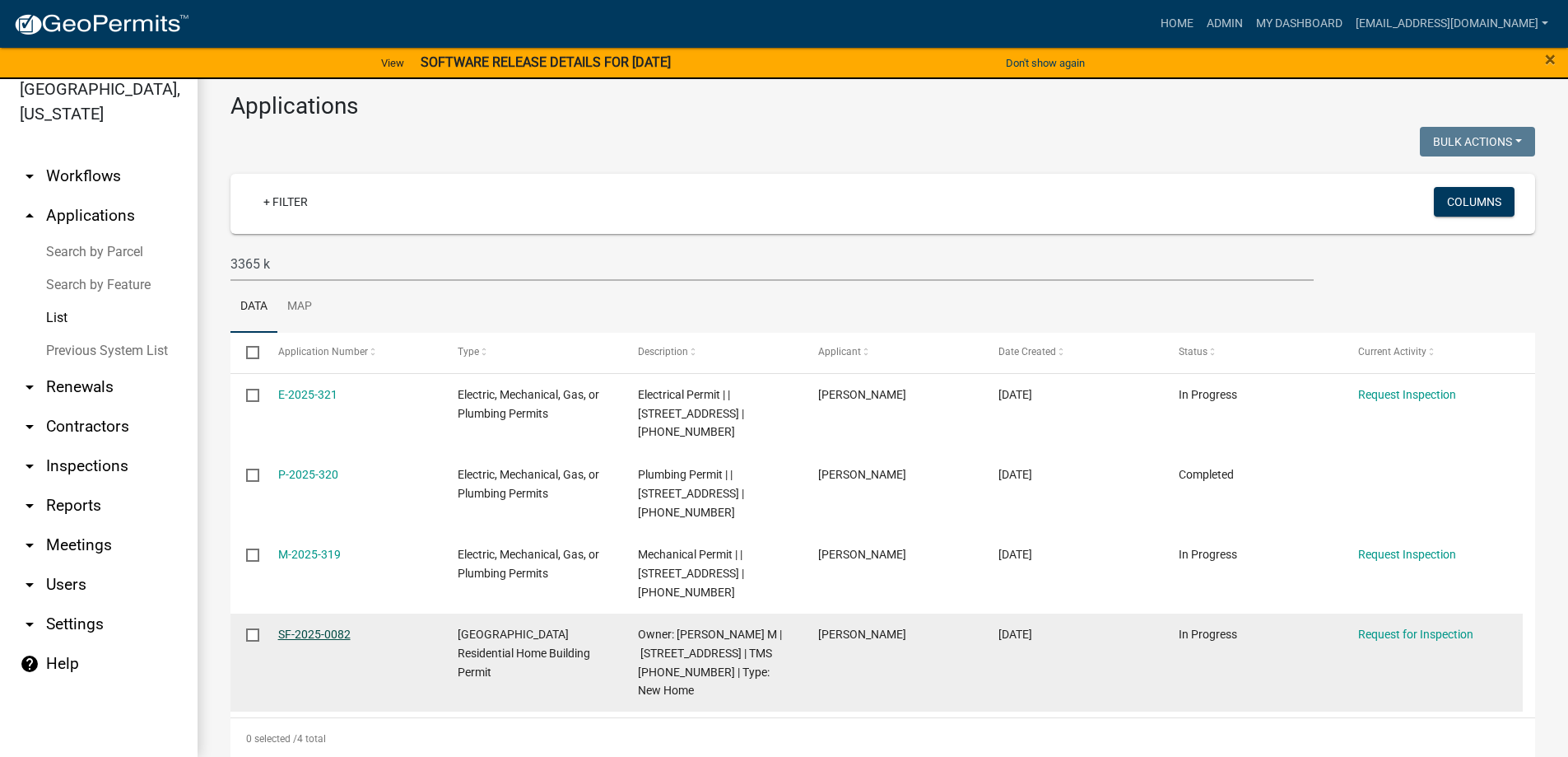
click at [301, 627] on link "SF-2025-0082" at bounding box center [314, 634] width 73 height 13
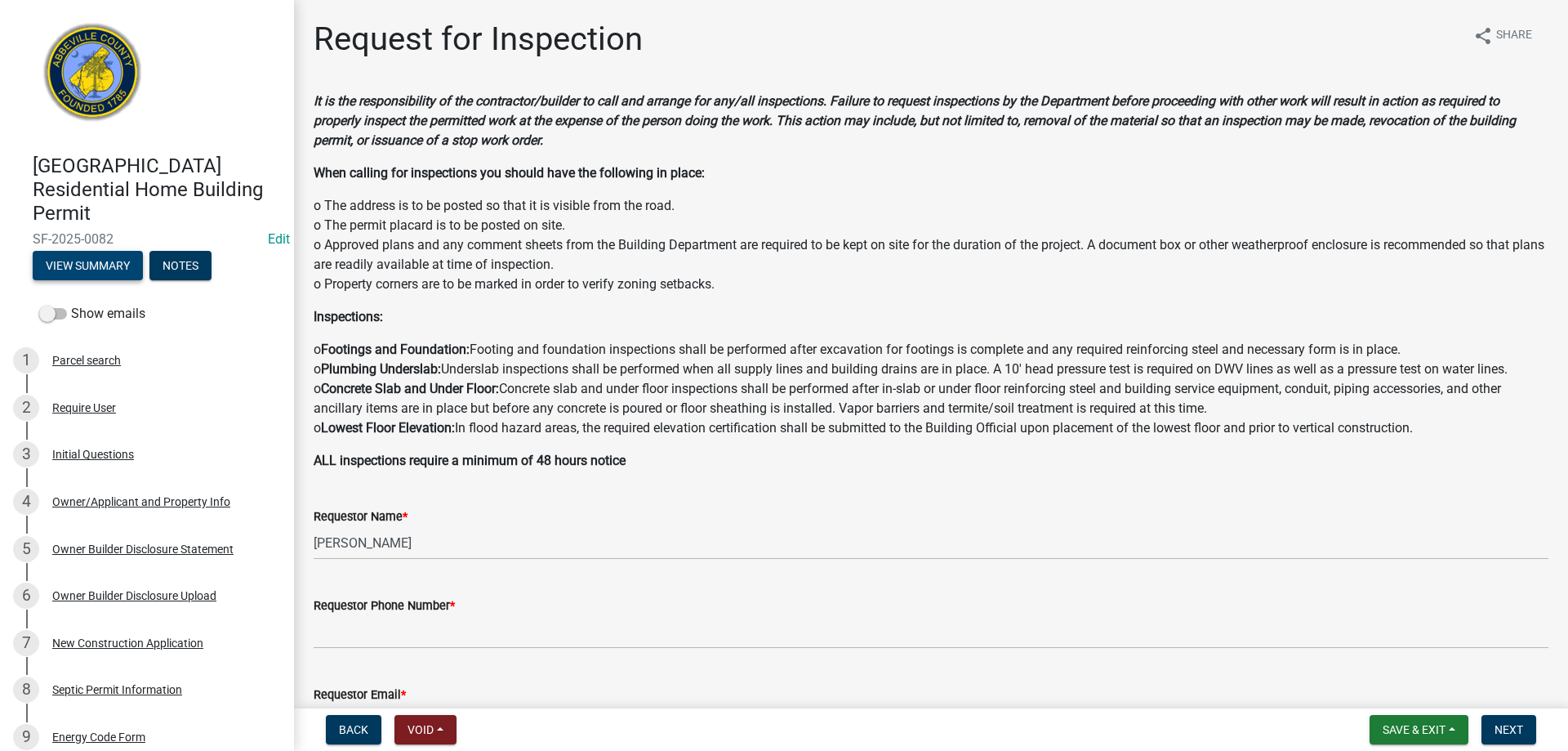
click at [93, 268] on button "View Summary" at bounding box center [87, 265] width 110 height 29
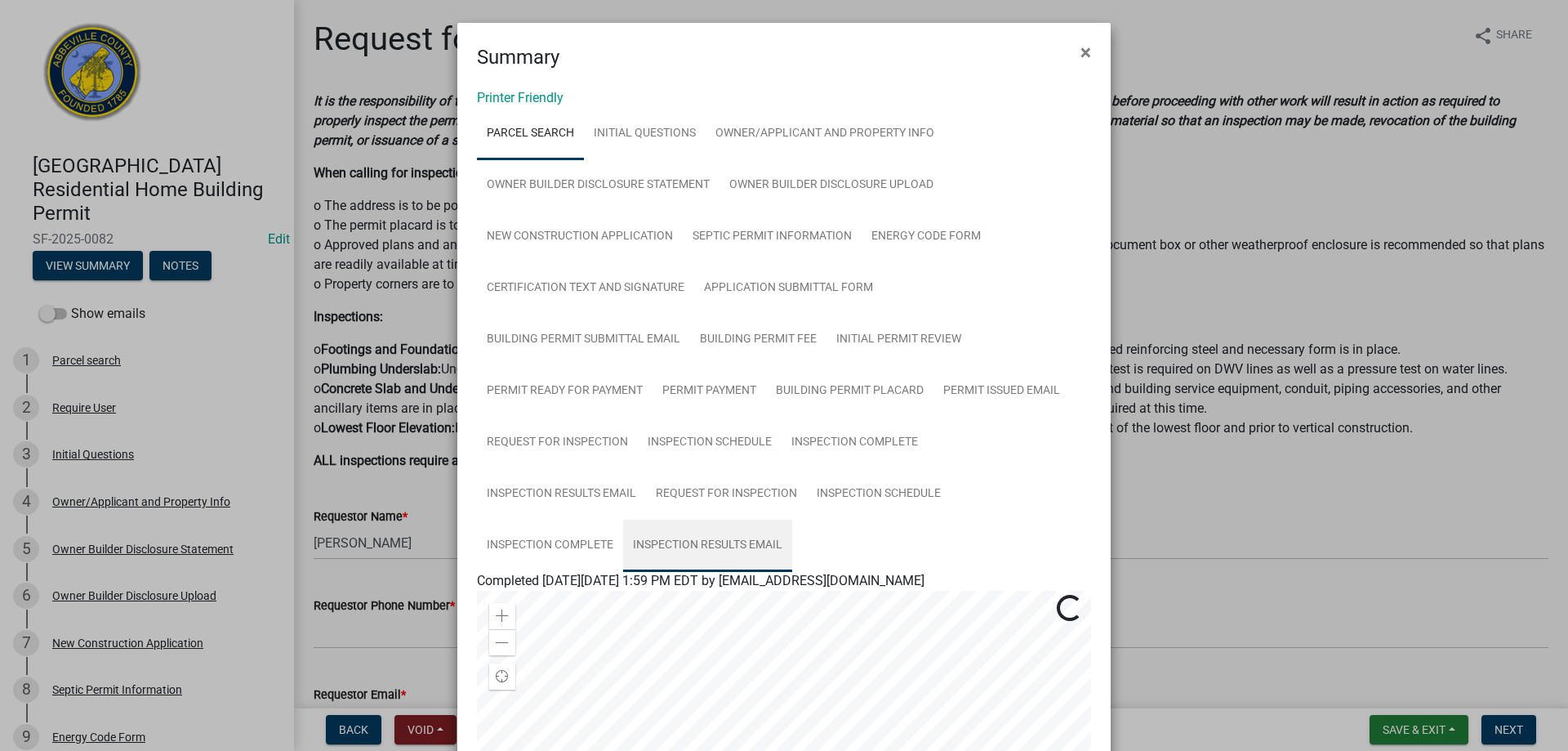
click at [651, 541] on link "Inspection Results Email" at bounding box center [708, 545] width 169 height 52
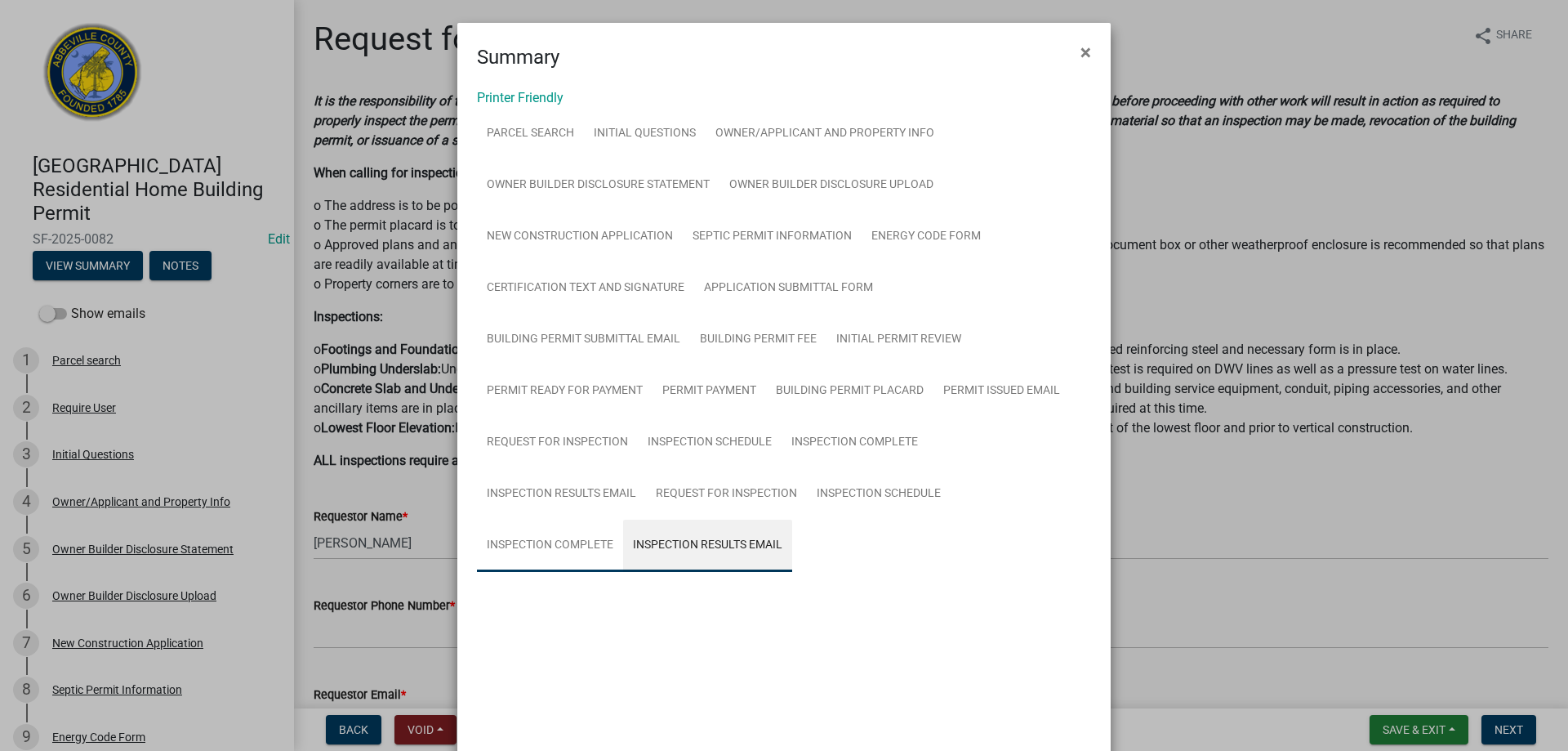
click at [567, 541] on link "Inspection Complete" at bounding box center [550, 545] width 146 height 52
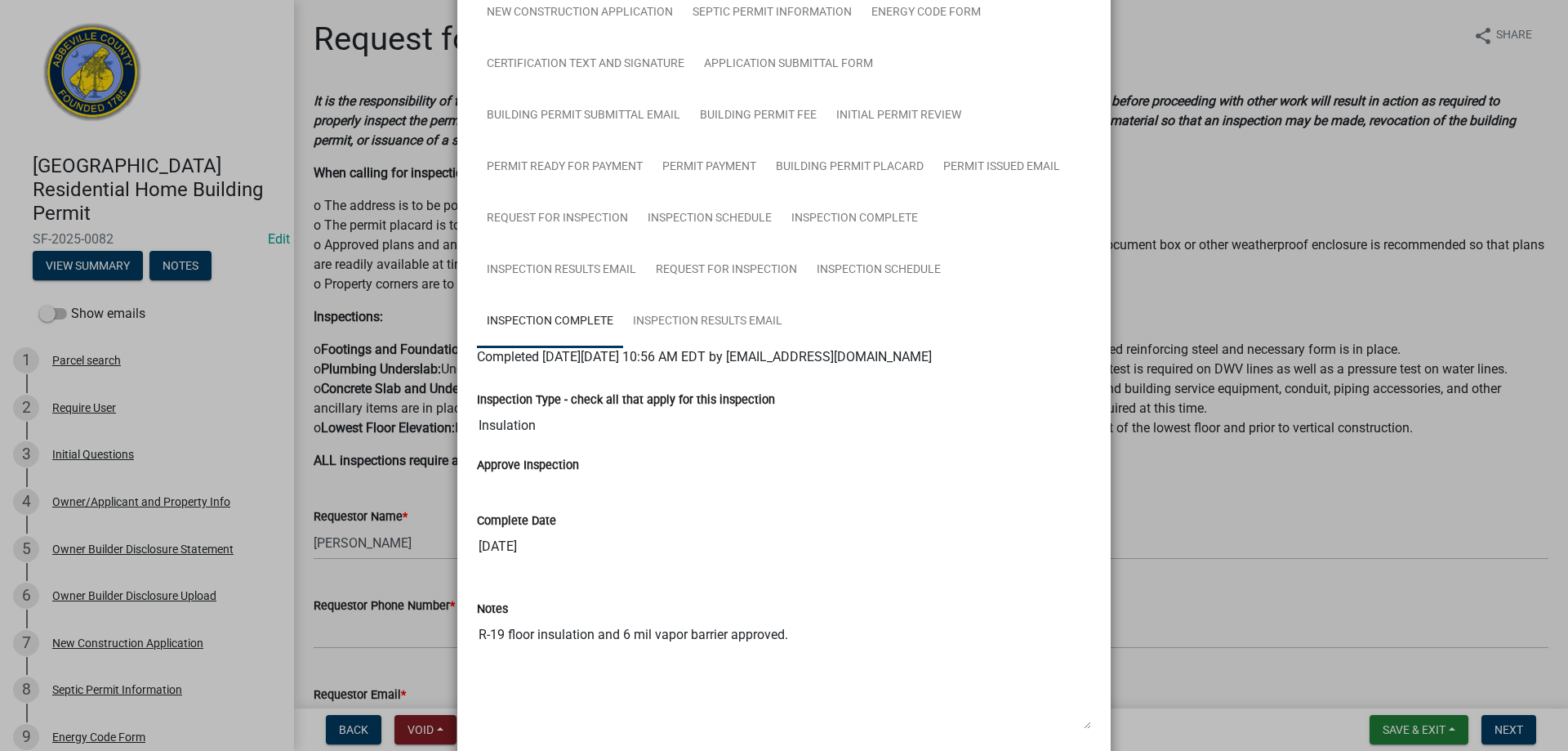
scroll to position [142, 0]
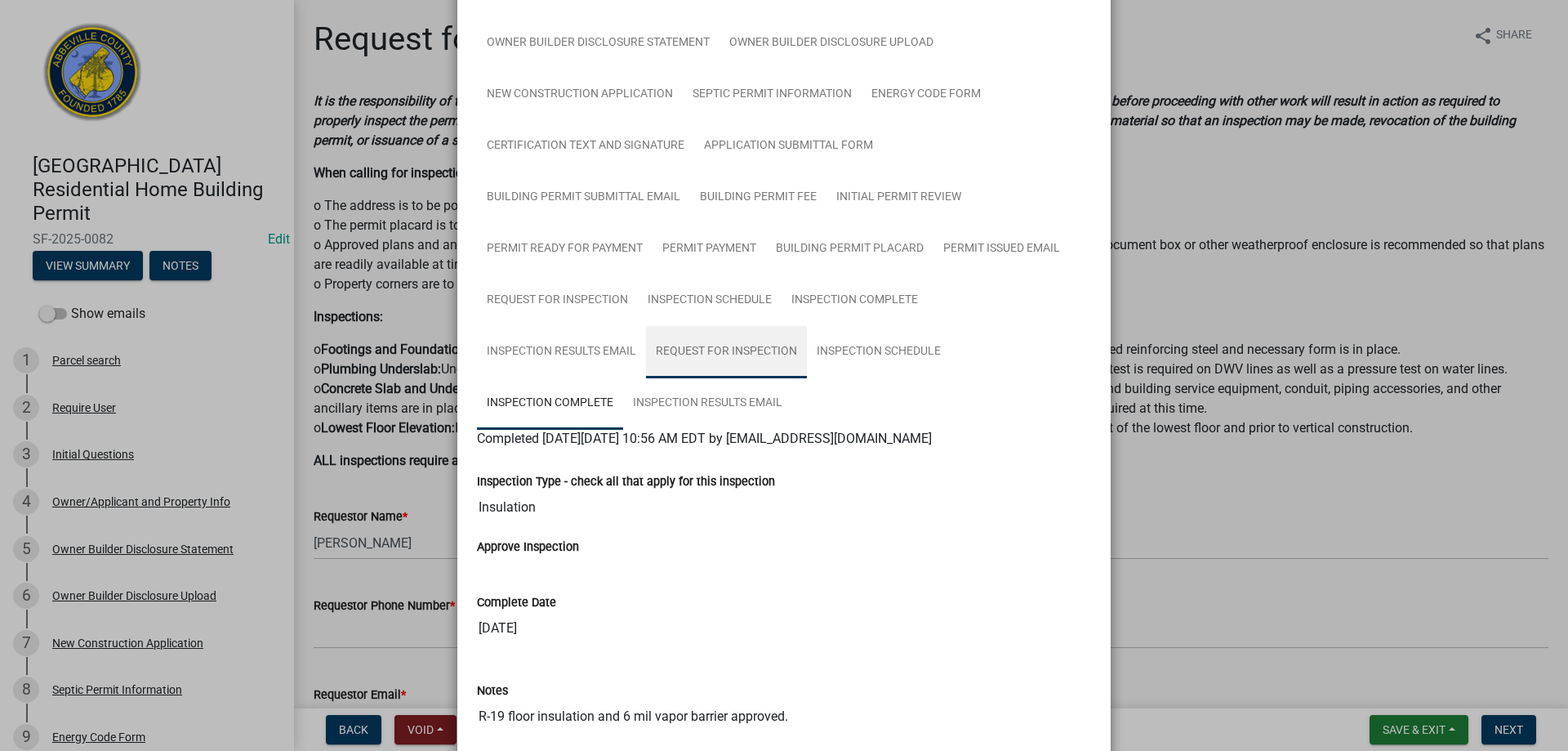
click at [725, 346] on link "Request for Inspection" at bounding box center [727, 351] width 161 height 52
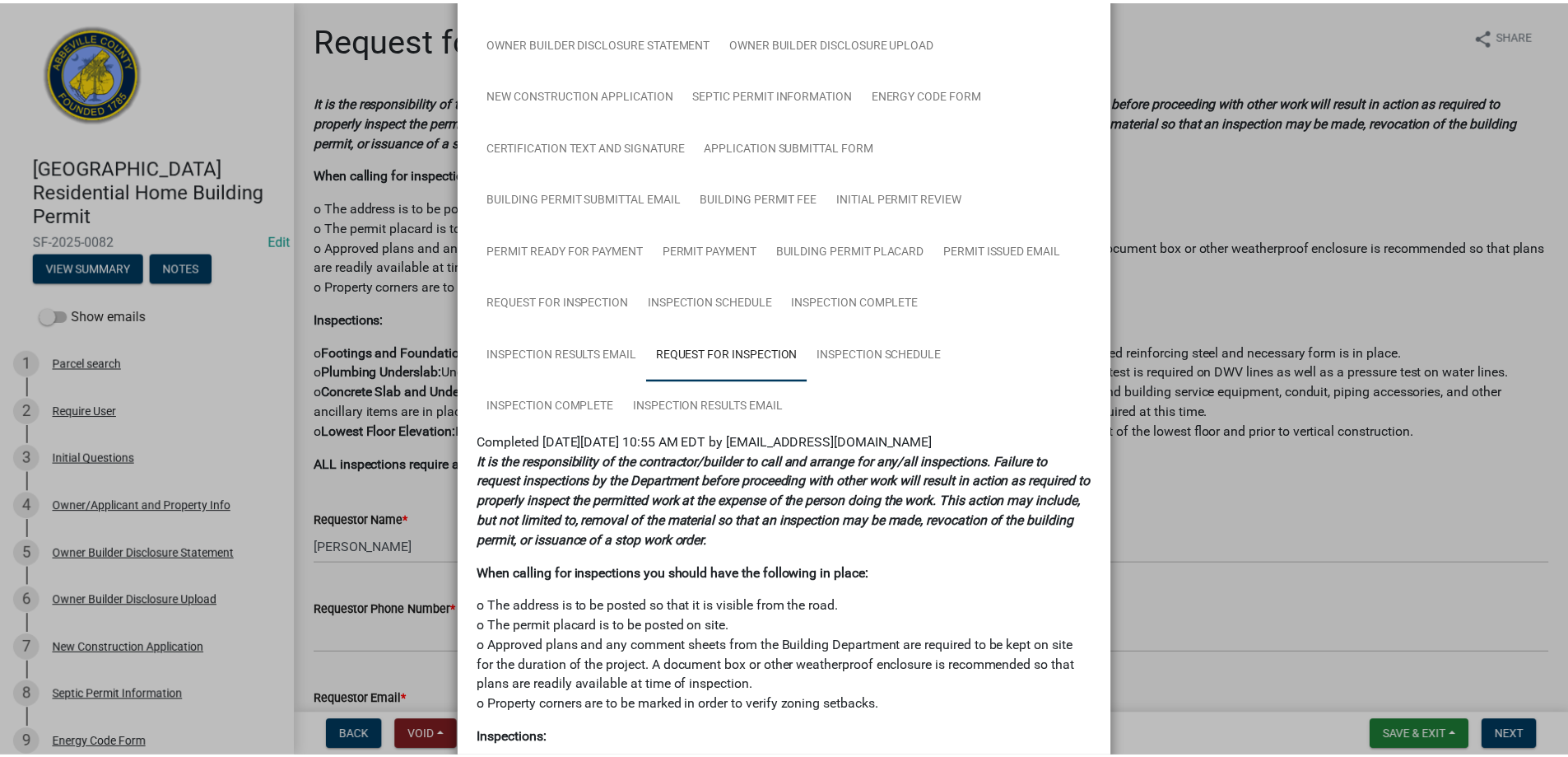
scroll to position [472, 0]
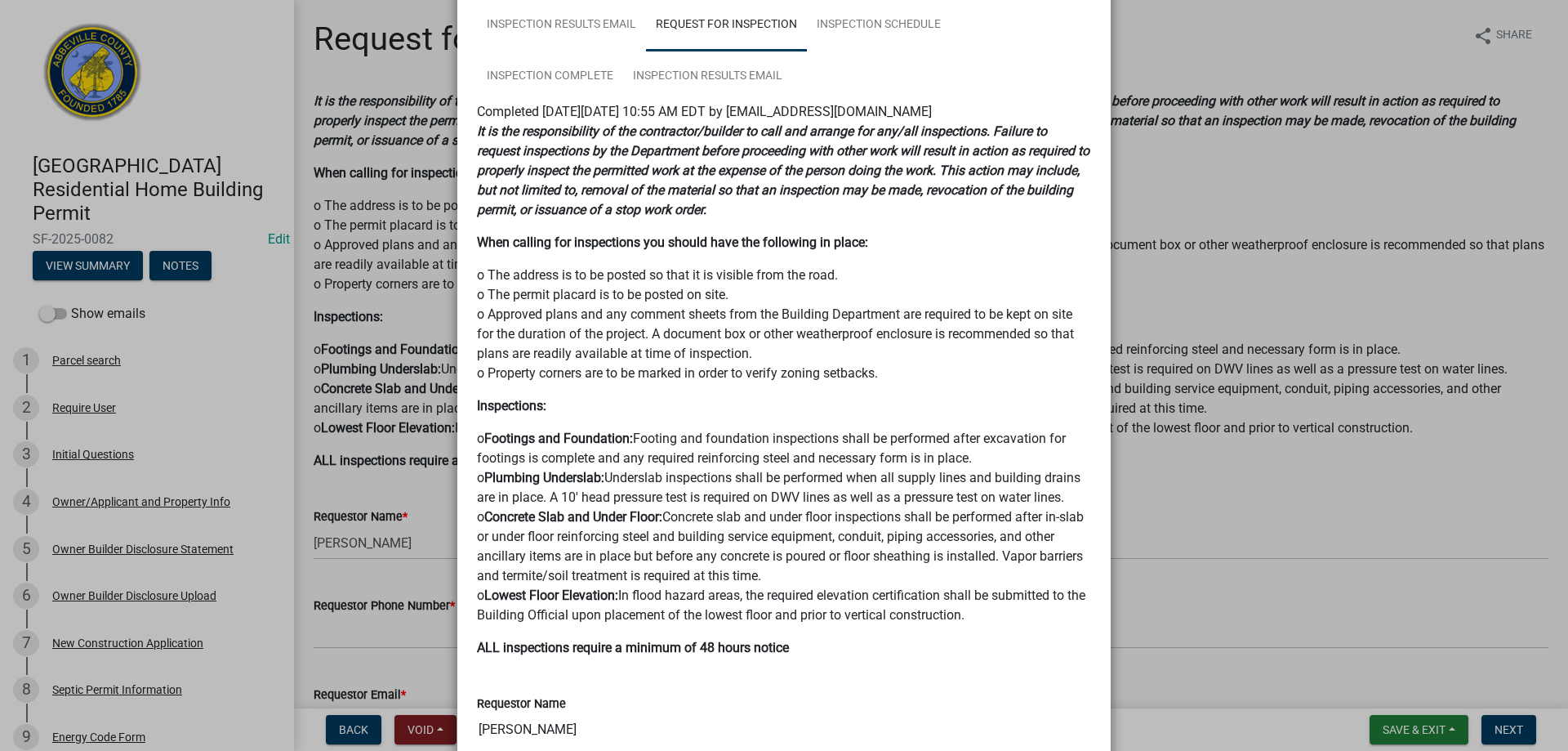
drag, startPoint x: 660, startPoint y: 411, endPoint x: 1130, endPoint y: 679, distance: 541.0
click at [1130, 679] on ngb-modal-window "Summary × Printer Friendly Parcel search Initial Questions Owner/Applicant and …" at bounding box center [784, 376] width 1568 height 751
click at [1139, 665] on ngb-modal-window "Summary × Printer Friendly Parcel search Initial Questions Owner/Applicant and …" at bounding box center [784, 376] width 1568 height 751
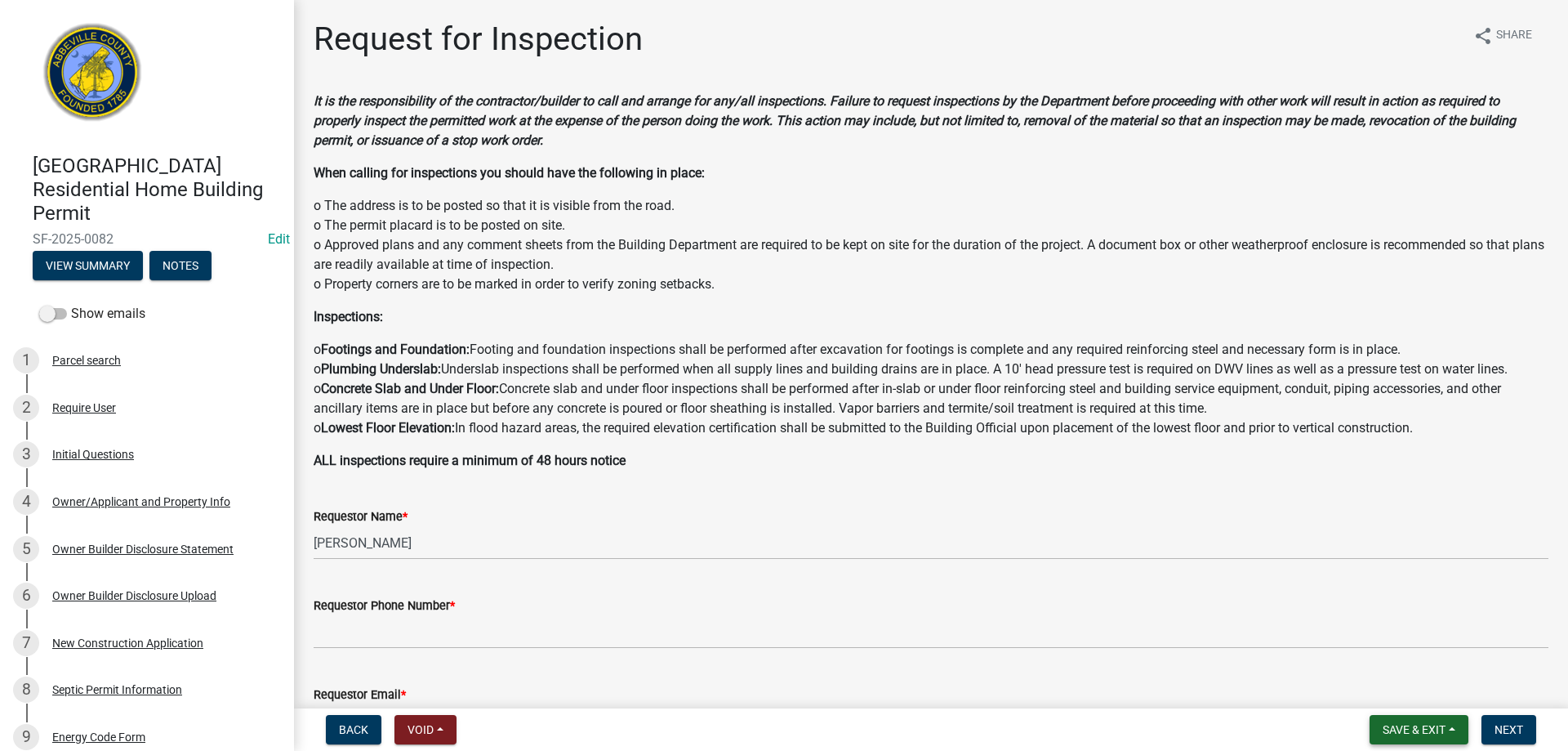
click at [1430, 740] on button "Save & Exit" at bounding box center [1419, 729] width 99 height 29
click at [1419, 678] on button "Save & Exit" at bounding box center [1402, 686] width 130 height 39
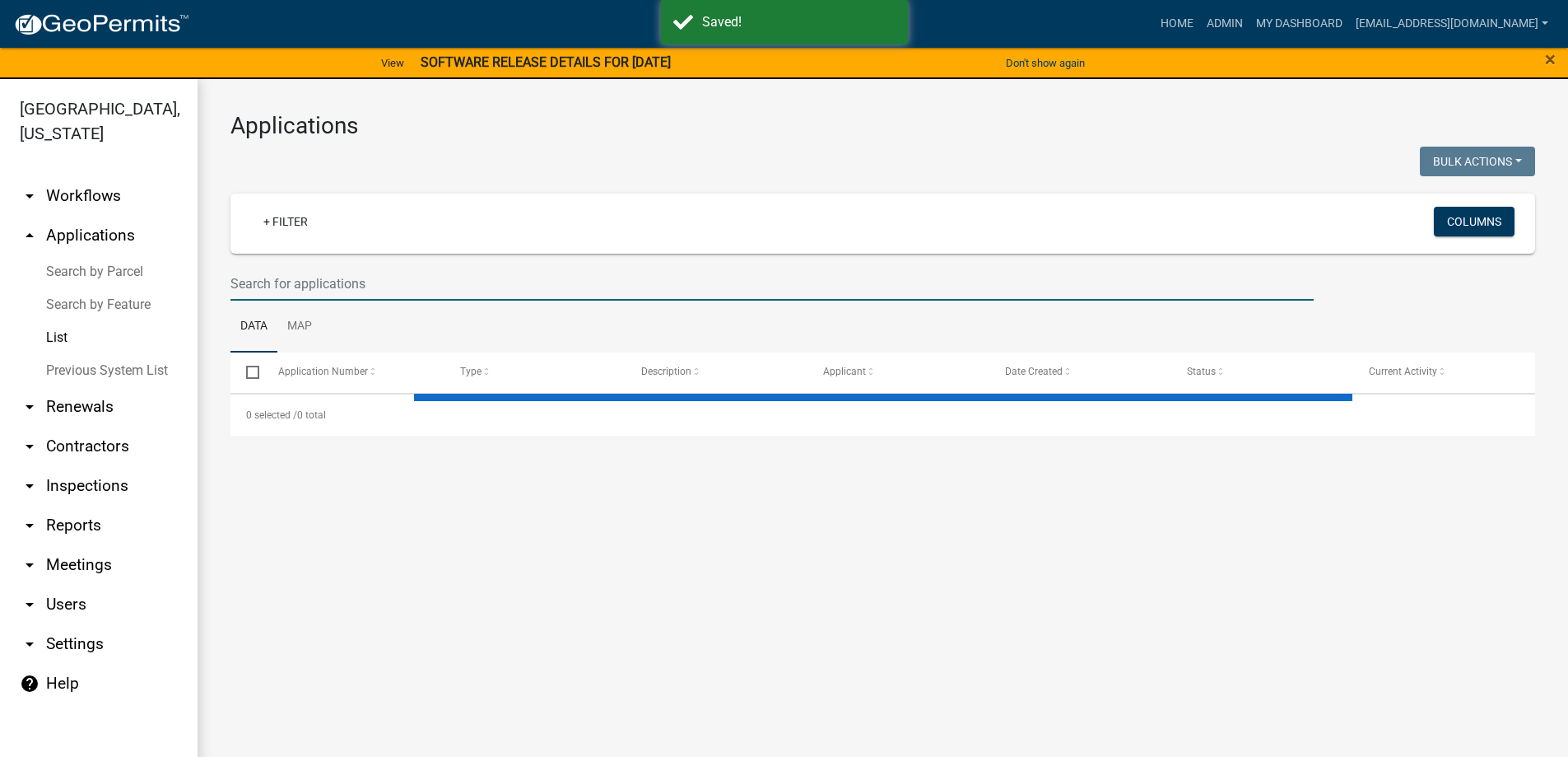
click at [364, 282] on input "text" at bounding box center [772, 284] width 1083 height 33
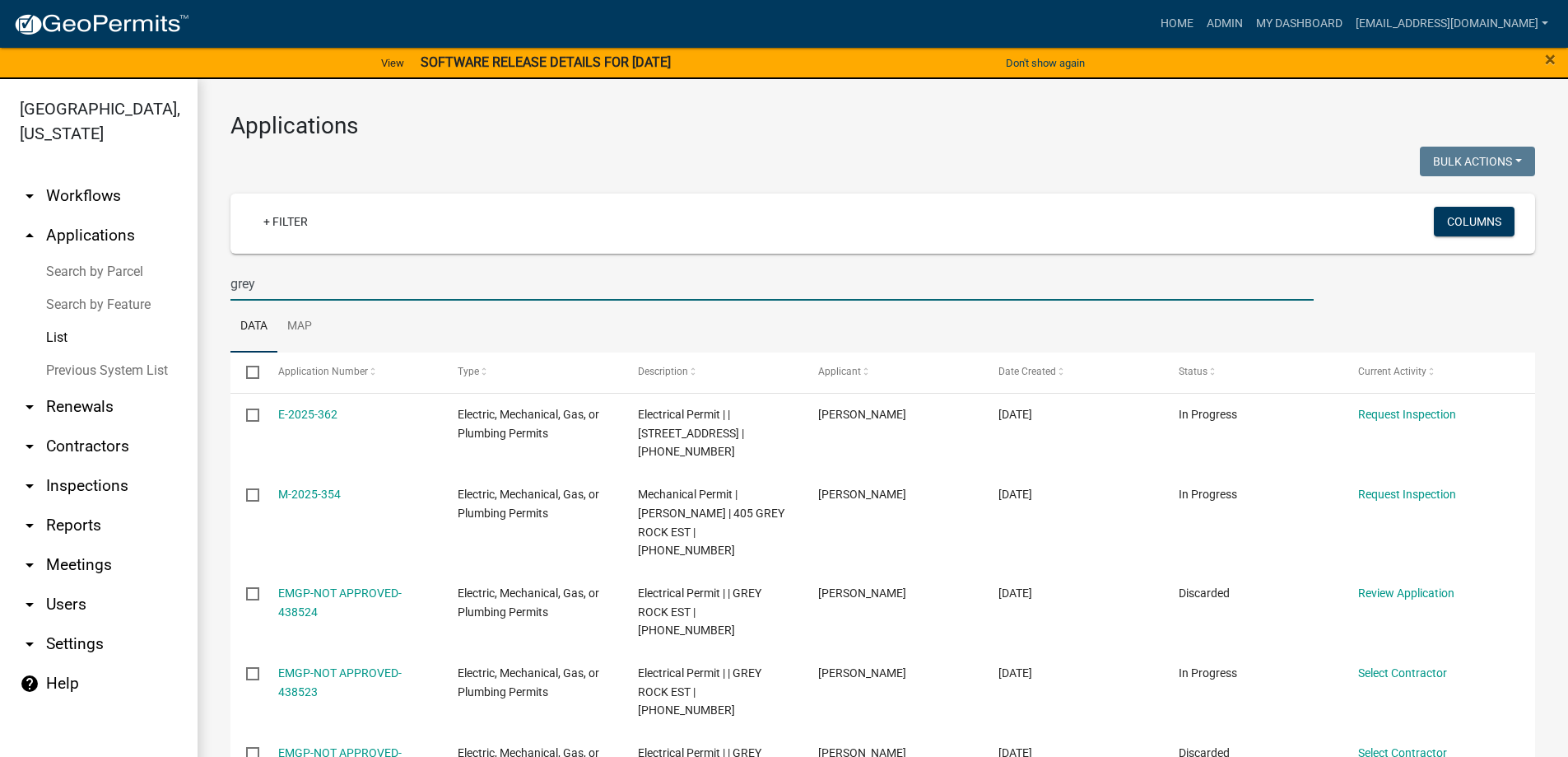
click at [231, 284] on input "grey" at bounding box center [772, 284] width 1083 height 33
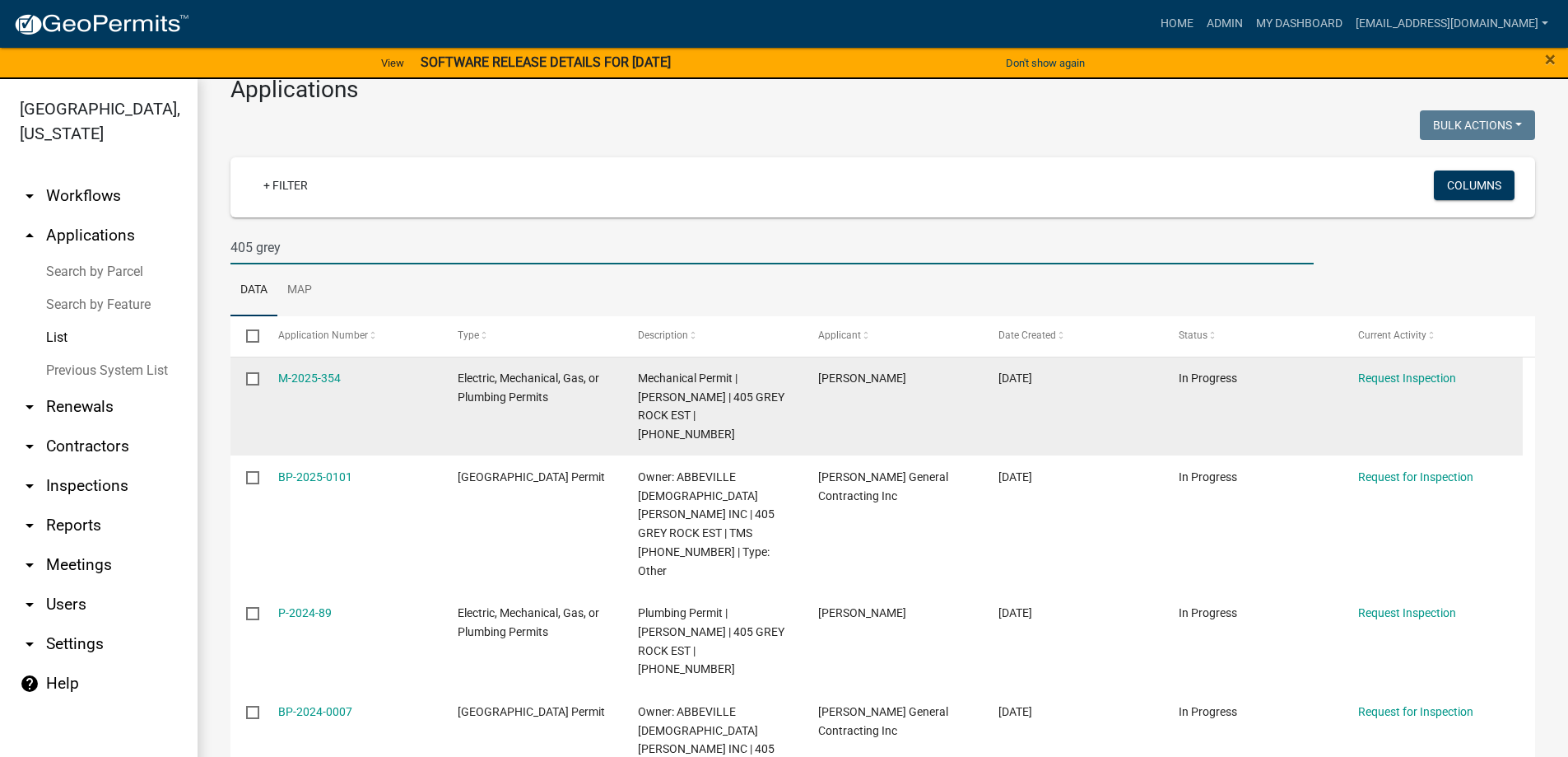
scroll to position [54, 0]
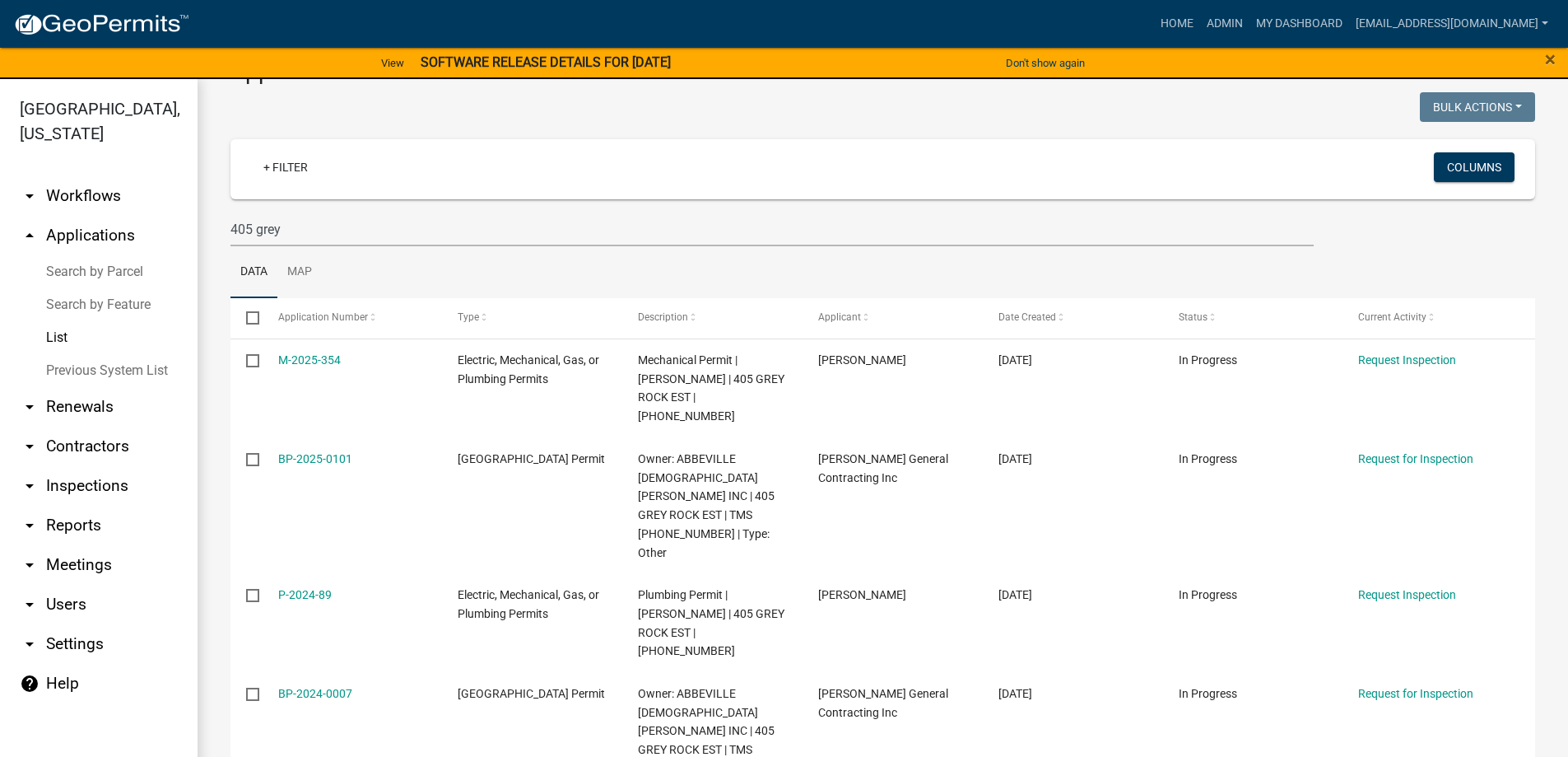
click at [81, 268] on link "Search by Parcel" at bounding box center [99, 271] width 198 height 33
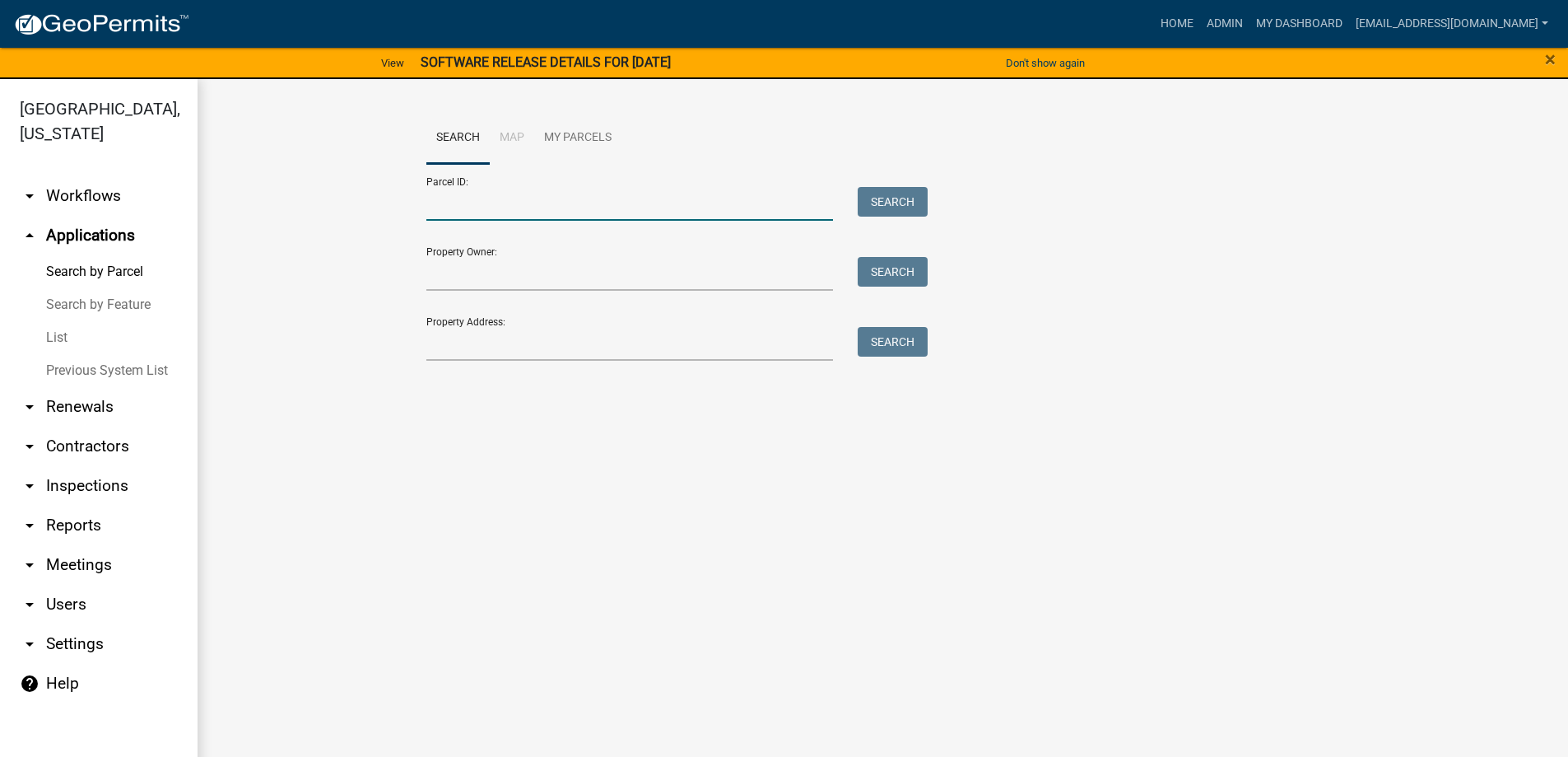
click at [455, 218] on input "Parcel ID:" at bounding box center [630, 203] width 408 height 33
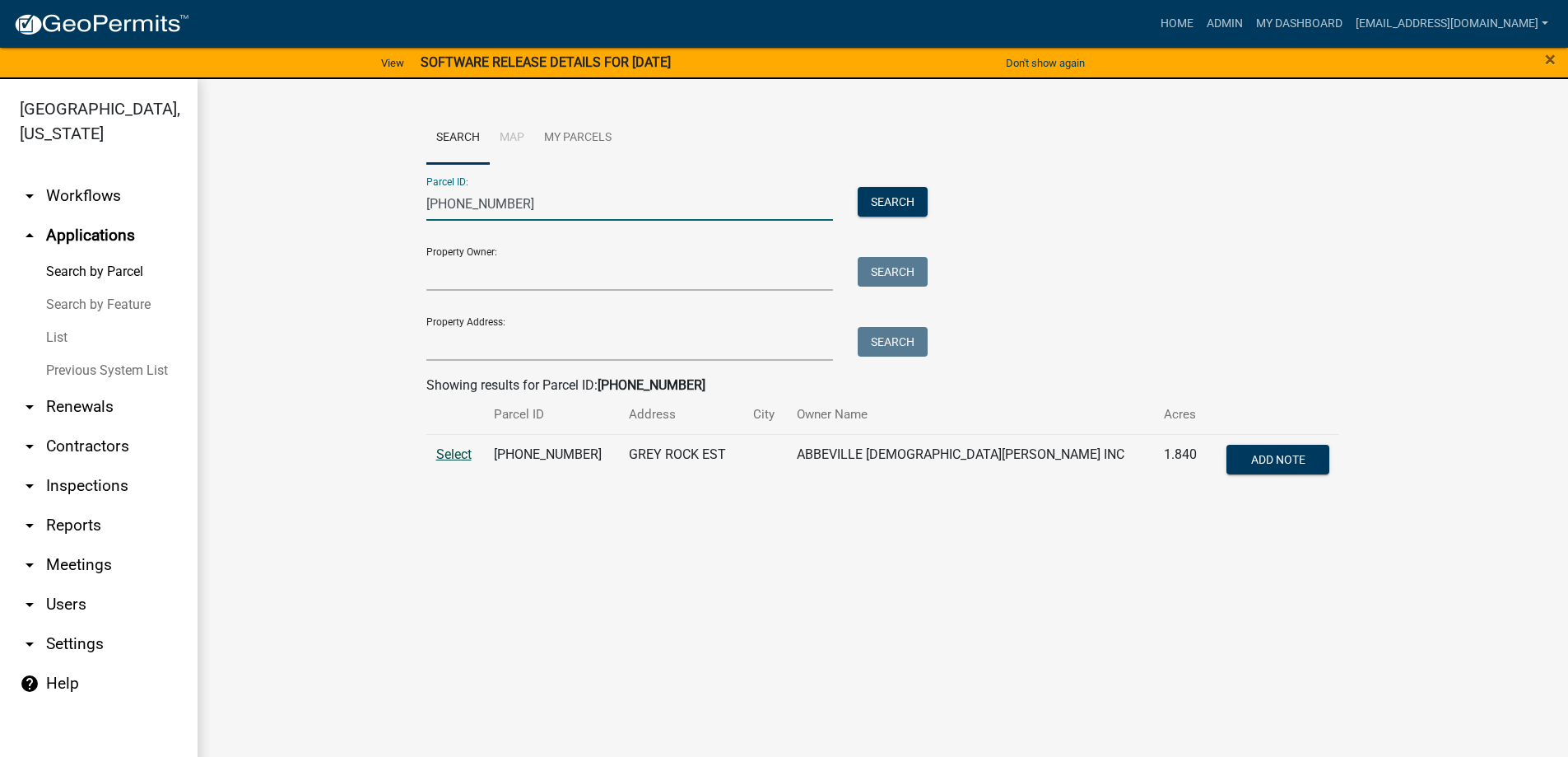
click at [466, 460] on span "Select" at bounding box center [454, 454] width 35 height 16
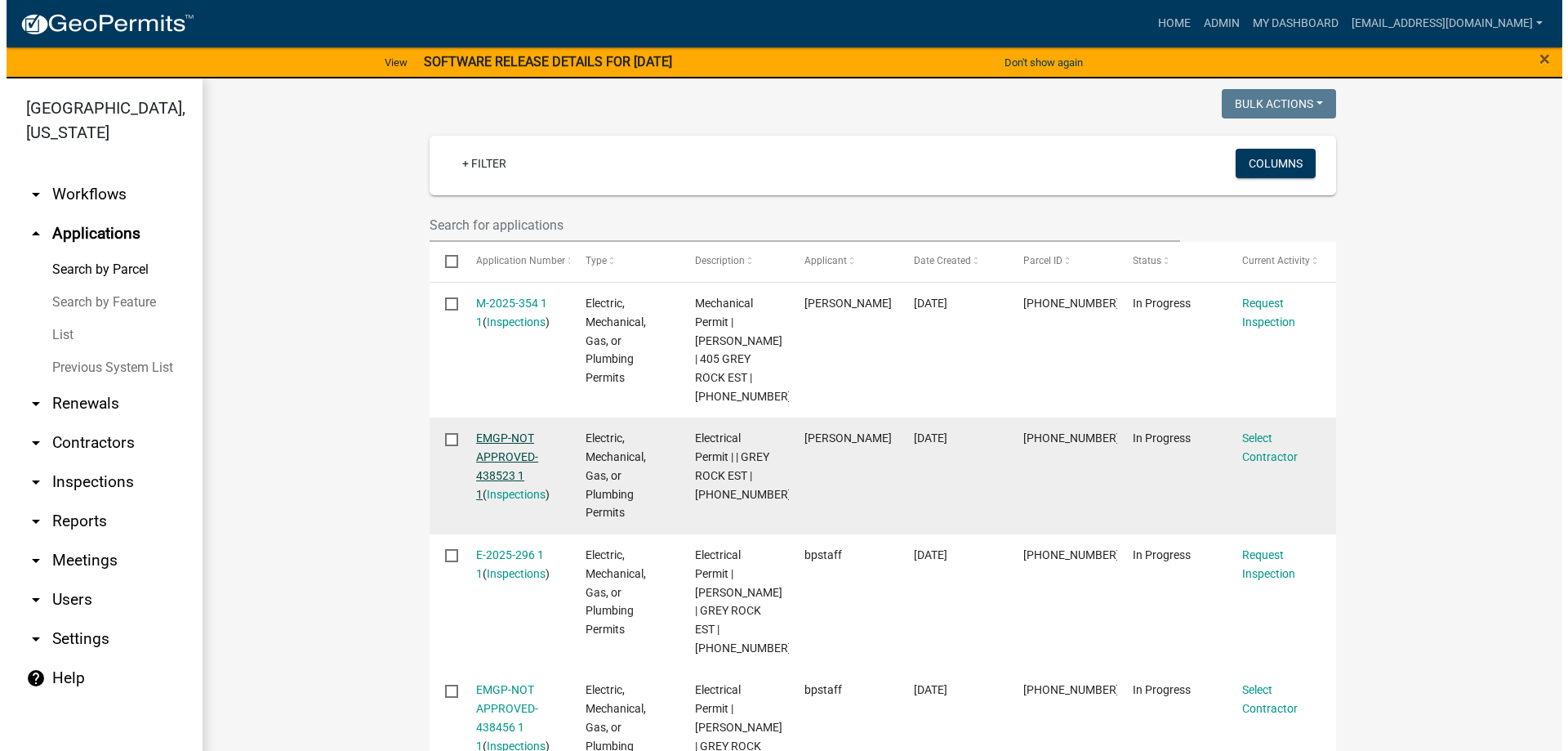
scroll to position [490, 0]
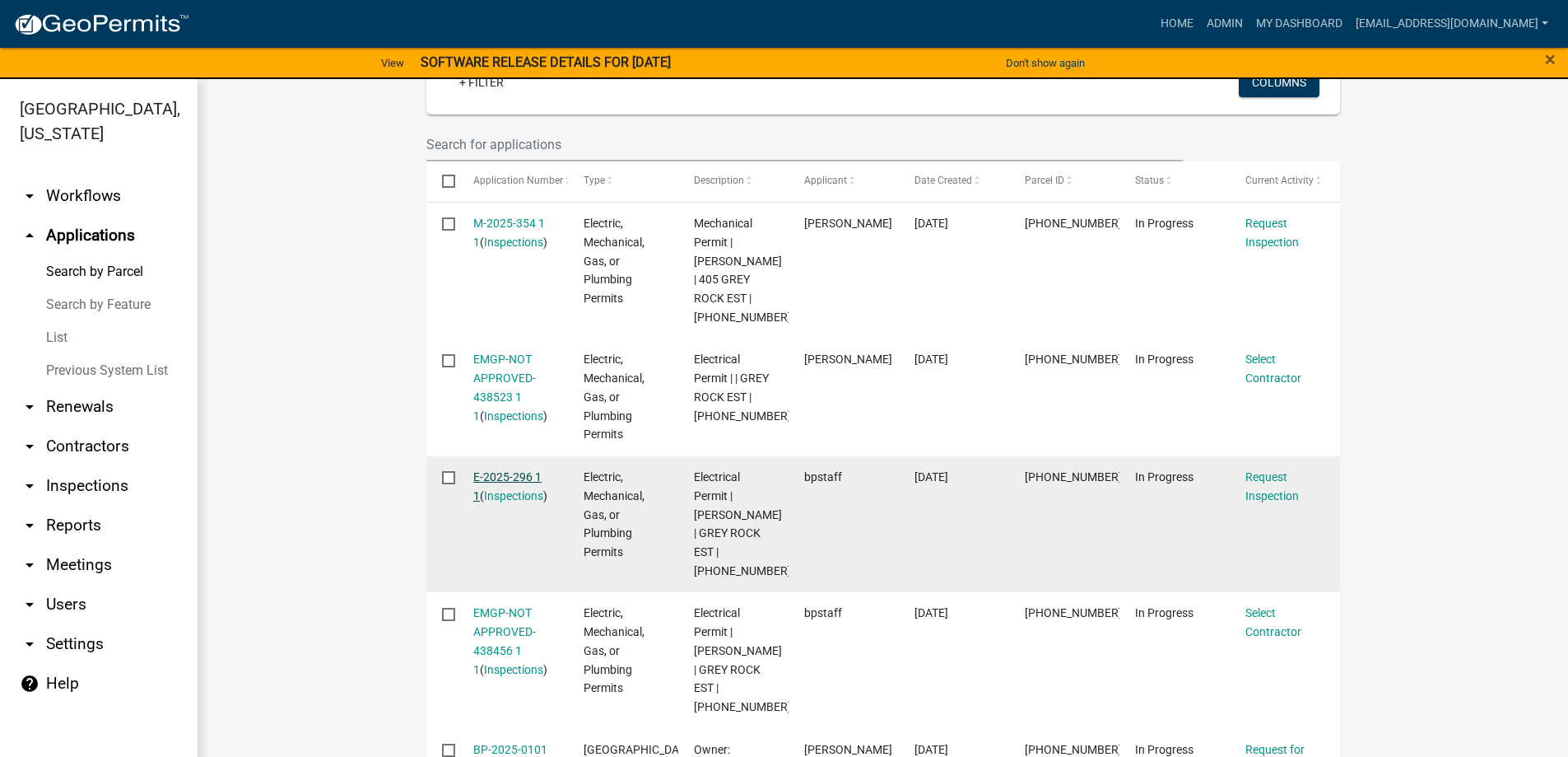
click at [481, 472] on link "E-2025-296 1 1" at bounding box center [507, 486] width 69 height 32
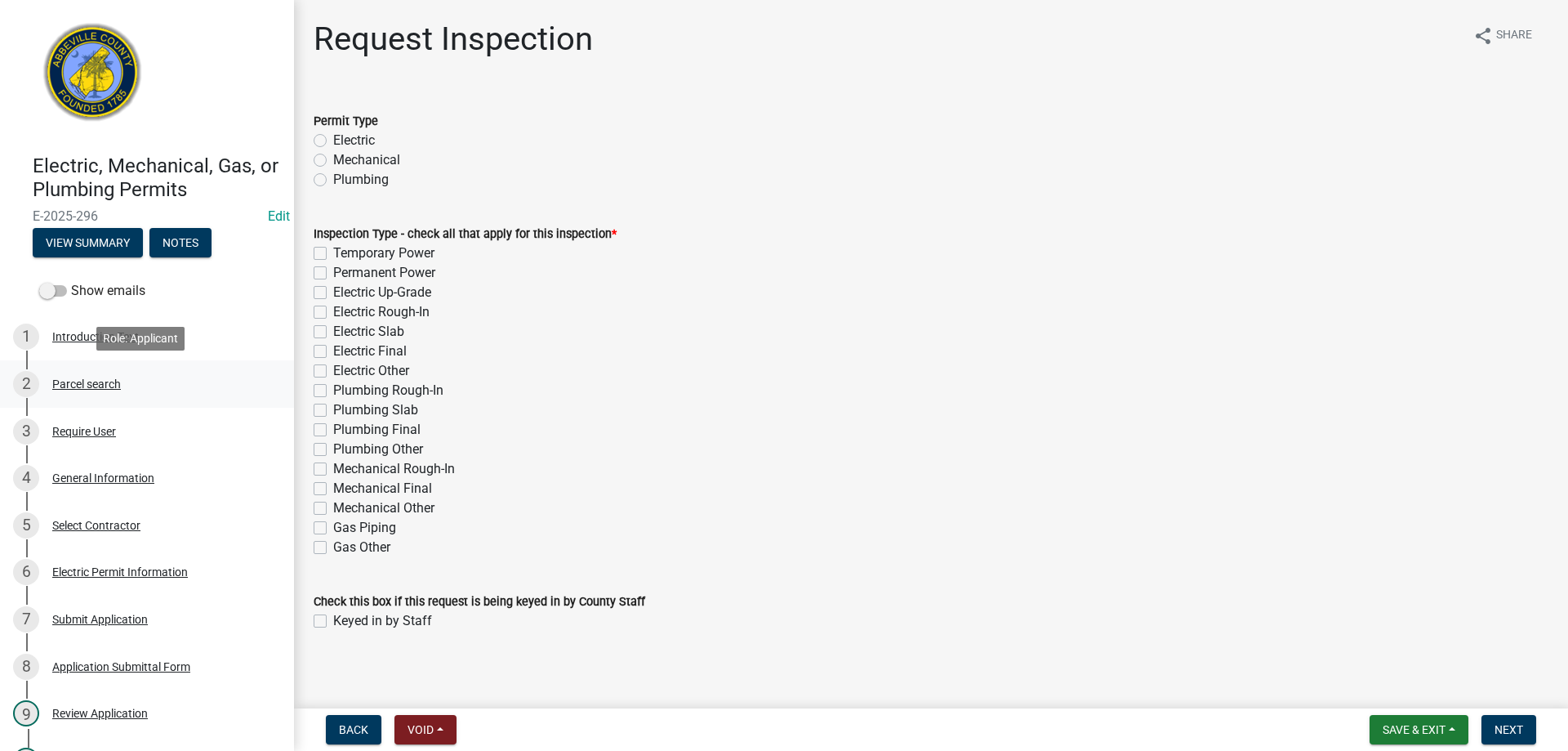
click at [61, 376] on div "2 Parcel search" at bounding box center [140, 383] width 255 height 26
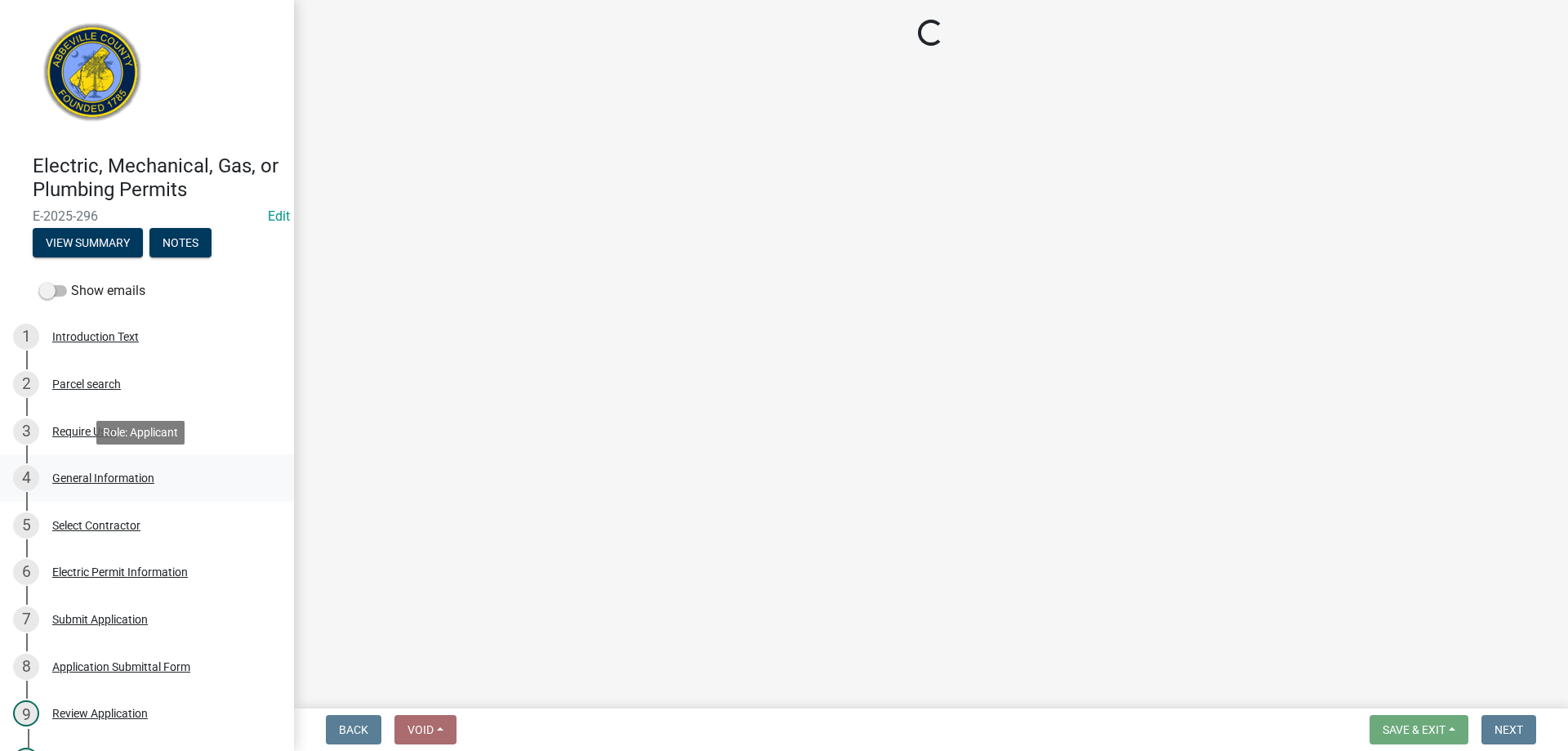
click at [75, 479] on div "General Information" at bounding box center [103, 478] width 102 height 12
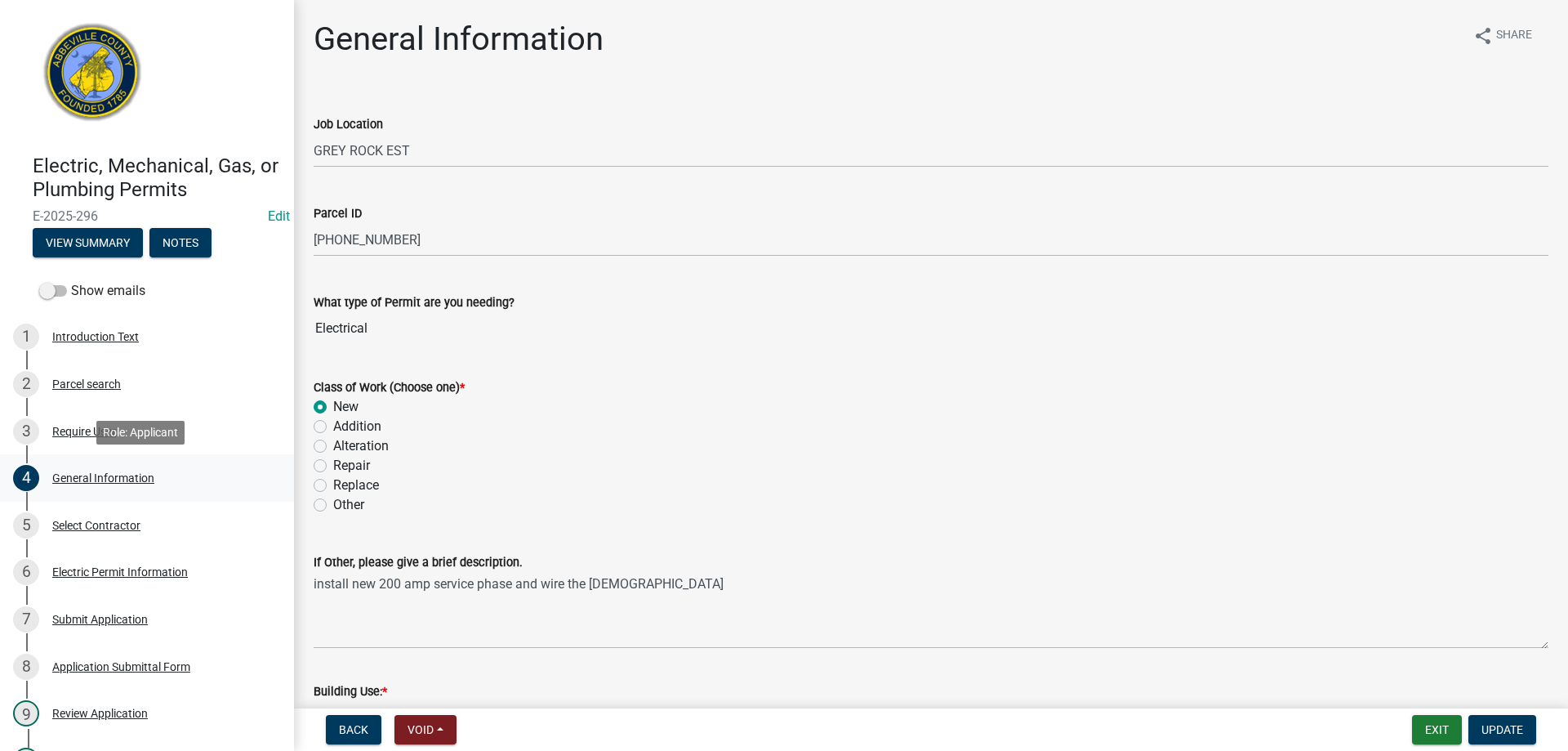
click at [93, 474] on div "General Information" at bounding box center [103, 478] width 102 height 12
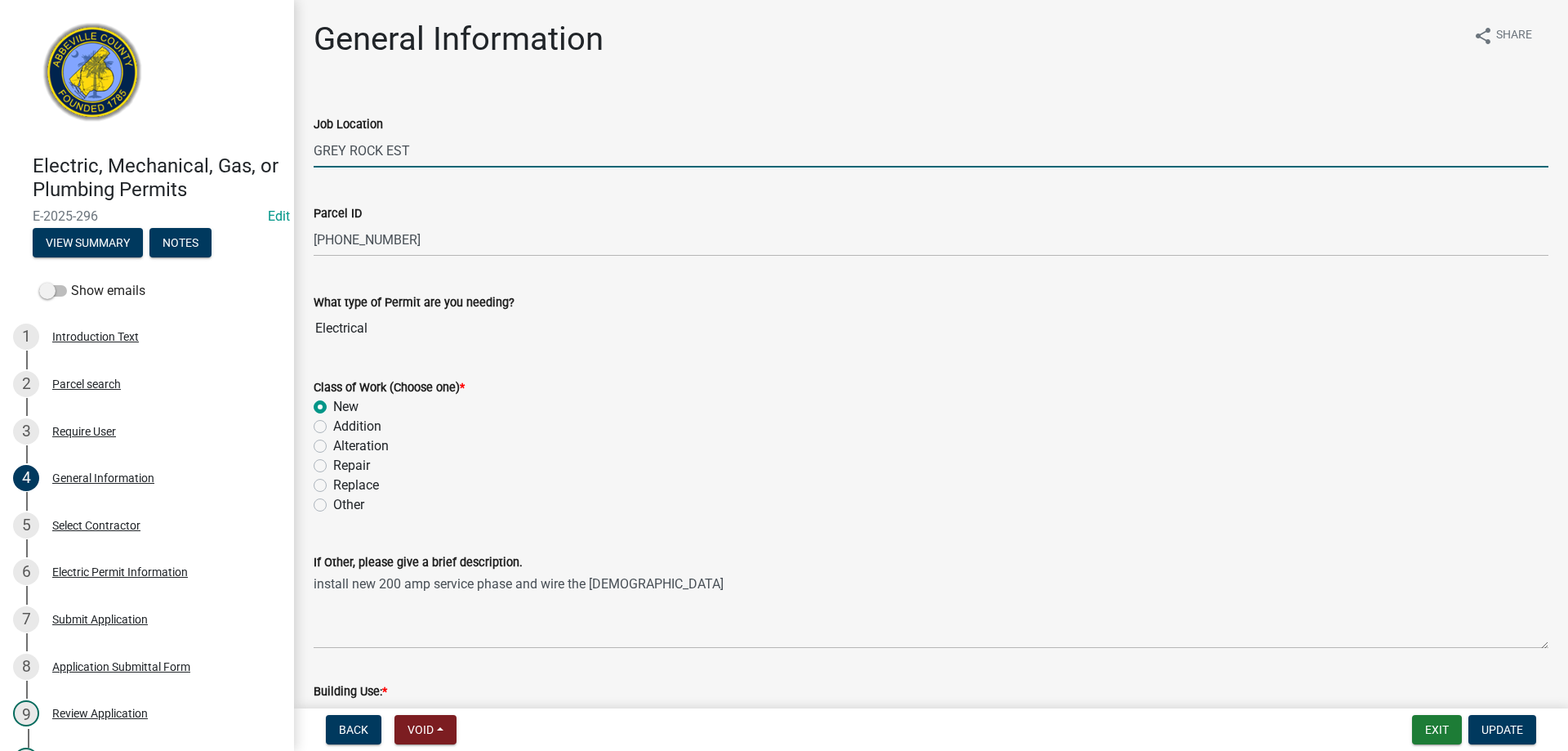
click at [315, 155] on input "GREY ROCK EST" at bounding box center [931, 150] width 1235 height 33
click at [1505, 723] on span "Update" at bounding box center [1502, 729] width 42 height 13
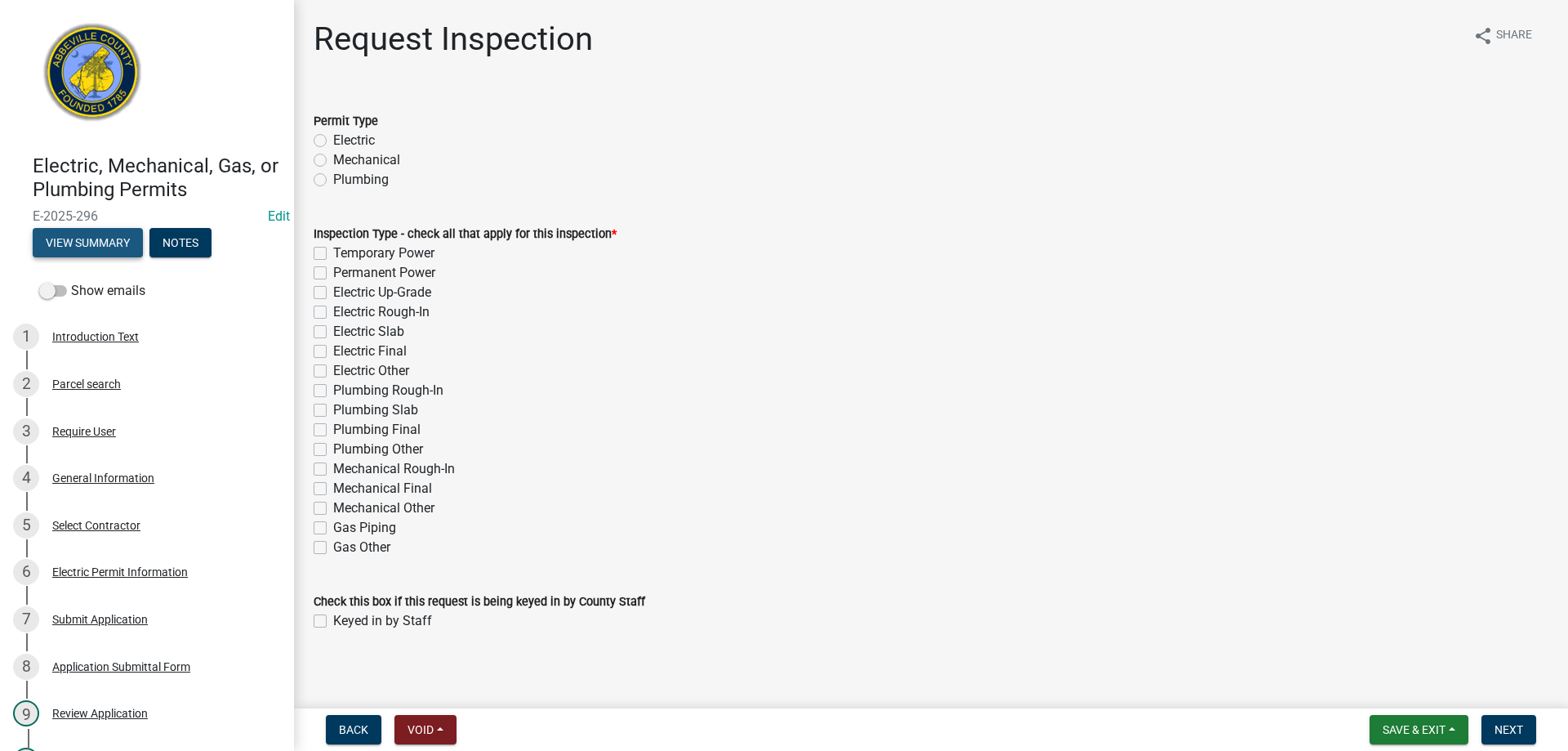
click at [95, 245] on button "View Summary" at bounding box center [87, 242] width 110 height 29
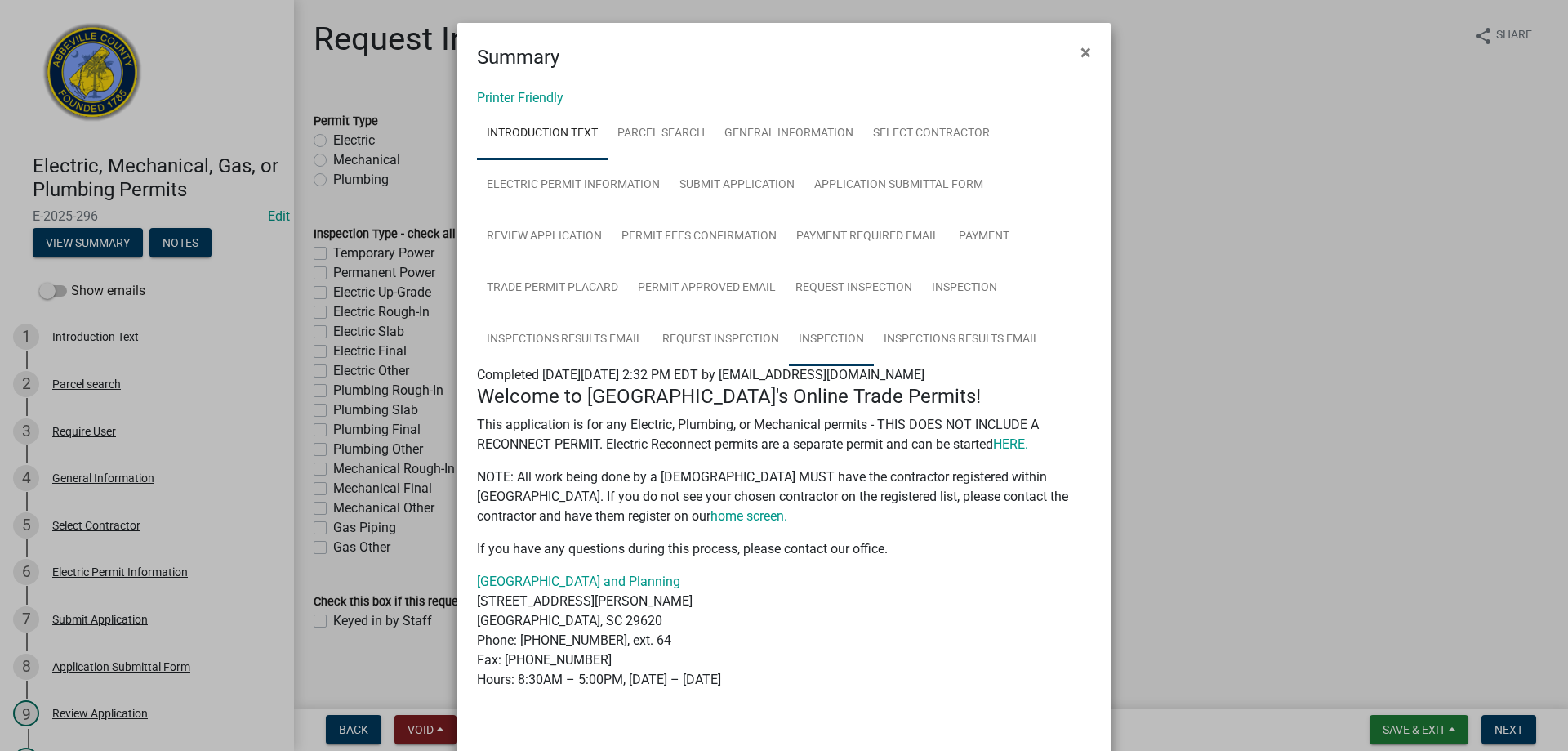
click at [849, 337] on link "Inspection" at bounding box center [831, 340] width 85 height 52
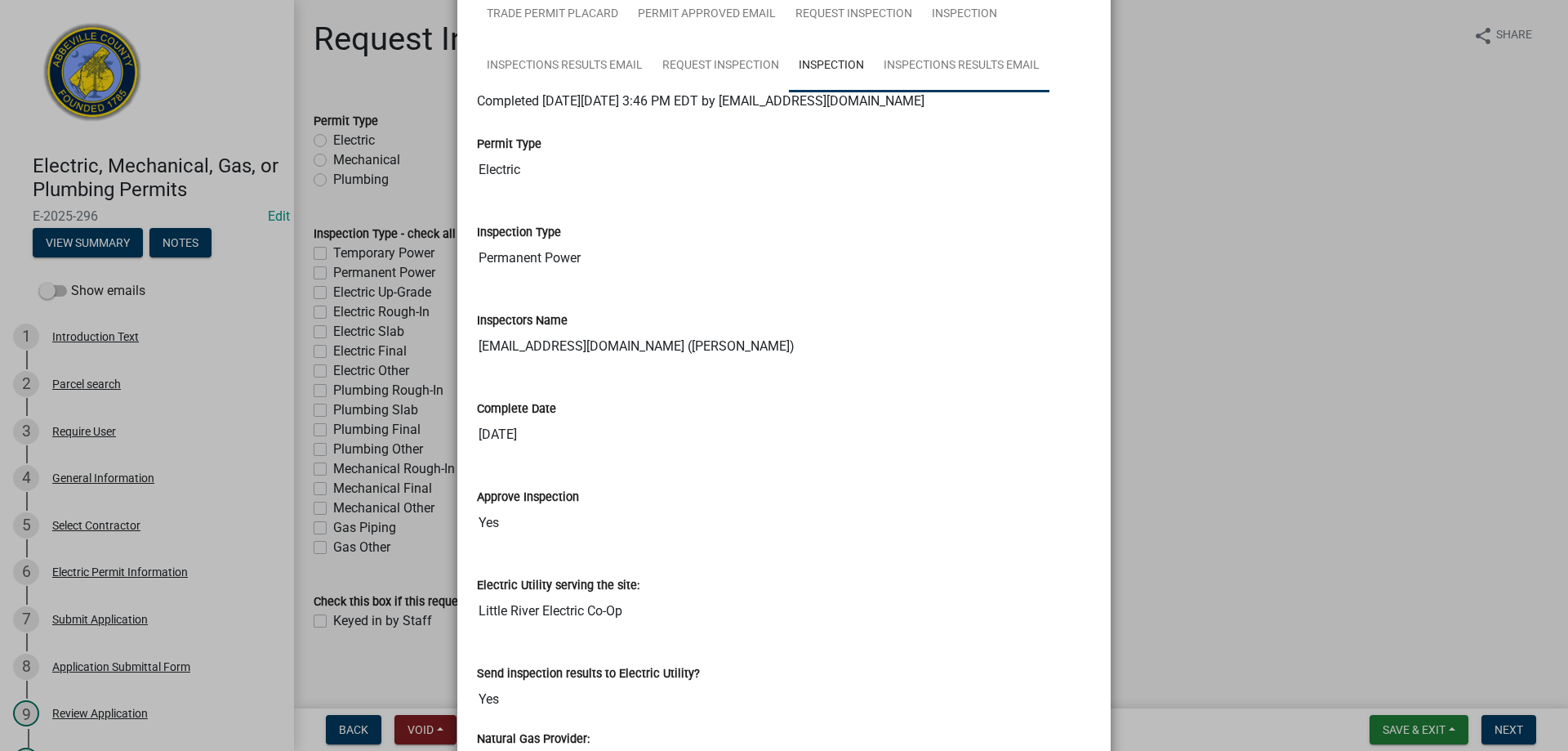
scroll to position [245, 0]
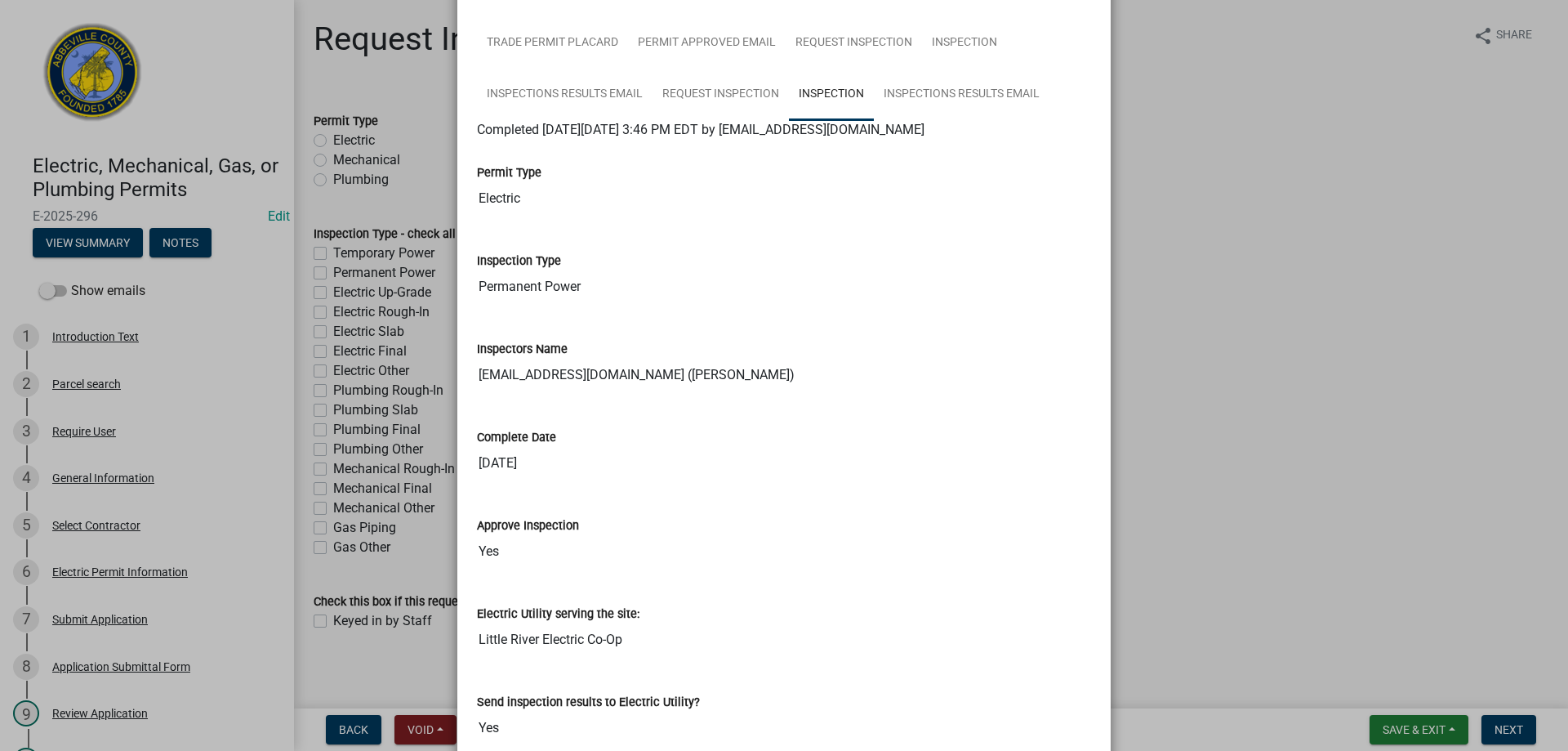
click at [470, 177] on div "Permit Type Electric" at bounding box center [783, 184] width 639 height 88
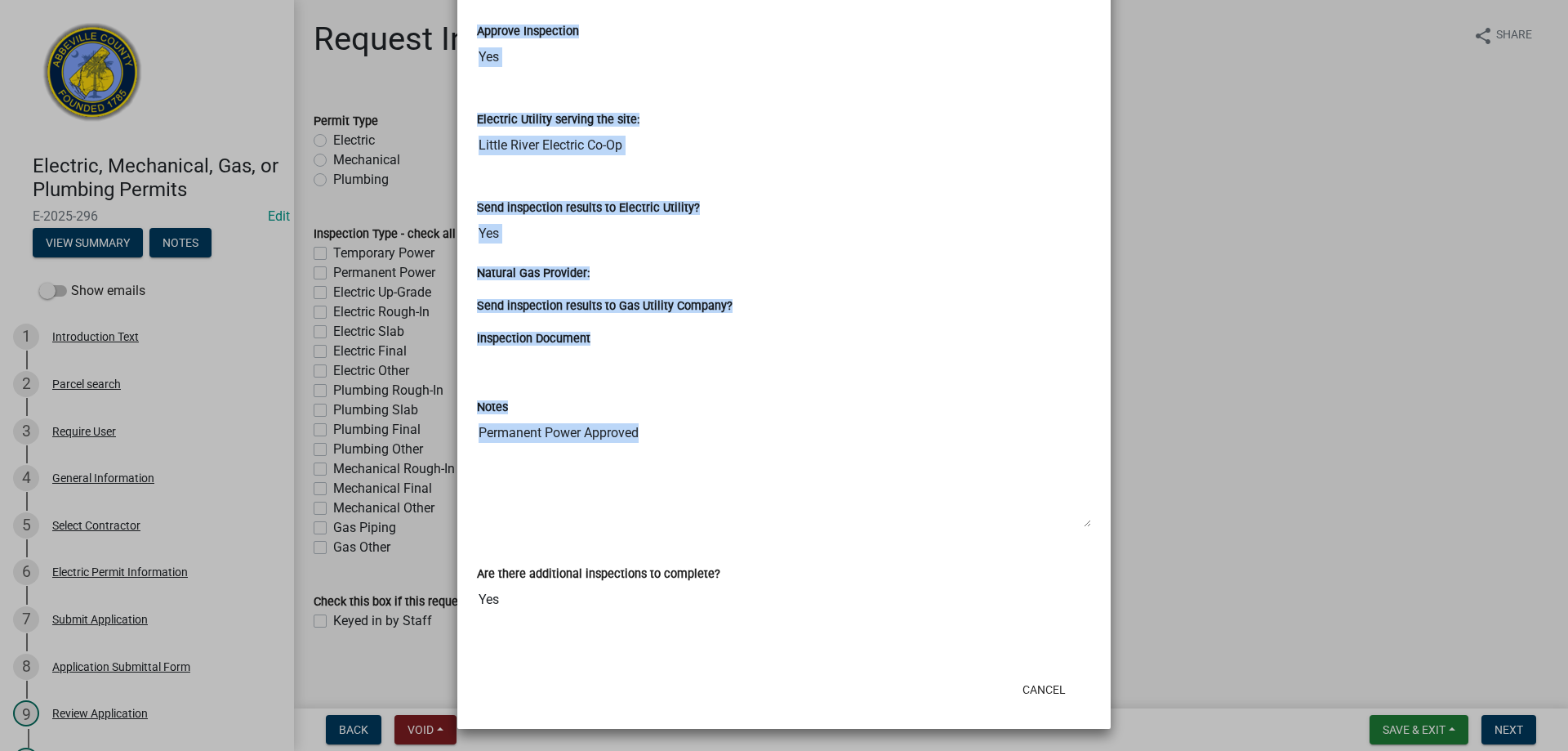
scroll to position [740, 0]
drag, startPoint x: 465, startPoint y: 175, endPoint x: 858, endPoint y: 609, distance: 585.5
click at [858, 609] on wm-data-entity-view-list "Permit Type Electric Inspection Type Permanent Power Inspectors Name aprice@abb…" at bounding box center [783, 136] width 614 height 984
click at [1041, 688] on button "Cancel" at bounding box center [1044, 688] width 70 height 29
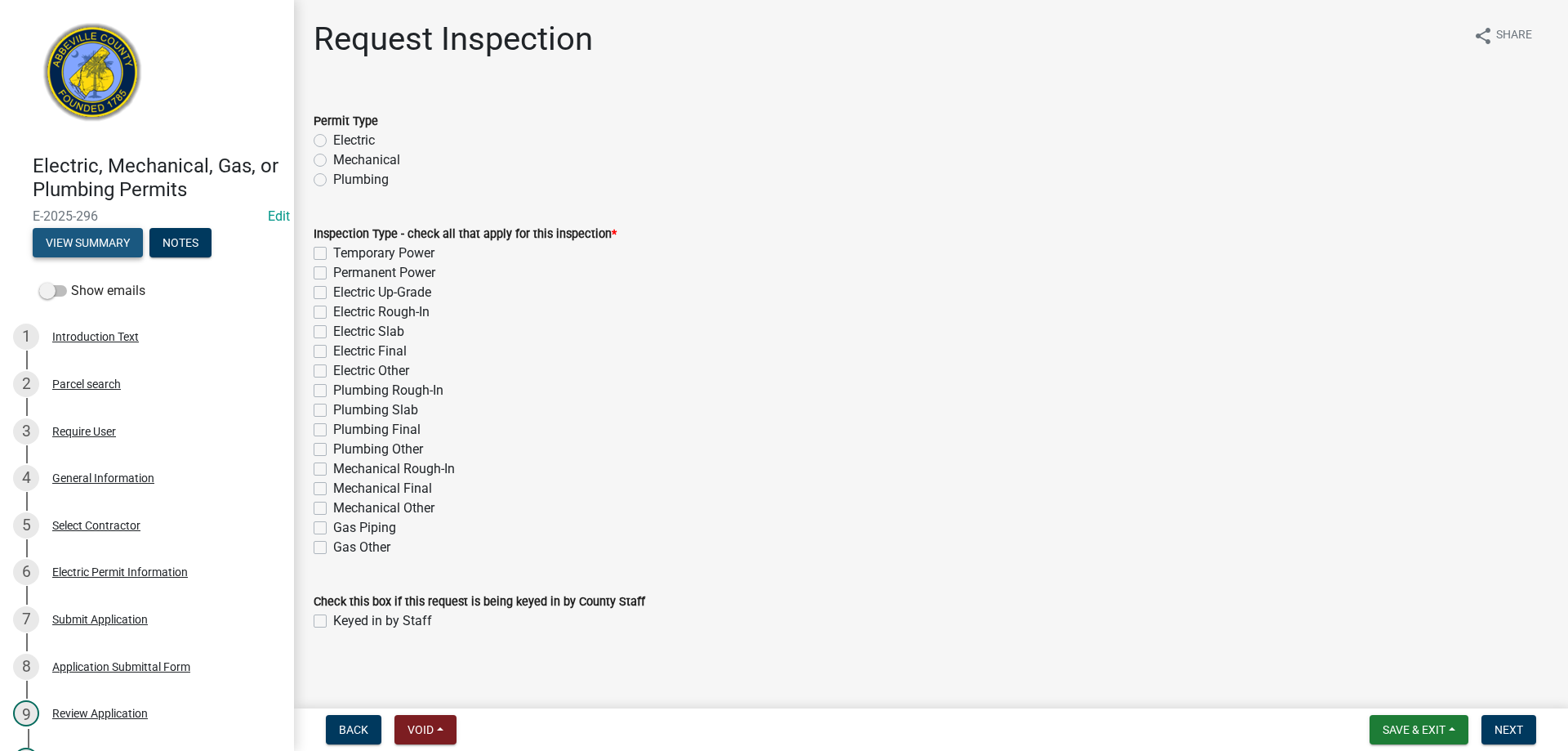
click at [82, 243] on button "View Summary" at bounding box center [87, 242] width 110 height 29
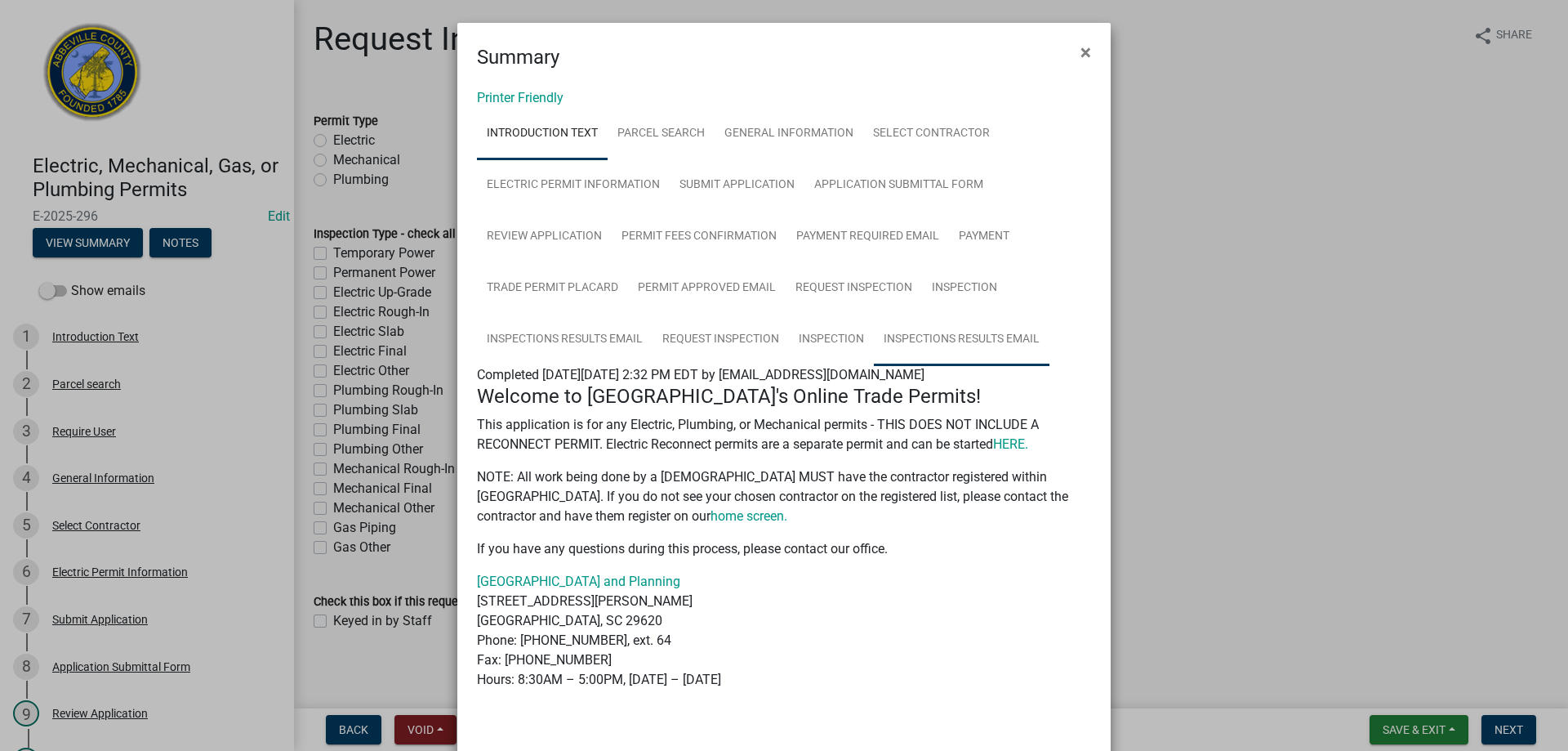
click at [953, 330] on link "Inspections Results Email" at bounding box center [961, 340] width 175 height 52
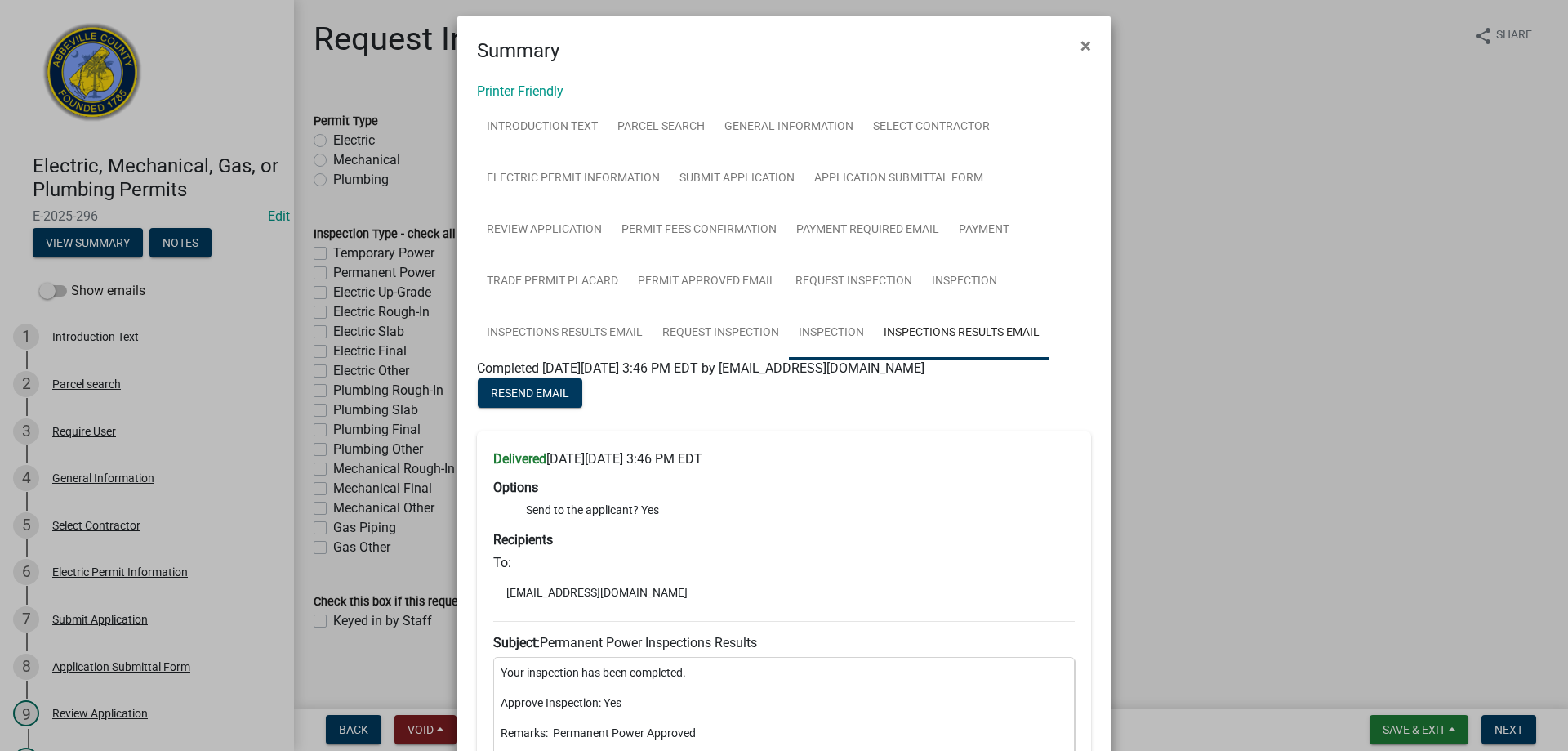
scroll to position [0, 0]
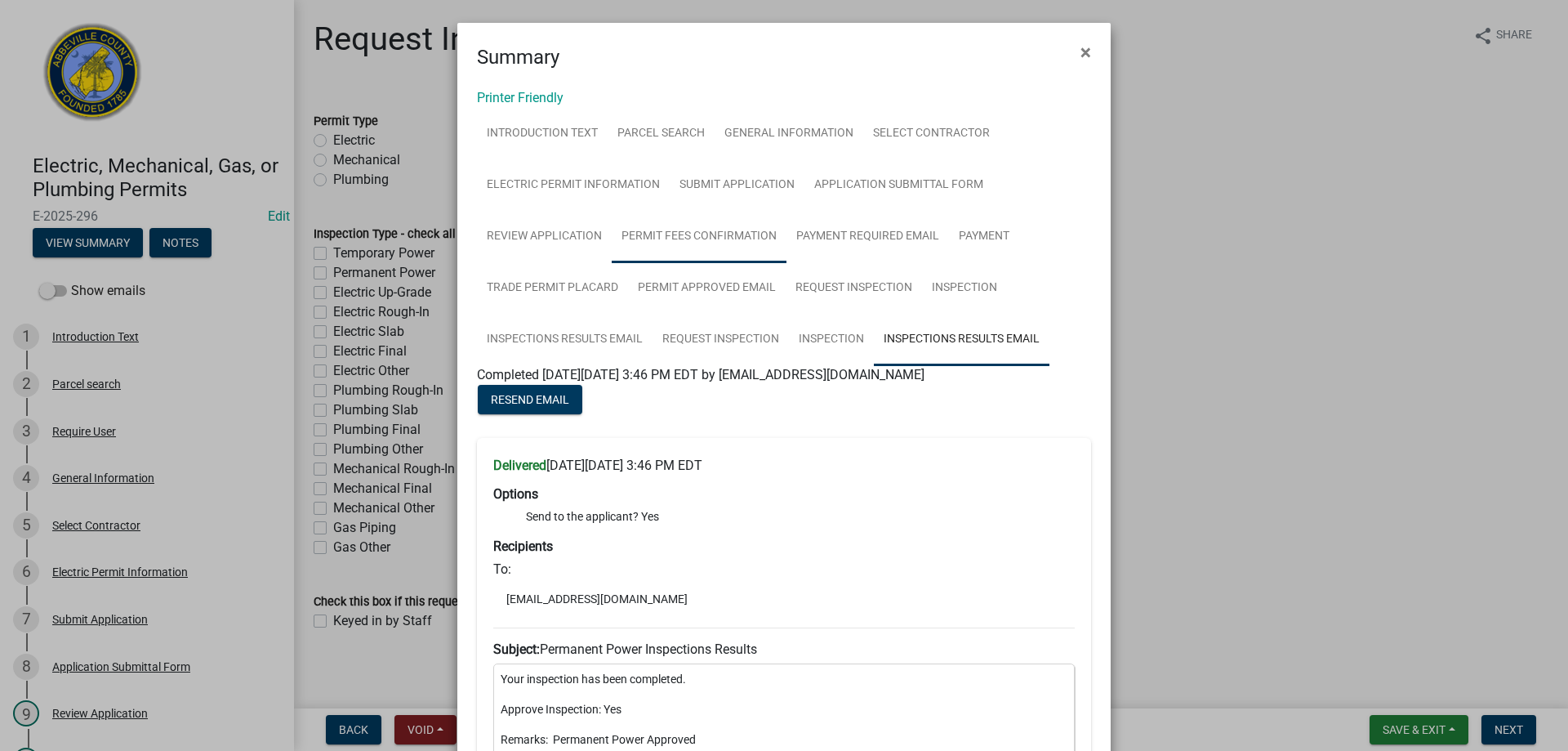
click at [723, 229] on link "Permit Fees Confirmation" at bounding box center [698, 237] width 174 height 52
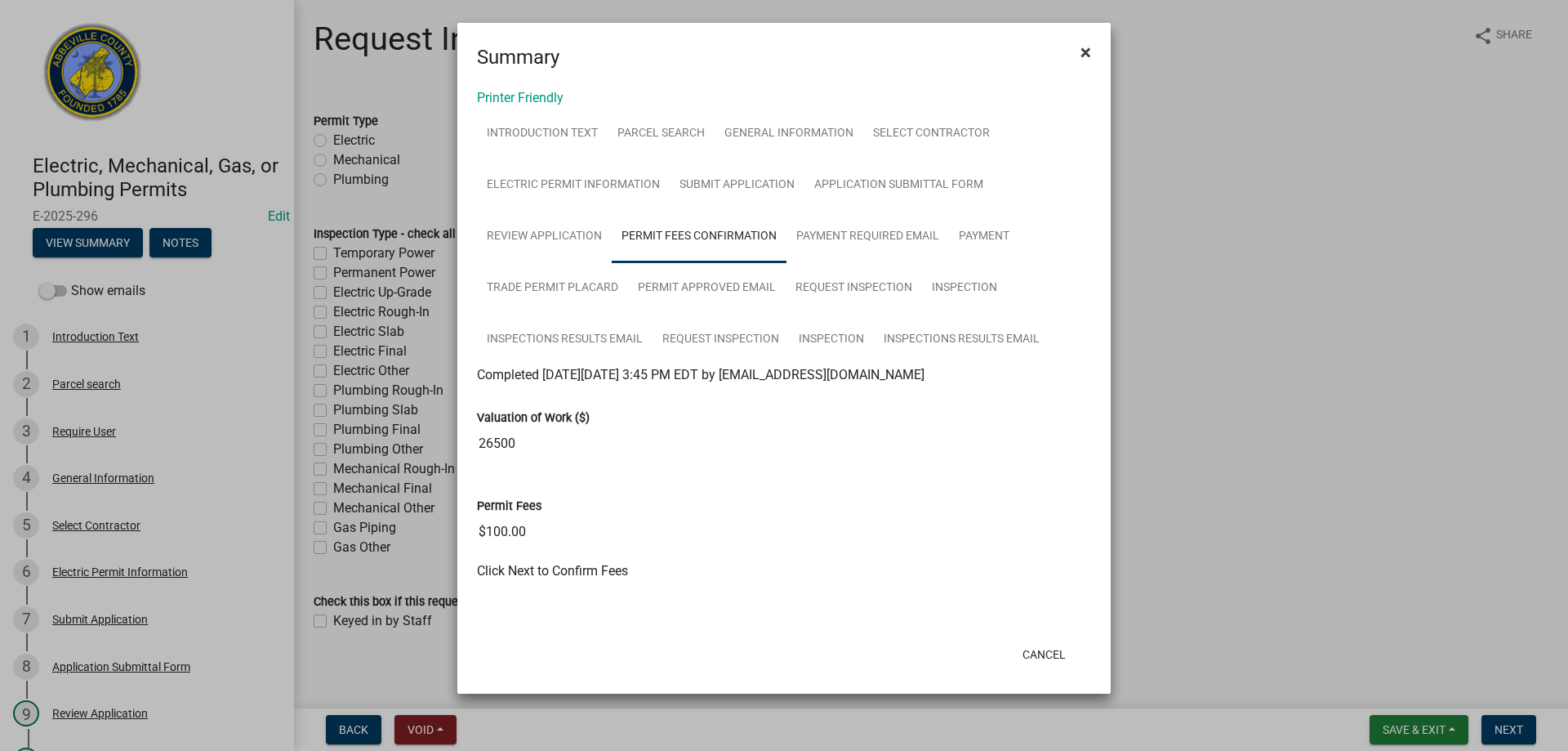
click at [1080, 55] on button "×" at bounding box center [1085, 52] width 37 height 46
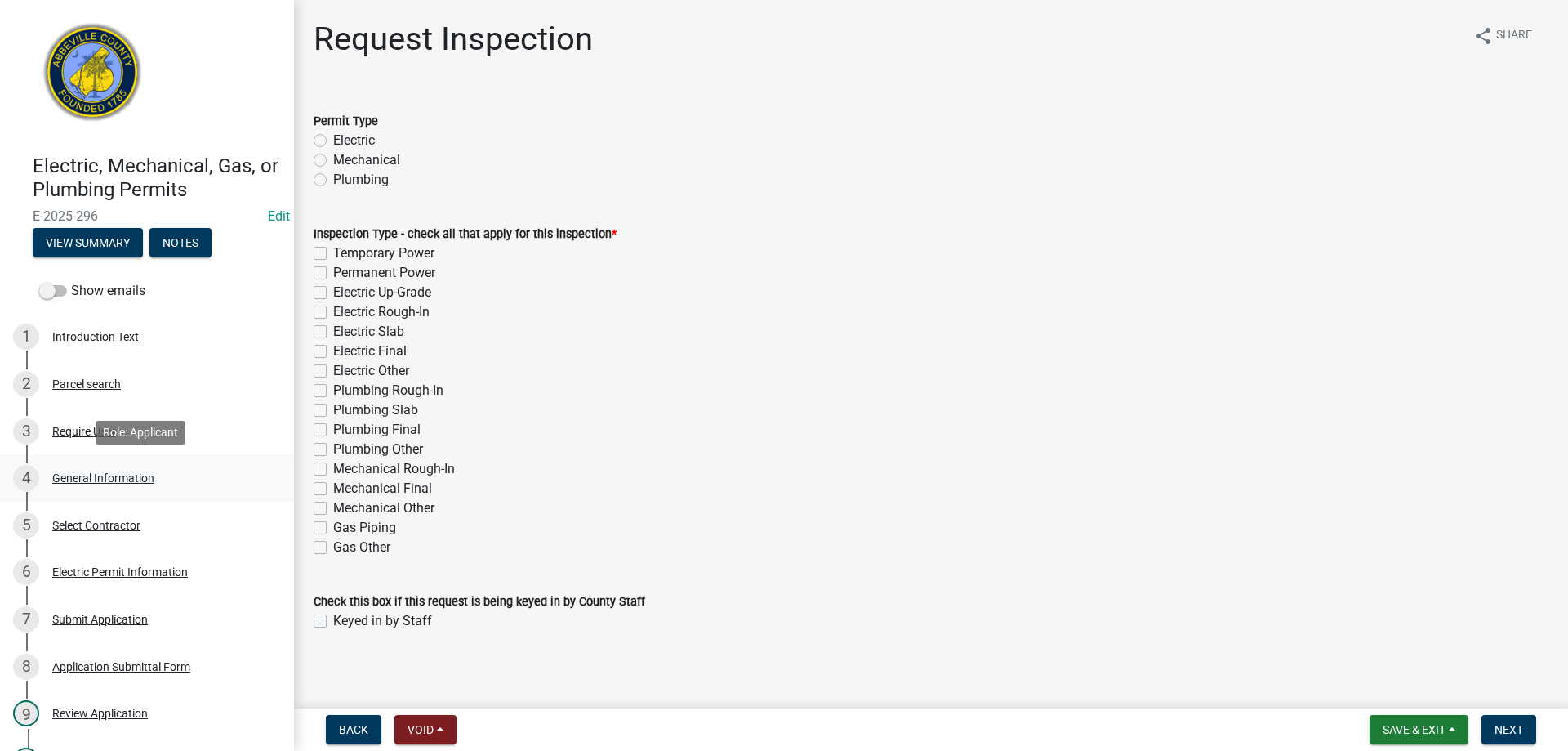
click at [92, 475] on div "General Information" at bounding box center [103, 478] width 102 height 12
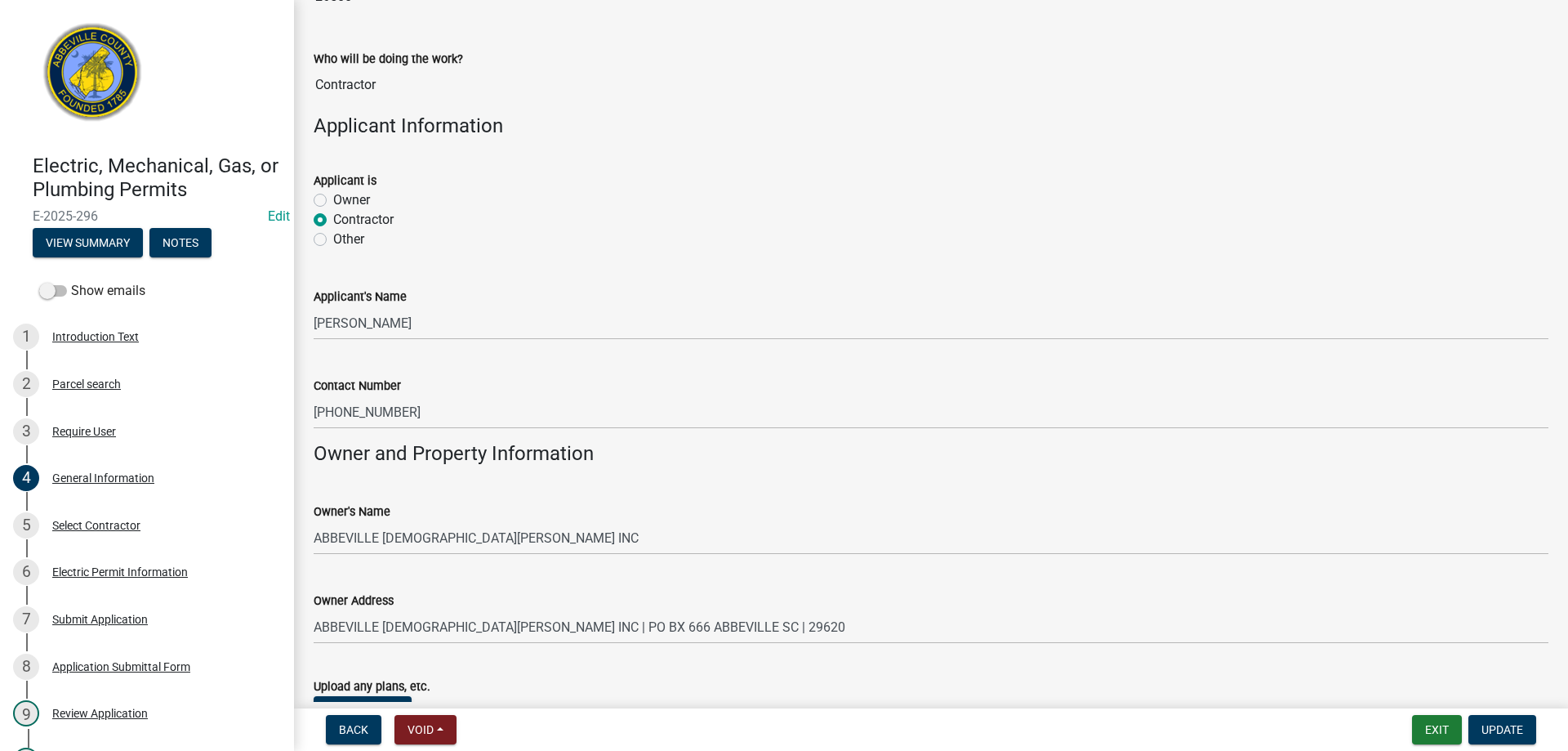
scroll to position [955, 0]
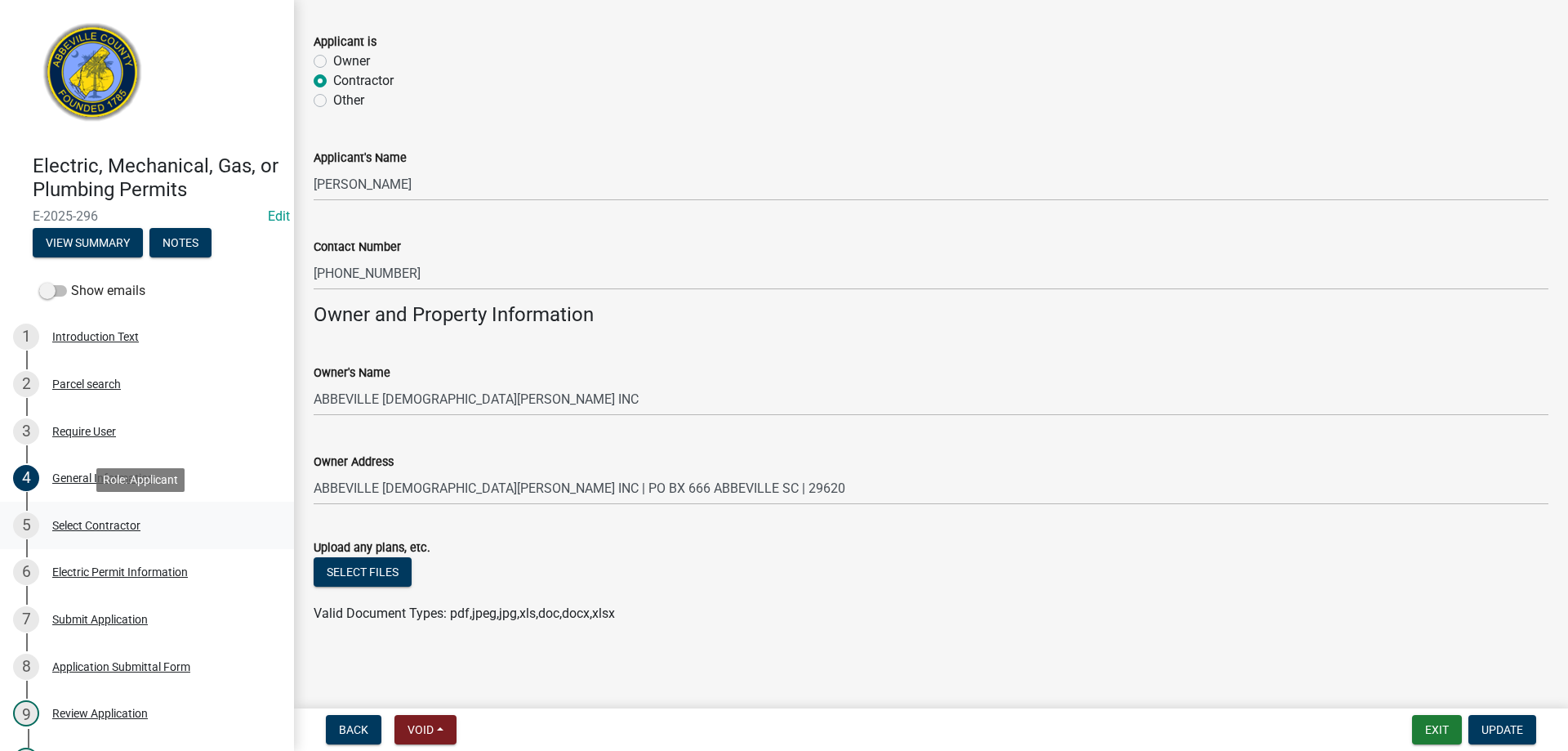
click at [96, 521] on div "Select Contractor" at bounding box center [96, 525] width 88 height 12
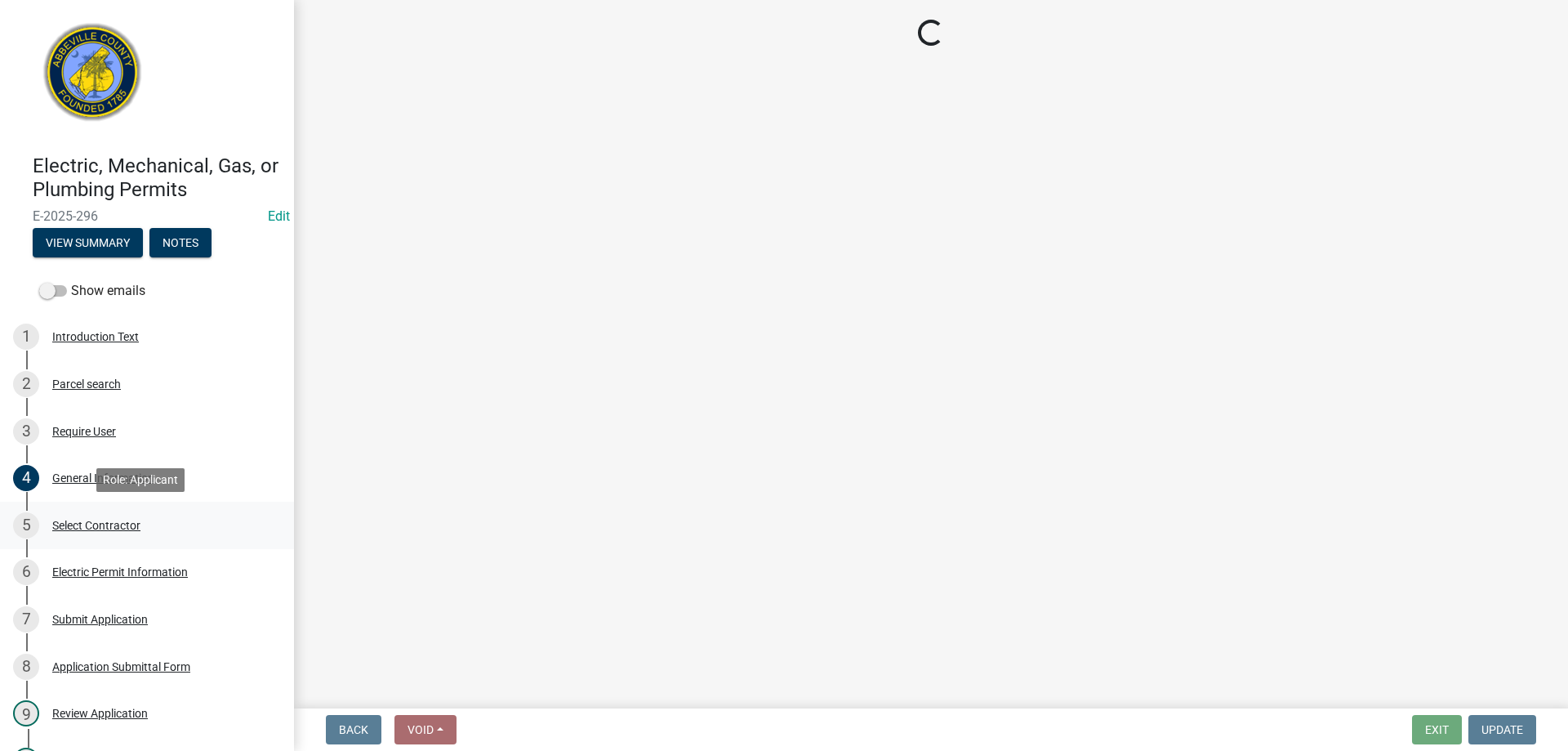
scroll to position [0, 0]
click at [125, 577] on div "Electric Permit Information" at bounding box center [120, 572] width 135 height 12
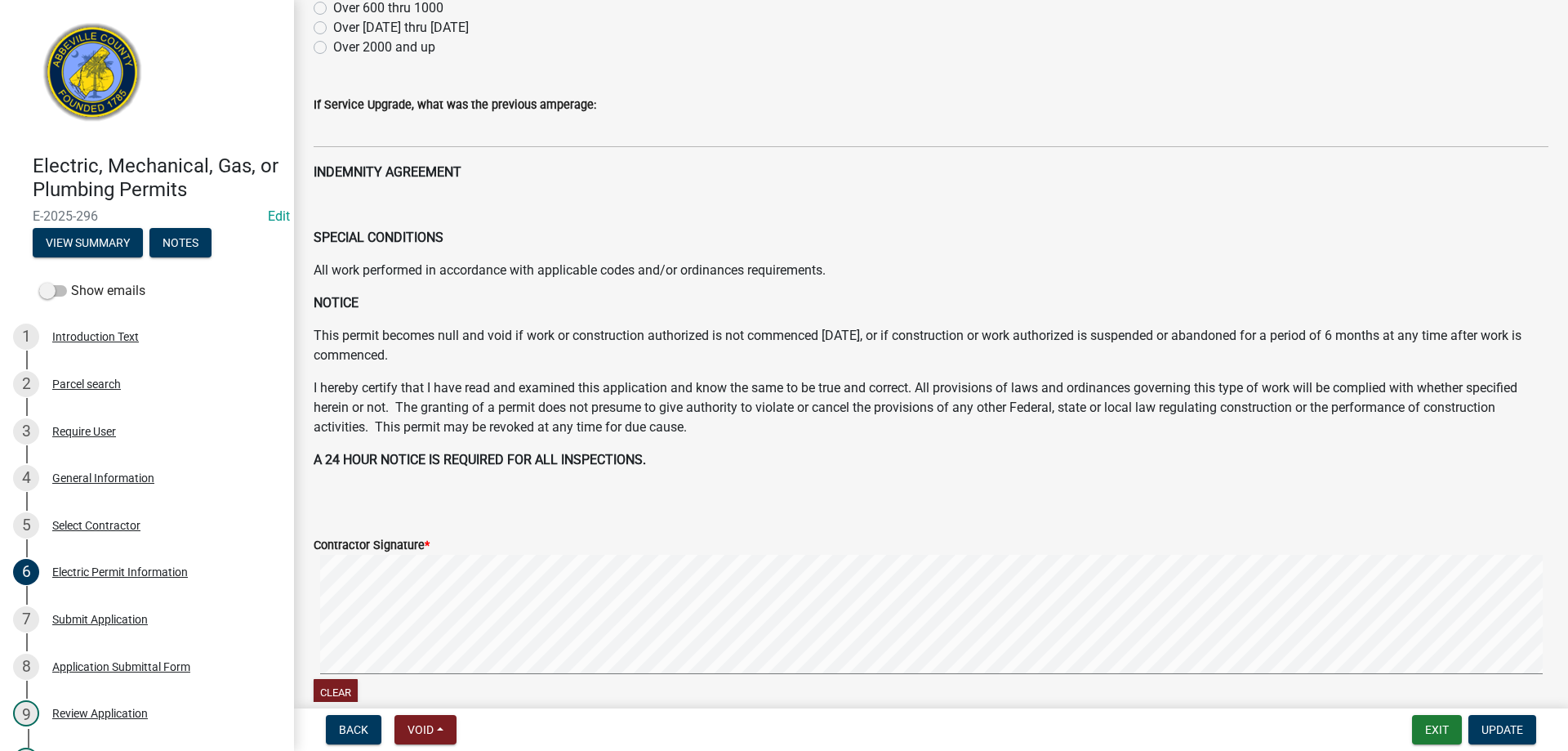
scroll to position [739, 0]
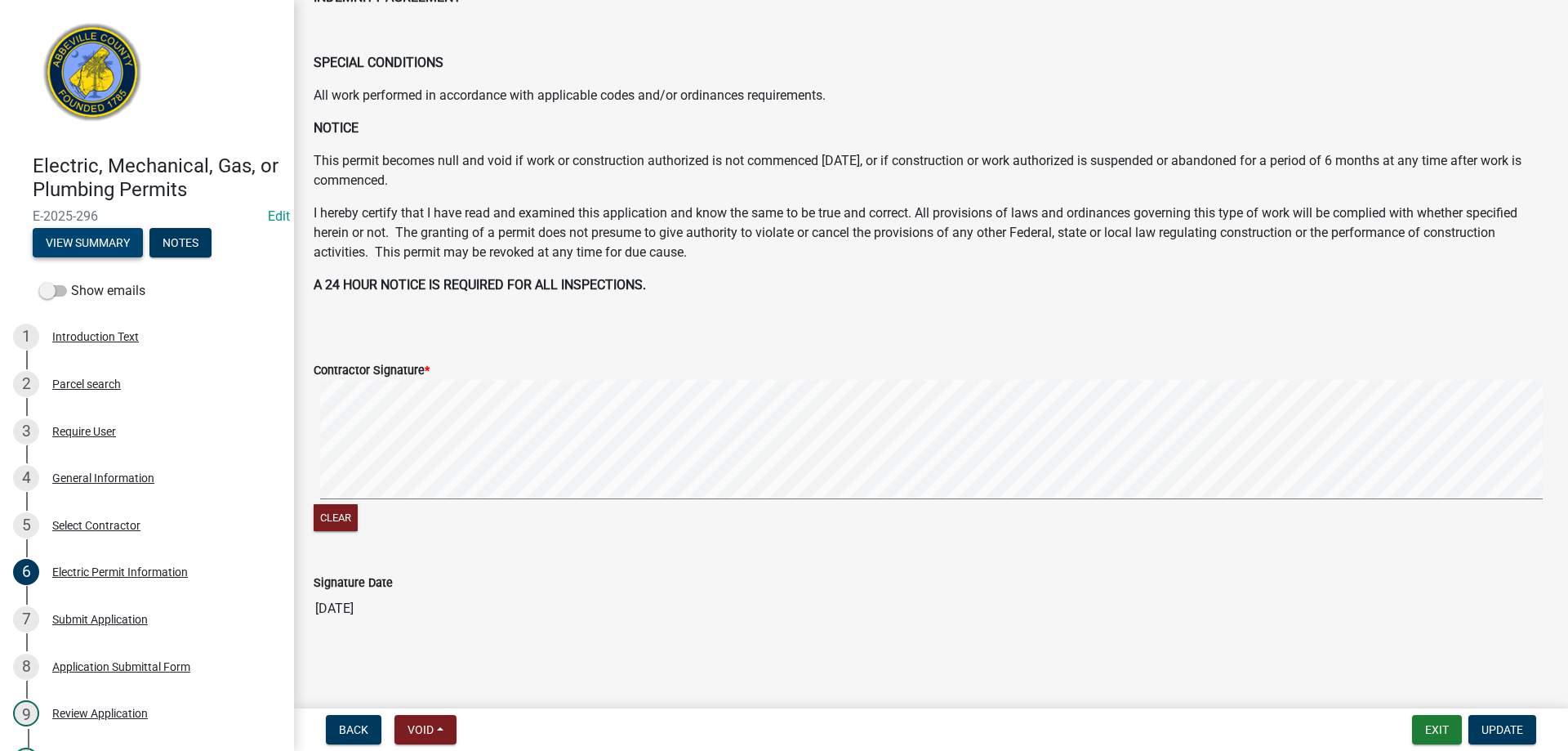
click at [120, 241] on button "View Summary" at bounding box center [87, 242] width 110 height 29
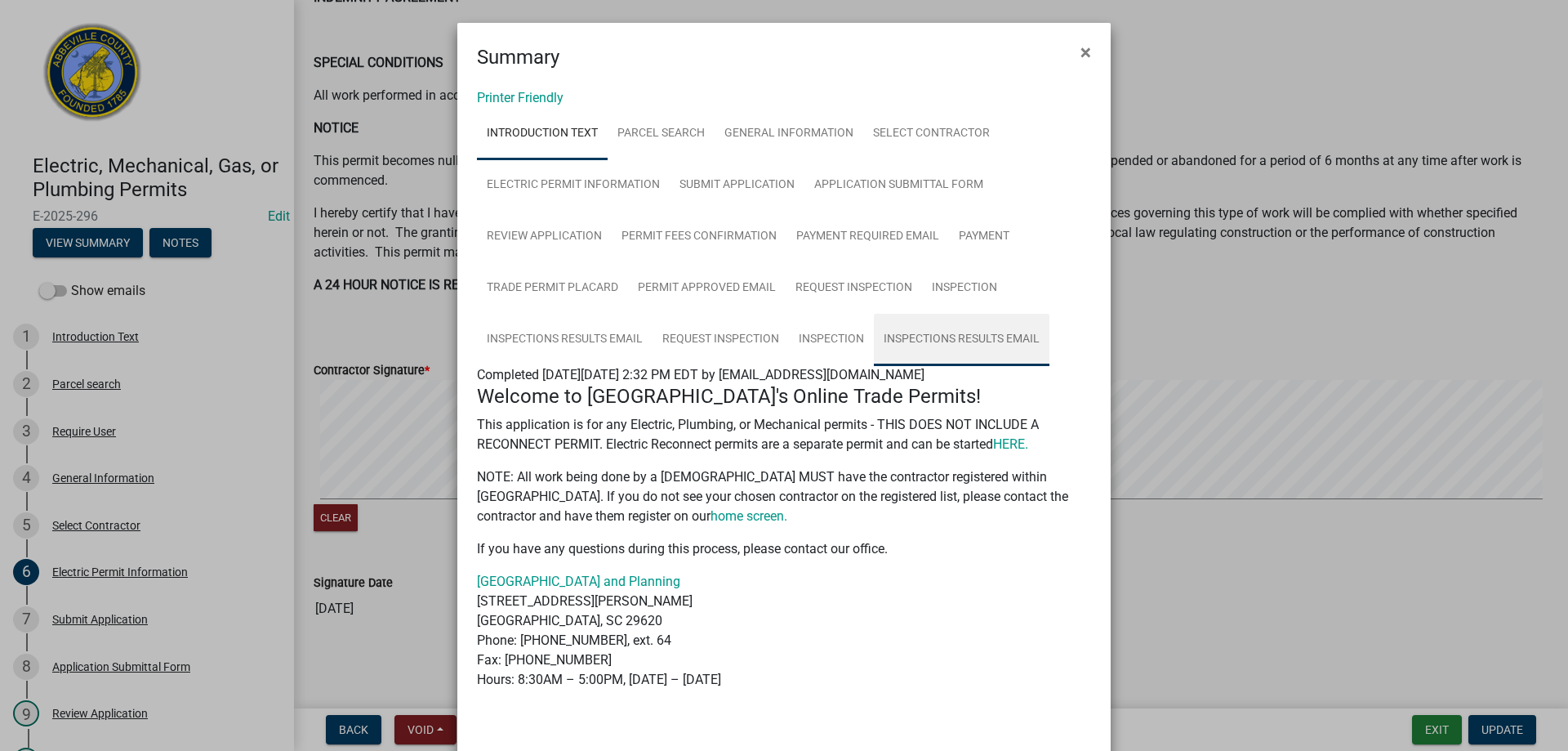
click at [924, 342] on link "Inspections Results Email" at bounding box center [961, 340] width 175 height 52
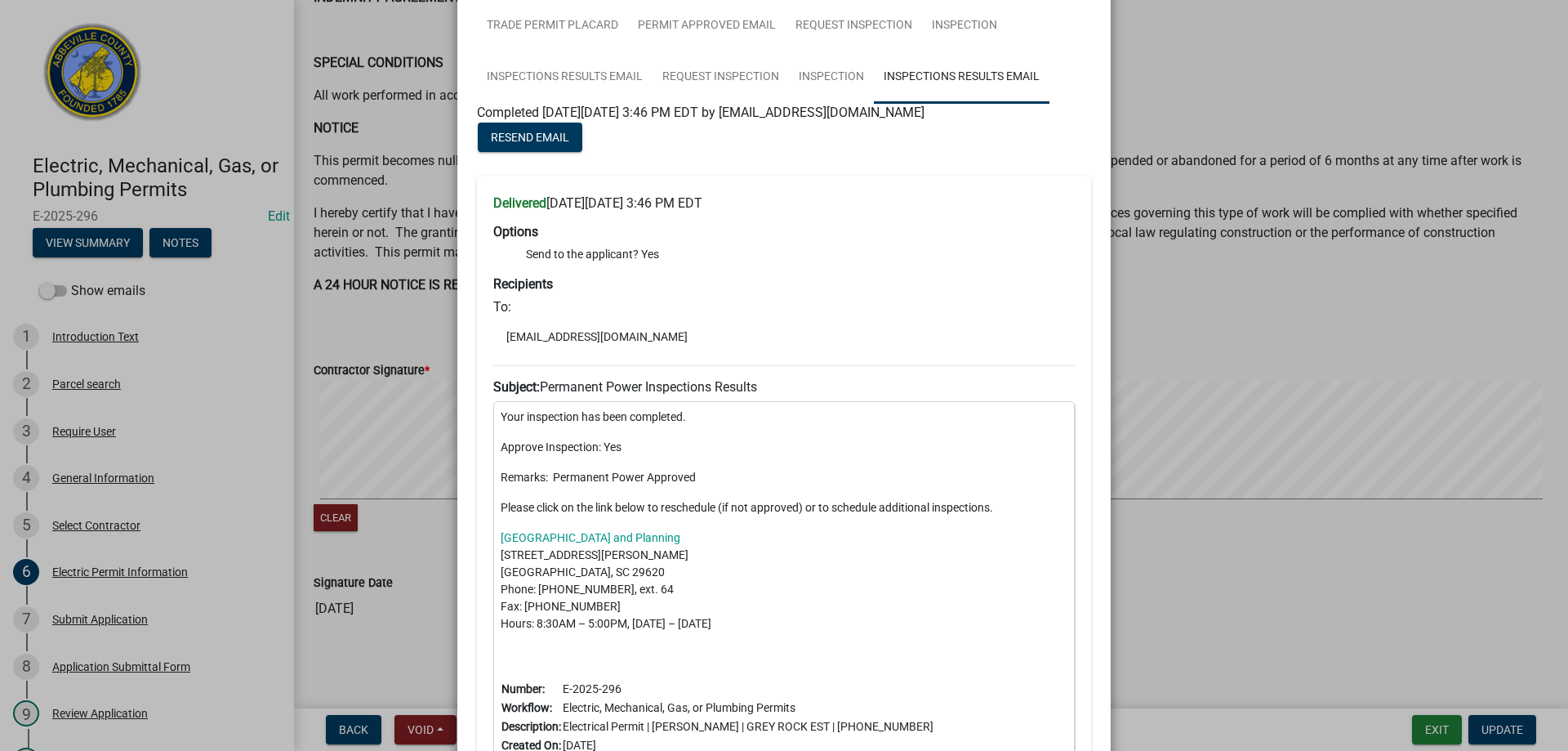
scroll to position [303, 0]
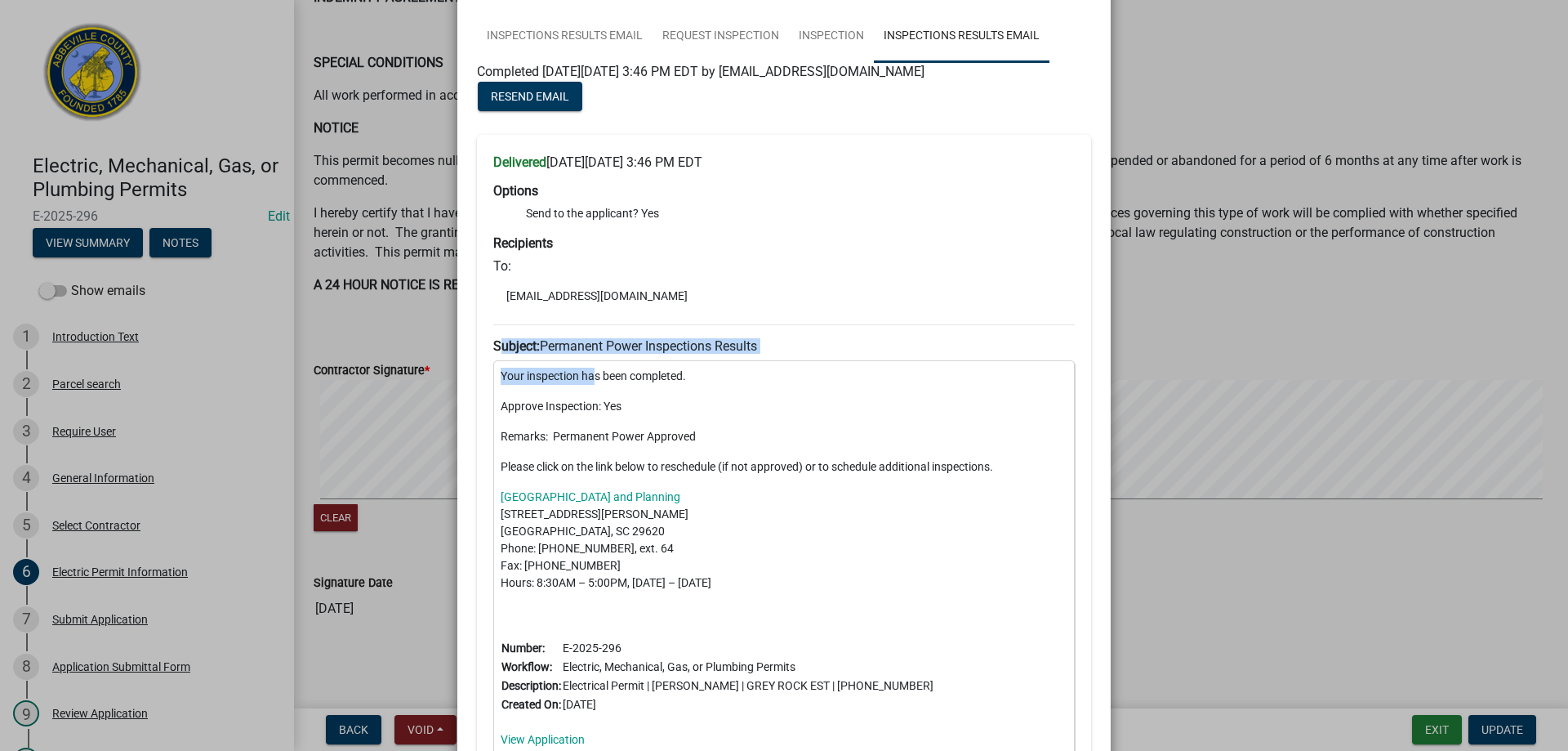
drag, startPoint x: 492, startPoint y: 338, endPoint x: 588, endPoint y: 378, distance: 104.0
click at [588, 378] on div "Delivered on Wednesday, August 6, 2025 at 3:46 PM EDT Options Send to the appli…" at bounding box center [783, 453] width 614 height 637
click at [477, 361] on div "Delivered on Wednesday, August 6, 2025 at 3:46 PM EDT Options Send to the appli…" at bounding box center [783, 453] width 614 height 637
drag, startPoint x: 479, startPoint y: 351, endPoint x: 556, endPoint y: 427, distance: 108.2
click at [696, 672] on div "Delivered on Wednesday, August 6, 2025 at 3:46 PM EDT Options Send to the appli…" at bounding box center [783, 453] width 614 height 637
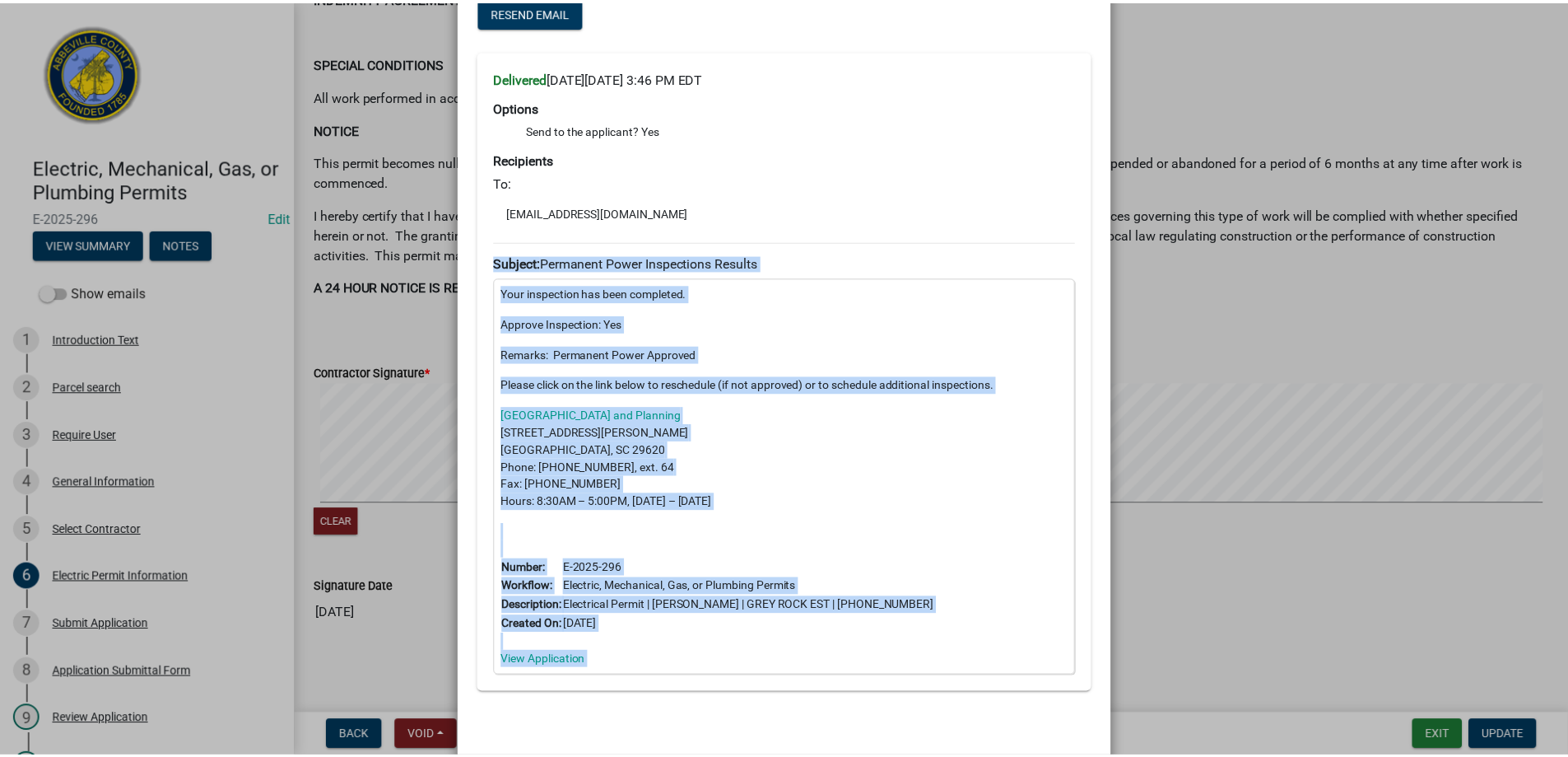
scroll to position [470, 0]
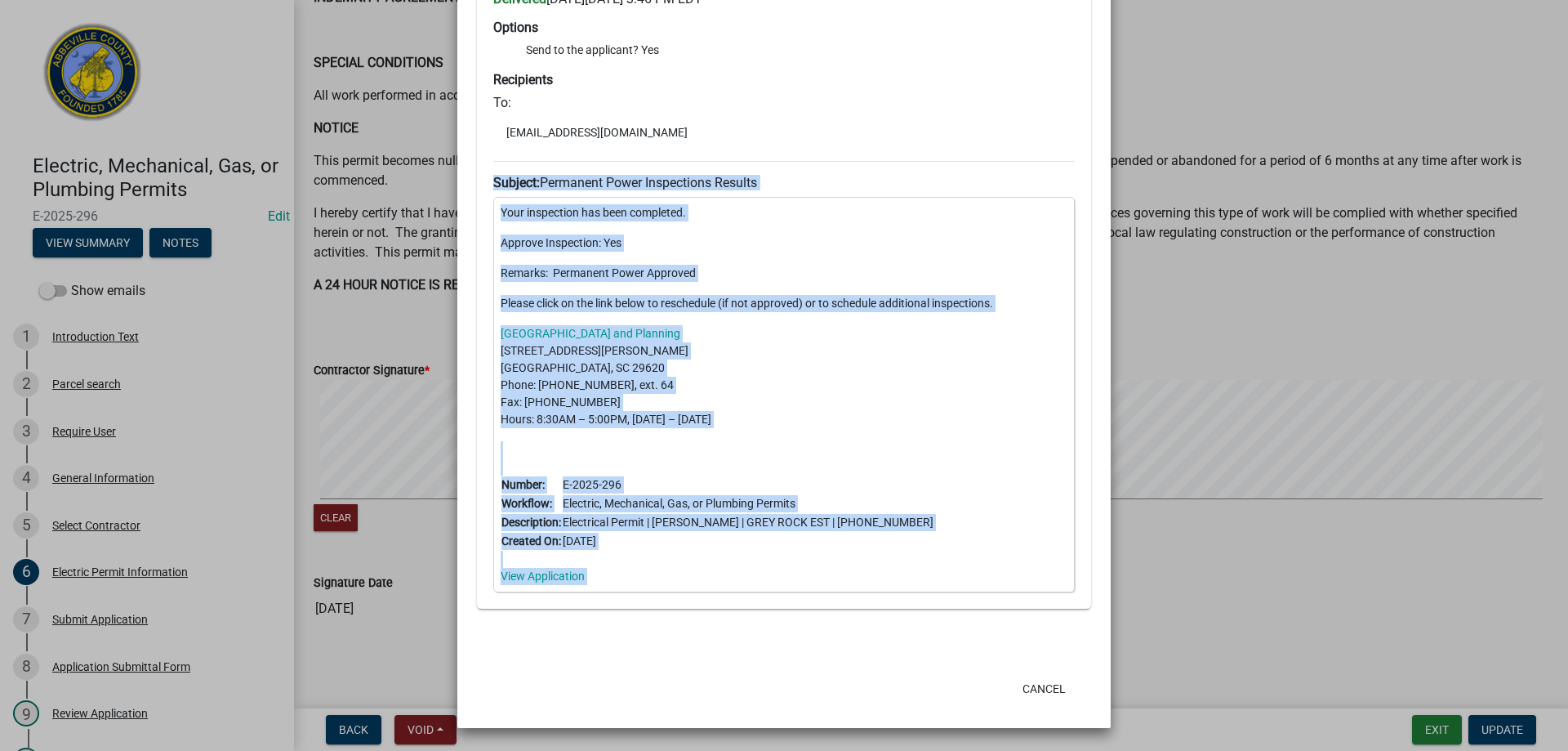
drag, startPoint x: 481, startPoint y: 341, endPoint x: 642, endPoint y: 638, distance: 337.8
click at [642, 638] on wm-application-readonly "Introduction Text Parcel search General Information Select Contractor Electric …" at bounding box center [783, 144] width 614 height 1006
copy wm-log-email-view "Subject: Permanent Power Inspections Results Your inspection has been completed…"
click at [1029, 681] on button "Cancel" at bounding box center [1044, 688] width 70 height 29
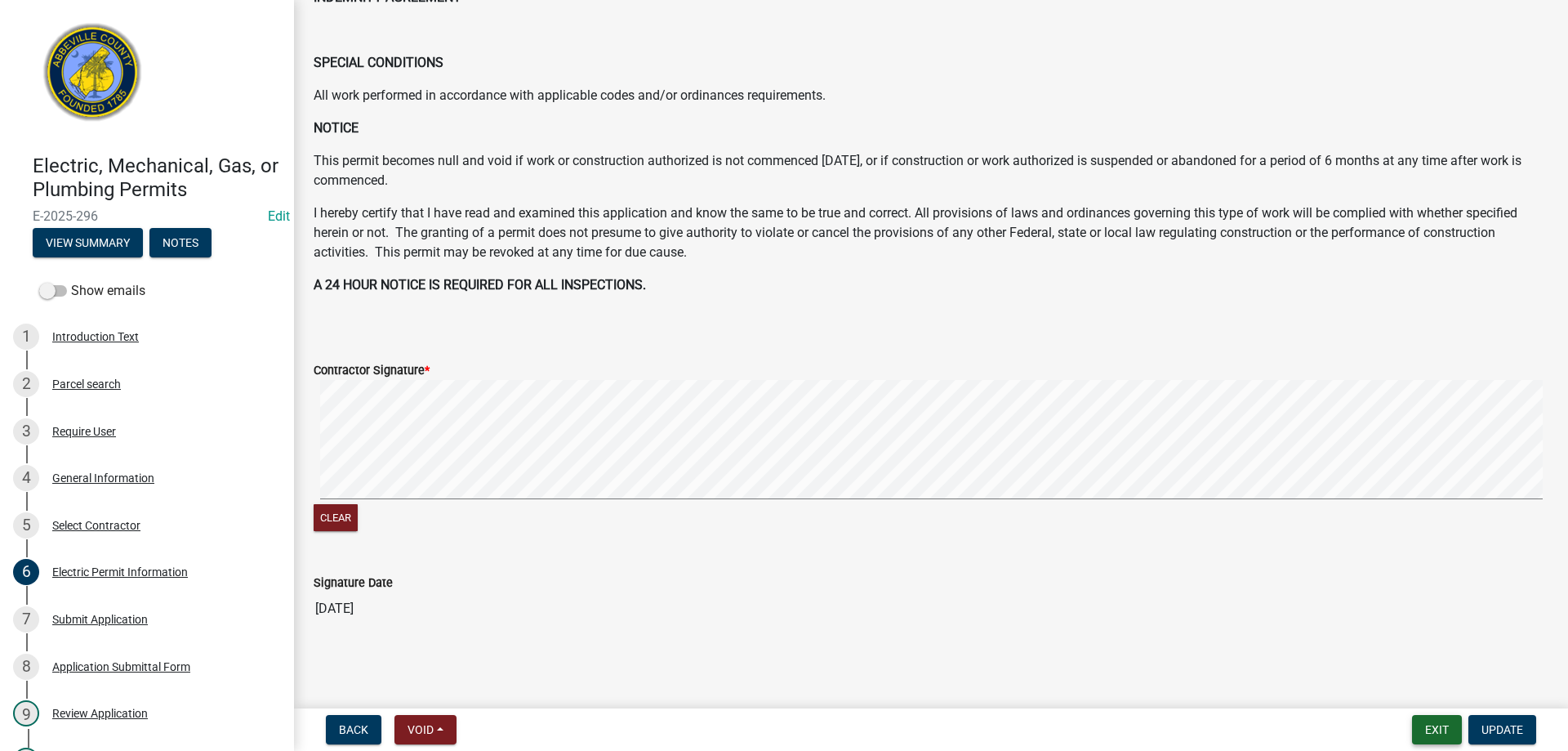
click at [1453, 734] on button "Exit" at bounding box center [1437, 729] width 50 height 29
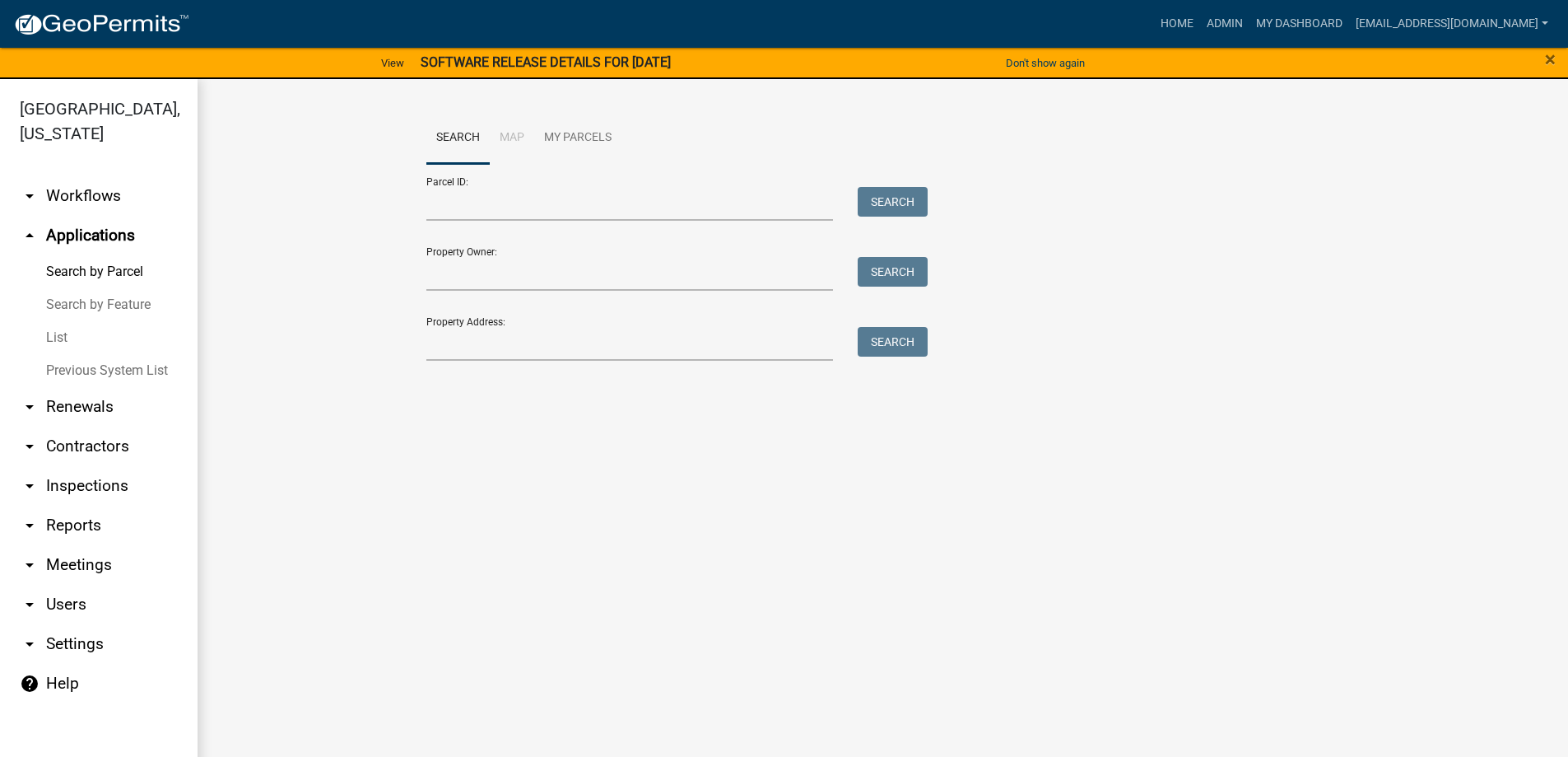
click at [52, 341] on link "List" at bounding box center [99, 337] width 198 height 33
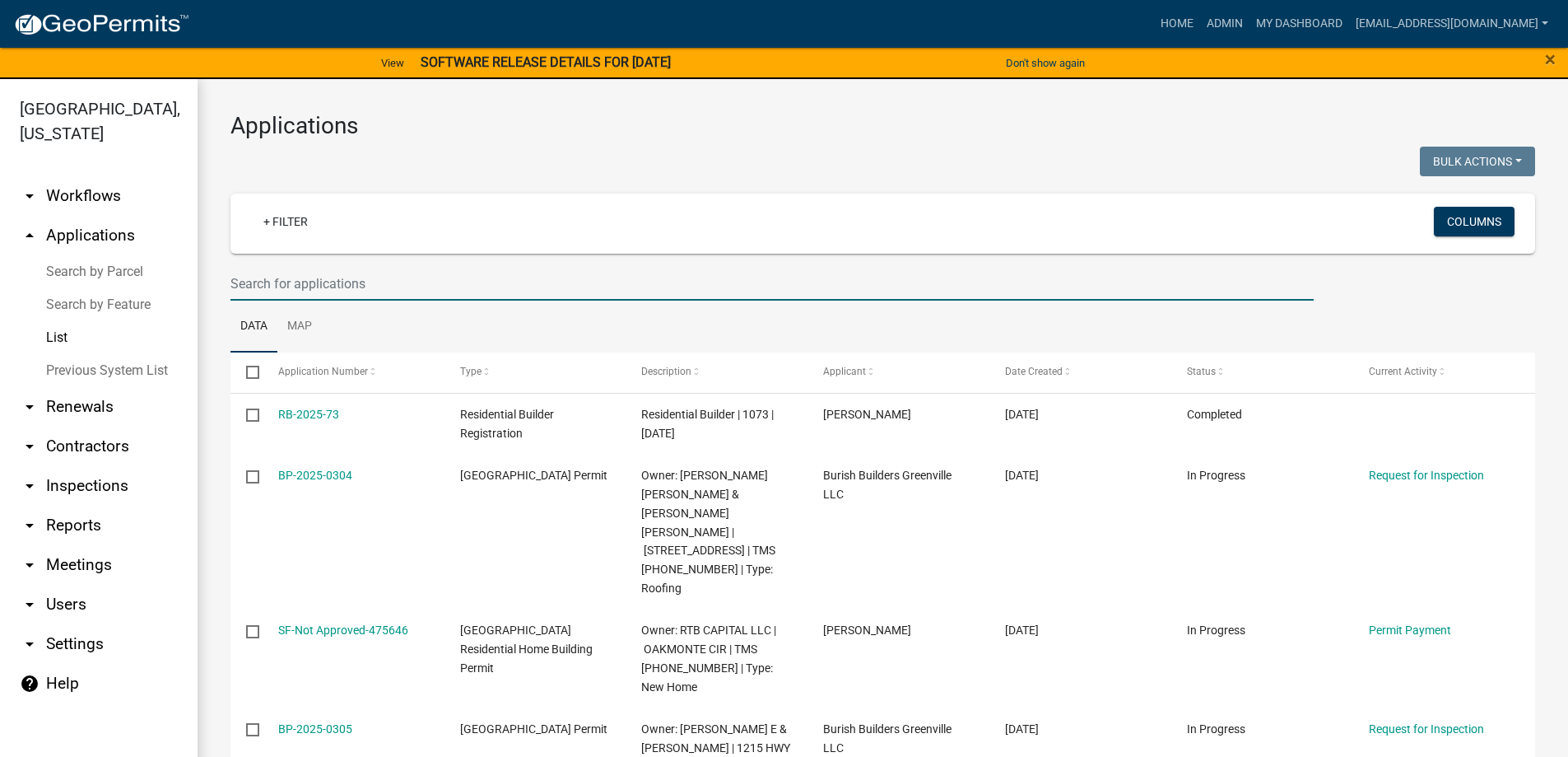
click at [297, 277] on input "text" at bounding box center [772, 284] width 1083 height 33
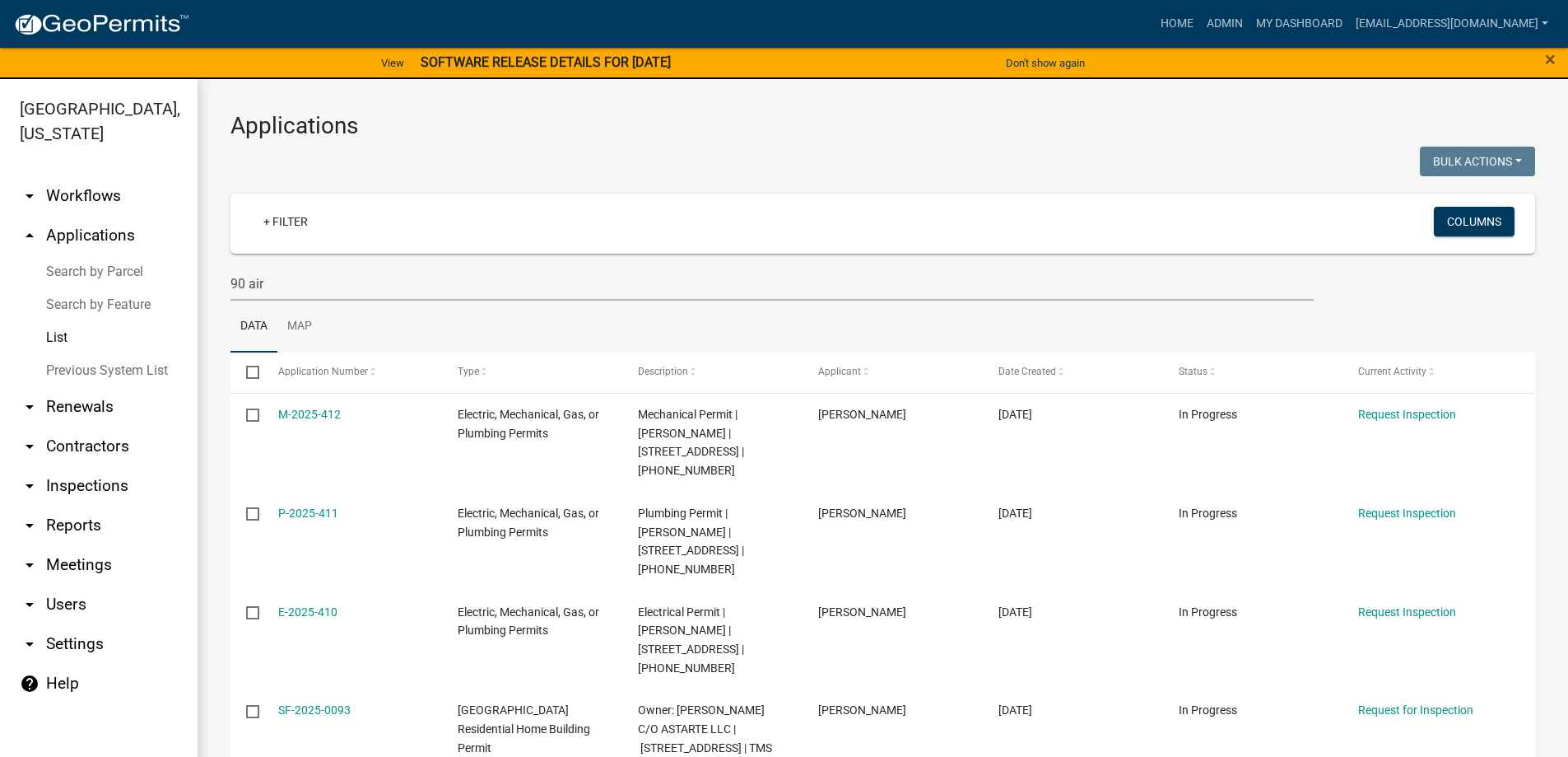
click at [49, 333] on link "List" at bounding box center [99, 337] width 198 height 33
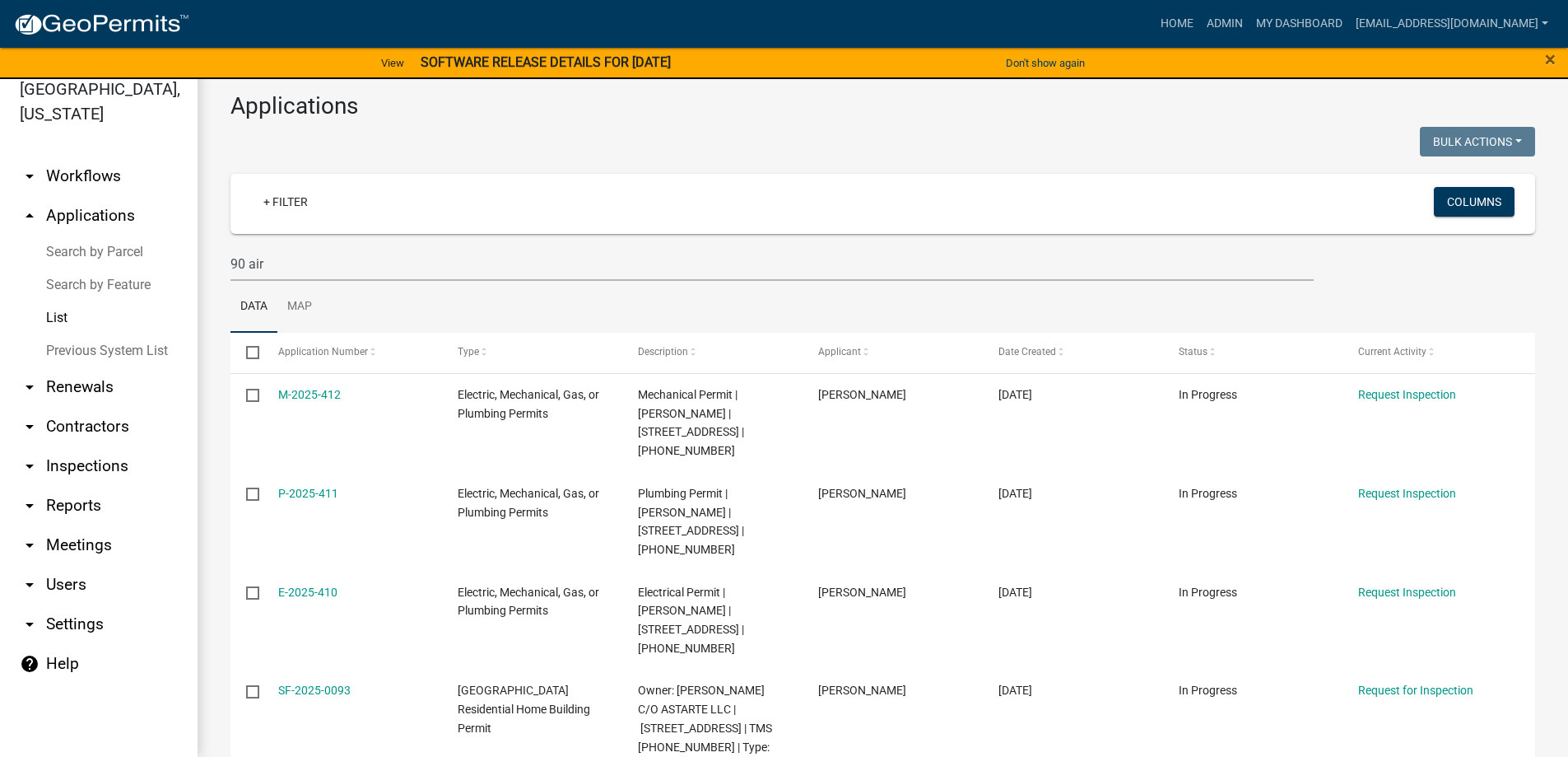
click at [56, 317] on link "List" at bounding box center [99, 317] width 198 height 33
click at [68, 279] on link "Search by Feature" at bounding box center [99, 285] width 198 height 33
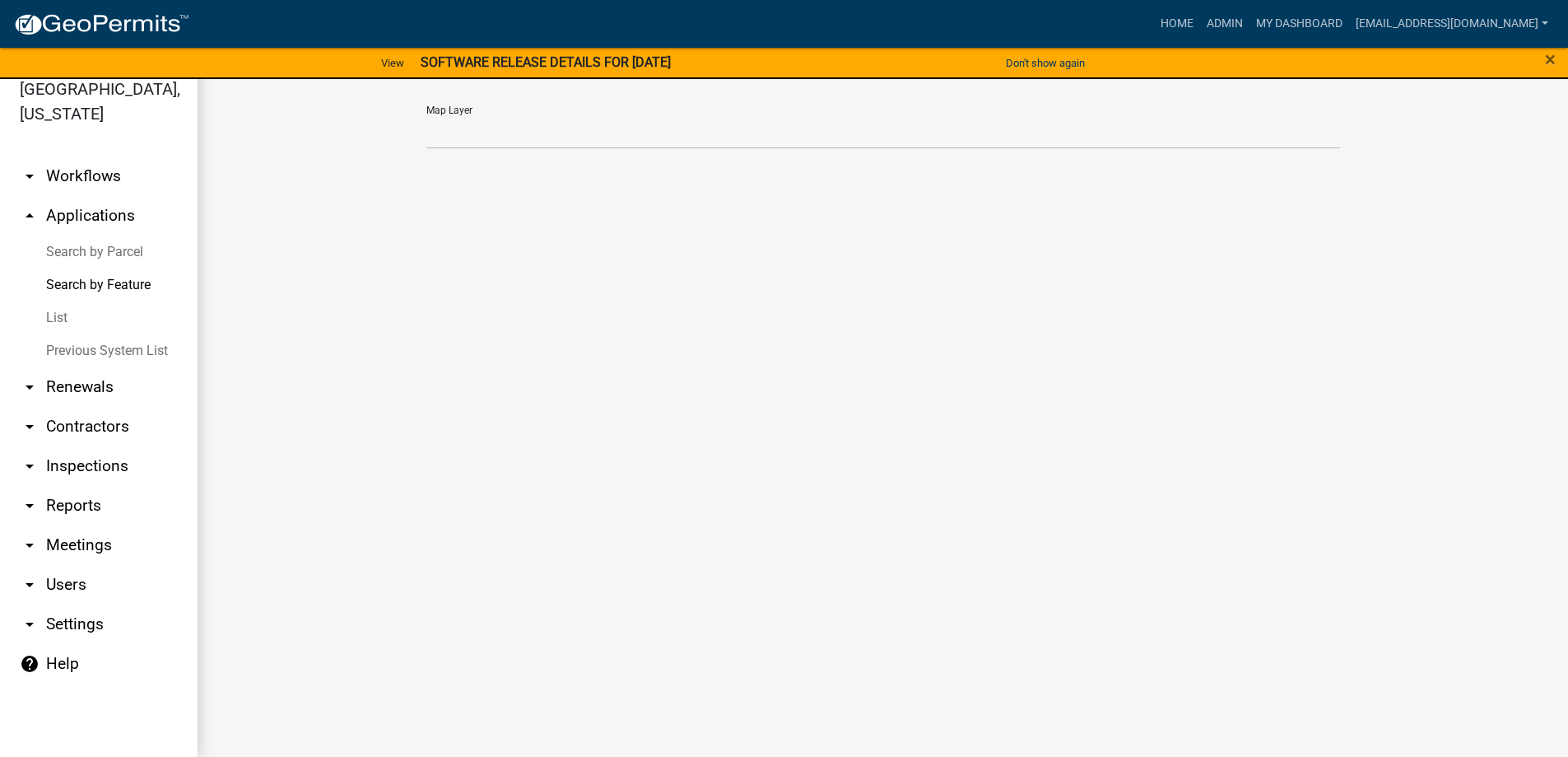
click at [49, 315] on link "List" at bounding box center [99, 317] width 198 height 33
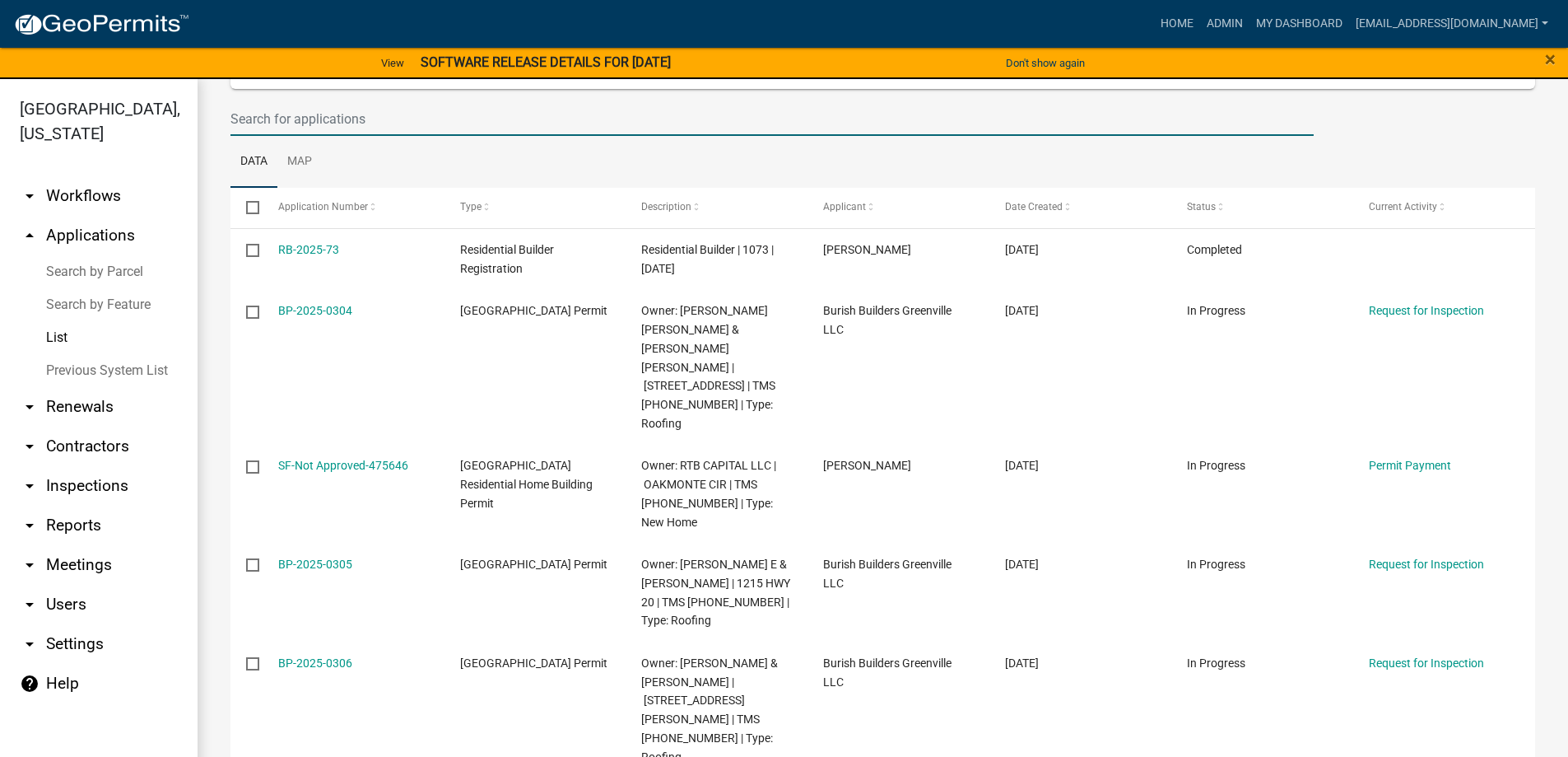
click at [362, 123] on input "text" at bounding box center [772, 119] width 1083 height 33
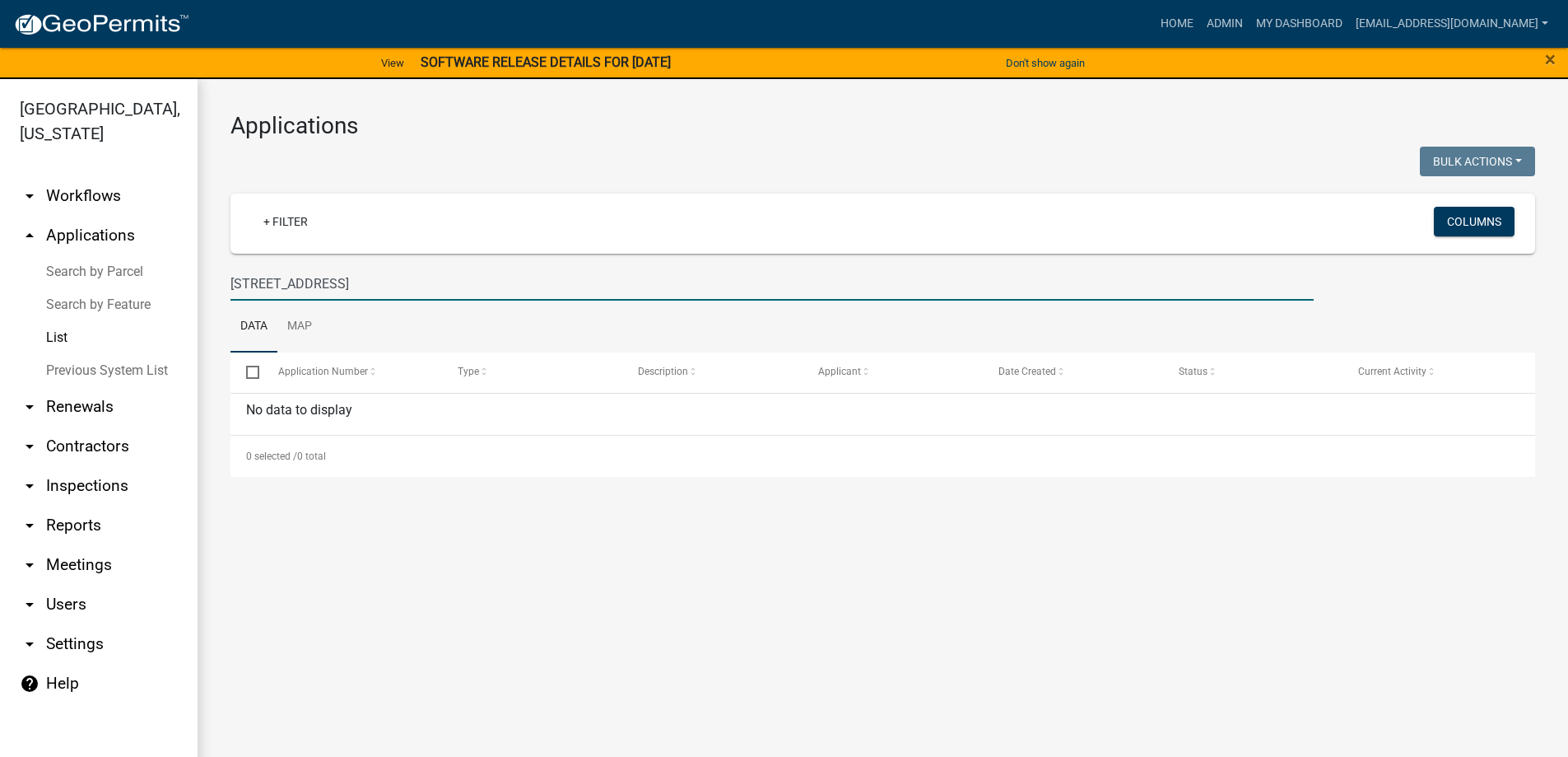
click at [84, 274] on link "Search by Parcel" at bounding box center [99, 271] width 198 height 33
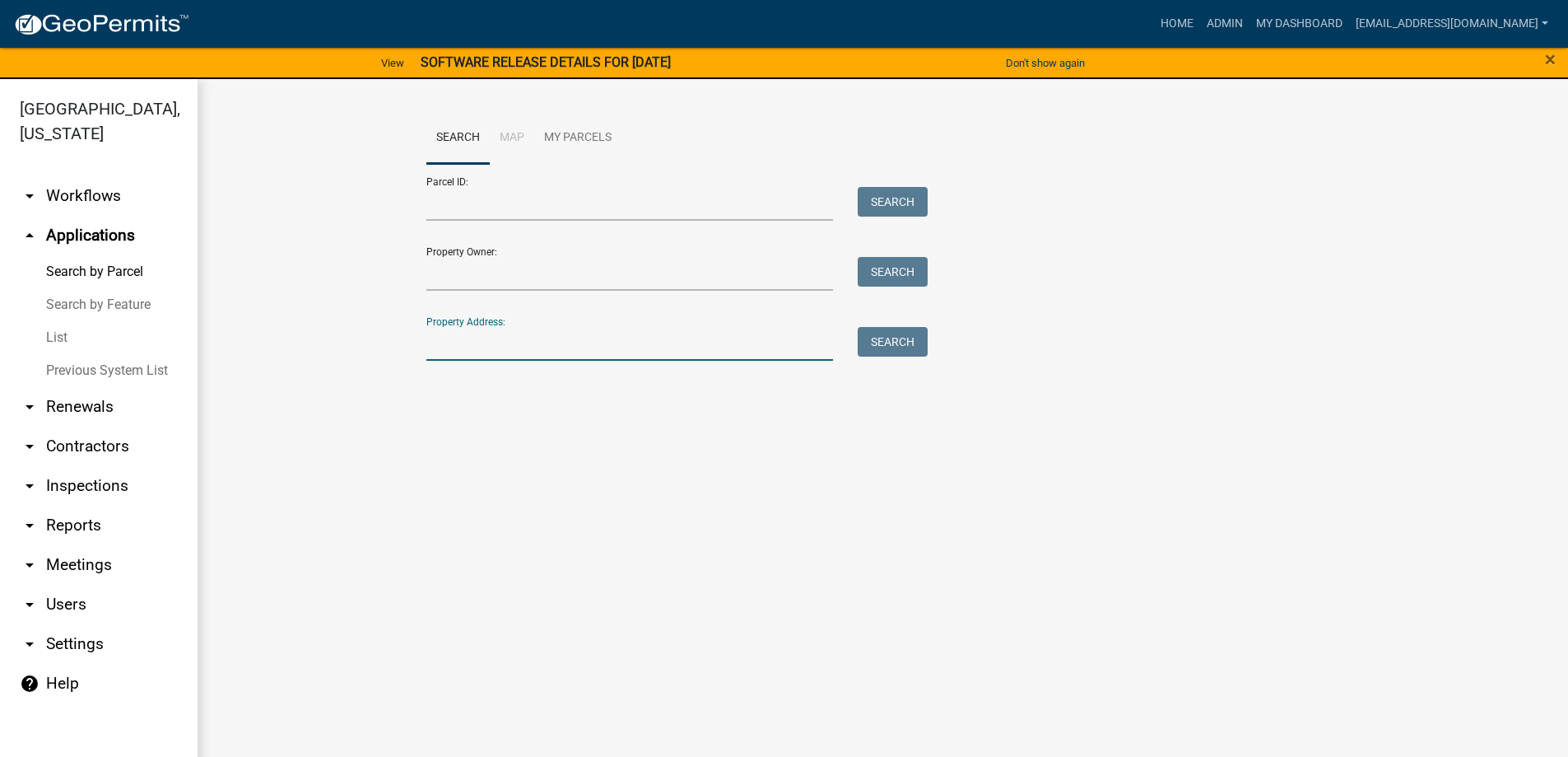
click at [447, 343] on input "Property Address:" at bounding box center [630, 343] width 408 height 33
click at [874, 339] on button "Search" at bounding box center [892, 341] width 70 height 29
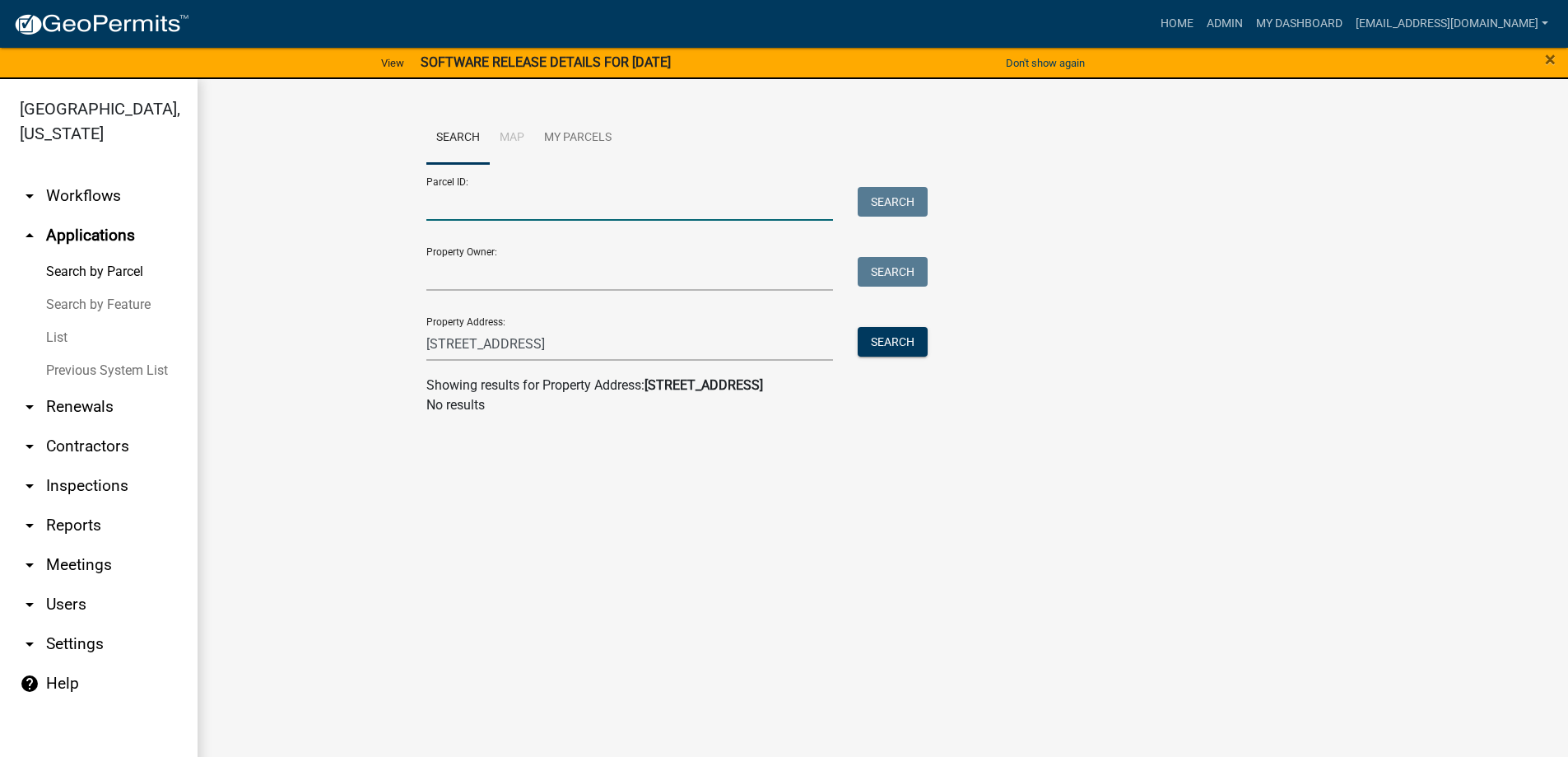
click at [489, 214] on input "Parcel ID:" at bounding box center [630, 203] width 408 height 33
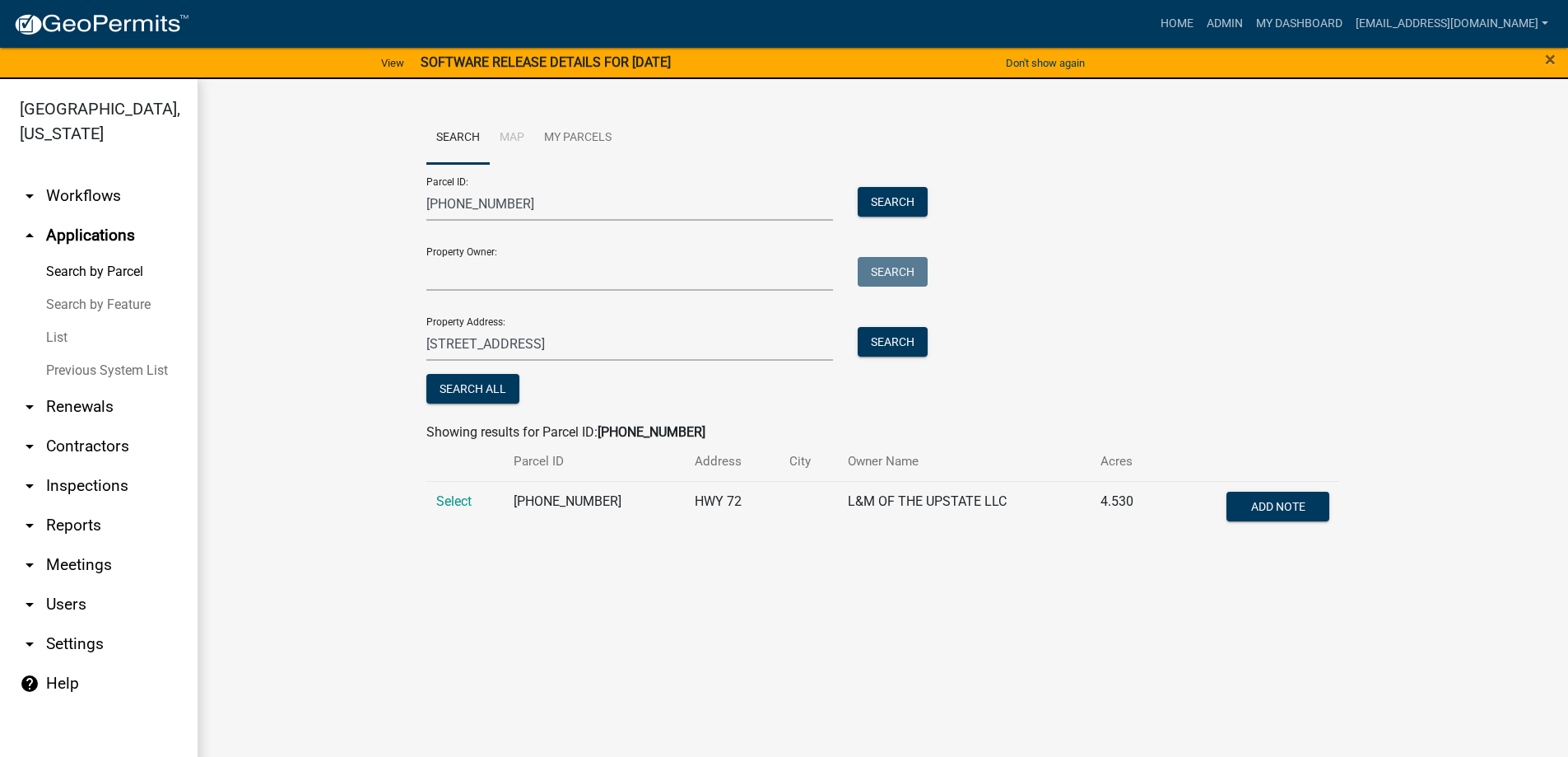
click at [432, 498] on td "Select" at bounding box center [465, 507] width 78 height 54
click at [444, 502] on span "Select" at bounding box center [454, 501] width 35 height 16
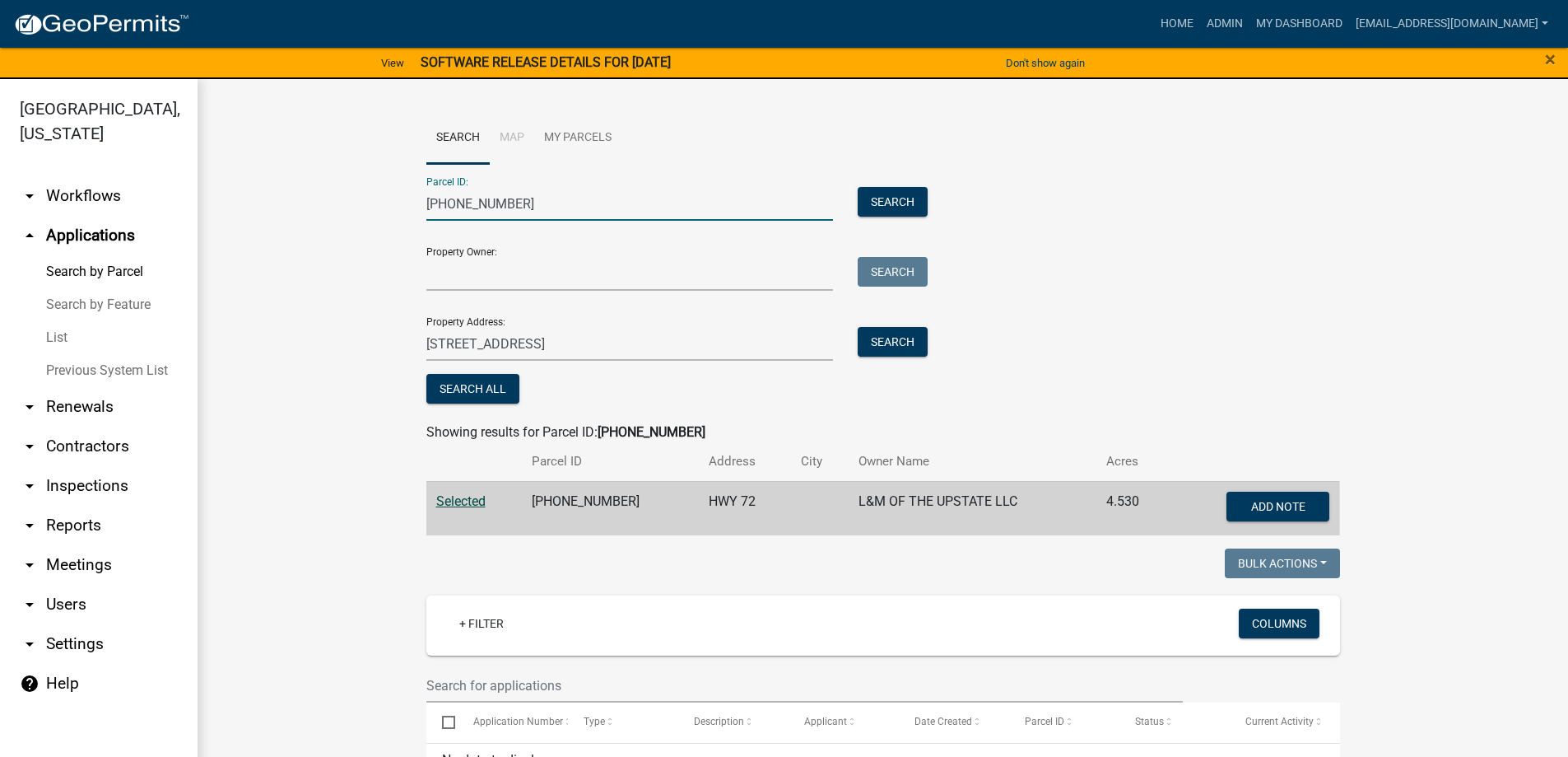
drag, startPoint x: 531, startPoint y: 203, endPoint x: 167, endPoint y: 215, distance: 364.2
click at [167, 215] on div "Abbeville County, South Carolina arrow_drop_down Workflows List arrow_drop_up A…" at bounding box center [784, 427] width 1568 height 698
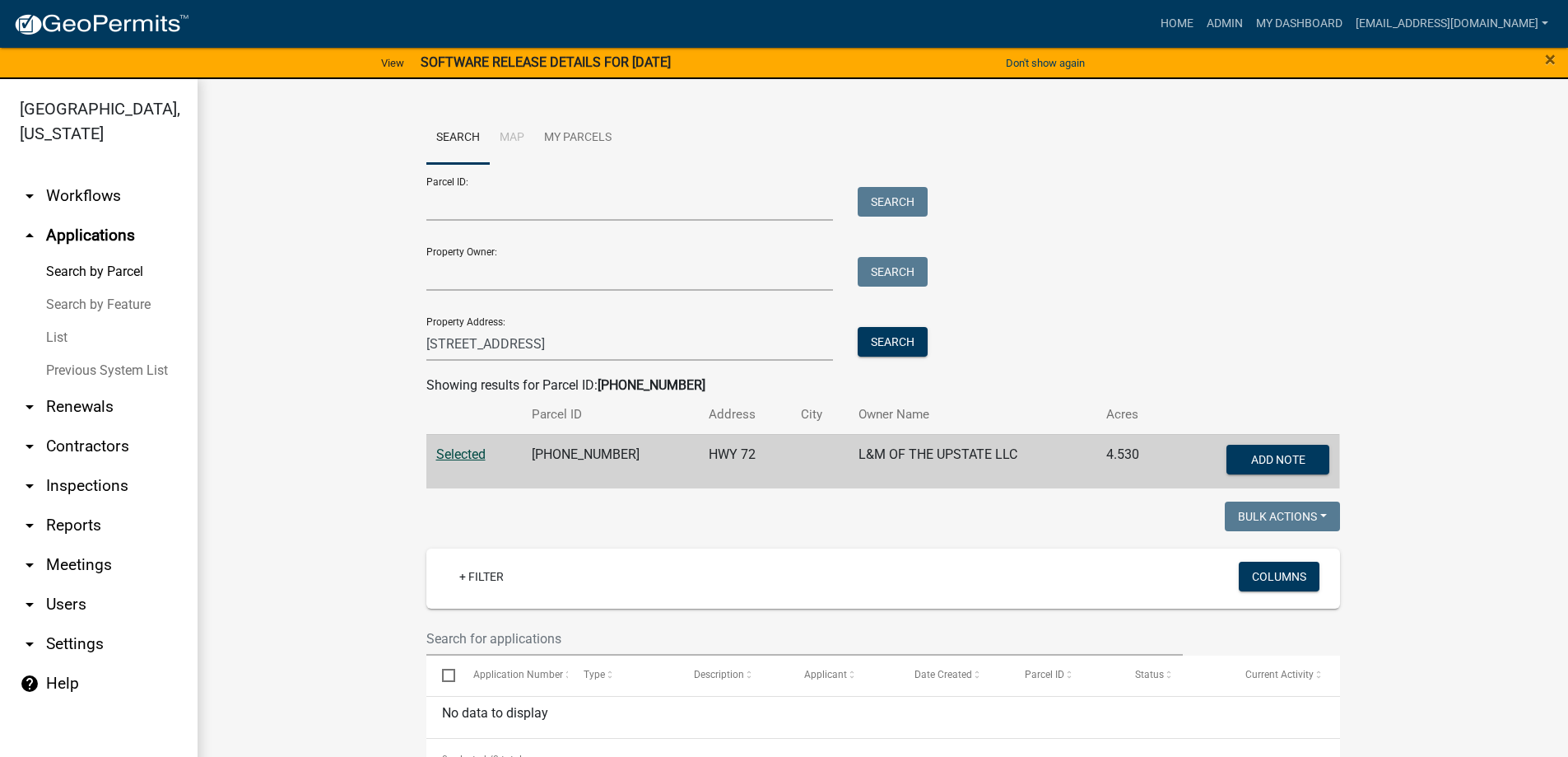
click at [43, 337] on link "List" at bounding box center [99, 337] width 198 height 33
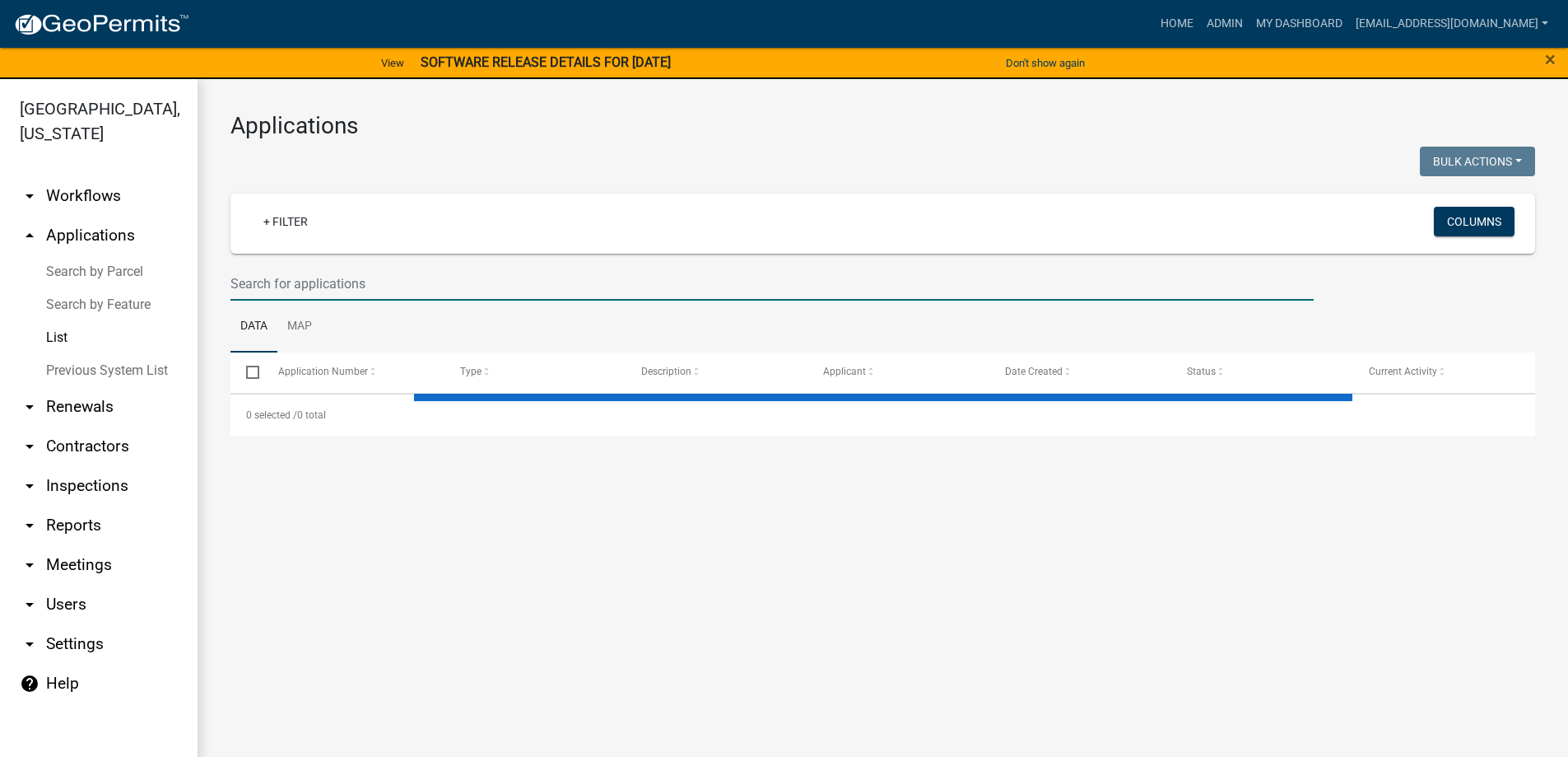
click at [316, 276] on input "text" at bounding box center [772, 284] width 1083 height 33
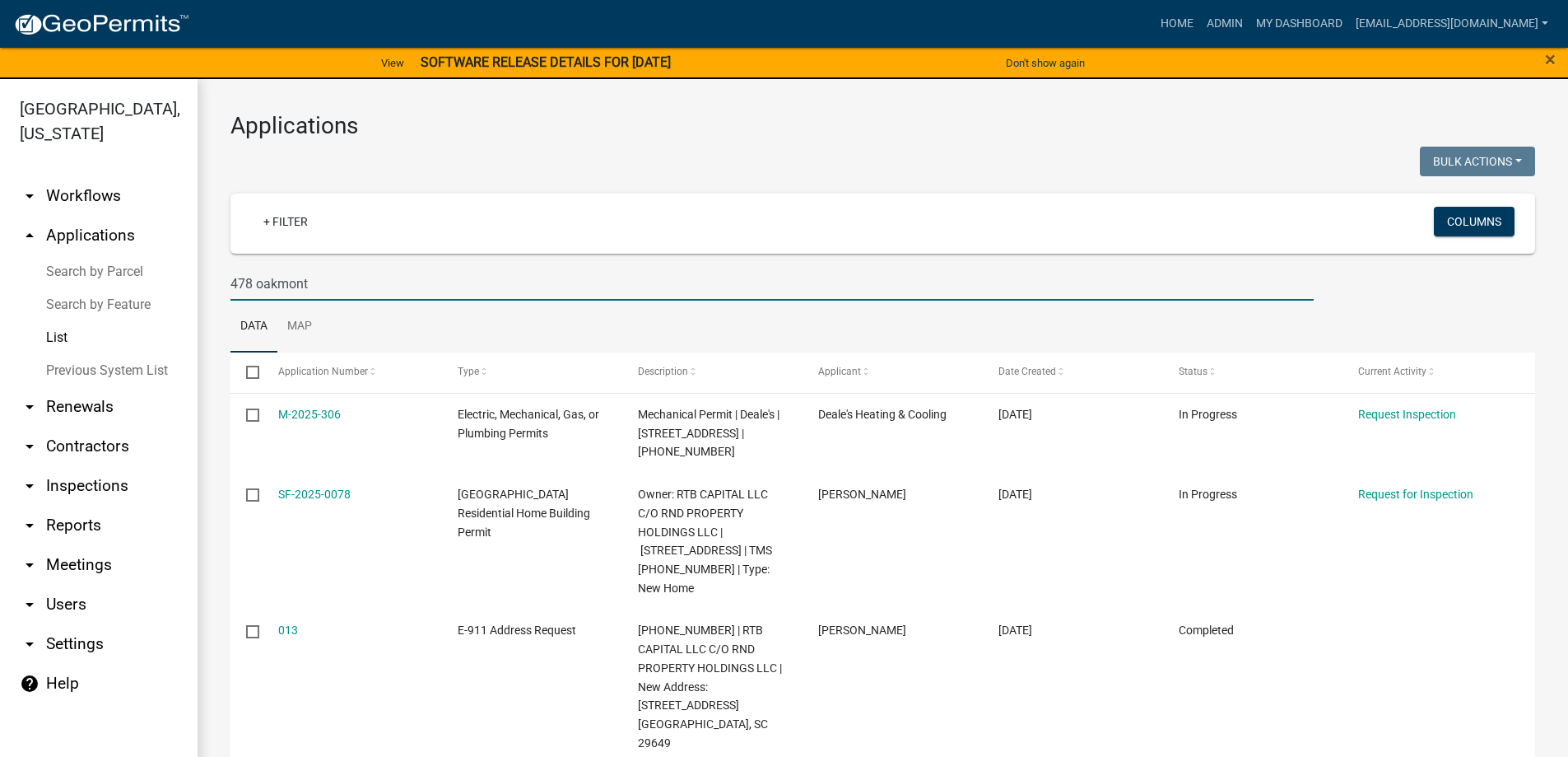
drag, startPoint x: 332, startPoint y: 281, endPoint x: 2, endPoint y: 253, distance: 331.2
click at [3, 253] on div "Abbeville County, South Carolina arrow_drop_down Workflows List arrow_drop_up A…" at bounding box center [784, 427] width 1568 height 698
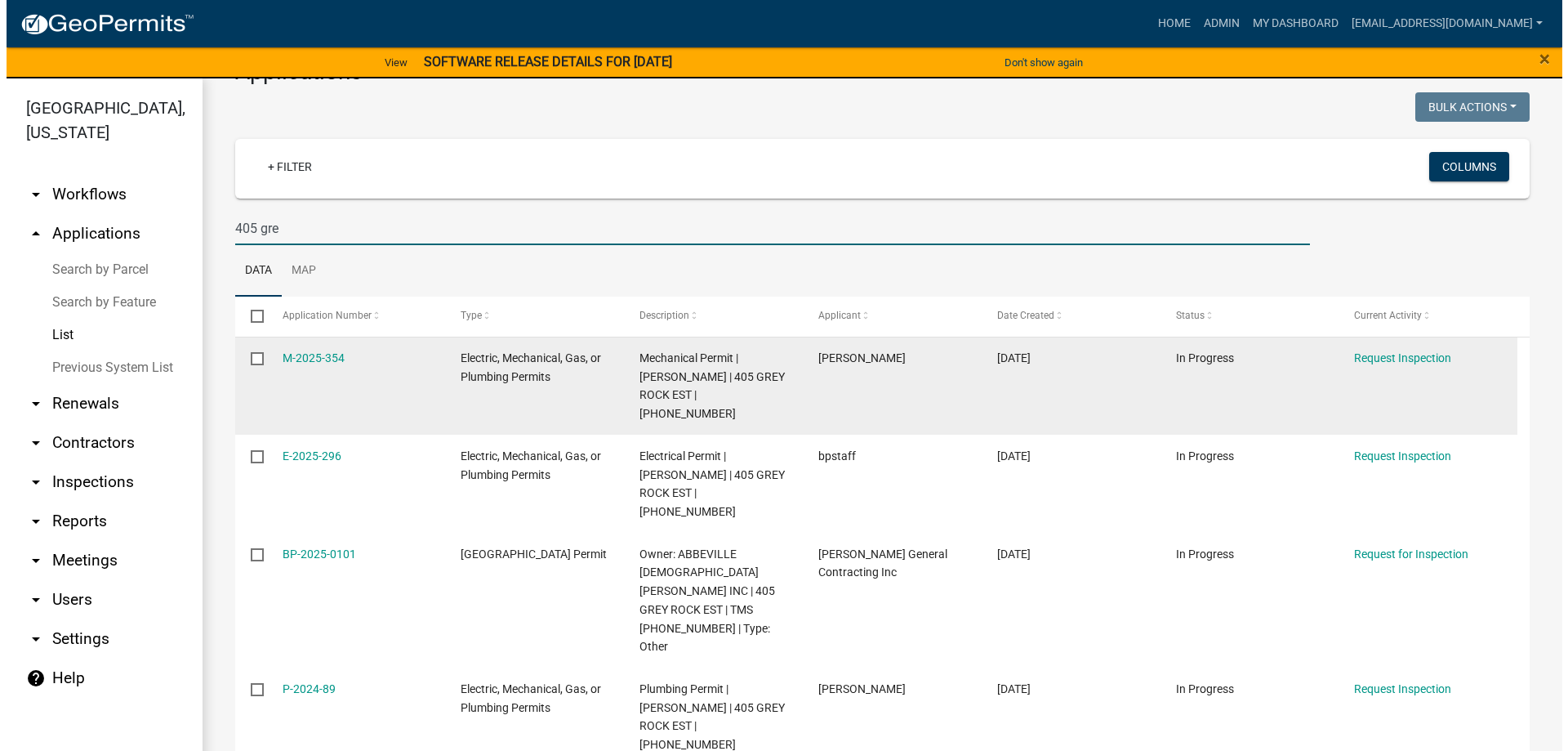
scroll to position [81, 0]
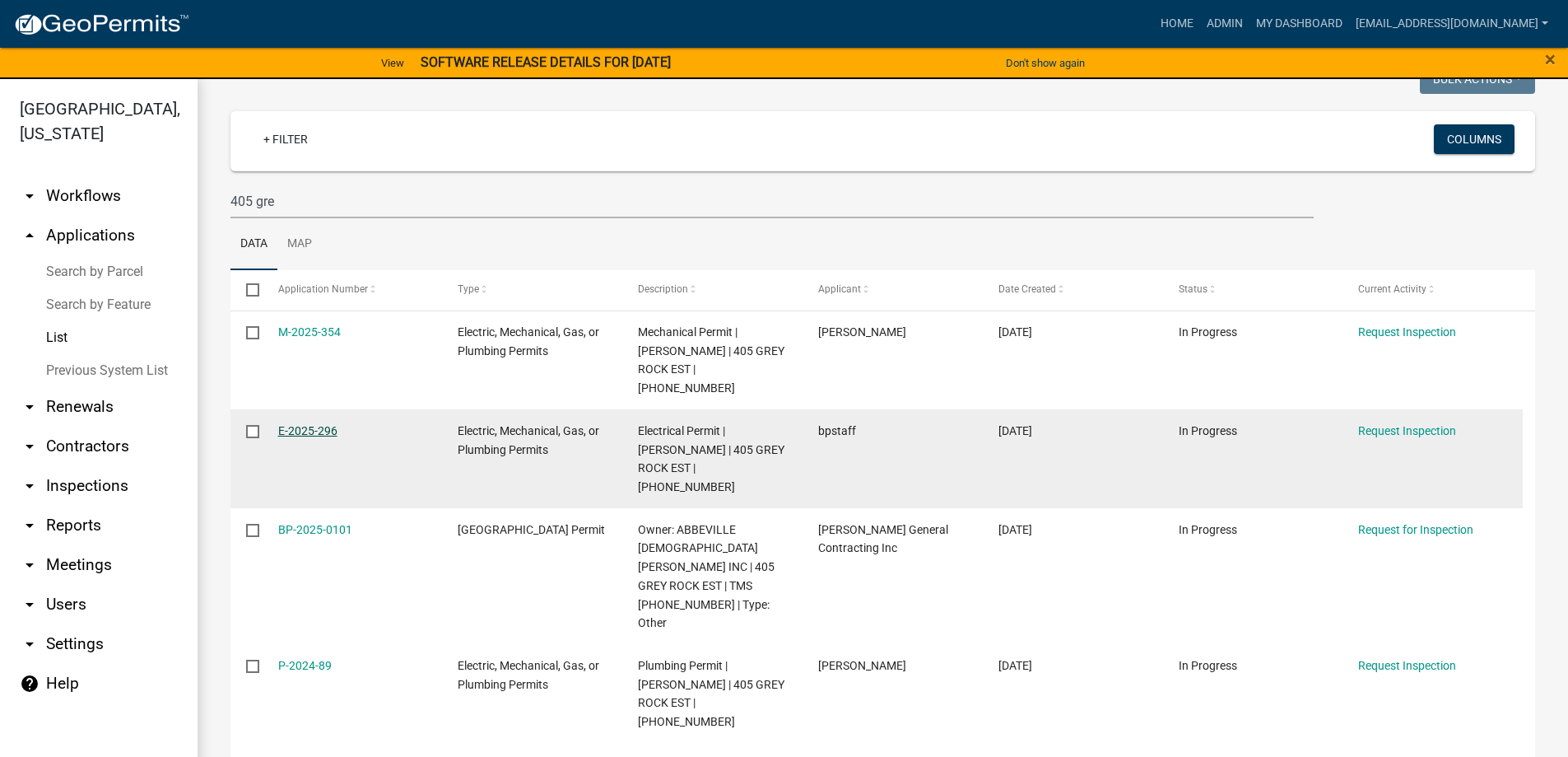
click at [321, 424] on link "E-2025-296" at bounding box center [307, 430] width 59 height 13
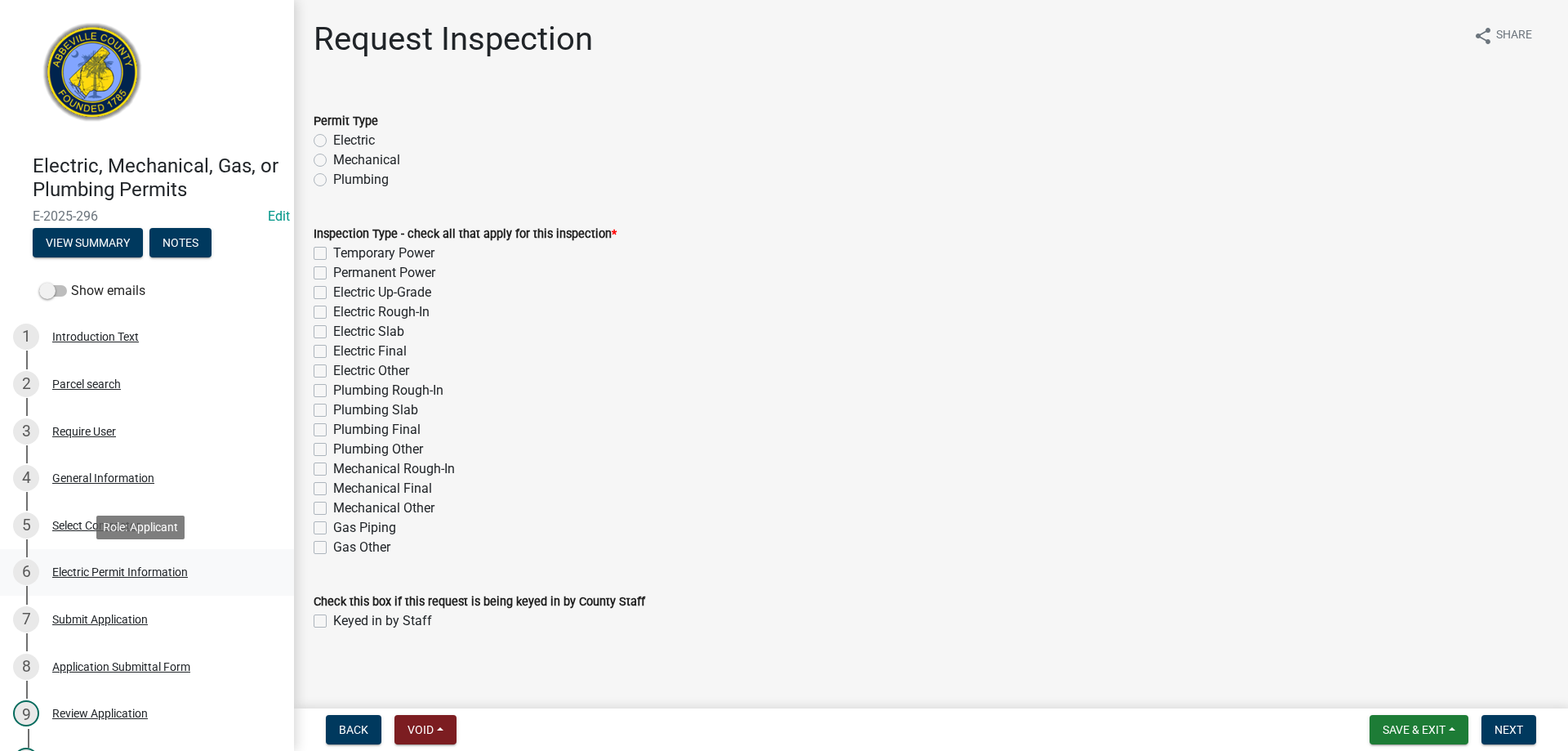
click at [96, 566] on div "Electric Permit Information" at bounding box center [120, 572] width 135 height 12
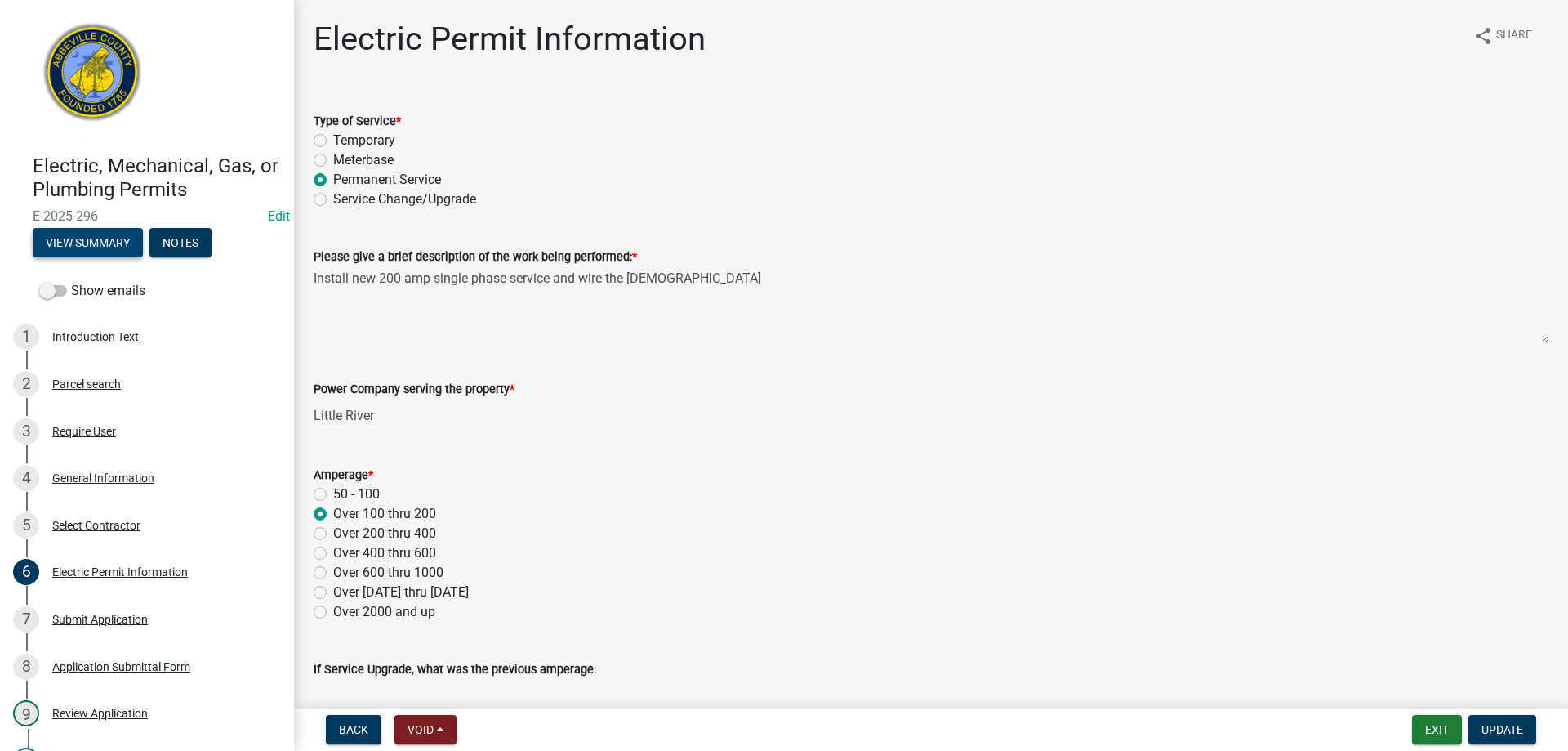
click at [68, 240] on button "View Summary" at bounding box center [87, 242] width 110 height 29
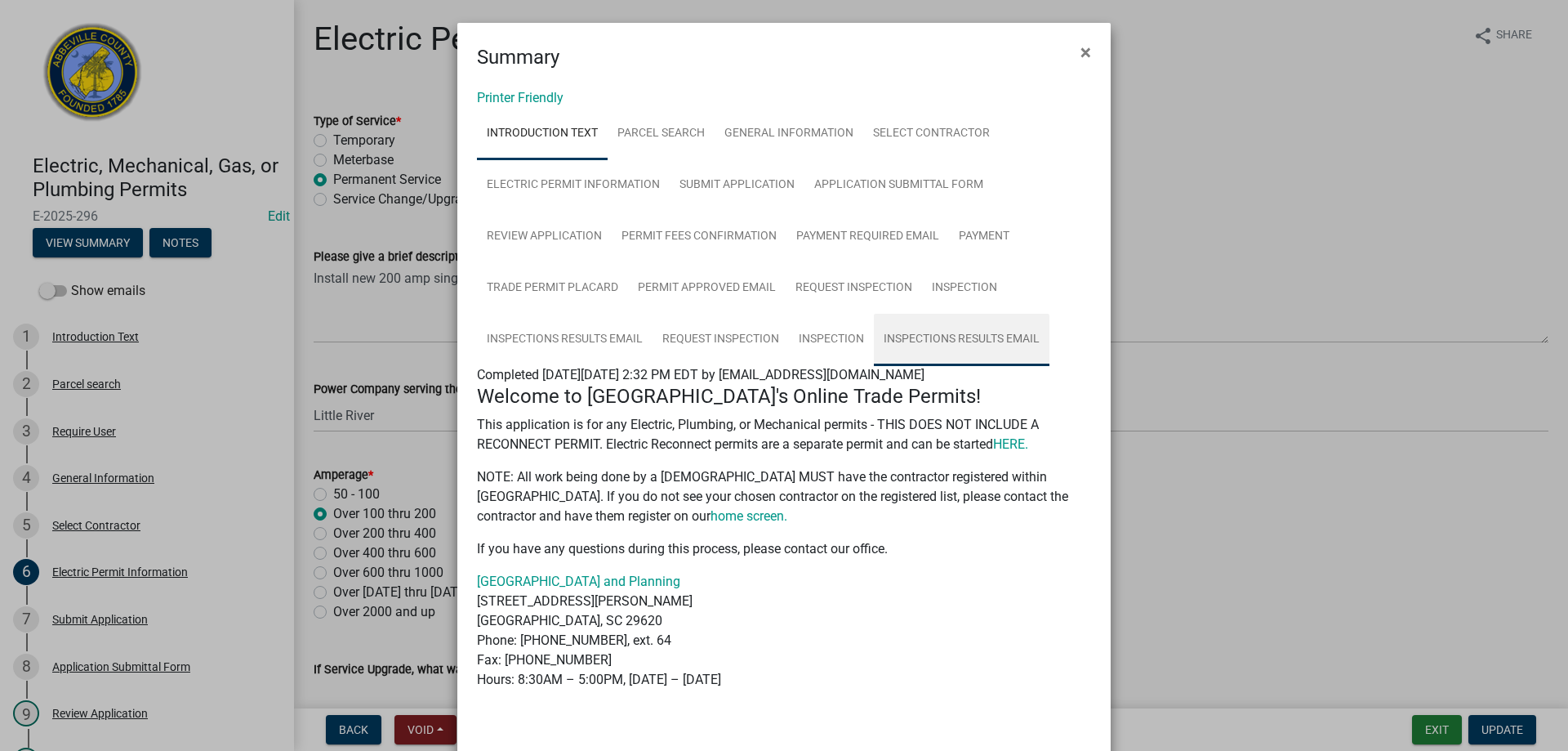
click at [925, 335] on link "Inspections Results Email" at bounding box center [961, 340] width 175 height 52
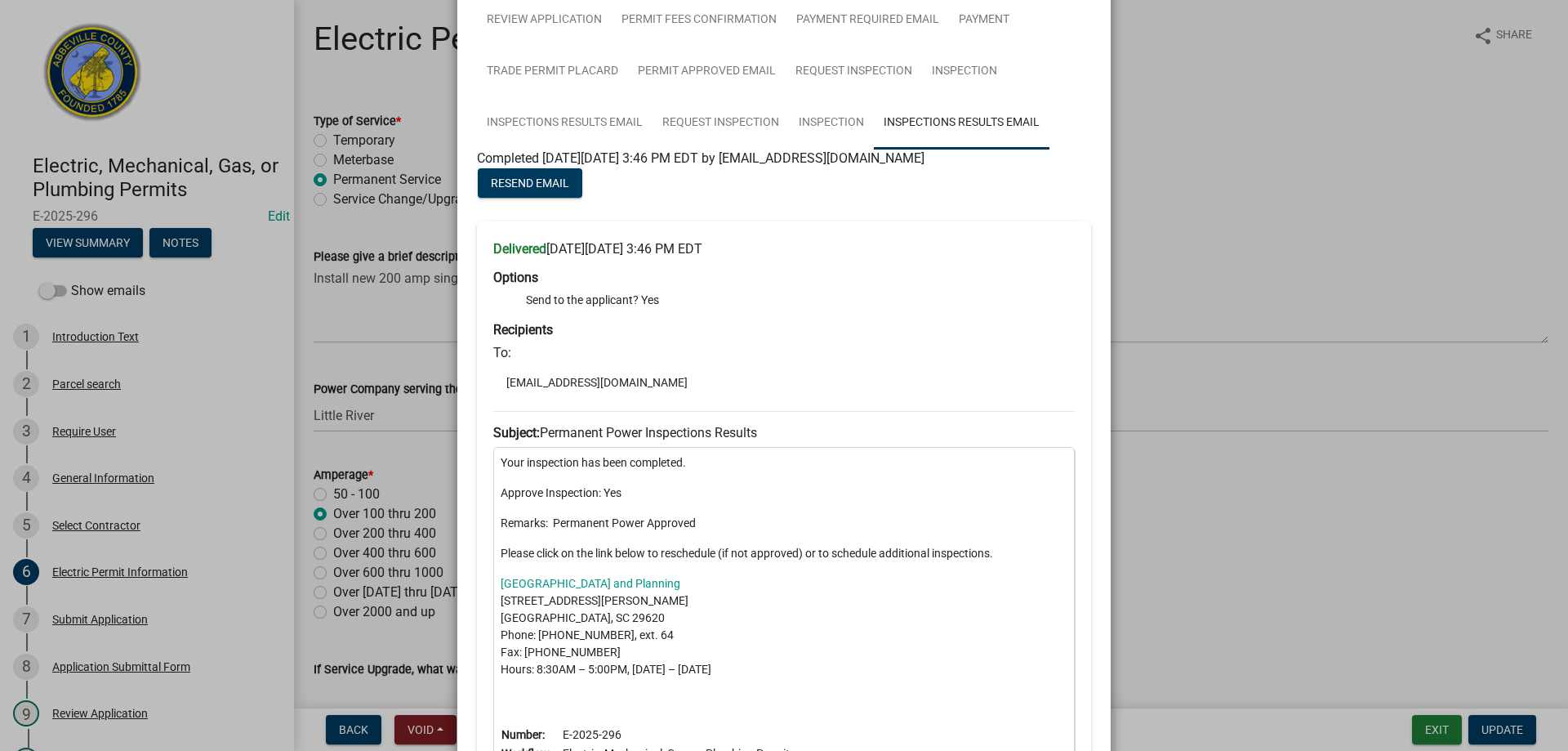
scroll to position [245, 0]
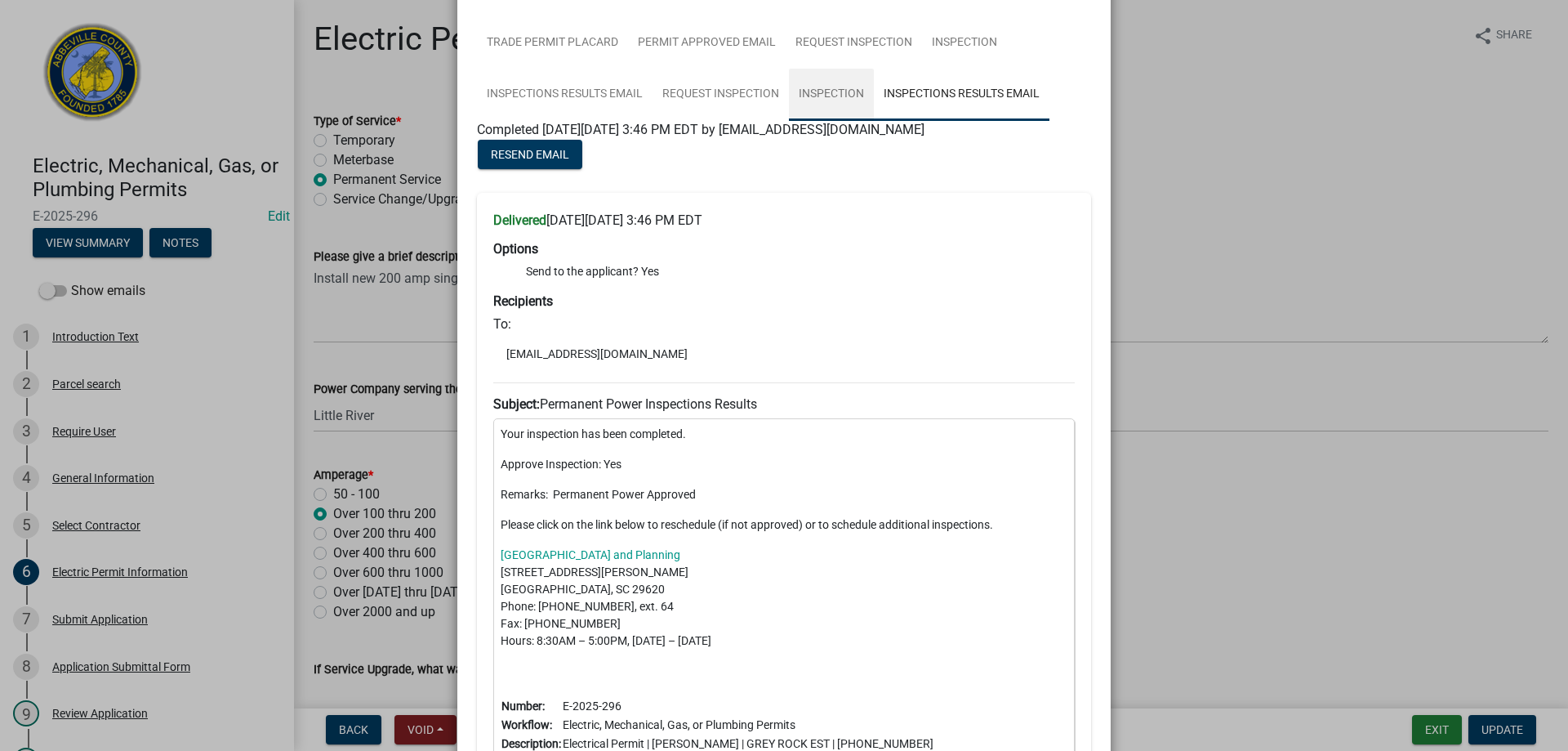
click at [809, 89] on link "Inspection" at bounding box center [831, 95] width 85 height 52
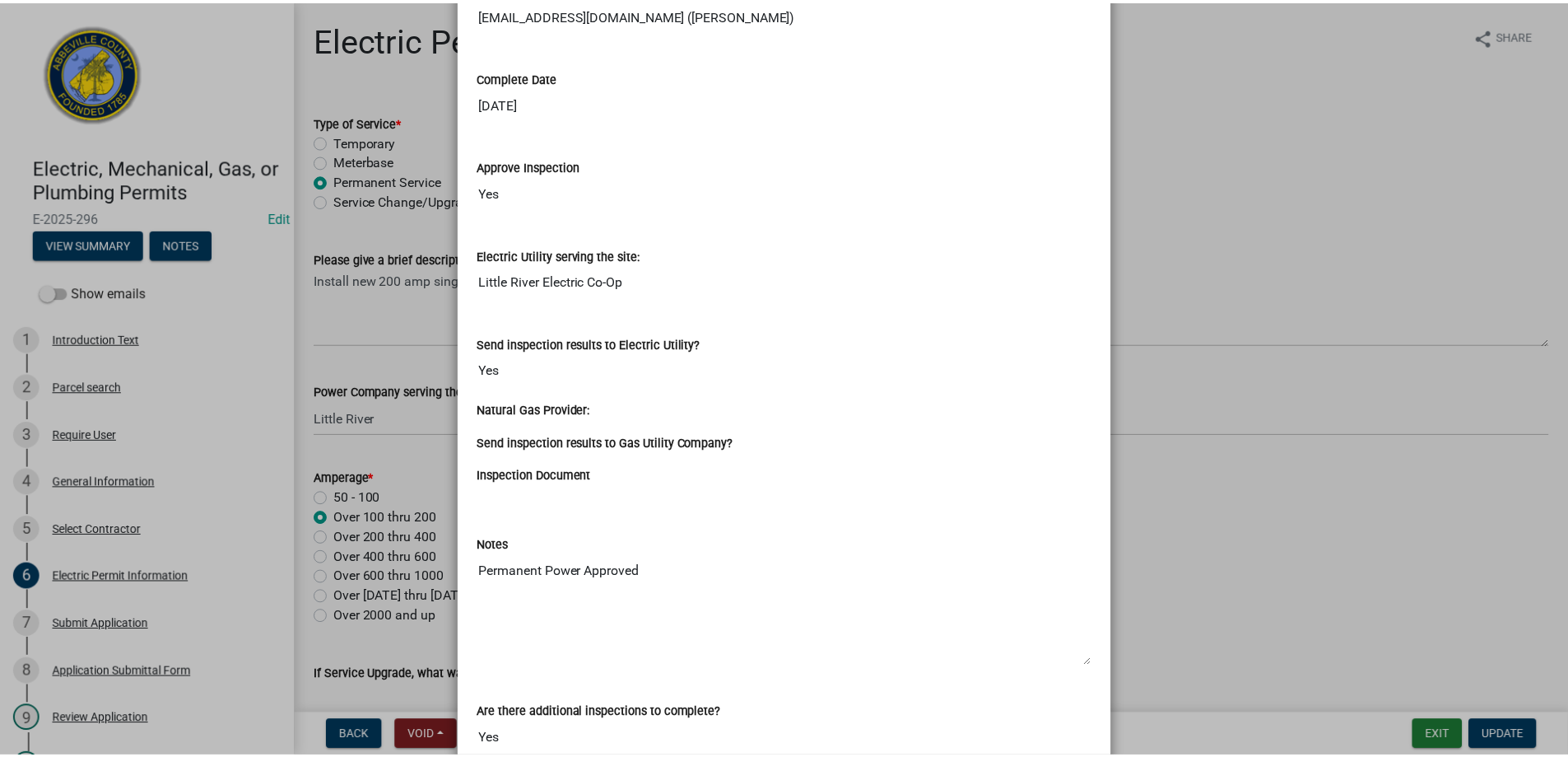
scroll to position [581, 0]
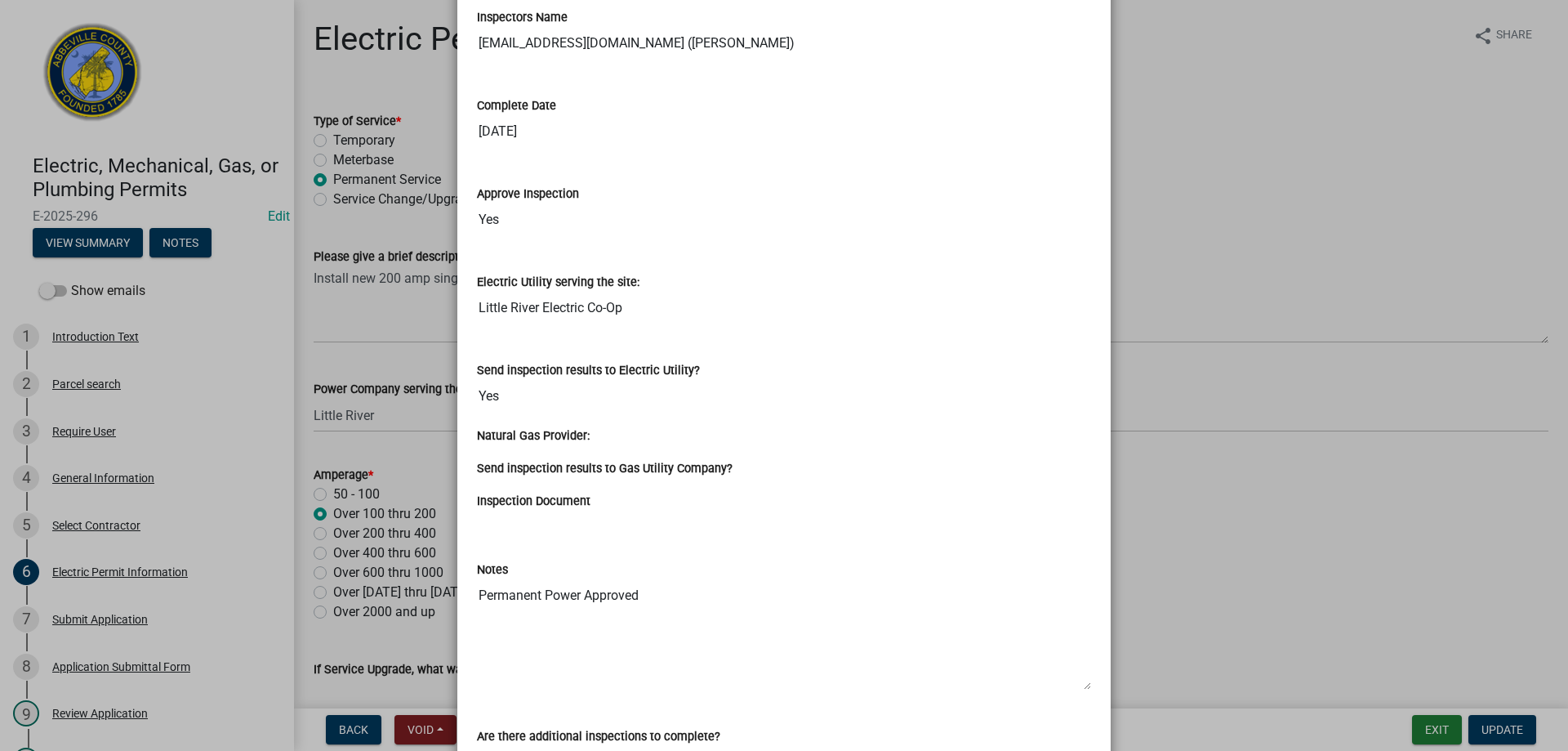
click at [1252, 212] on ngb-modal-window "Summary × Printer Friendly Introduction Text Parcel search General Information …" at bounding box center [784, 376] width 1568 height 751
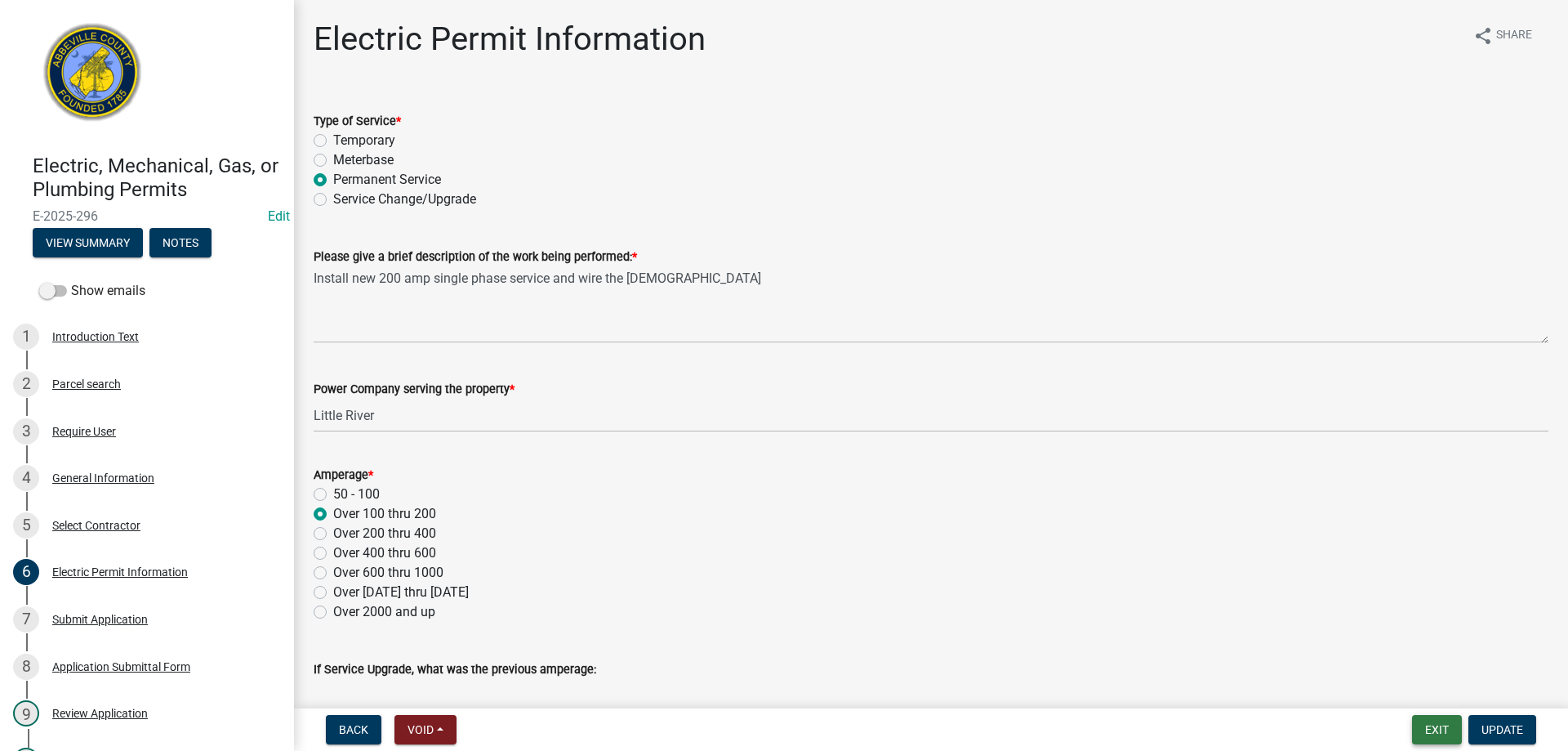
click at [1443, 735] on button "Exit" at bounding box center [1437, 729] width 50 height 29
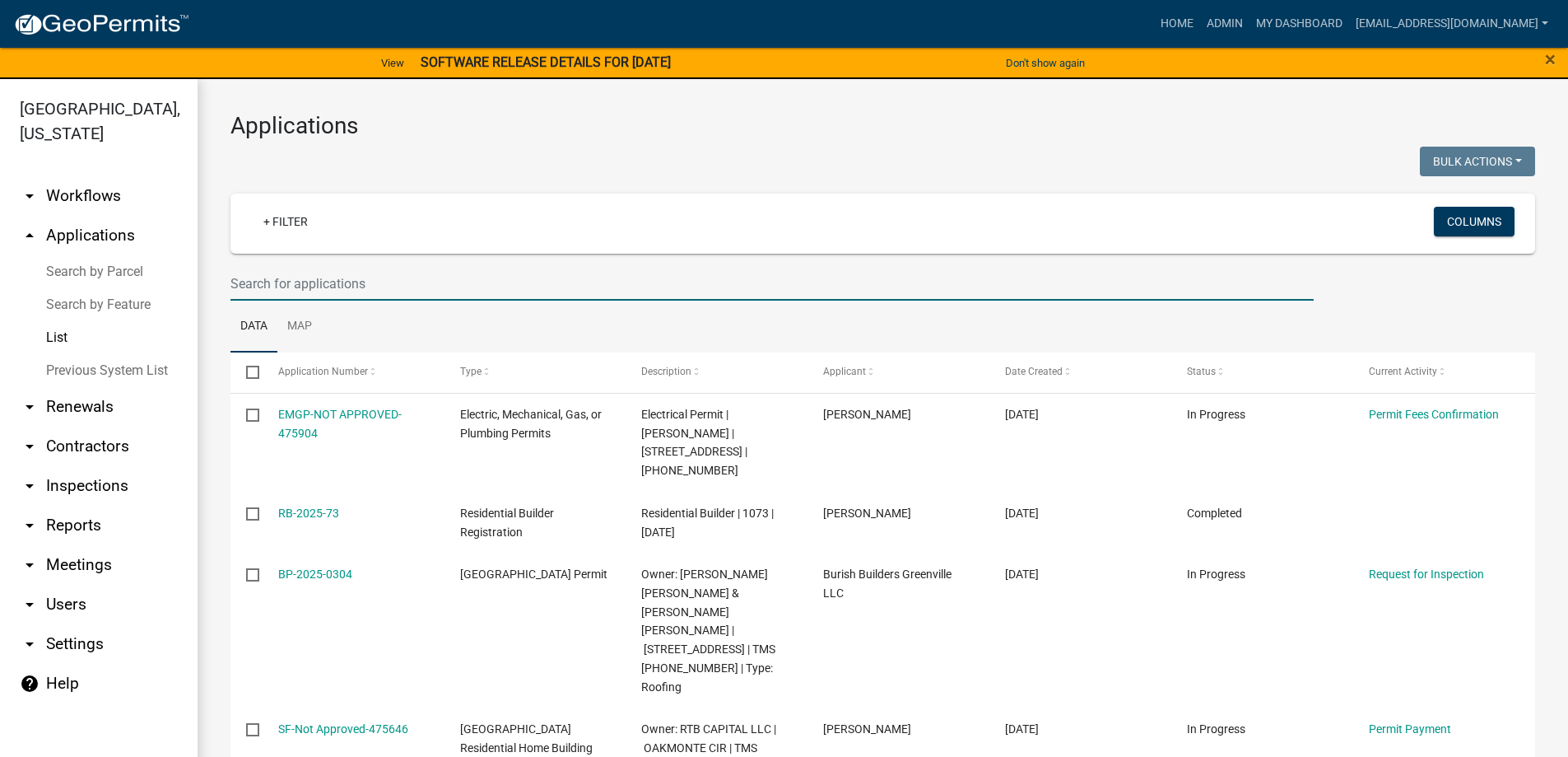
click at [295, 281] on input "text" at bounding box center [772, 284] width 1083 height 33
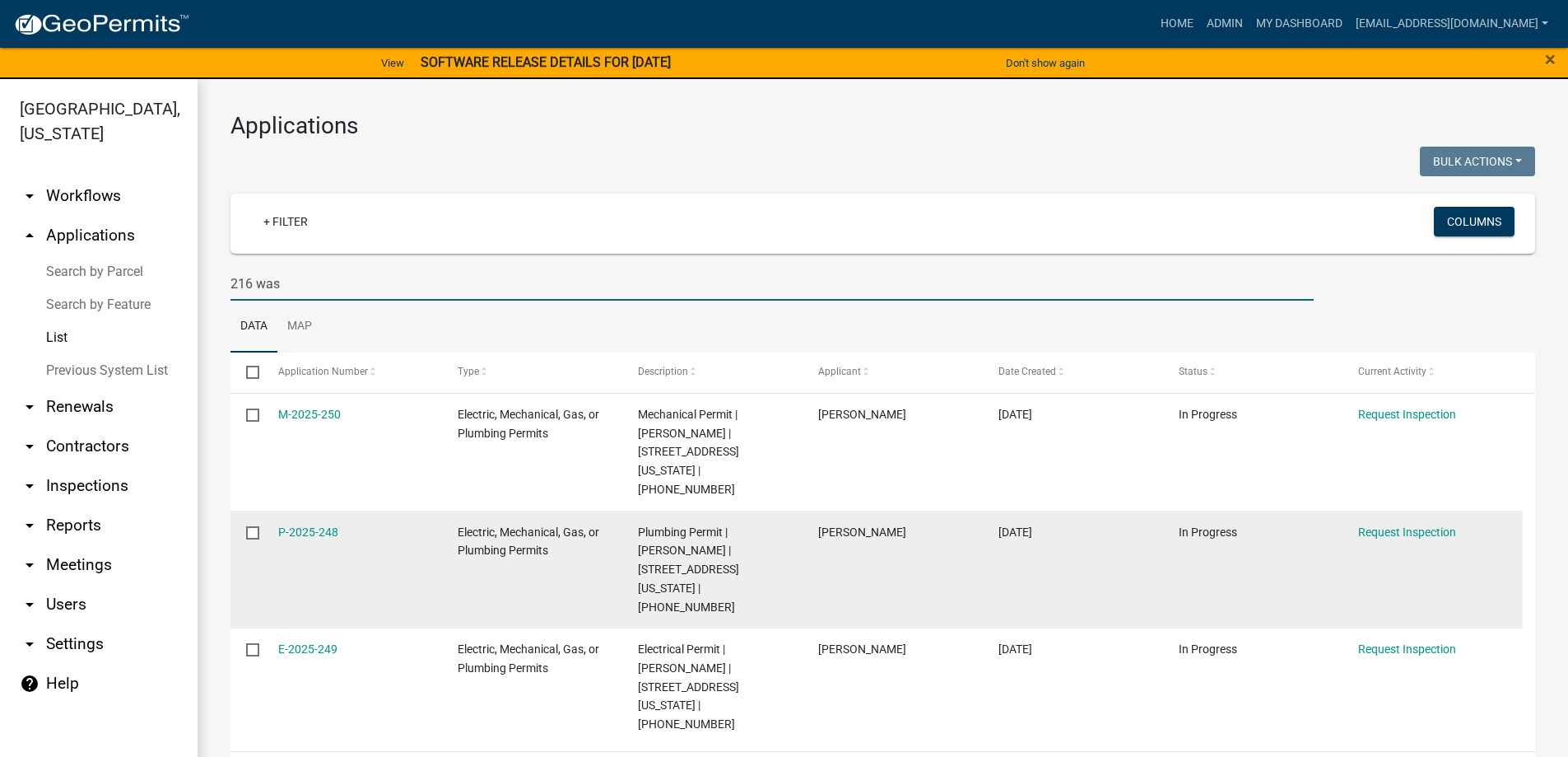
scroll to position [20, 0]
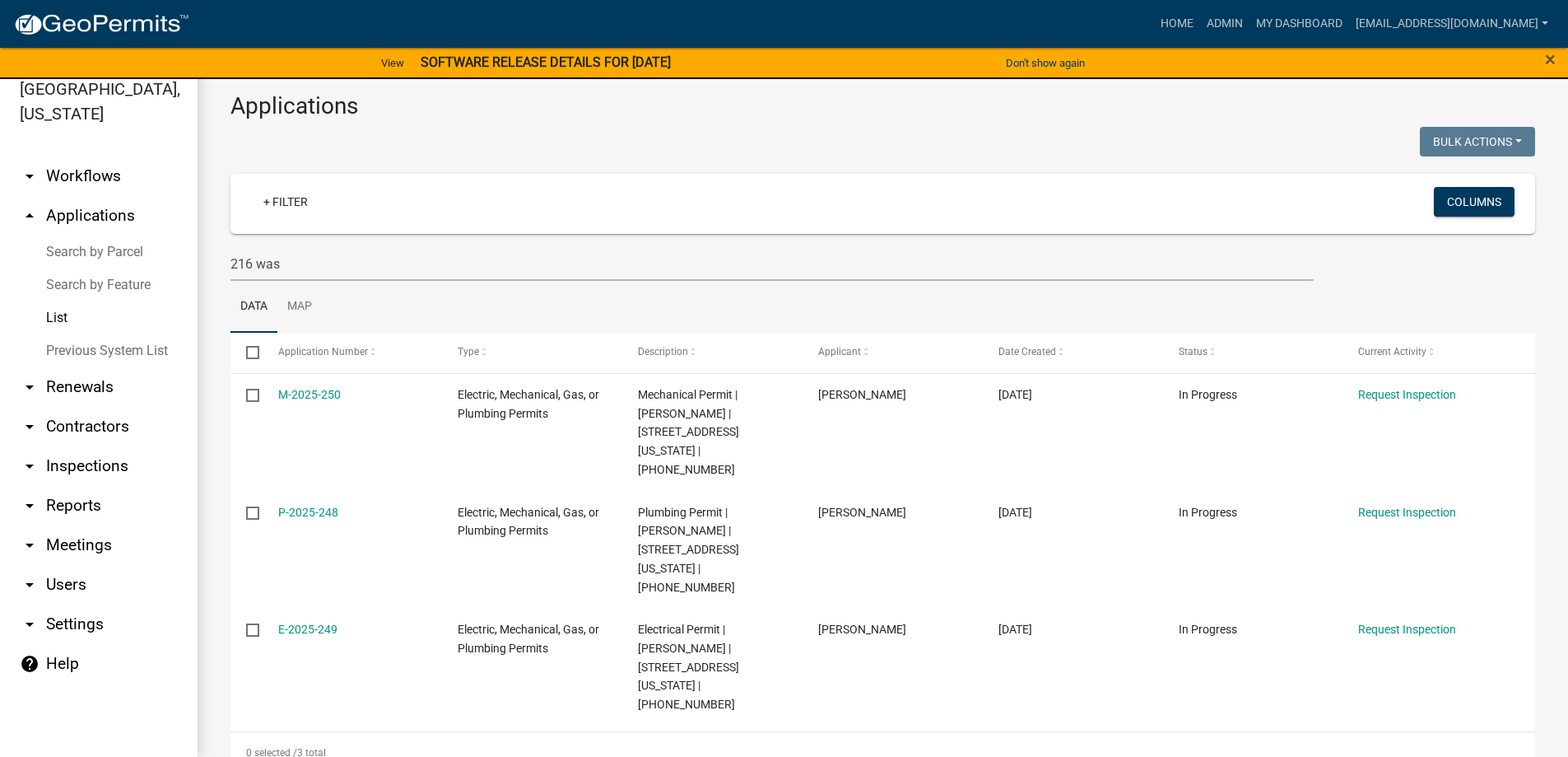
click at [114, 344] on link "Previous System List" at bounding box center [99, 350] width 198 height 33
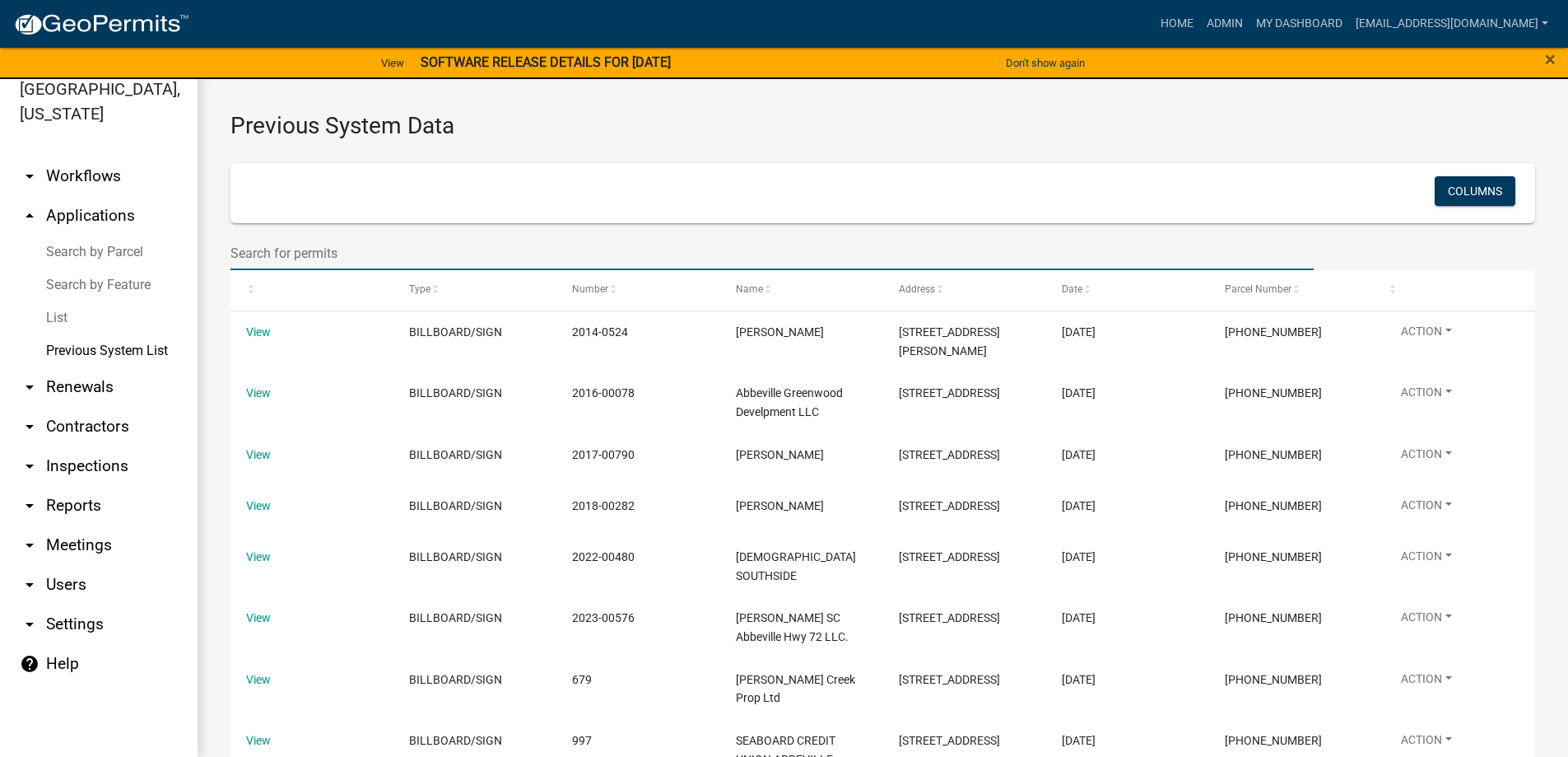
click at [303, 262] on input "text" at bounding box center [772, 253] width 1083 height 33
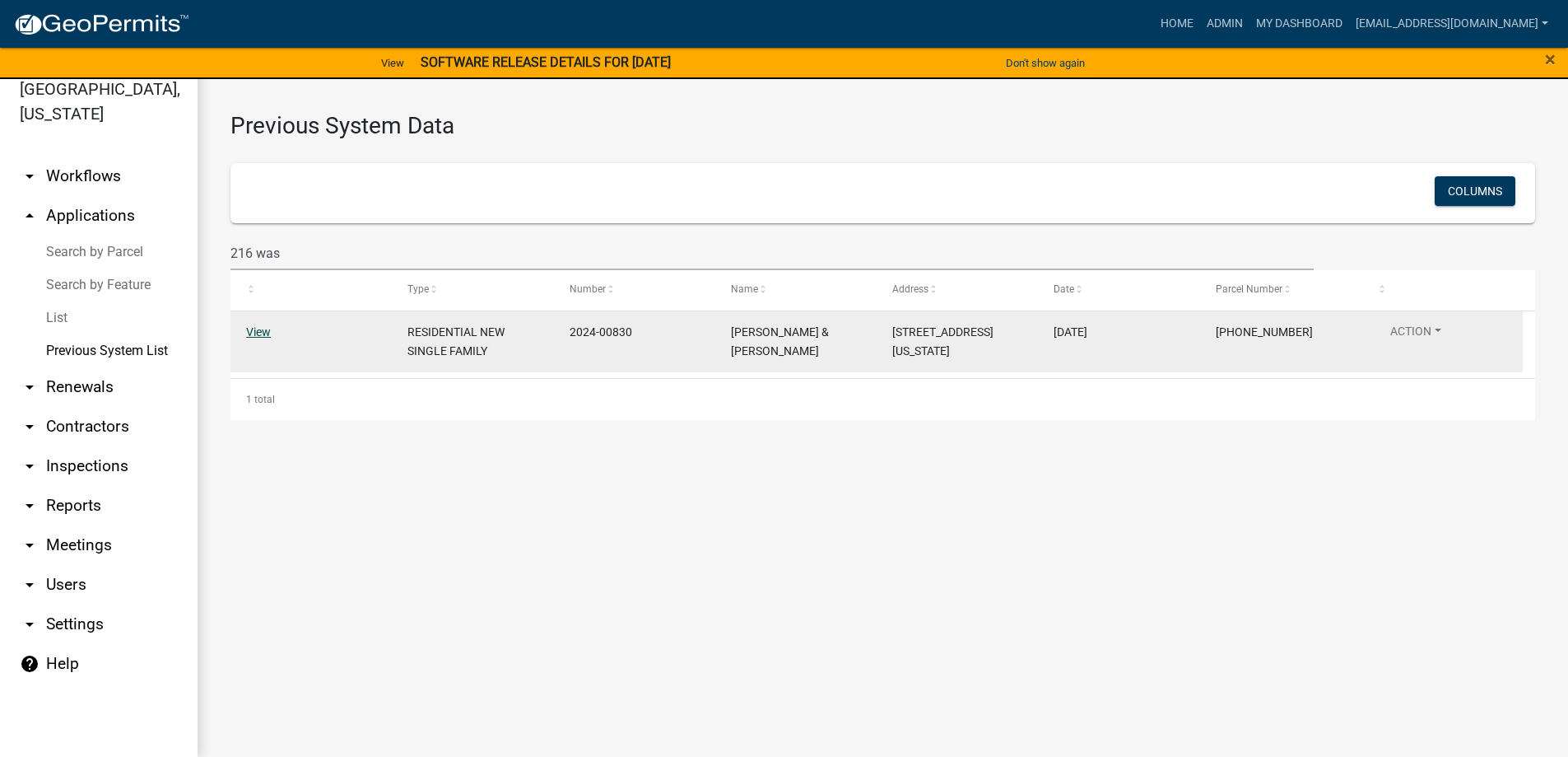
click at [267, 331] on link "View" at bounding box center [258, 332] width 24 height 13
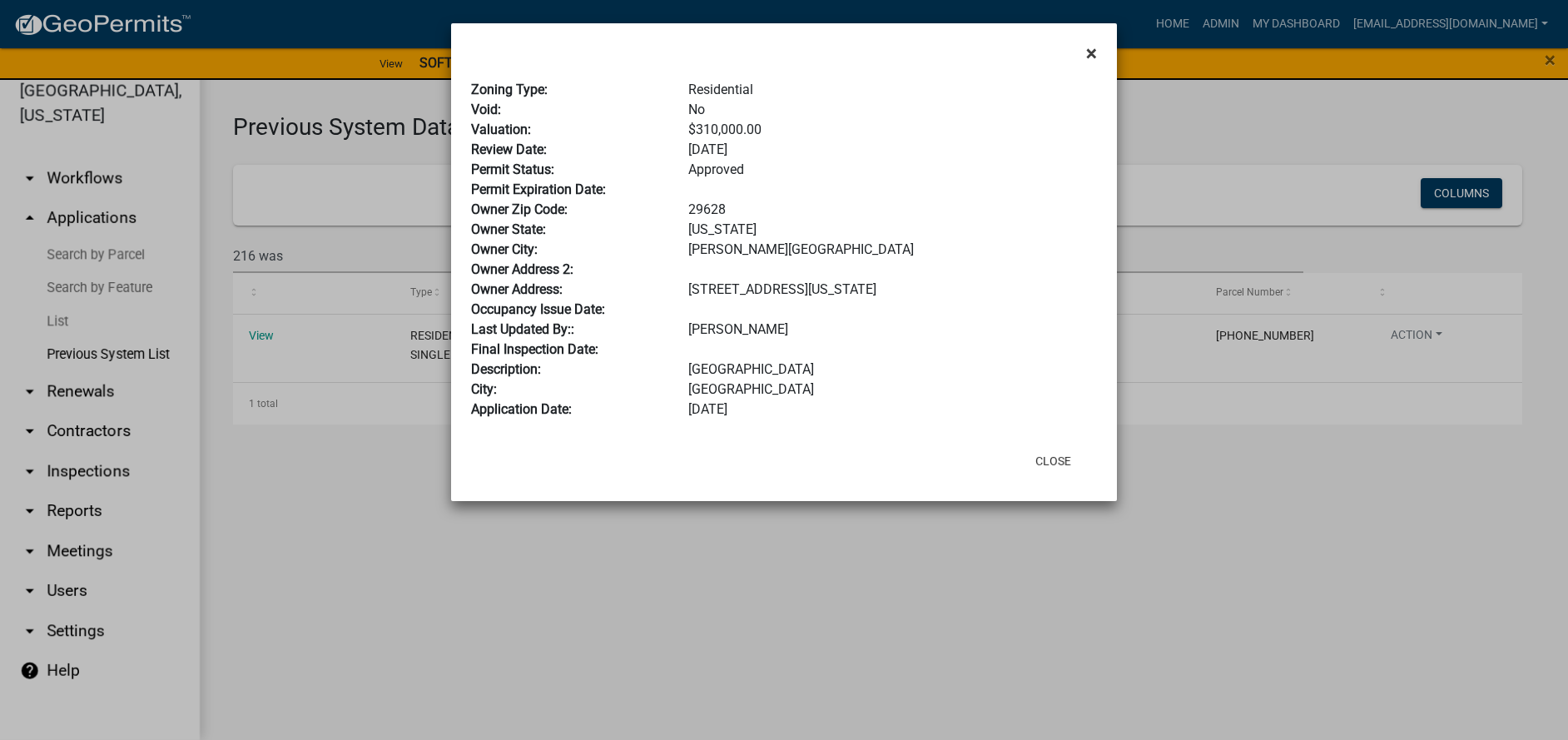
click at [1085, 50] on button "×" at bounding box center [1091, 52] width 37 height 47
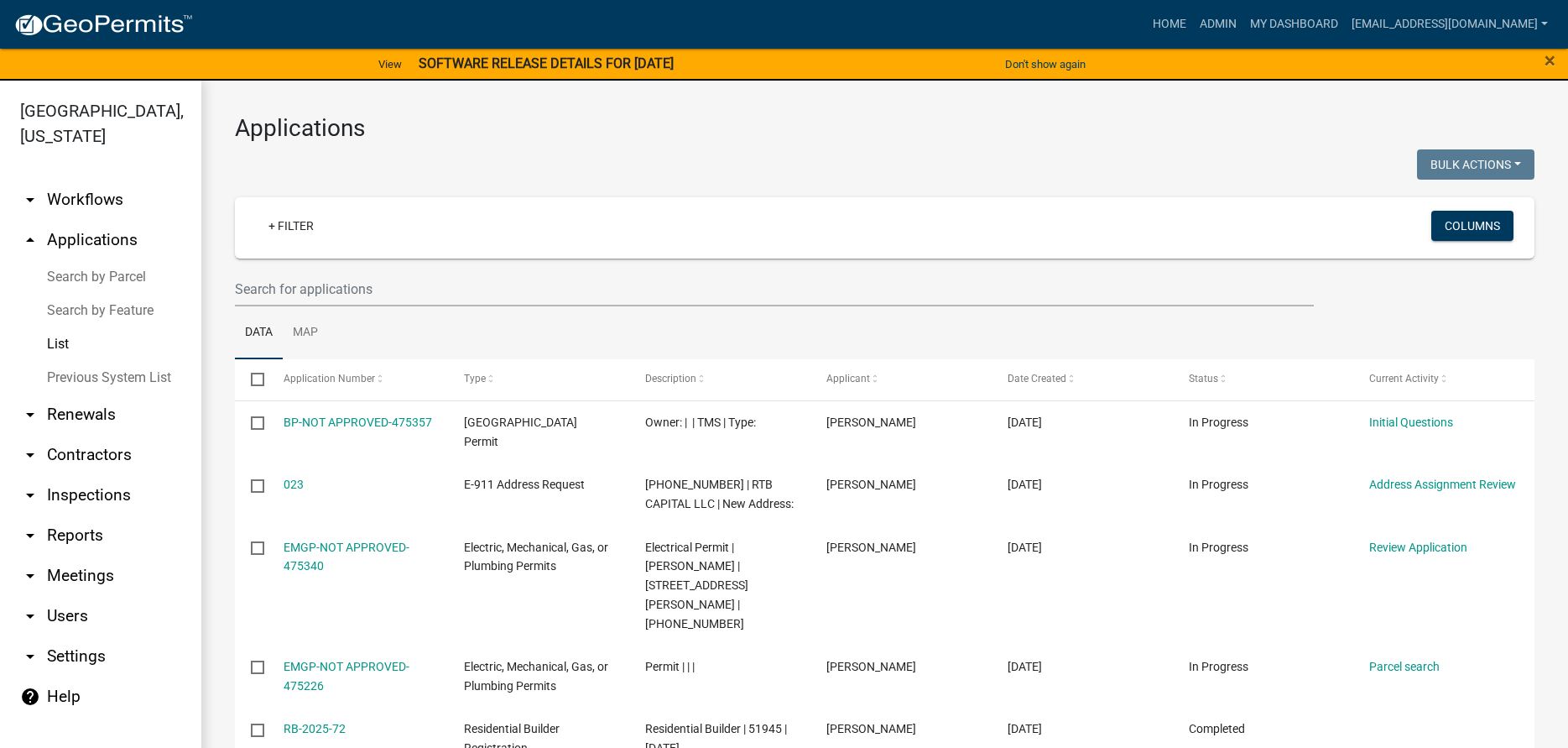
select select "3: 100"
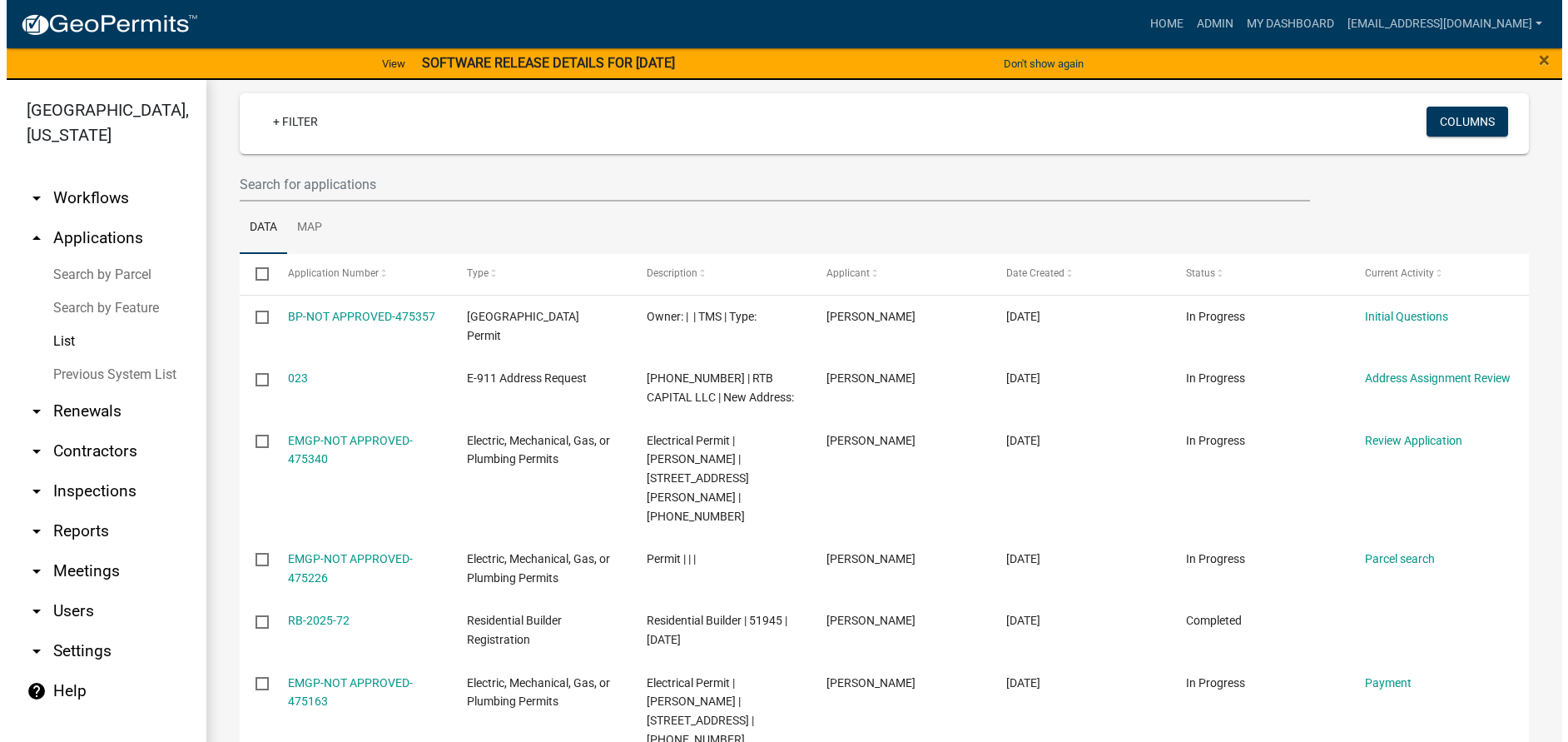
scroll to position [167, 0]
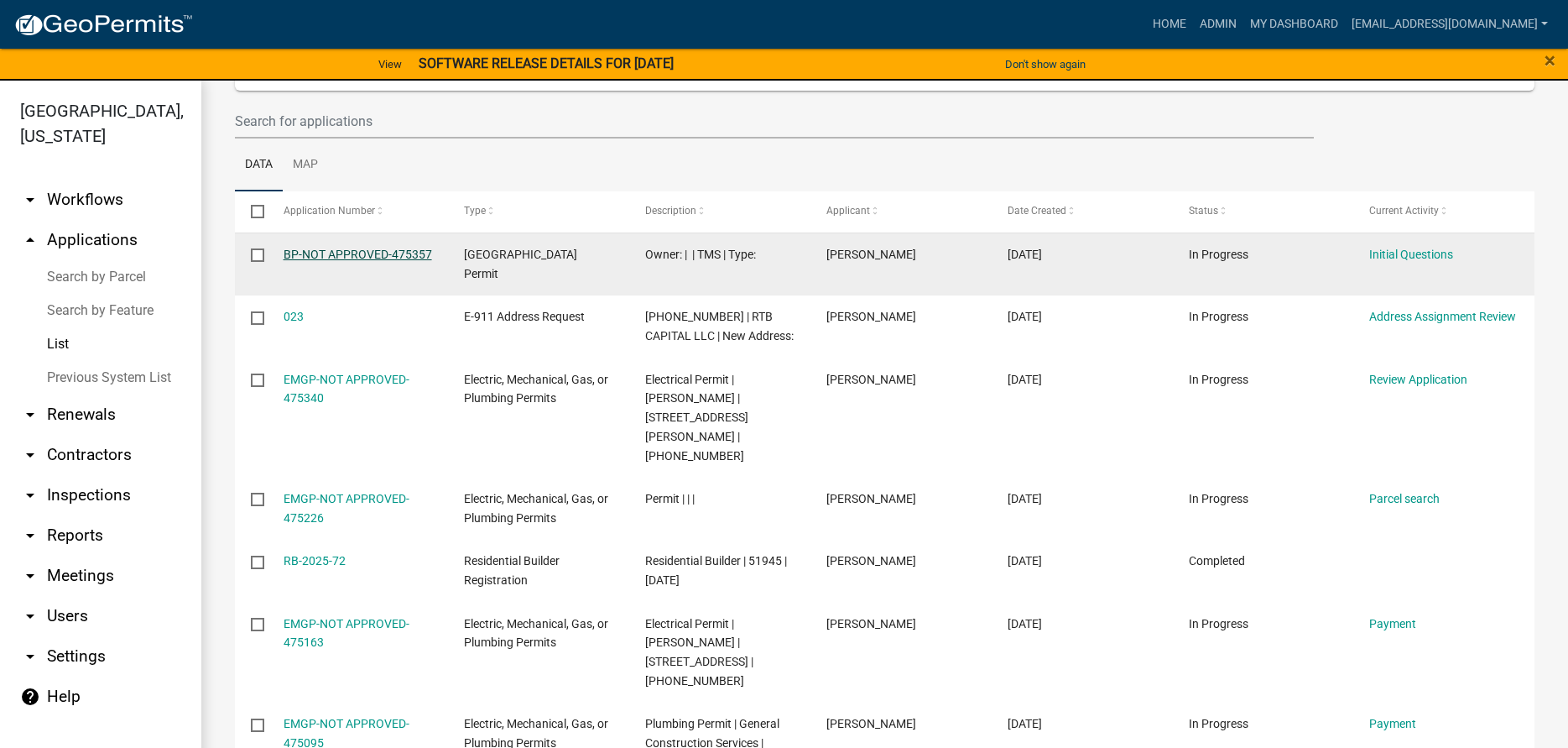
click at [366, 248] on link "BP-NOT APPROVED-475357" at bounding box center [358, 254] width 149 height 14
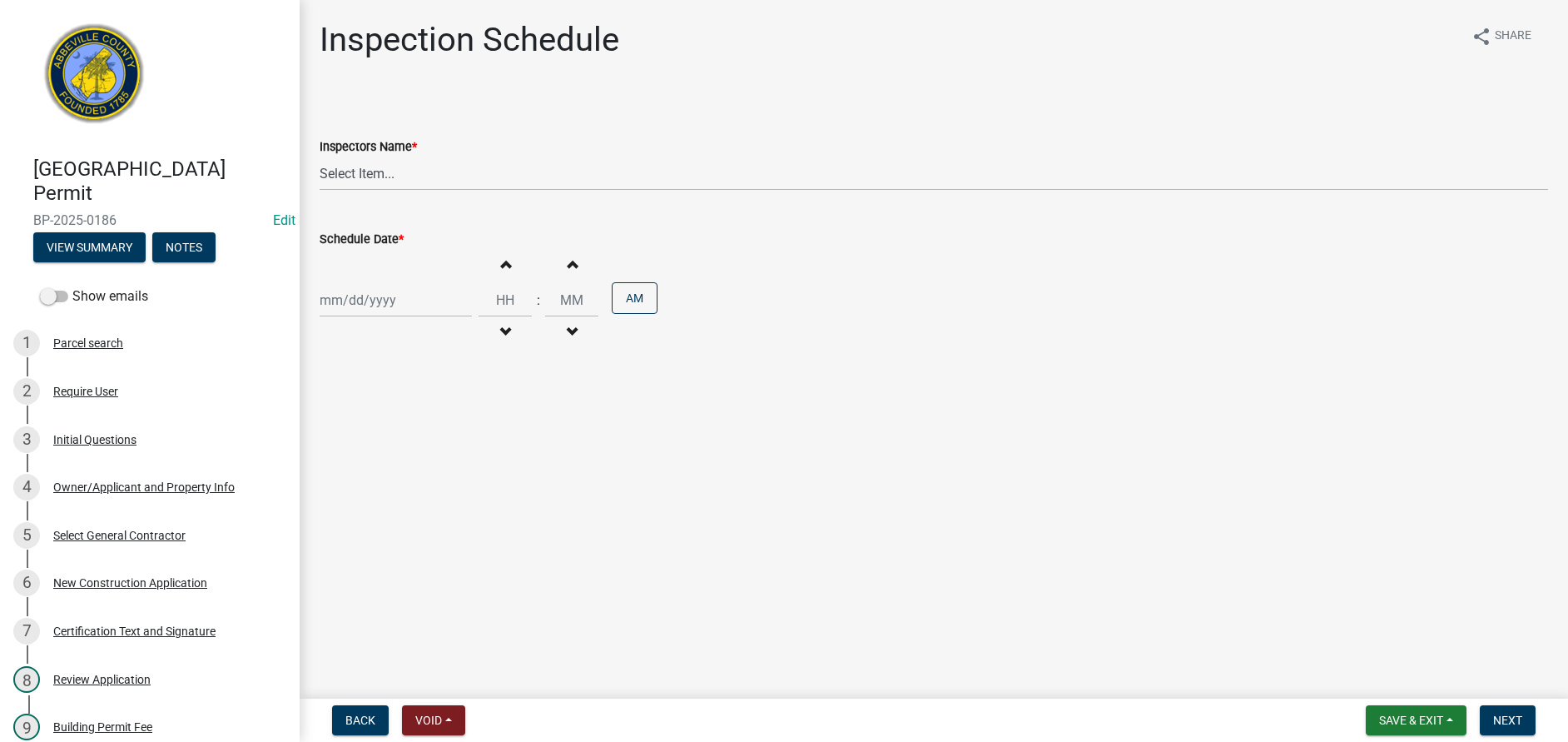
click at [53, 230] on div "[GEOGRAPHIC_DATA] Permit BP-2025-0186 Edit View Summary Notes" at bounding box center [150, 205] width 273 height 123
click at [53, 246] on button "View Summary" at bounding box center [89, 246] width 113 height 30
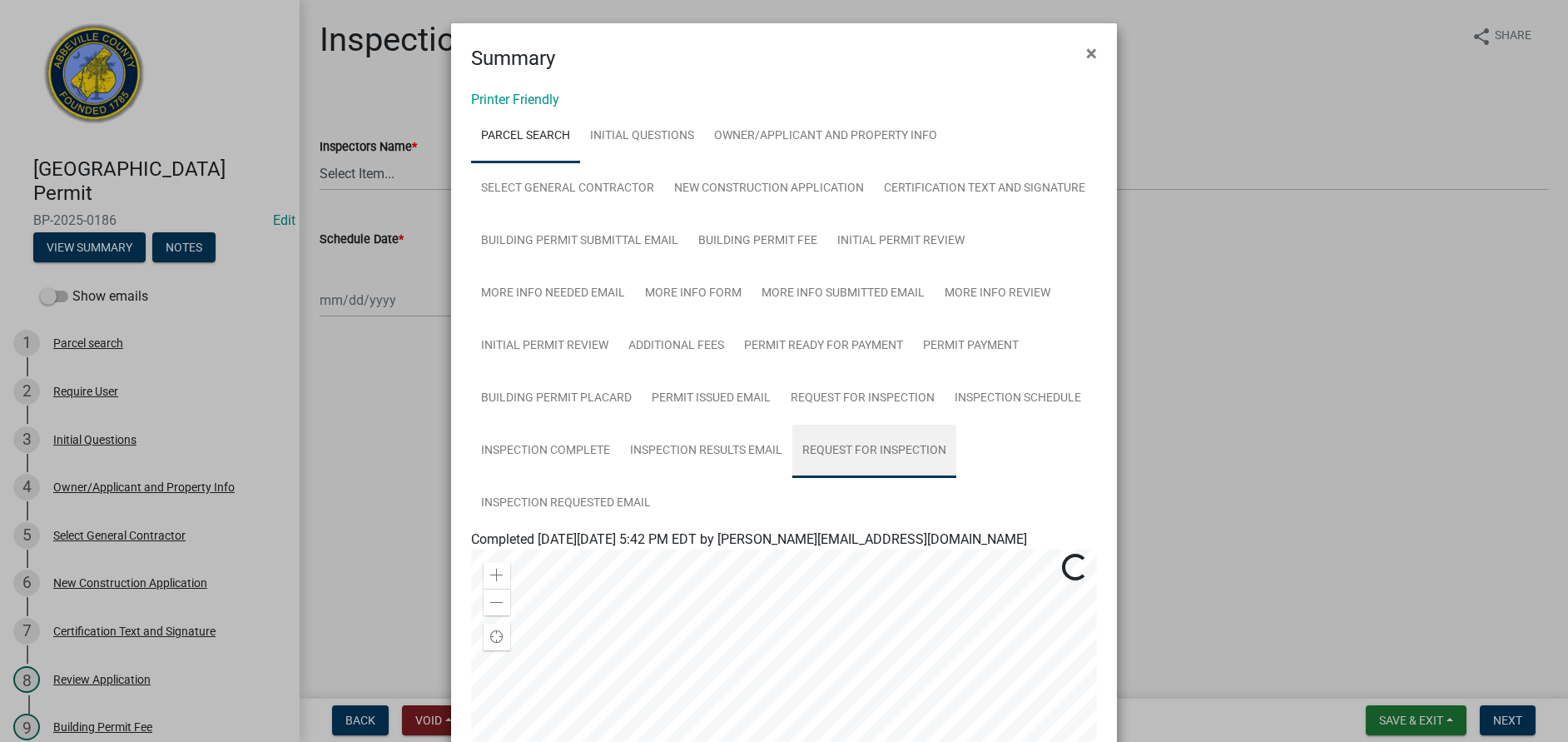
click at [831, 455] on link "Request for Inspection" at bounding box center [875, 451] width 164 height 53
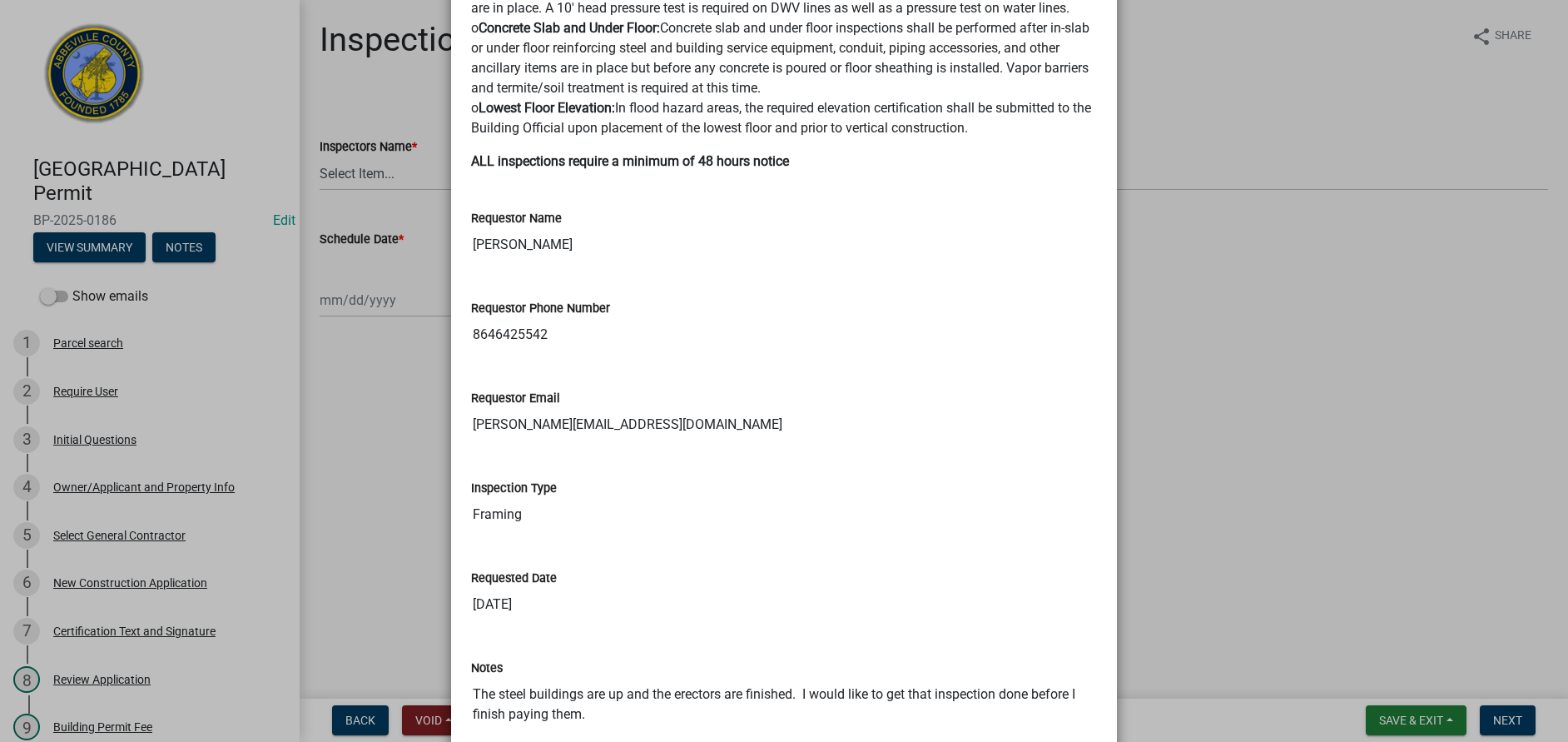
scroll to position [935, 0]
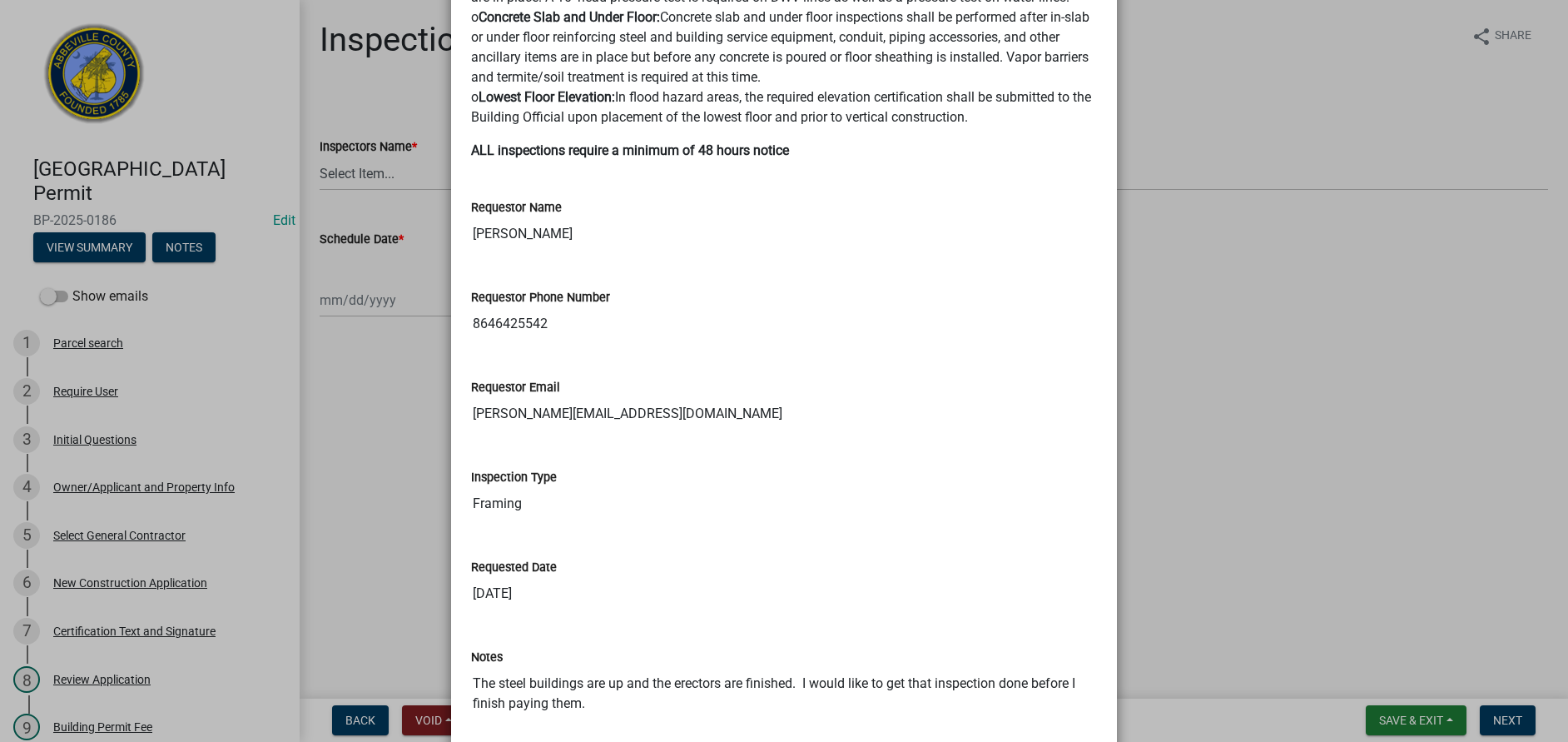
click at [1213, 409] on ngb-modal-window "Summary × Printer Friendly Parcel search Initial Questions Owner/Applicant and …" at bounding box center [784, 371] width 1568 height 742
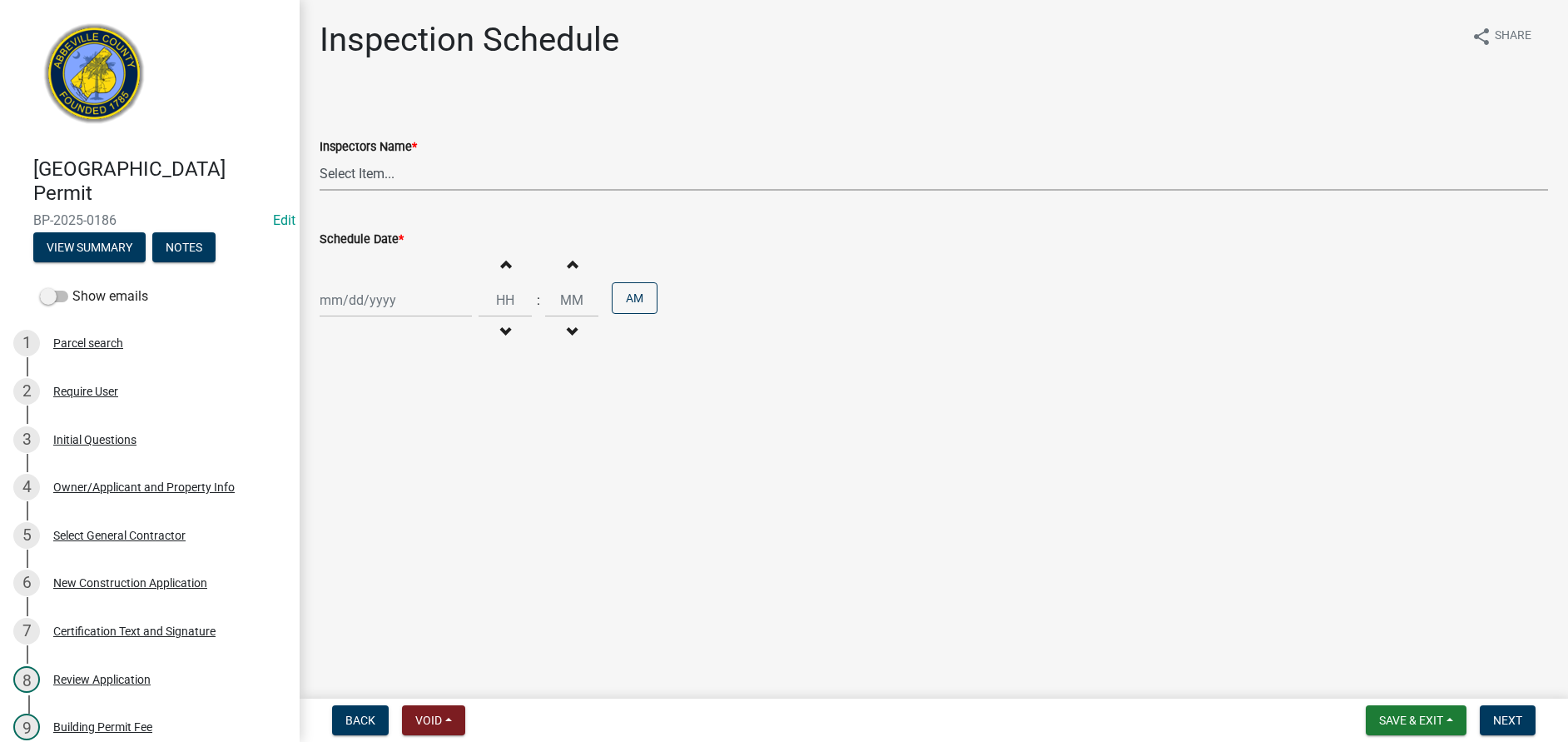
click at [380, 179] on select "Select Item... [EMAIL_ADDRESS][DOMAIN_NAME] ([PERSON_NAME]) [EMAIL_ADDRESS][DOM…" at bounding box center [934, 174] width 1228 height 34
select select "56be3ac8-4e2d-49a7-9260-658958e29c03"
click at [320, 157] on select "Select Item... [EMAIL_ADDRESS][DOMAIN_NAME] ([PERSON_NAME]) [EMAIL_ADDRESS][DOM…" at bounding box center [934, 174] width 1228 height 34
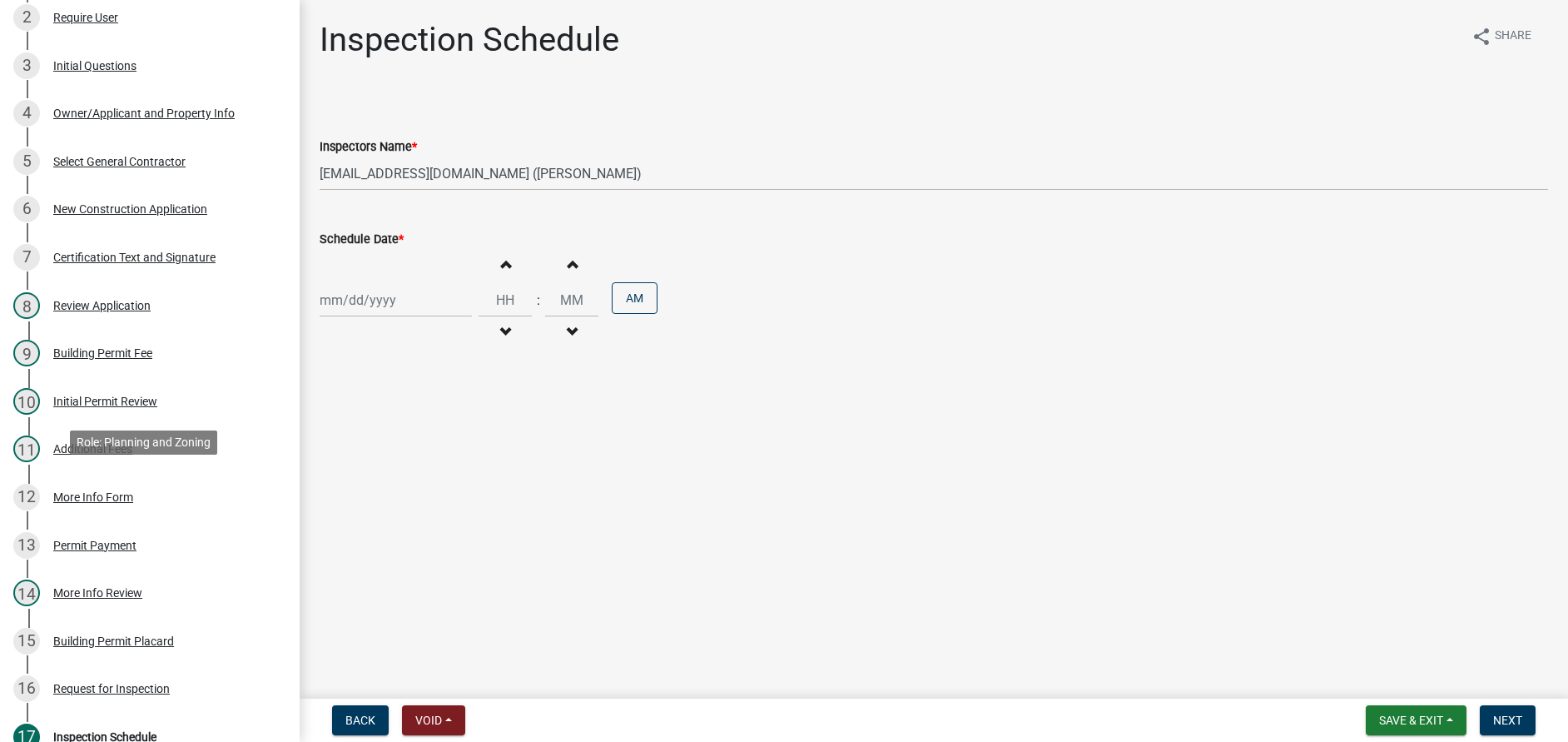
scroll to position [500, 0]
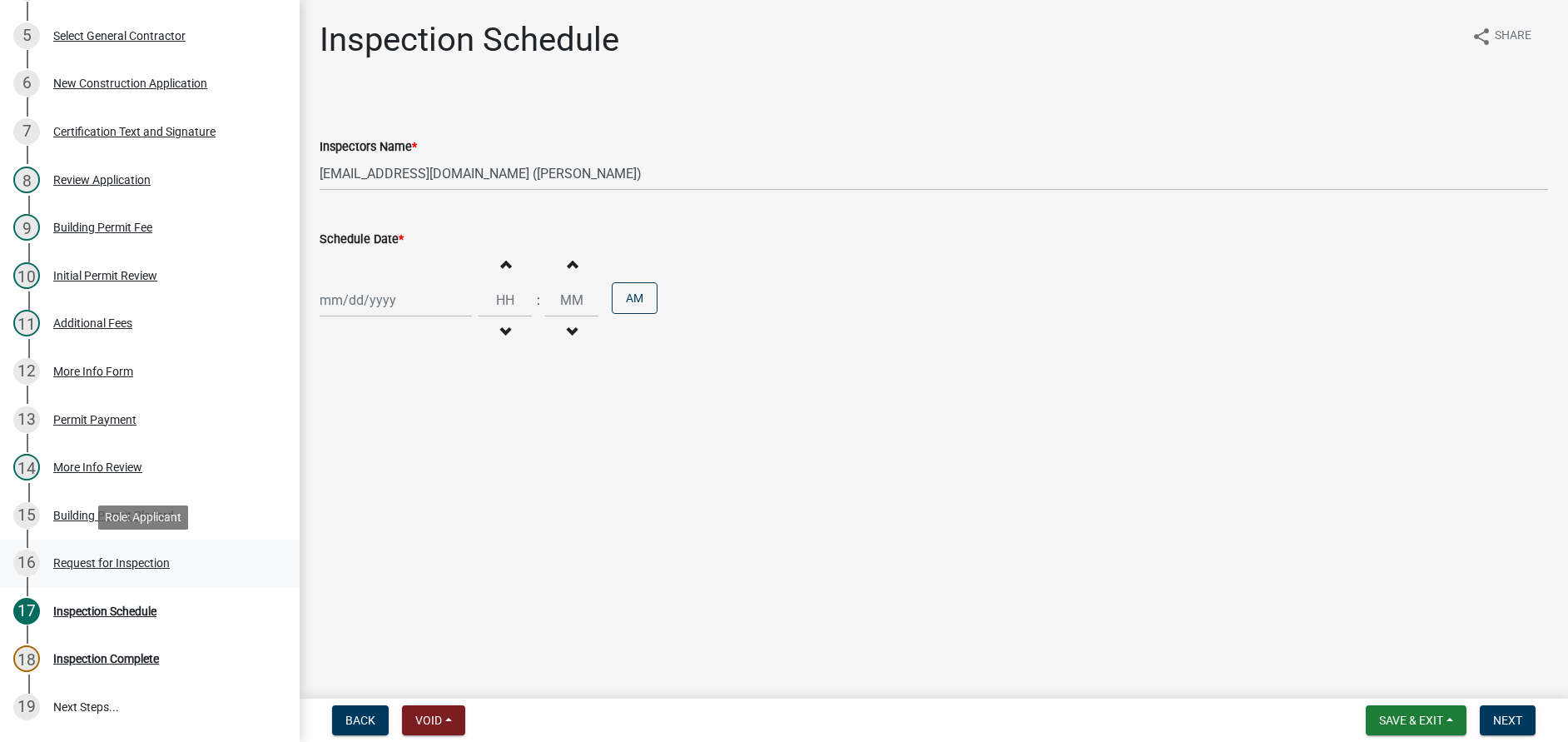
click at [63, 562] on div "Request for Inspection" at bounding box center [112, 563] width 117 height 12
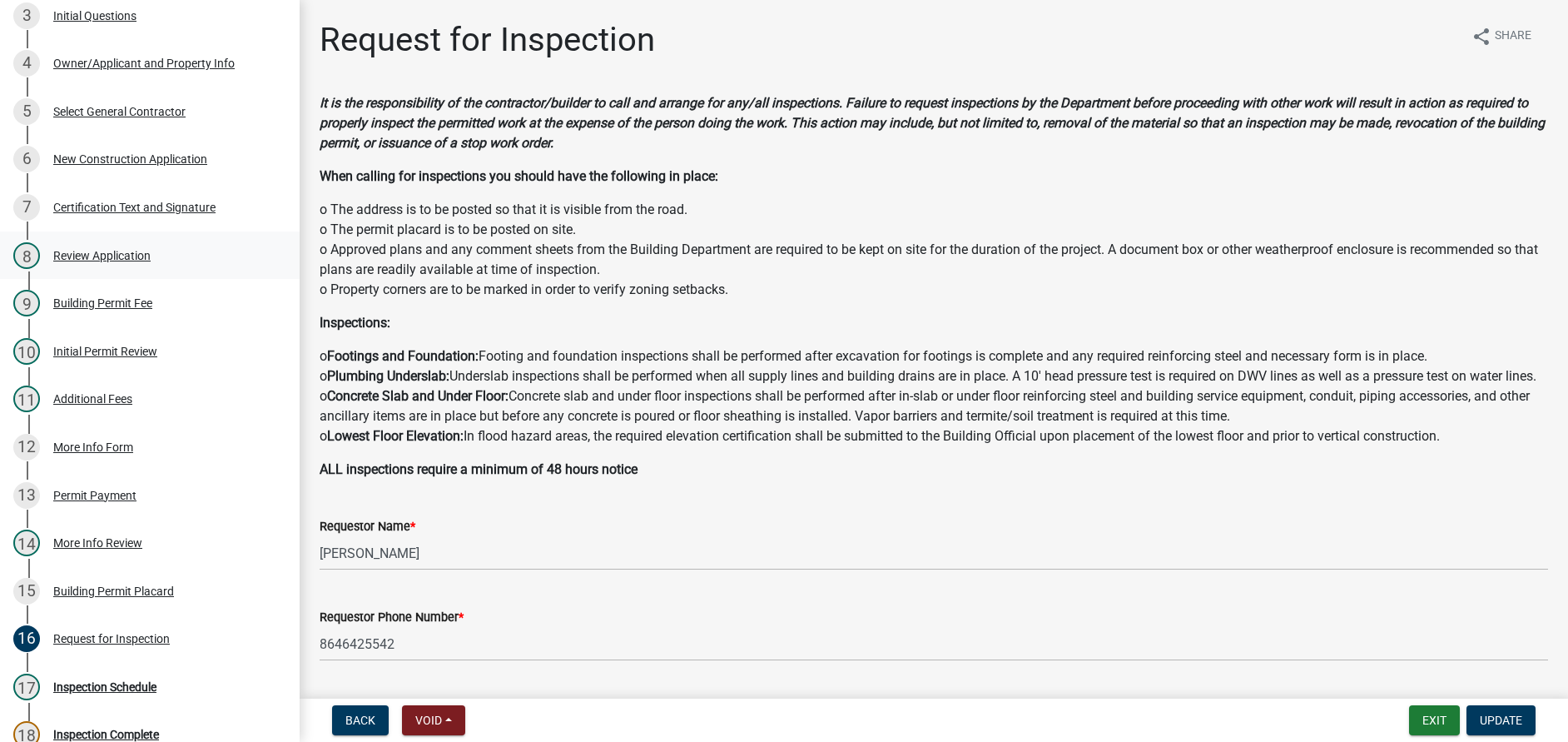
scroll to position [0, 0]
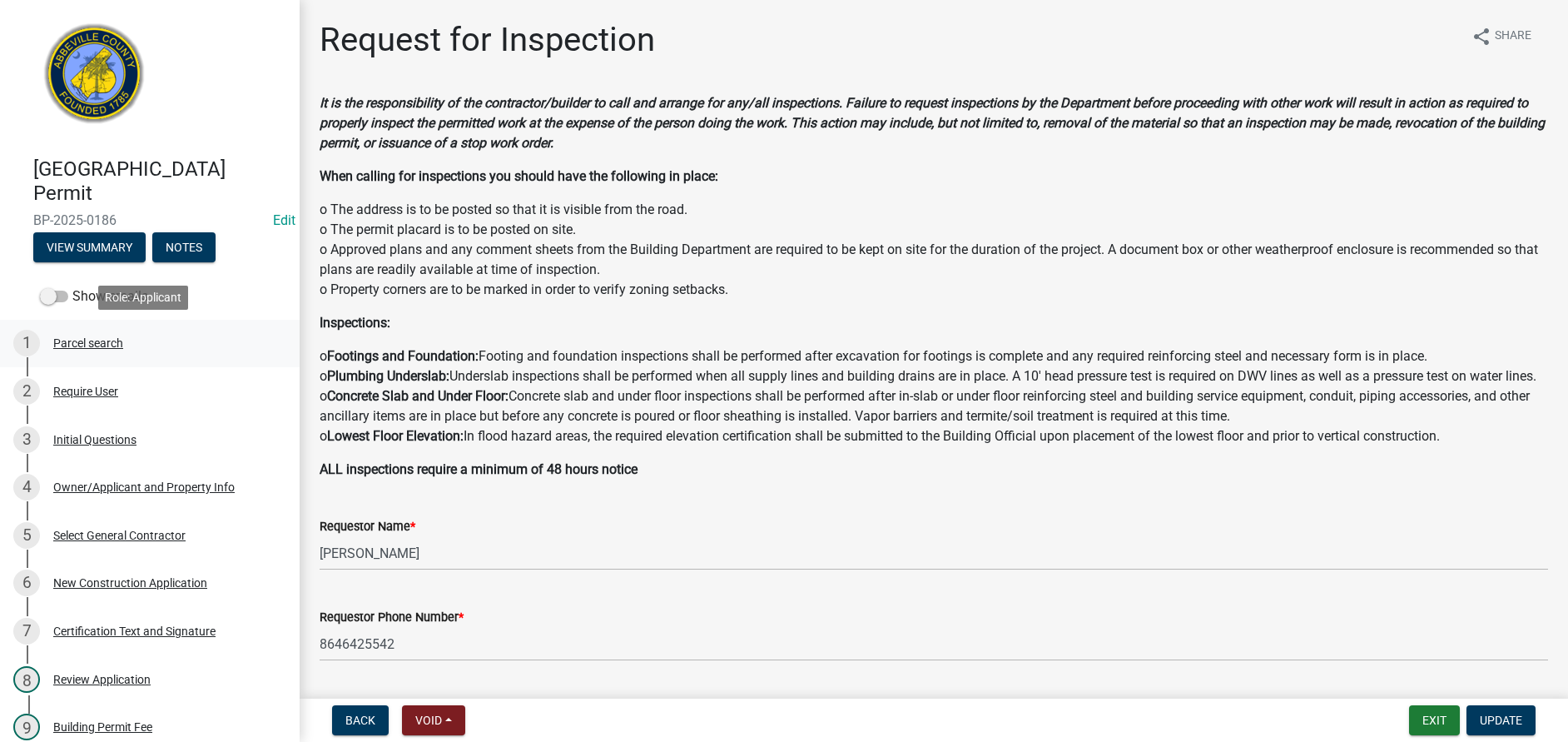
click at [72, 346] on div "Parcel search" at bounding box center [88, 343] width 70 height 12
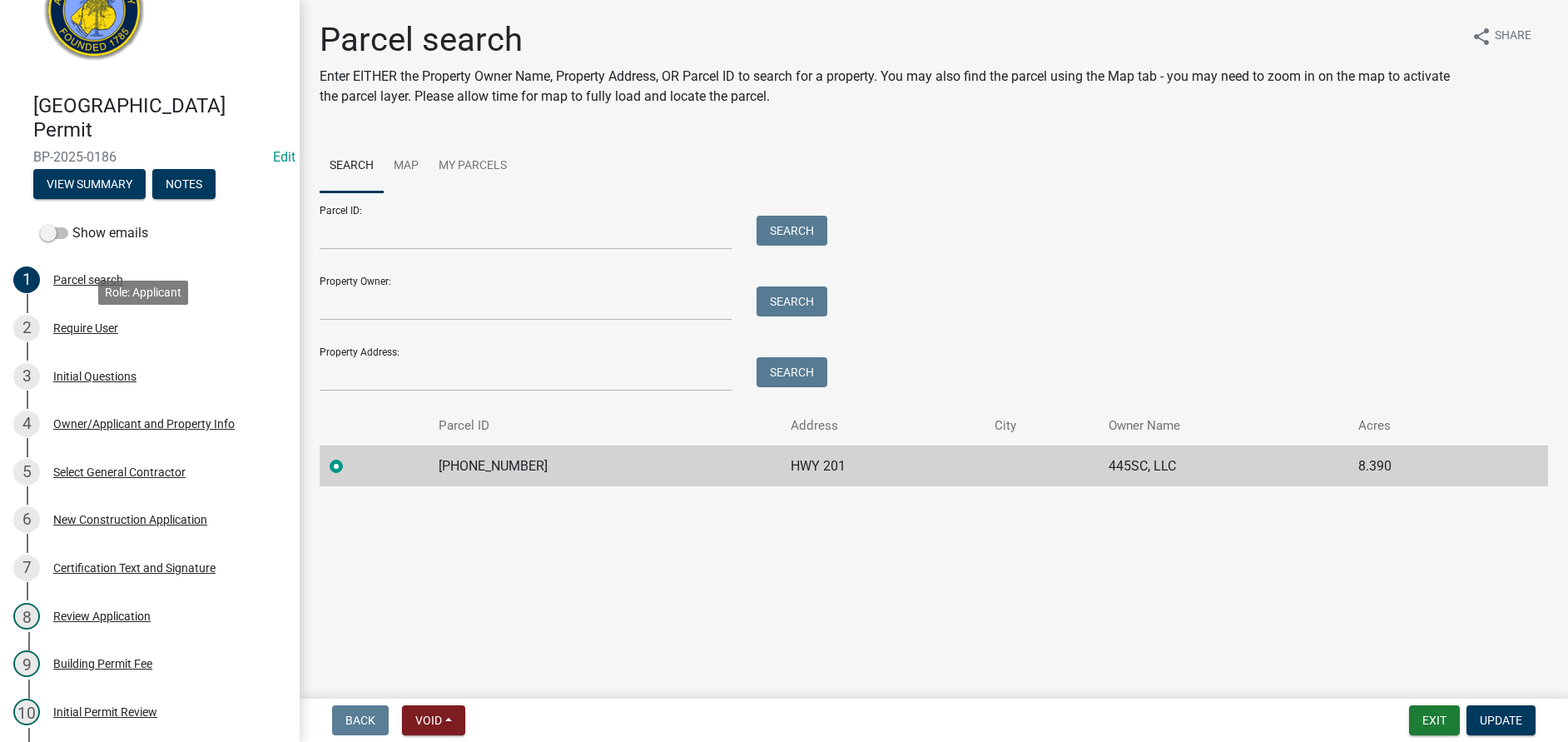
scroll to position [500, 0]
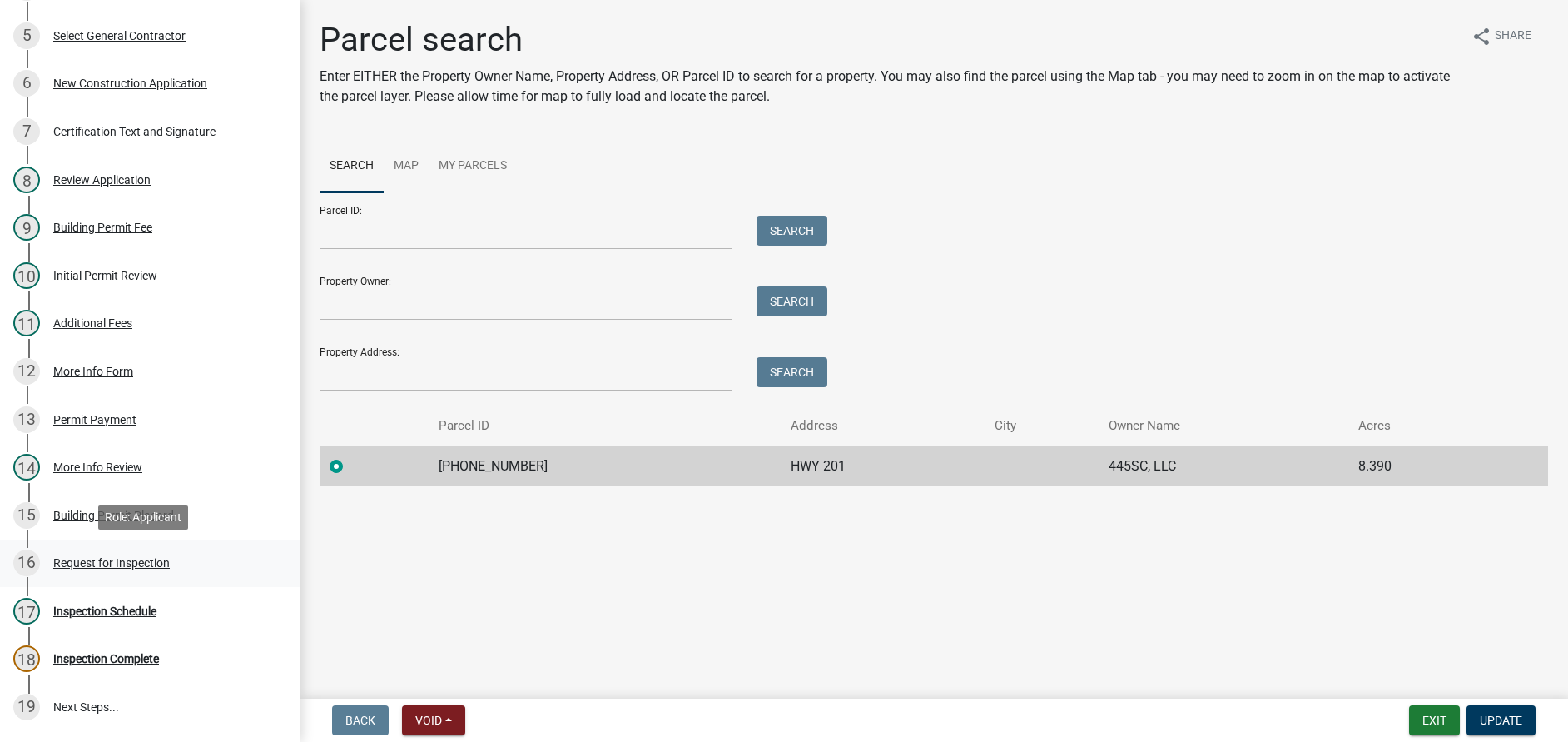
click at [90, 565] on div "Request for Inspection" at bounding box center [112, 563] width 117 height 12
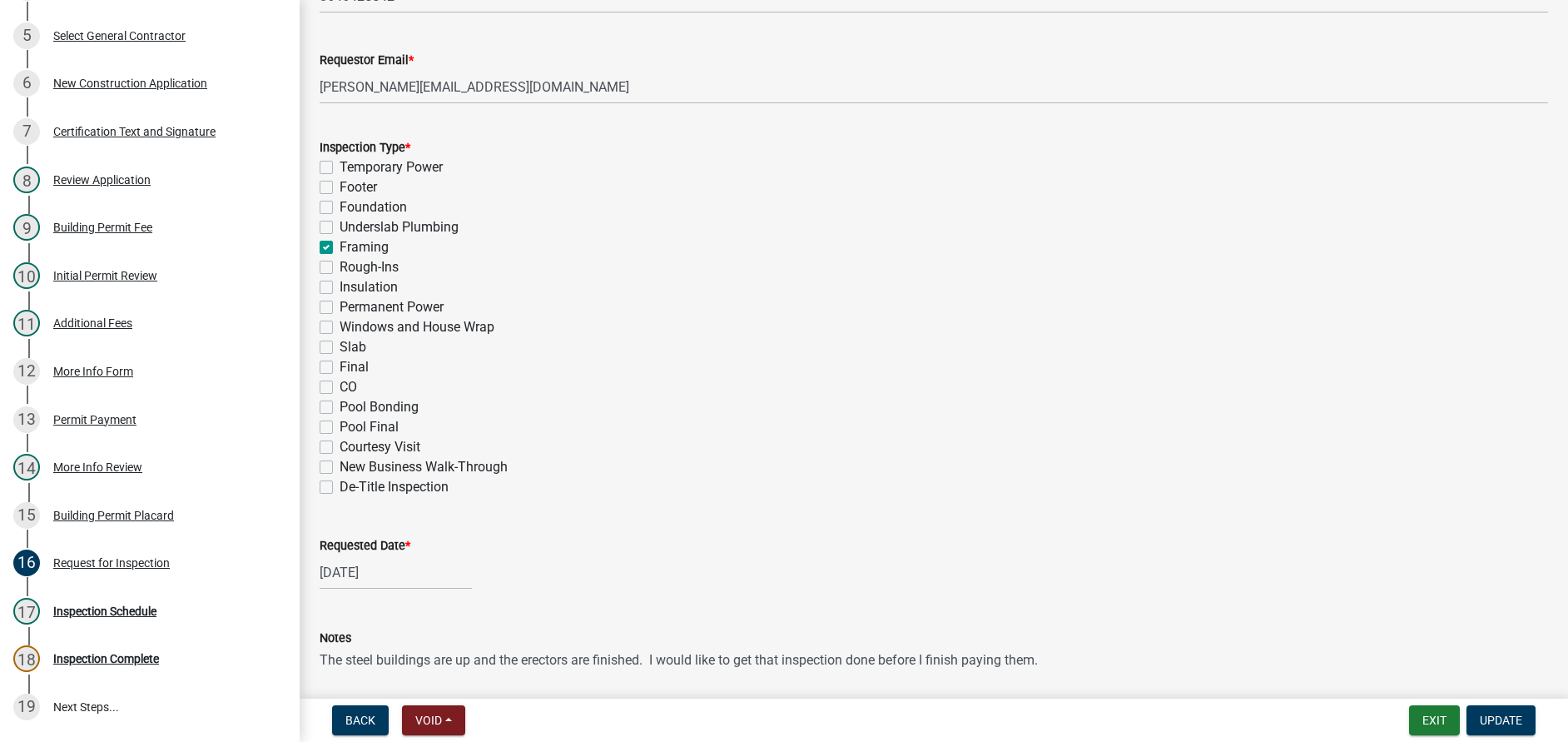
scroll to position [856, 0]
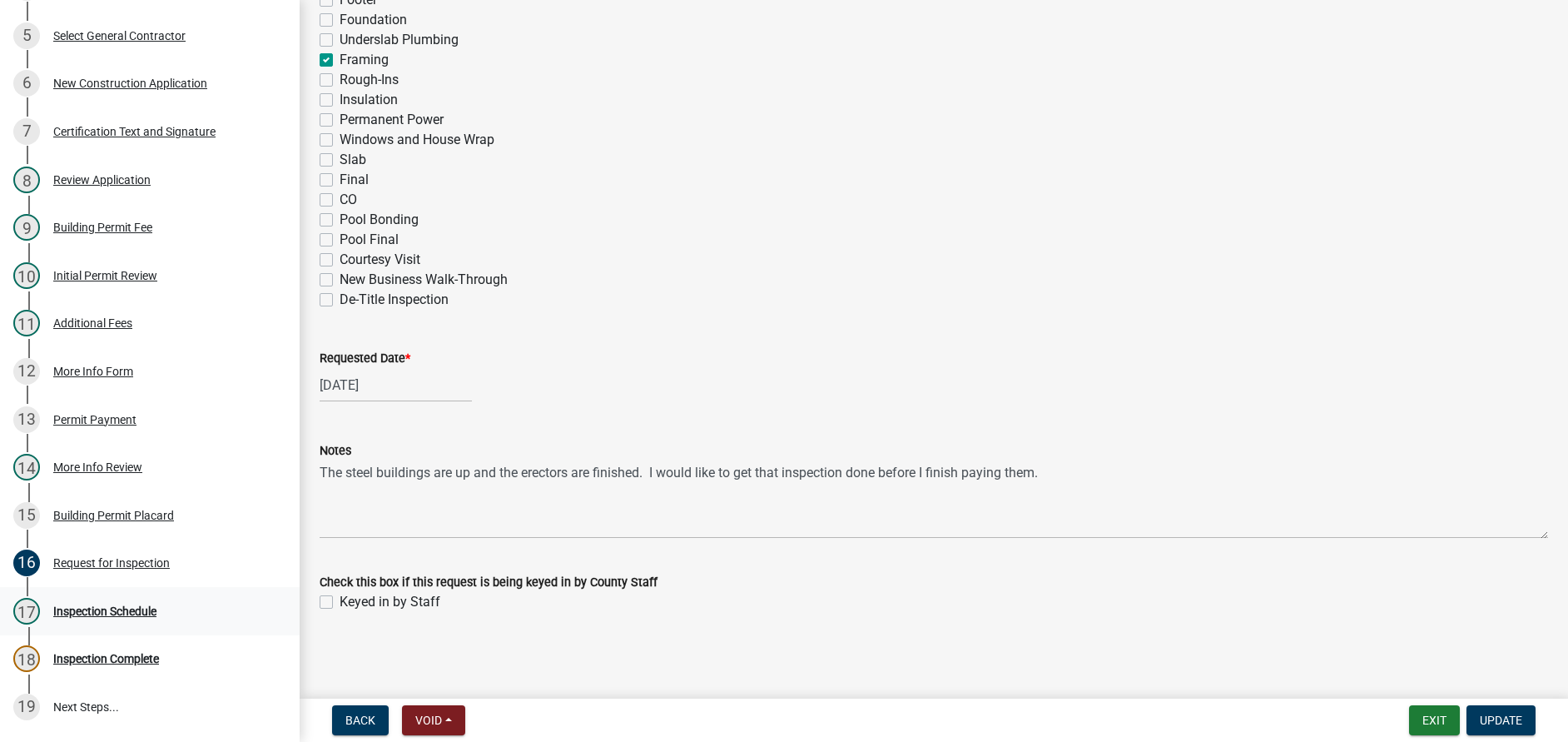
click at [91, 606] on div "Inspection Schedule" at bounding box center [105, 612] width 103 height 12
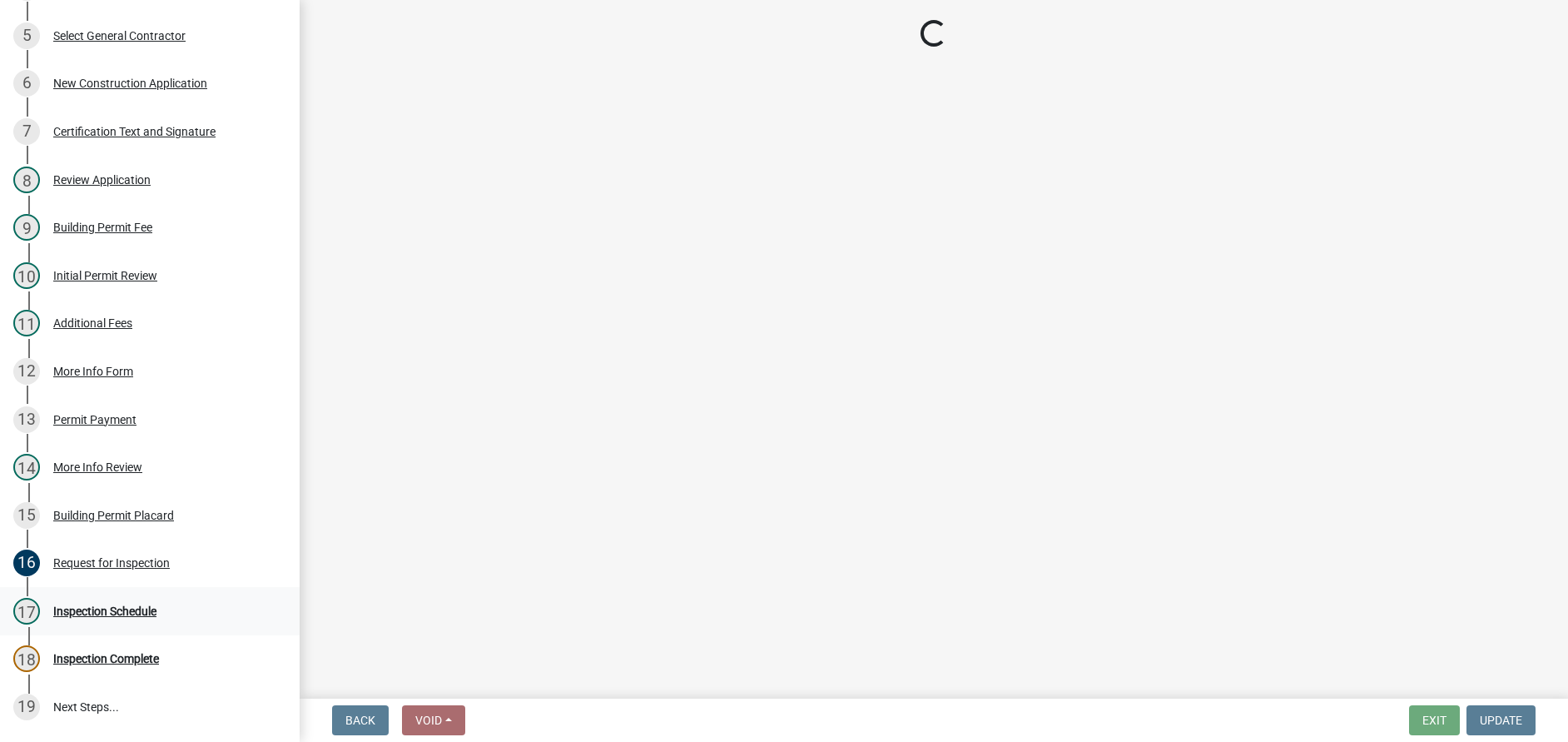
scroll to position [0, 0]
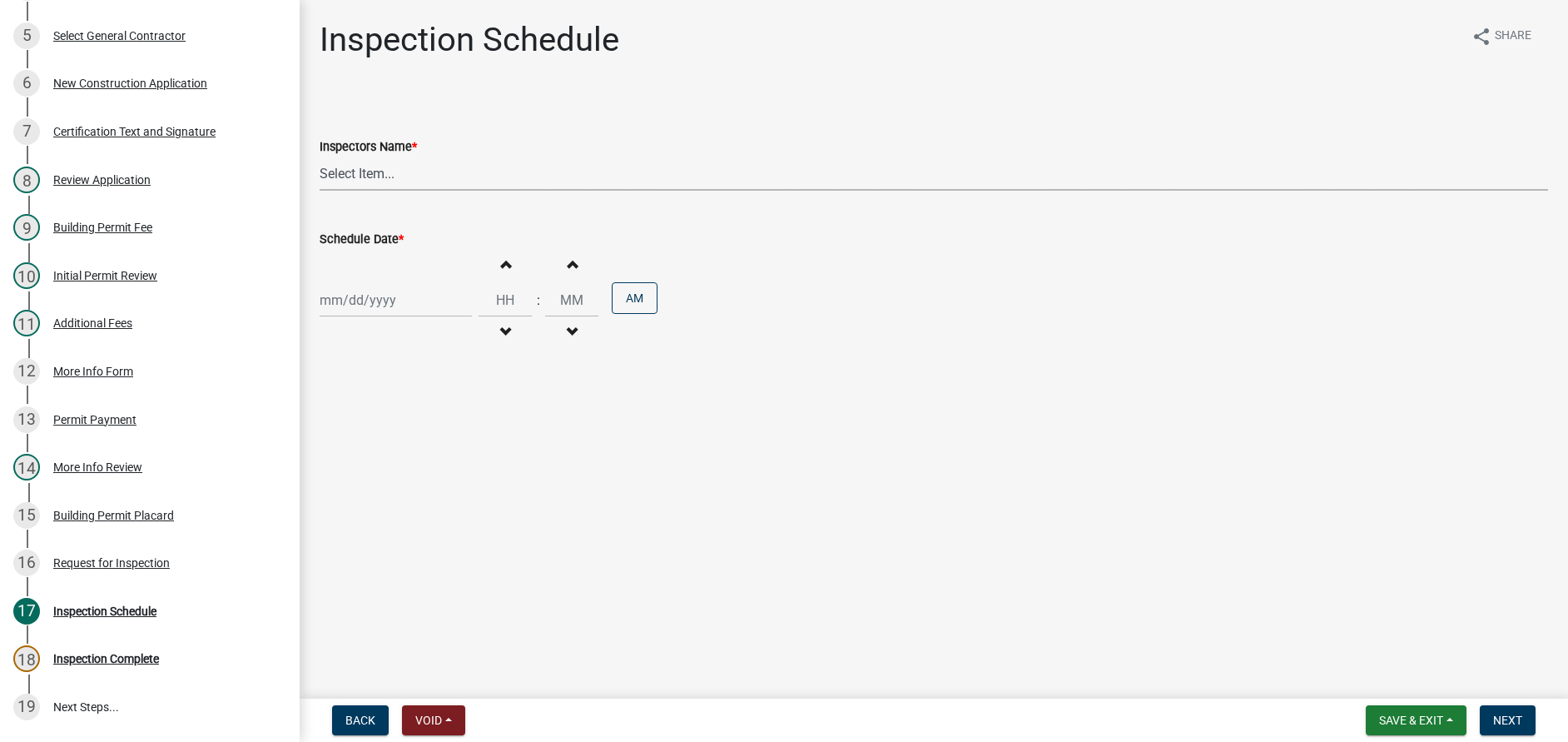
click at [378, 186] on select "Select Item... [EMAIL_ADDRESS][DOMAIN_NAME] ([PERSON_NAME]) [EMAIL_ADDRESS][DOM…" at bounding box center [934, 174] width 1228 height 34
select select "56be3ac8-4e2d-49a7-9260-658958e29c03"
click at [320, 157] on select "Select Item... [EMAIL_ADDRESS][DOMAIN_NAME] ([PERSON_NAME]) [EMAIL_ADDRESS][DOM…" at bounding box center [934, 174] width 1228 height 34
click at [382, 299] on div at bounding box center [396, 300] width 152 height 34
select select "9"
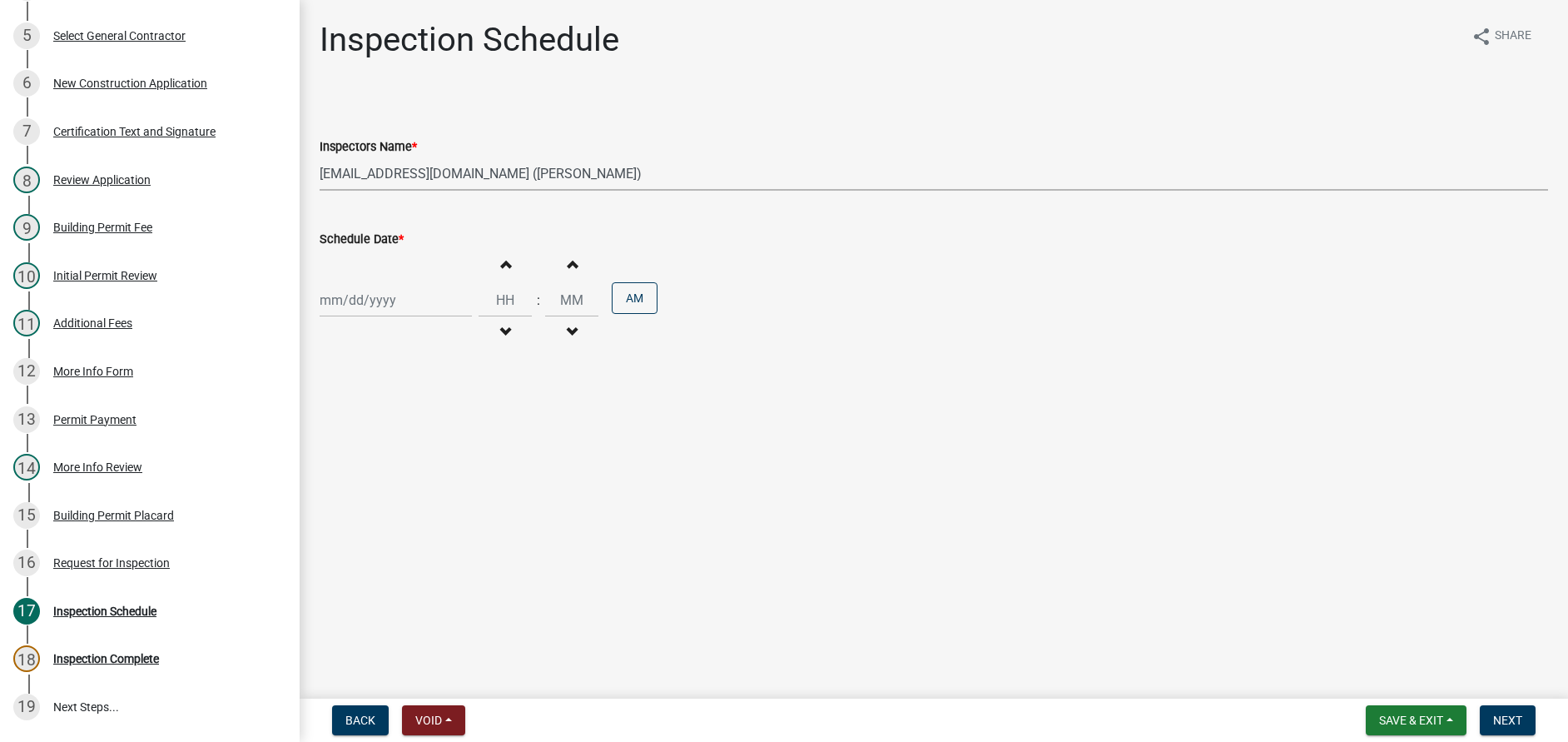
select select "2025"
click at [389, 413] on div "10" at bounding box center [389, 415] width 26 height 26
type input "[DATE]"
click at [499, 310] on input "Hours" at bounding box center [505, 300] width 53 height 34
type input "11"
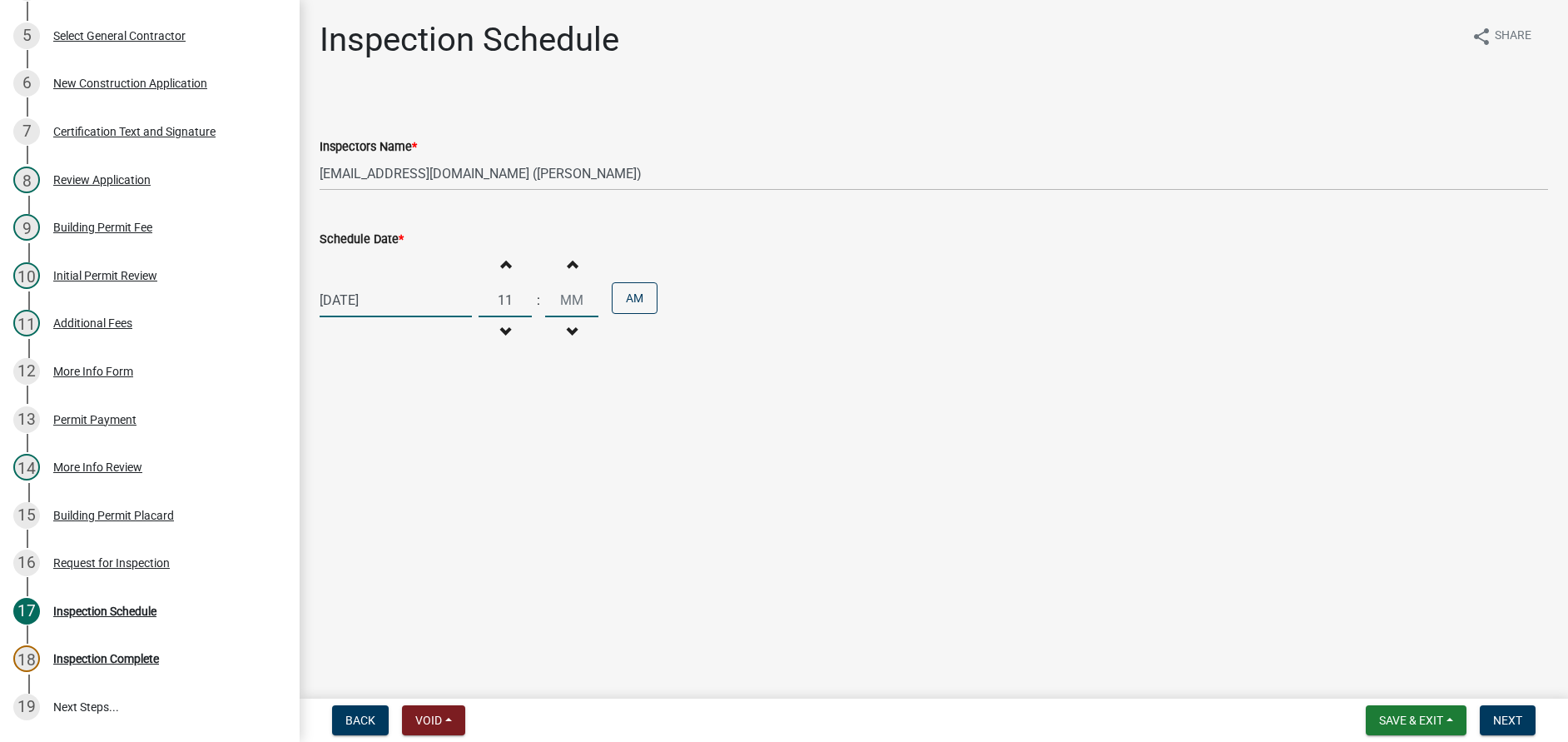
type input "00"
click at [555, 302] on input "00" at bounding box center [571, 300] width 53 height 34
click at [1522, 705] on nav "Back Void Withdraw Lock Expire Void Save & Exit Save Save & Exit Next" at bounding box center [934, 720] width 1268 height 43
click at [1539, 719] on form "Save & Exit Save Save & Exit Next" at bounding box center [1450, 720] width 183 height 30
click at [1507, 715] on span "Next" at bounding box center [1508, 721] width 29 height 14
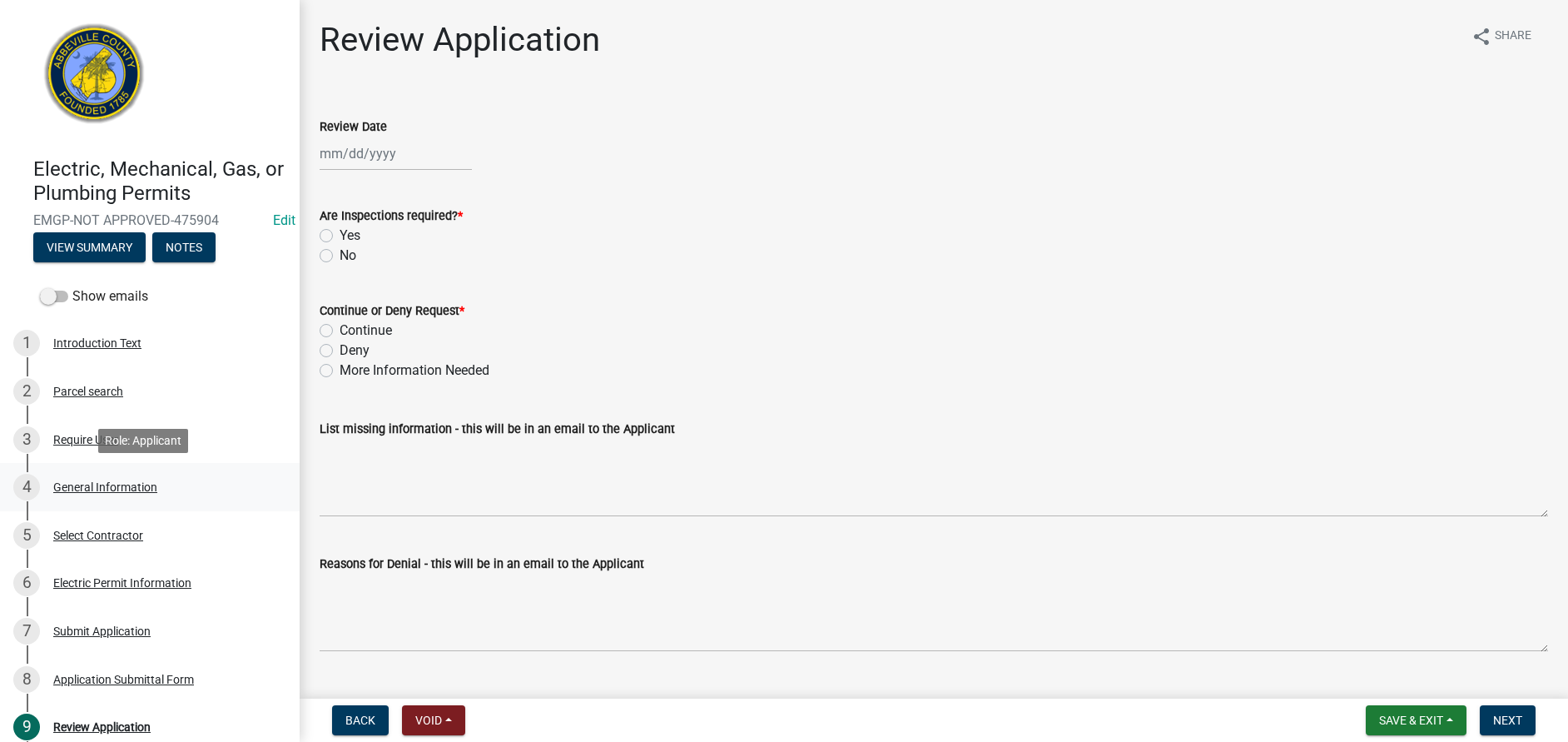
click at [122, 490] on div "General Information" at bounding box center [105, 487] width 104 height 12
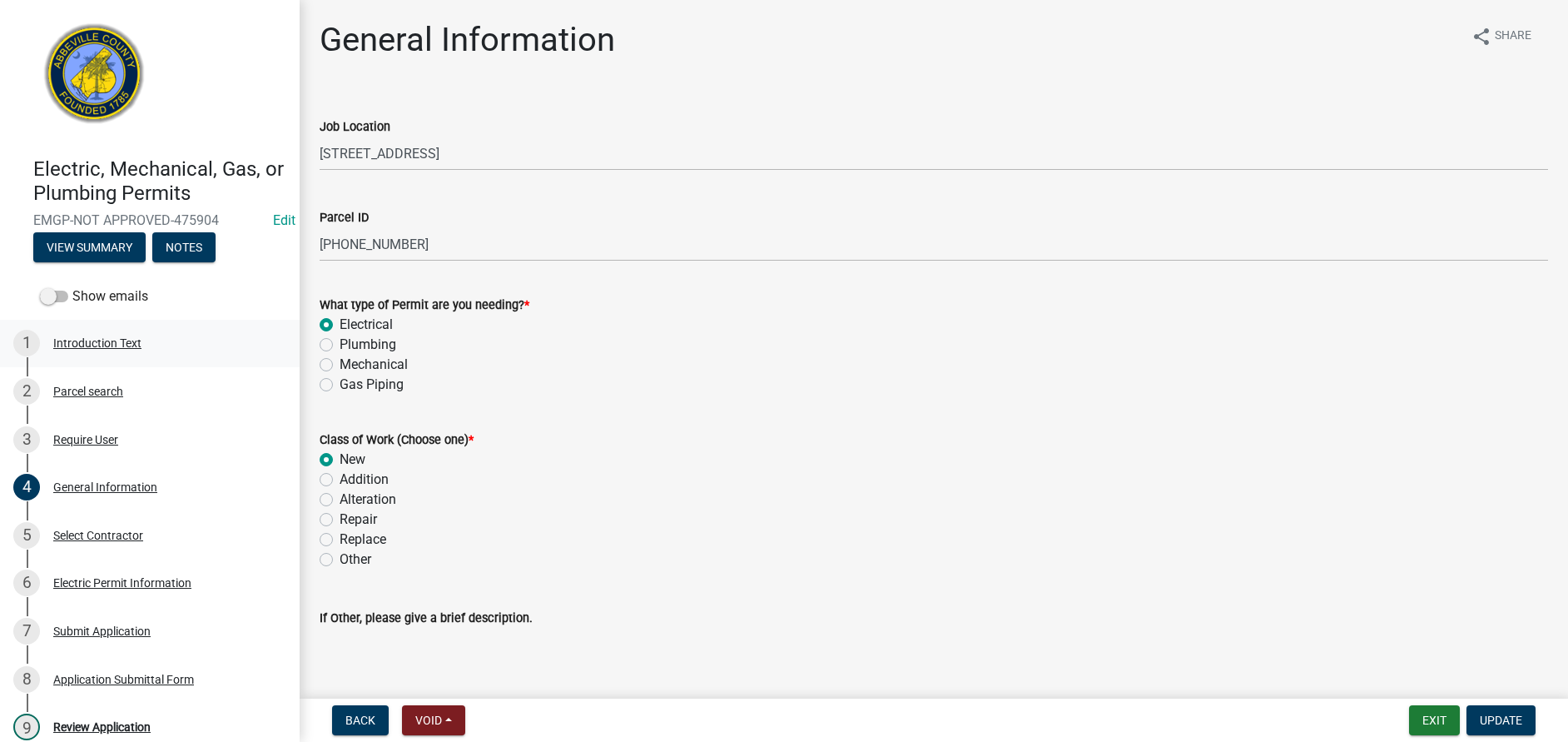
click at [111, 352] on div "1 Introduction Text" at bounding box center [143, 342] width 260 height 26
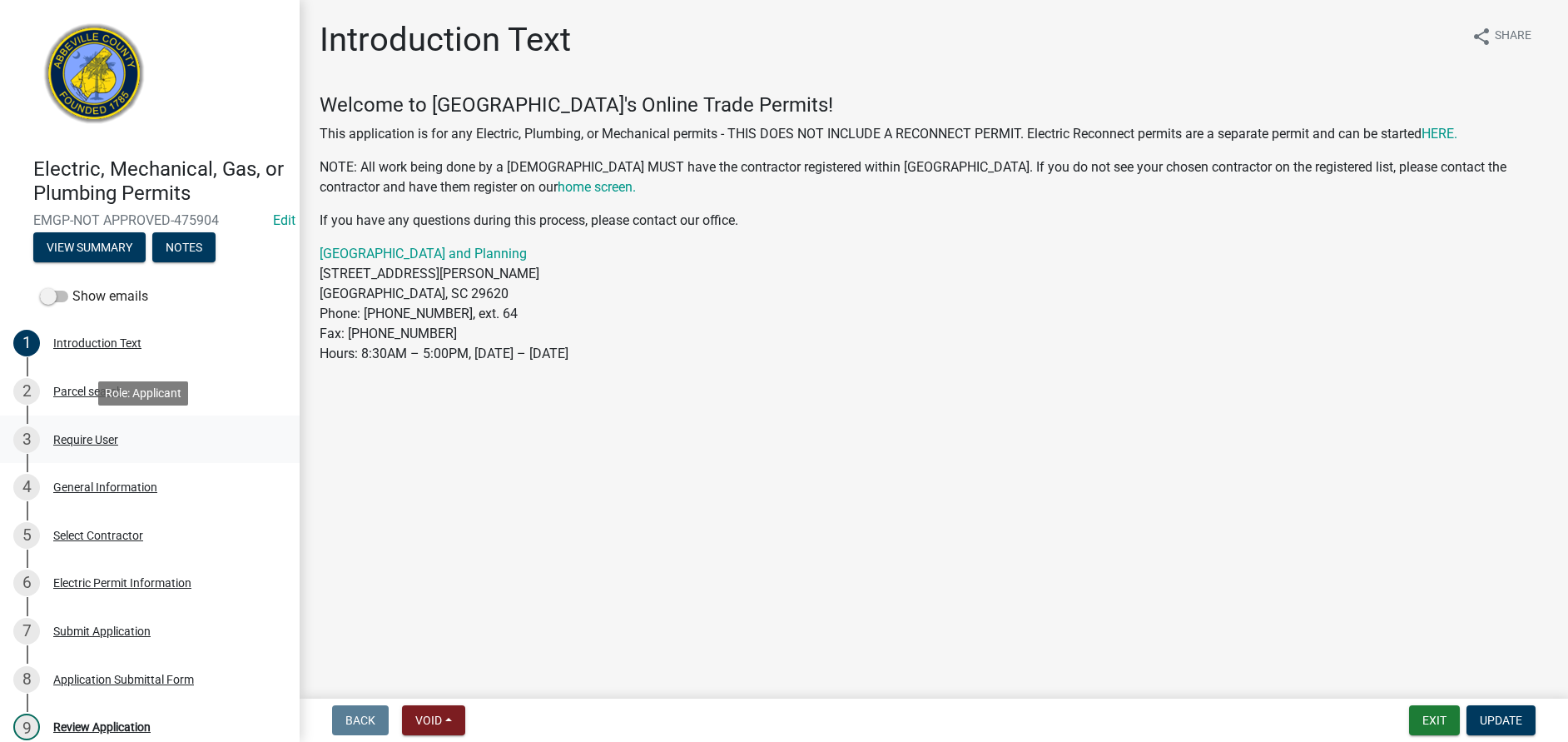
click at [75, 437] on div "Require User" at bounding box center [86, 440] width 65 height 12
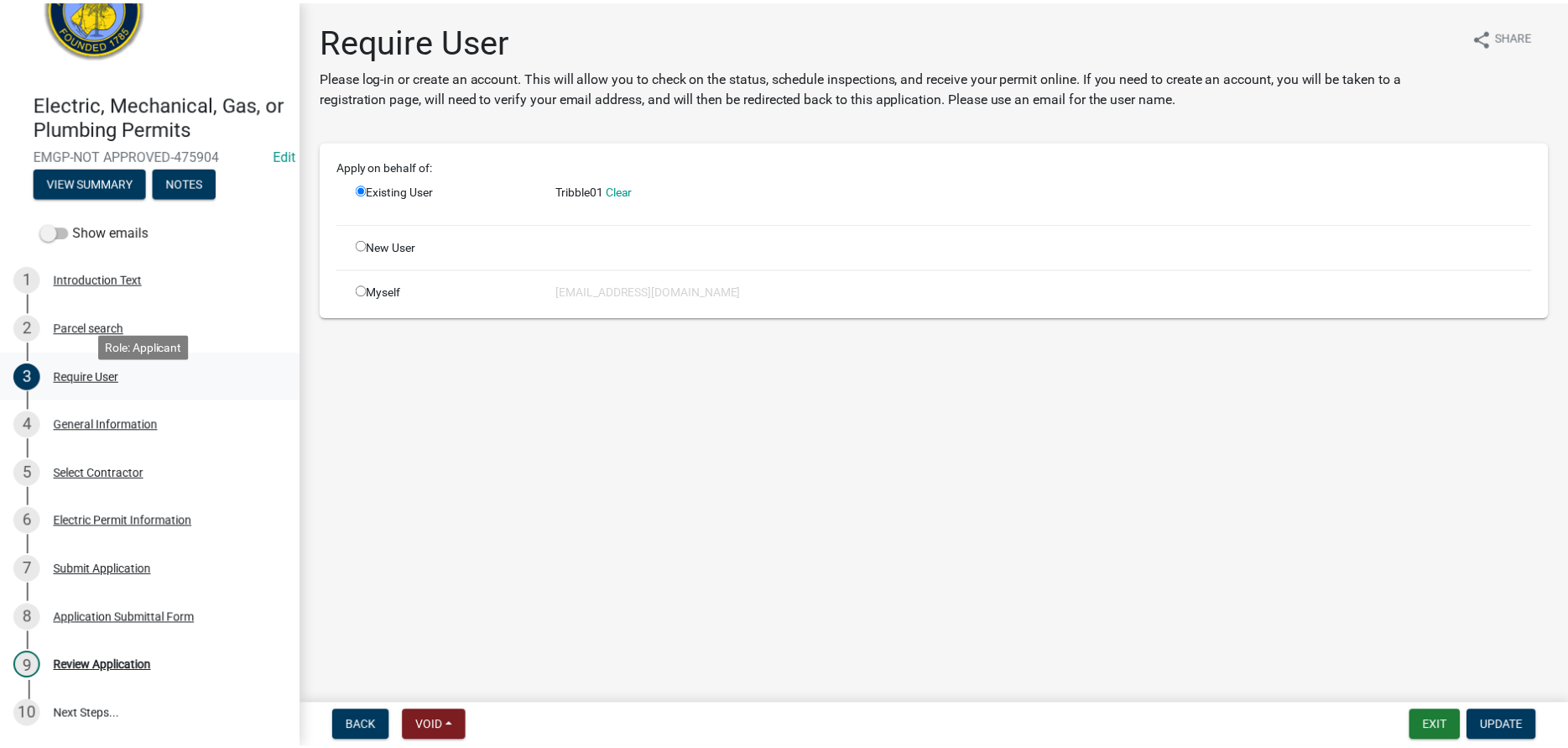
scroll to position [176, 0]
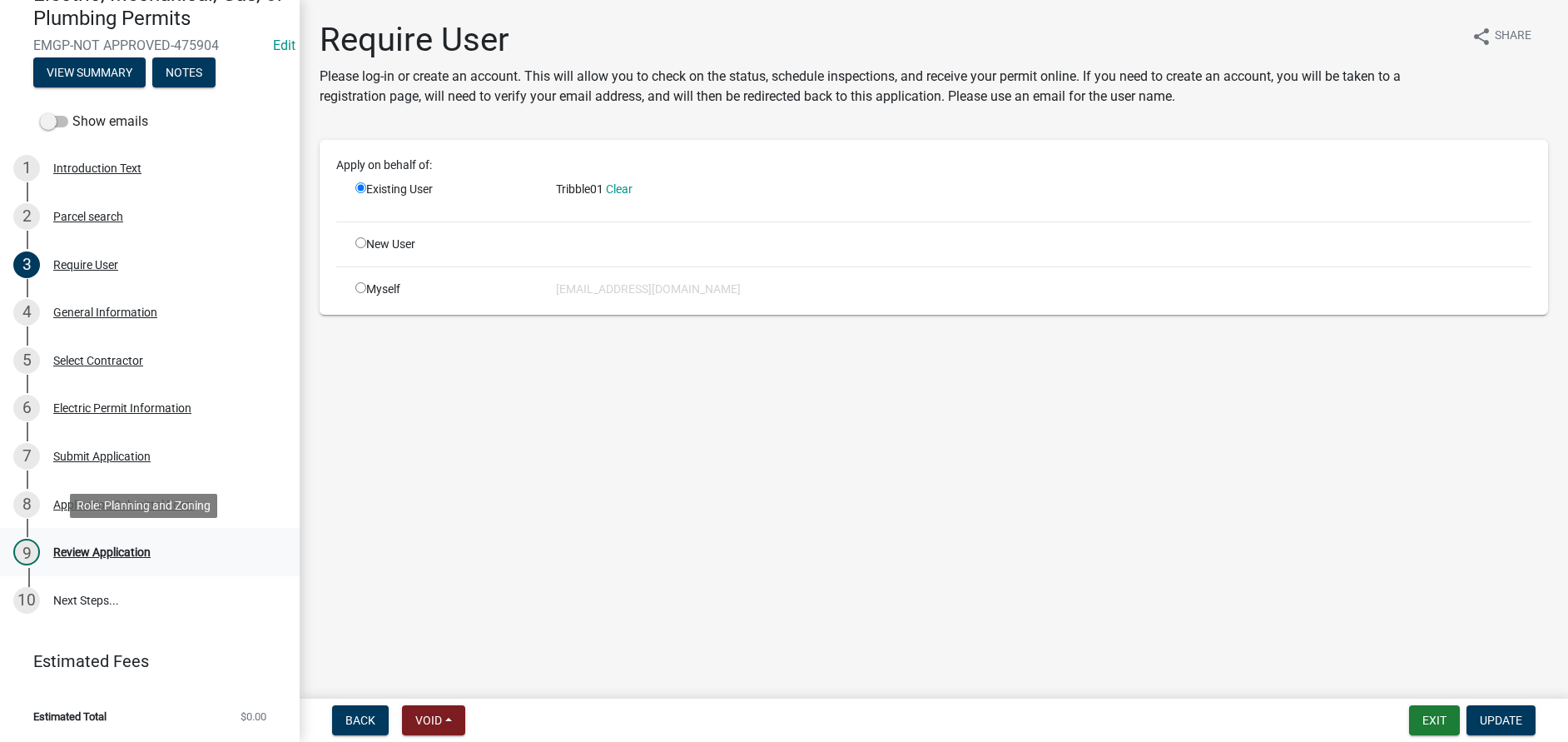
click at [96, 551] on div "Review Application" at bounding box center [102, 552] width 97 height 12
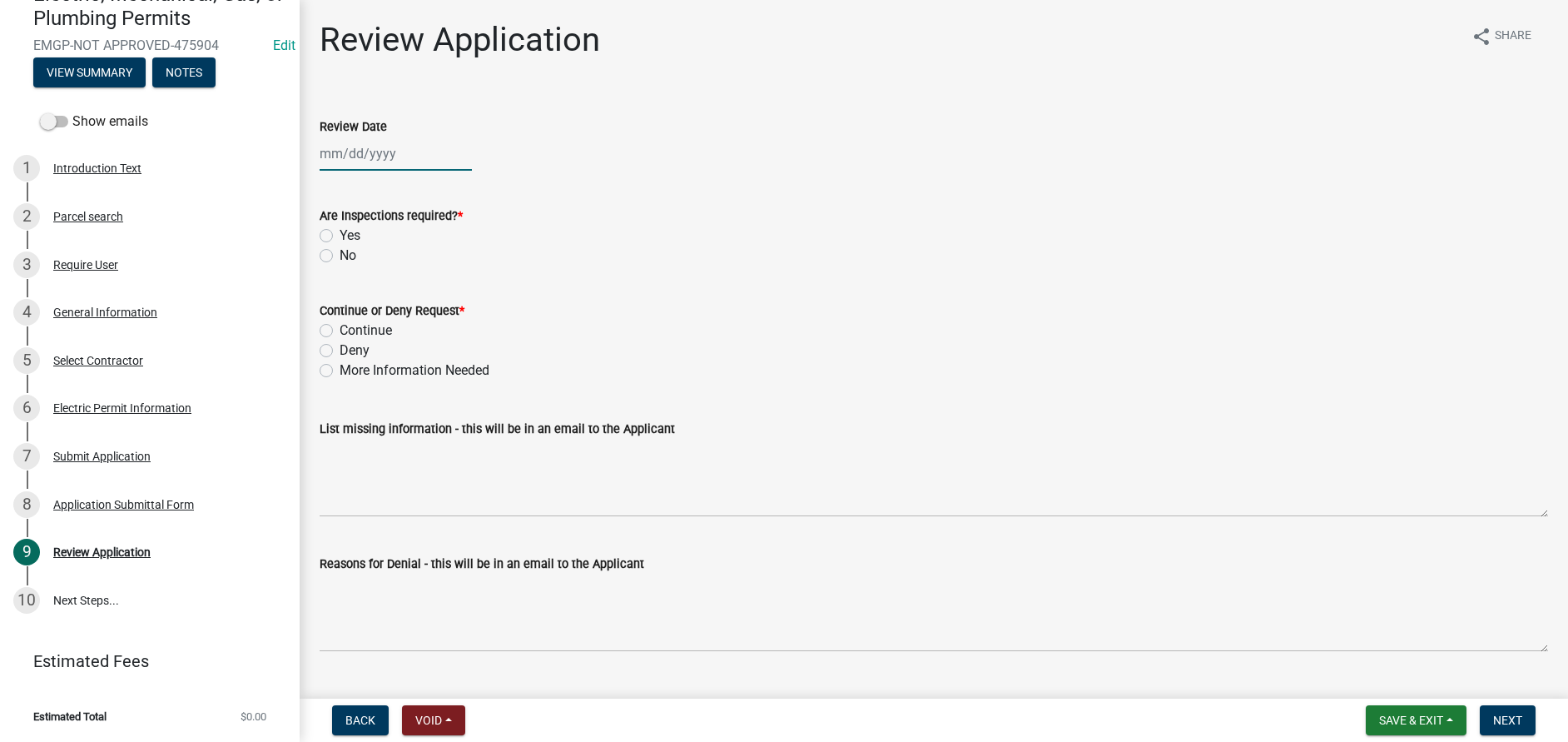
click at [356, 153] on div at bounding box center [396, 153] width 152 height 34
select select "9"
select select "2025"
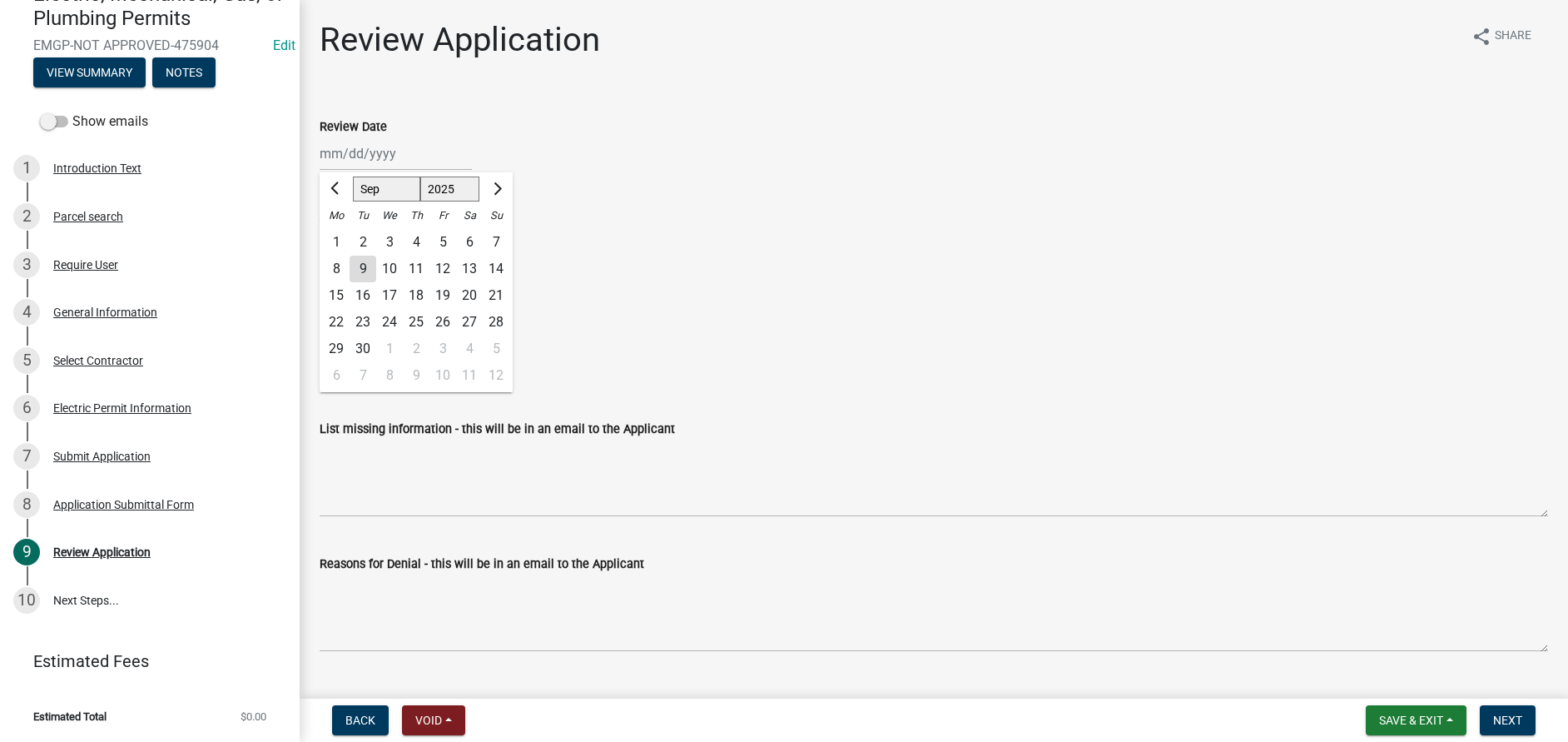
click at [367, 274] on div "9" at bounding box center [362, 269] width 26 height 26
type input "[DATE]"
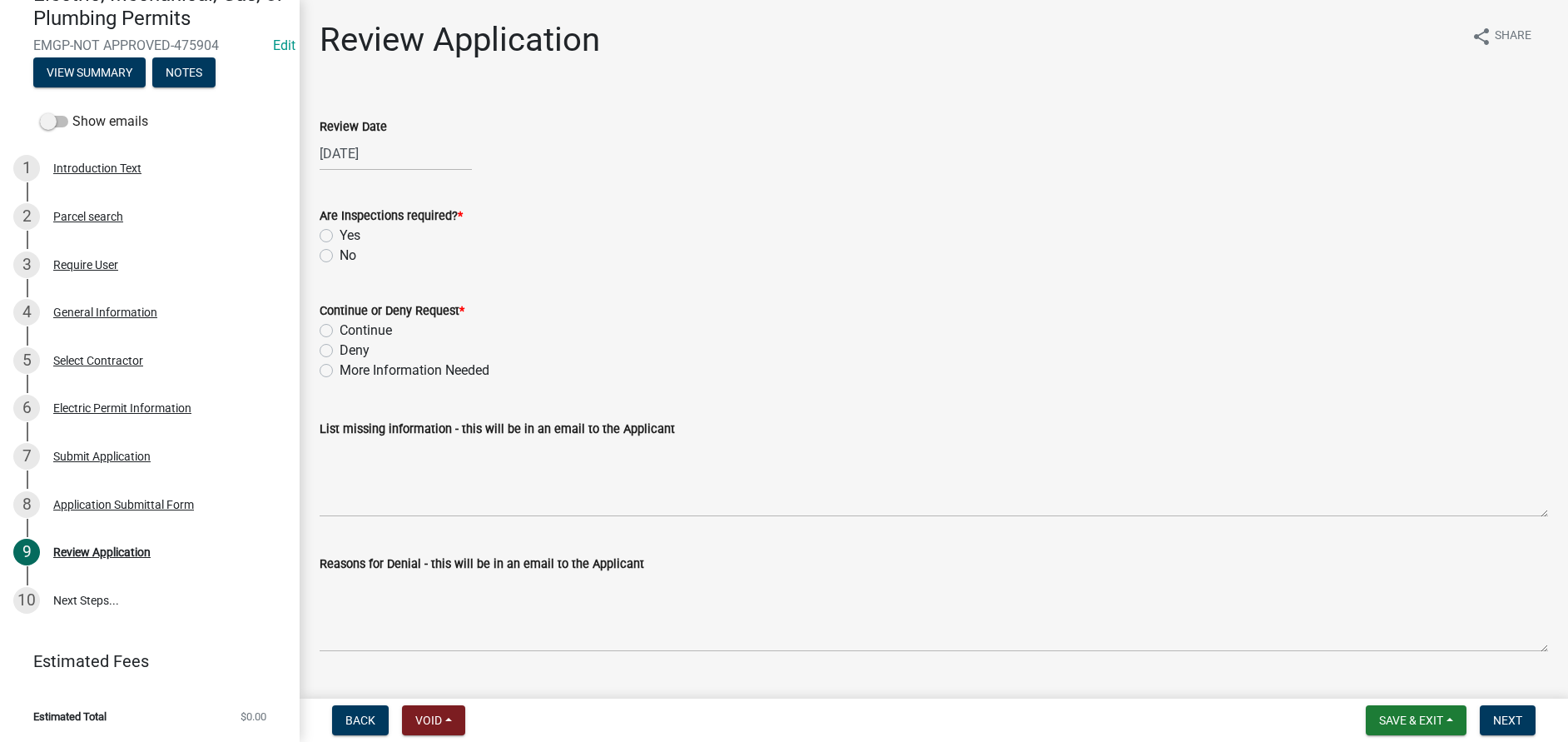
click at [340, 239] on label "Yes" at bounding box center [350, 235] width 21 height 20
click at [340, 236] on input "Yes" at bounding box center [345, 230] width 11 height 11
radio input "true"
click at [340, 328] on label "Continue" at bounding box center [366, 331] width 52 height 20
click at [340, 328] on input "Continue" at bounding box center [345, 326] width 11 height 11
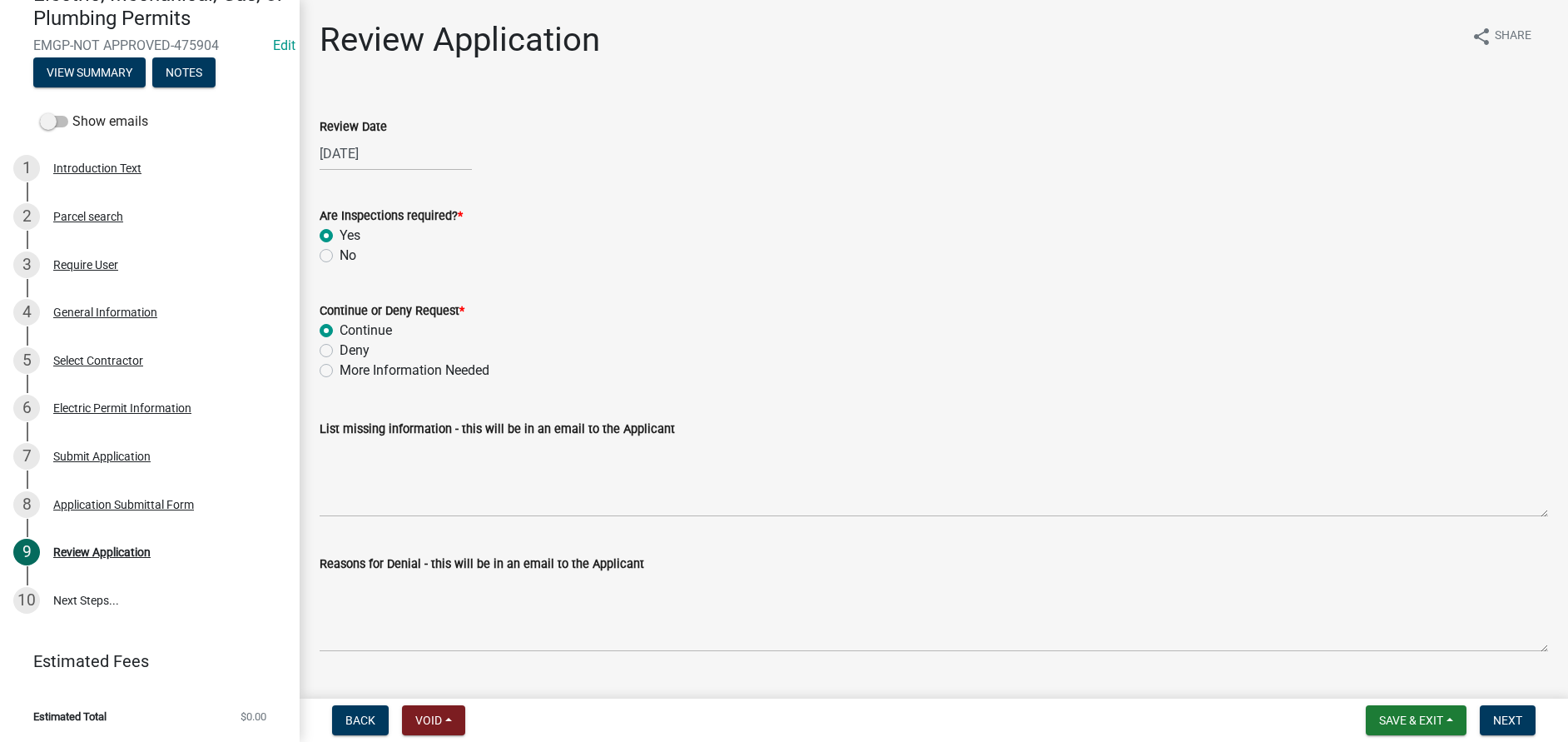
radio input "true"
click at [1510, 727] on span "Next" at bounding box center [1508, 721] width 29 height 14
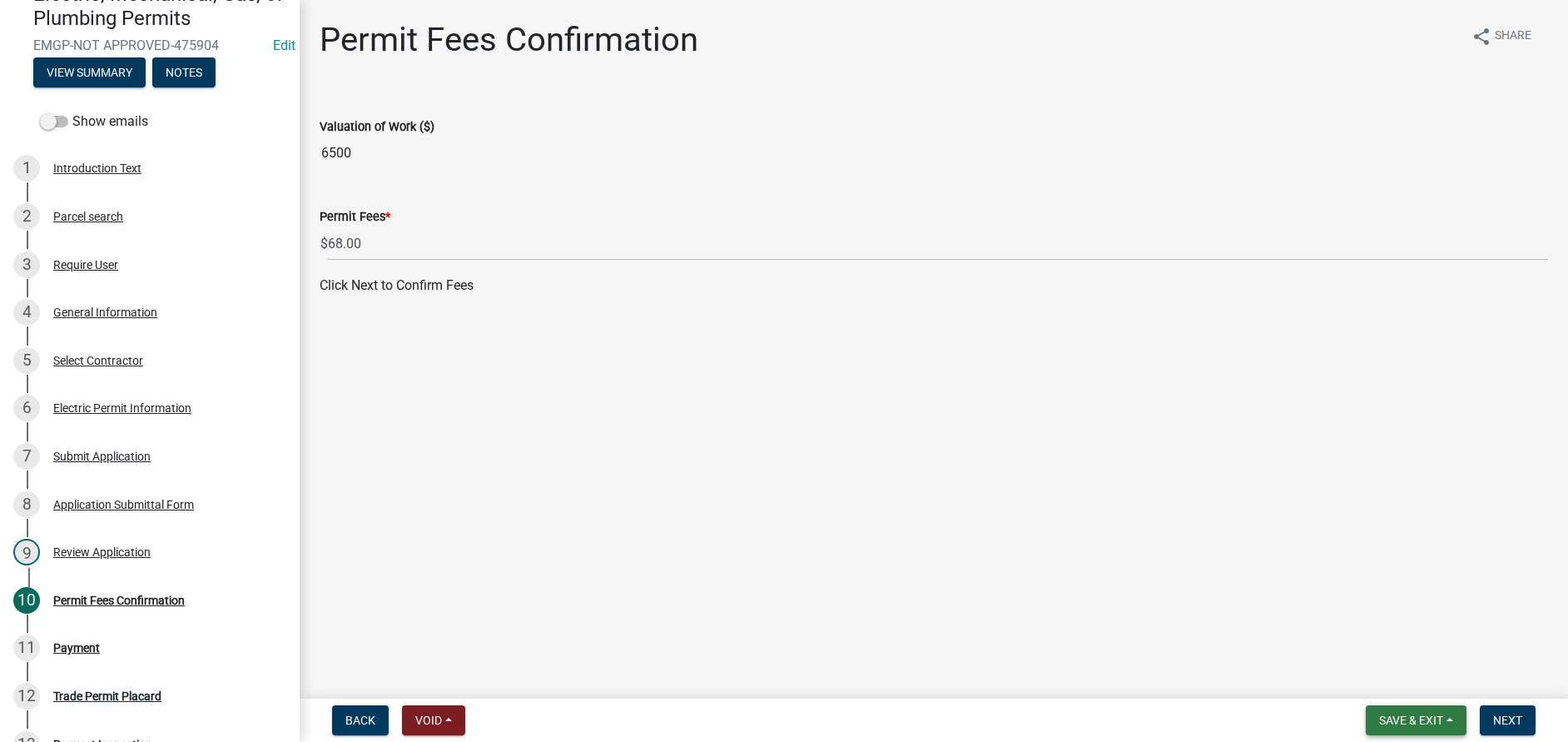
click at [1427, 725] on span "Save & Exit" at bounding box center [1411, 721] width 64 height 14
click at [1408, 678] on button "Save & Exit" at bounding box center [1400, 677] width 133 height 40
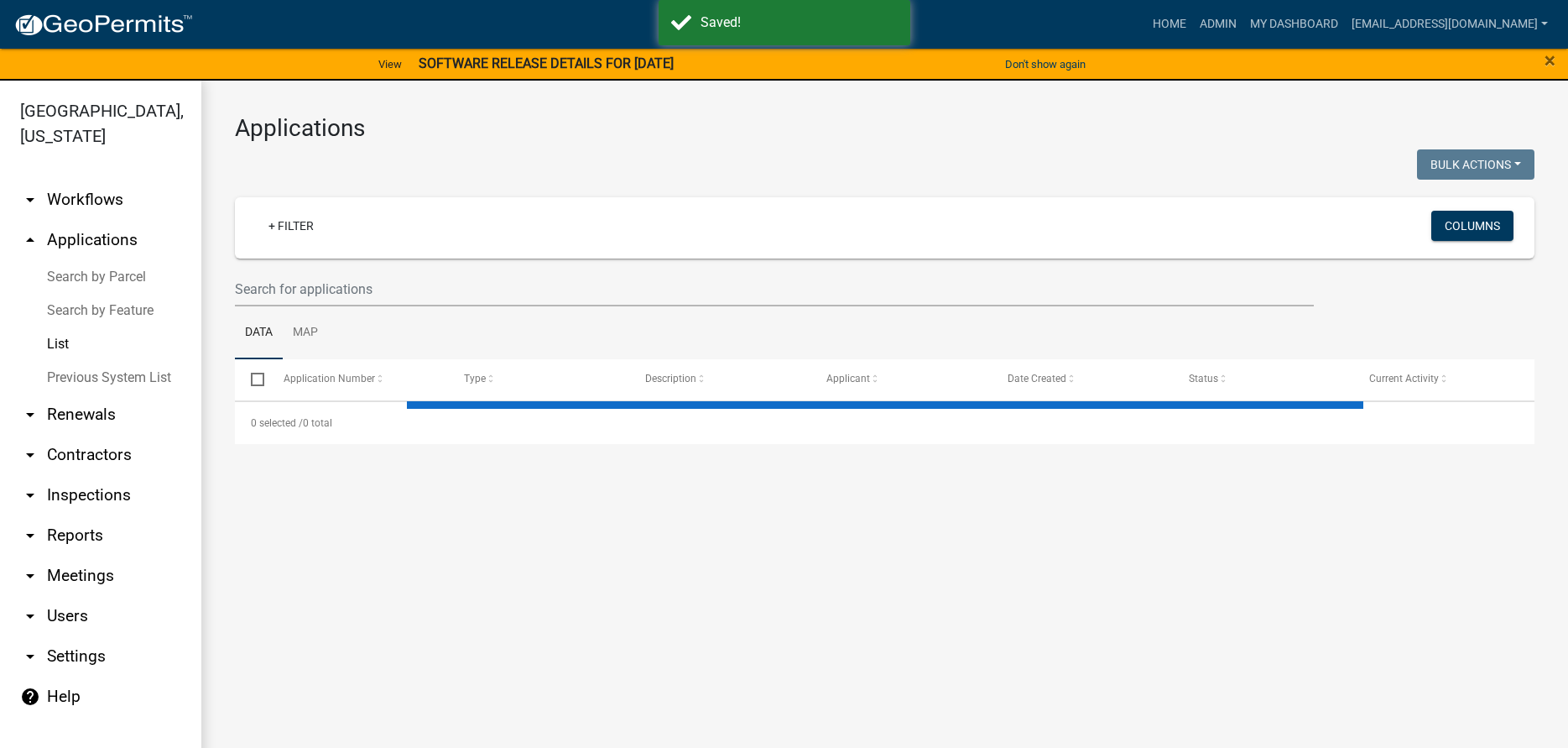
select select "3: 100"
